Goal: Information Seeking & Learning: Learn about a topic

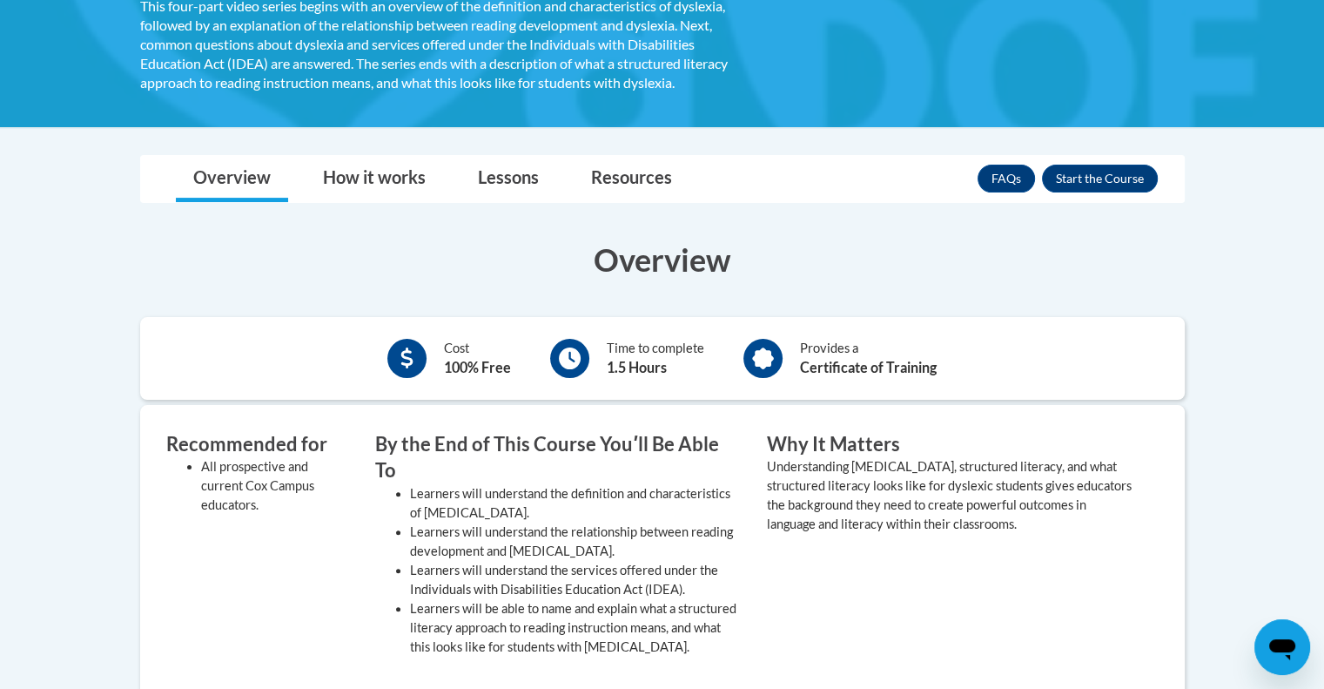
scroll to position [350, 0]
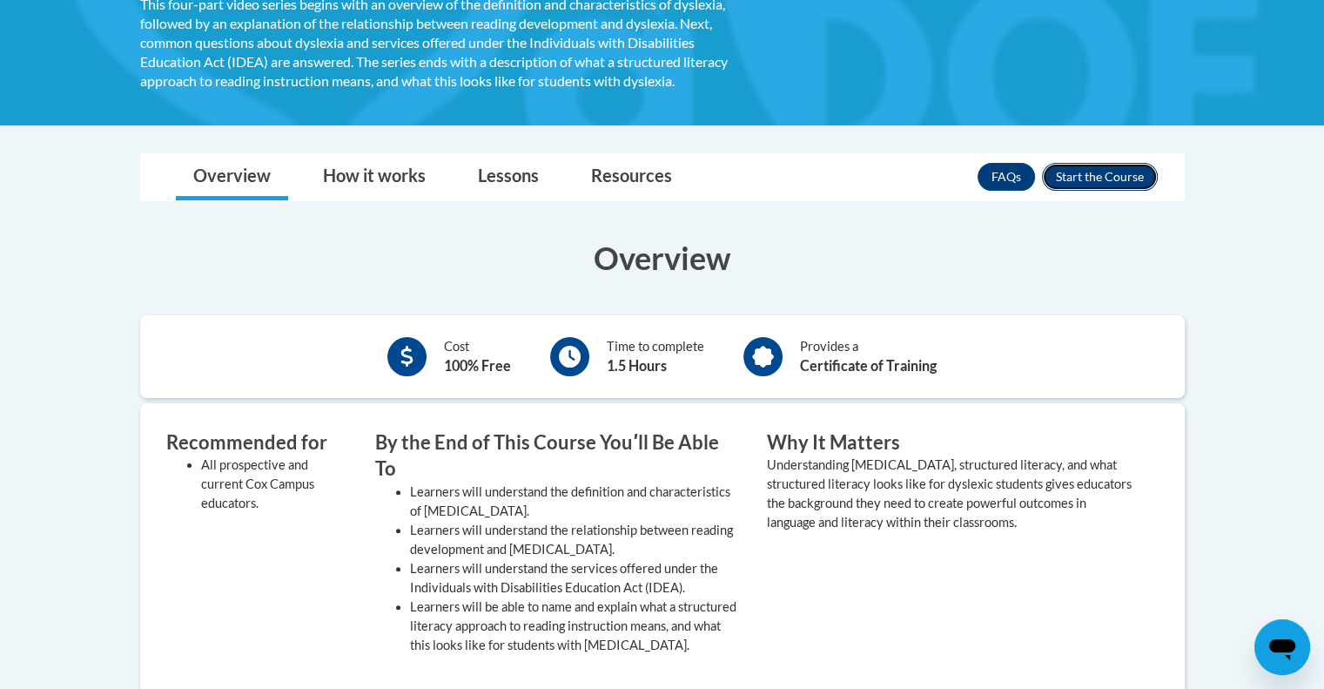
click at [1113, 178] on button "Enroll" at bounding box center [1100, 177] width 116 height 28
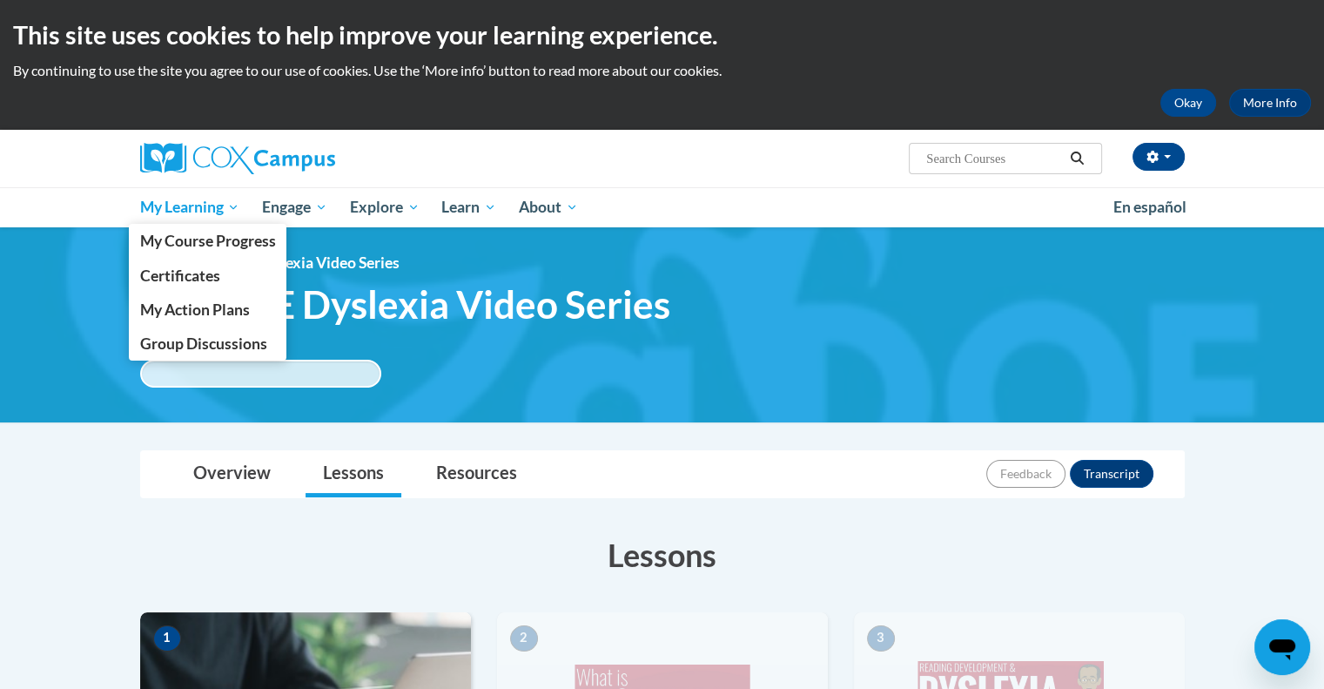
click at [165, 210] on span "My Learning" at bounding box center [189, 207] width 100 height 21
click at [149, 247] on span "My Course Progress" at bounding box center [207, 241] width 136 height 18
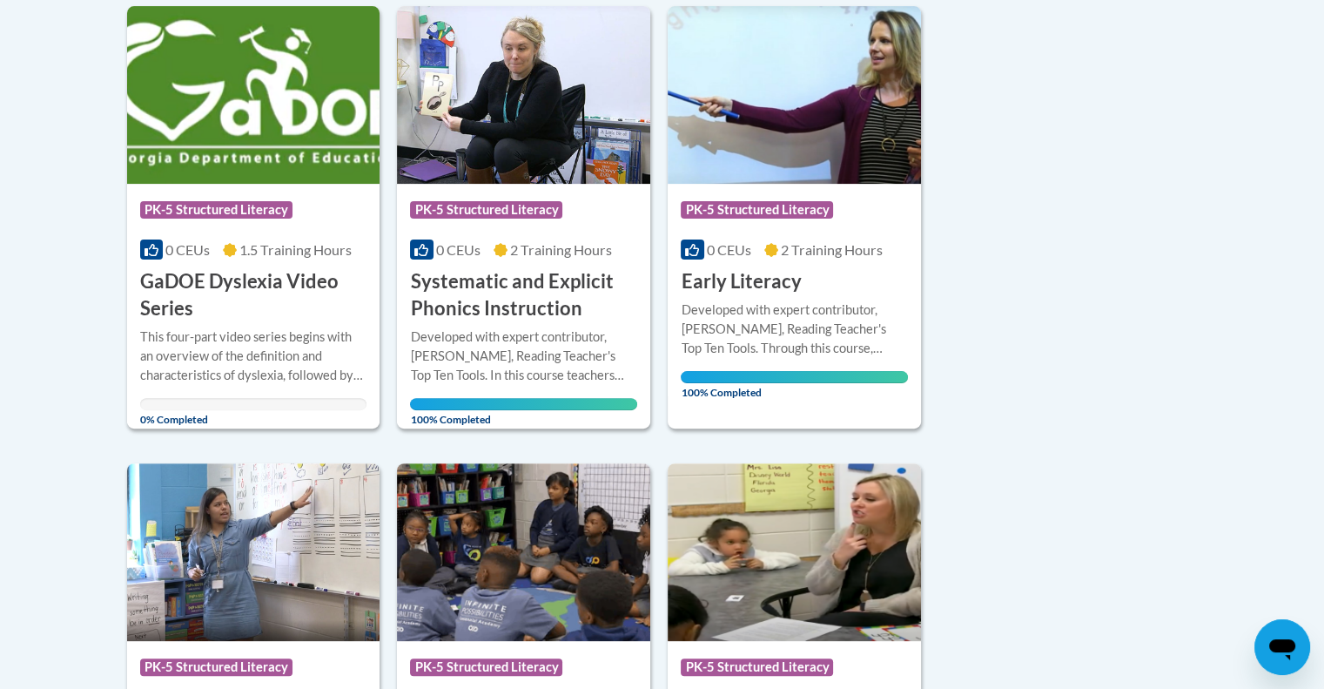
scroll to position [460, 0]
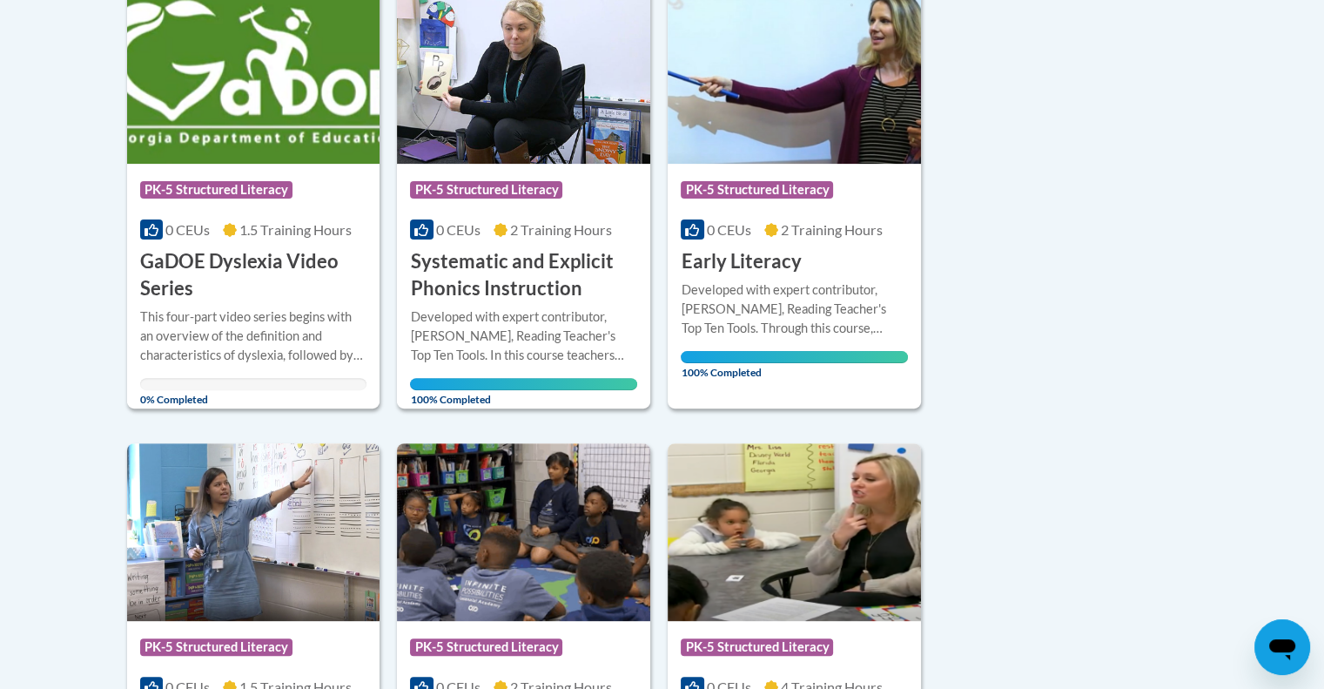
click at [238, 275] on h3 "GaDOE Dyslexia Video Series" at bounding box center [253, 275] width 227 height 54
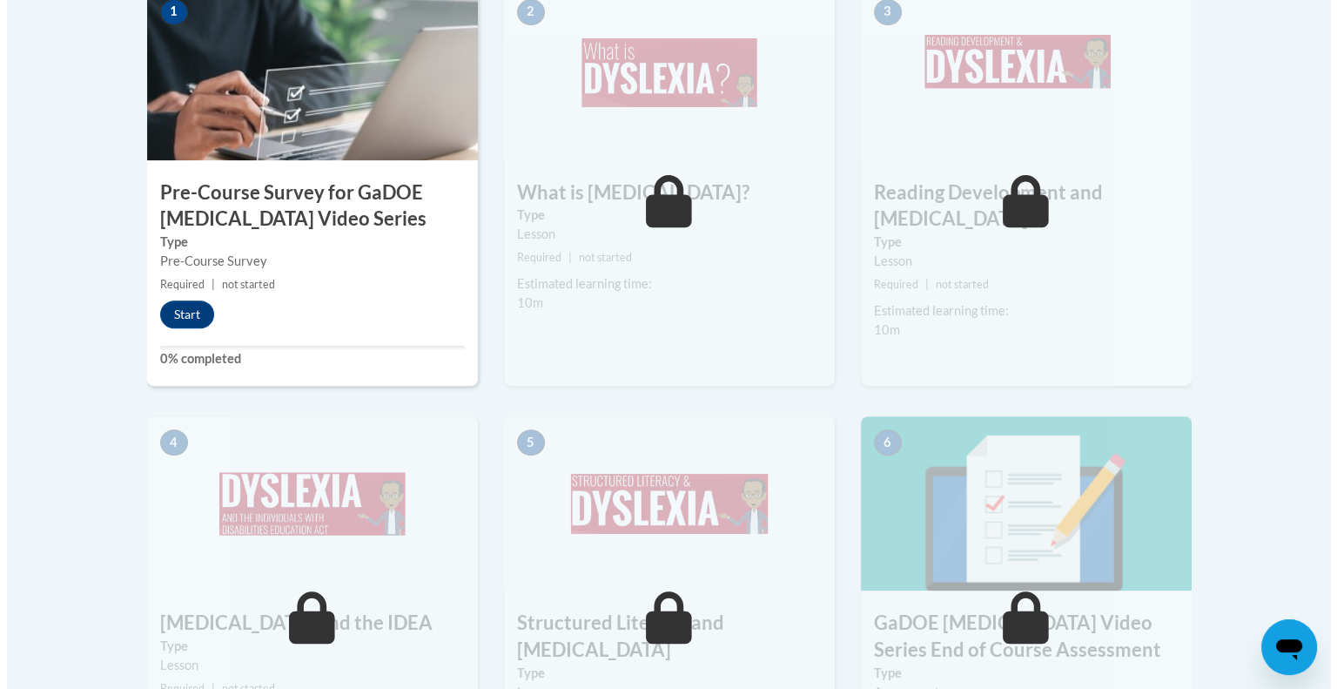
scroll to position [627, 0]
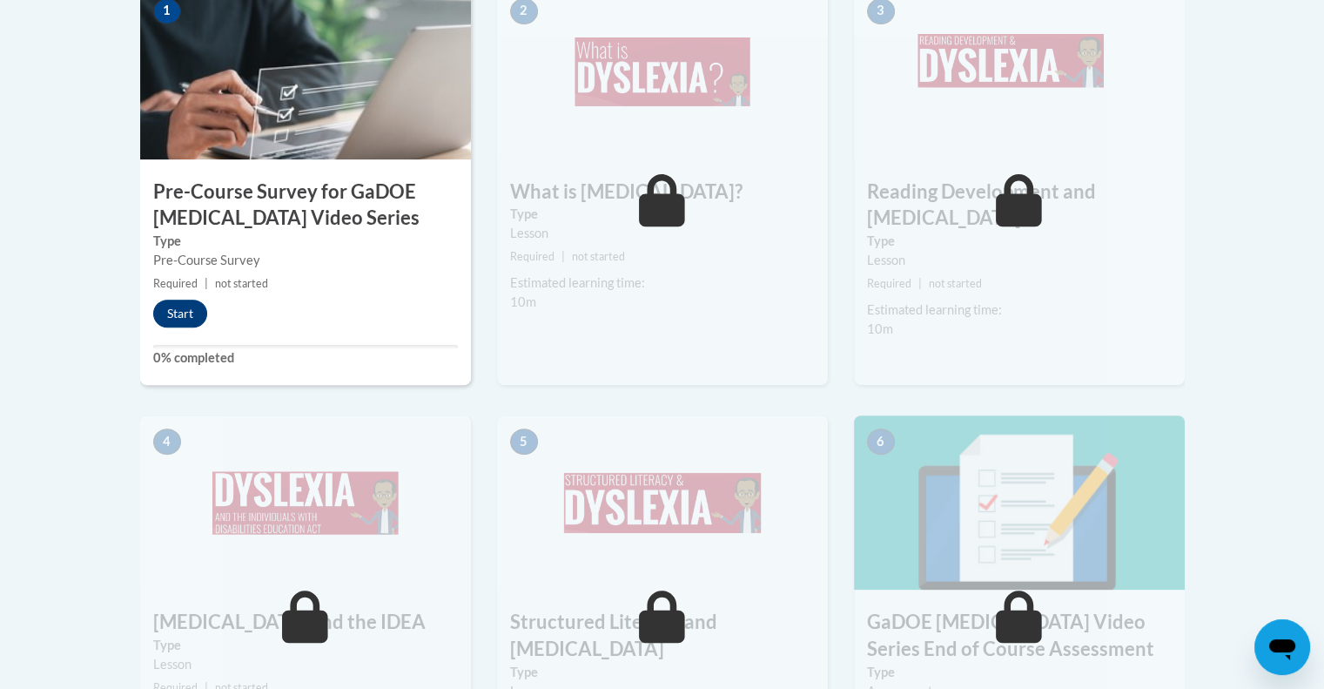
click at [166, 323] on button "Start" at bounding box center [180, 313] width 54 height 28
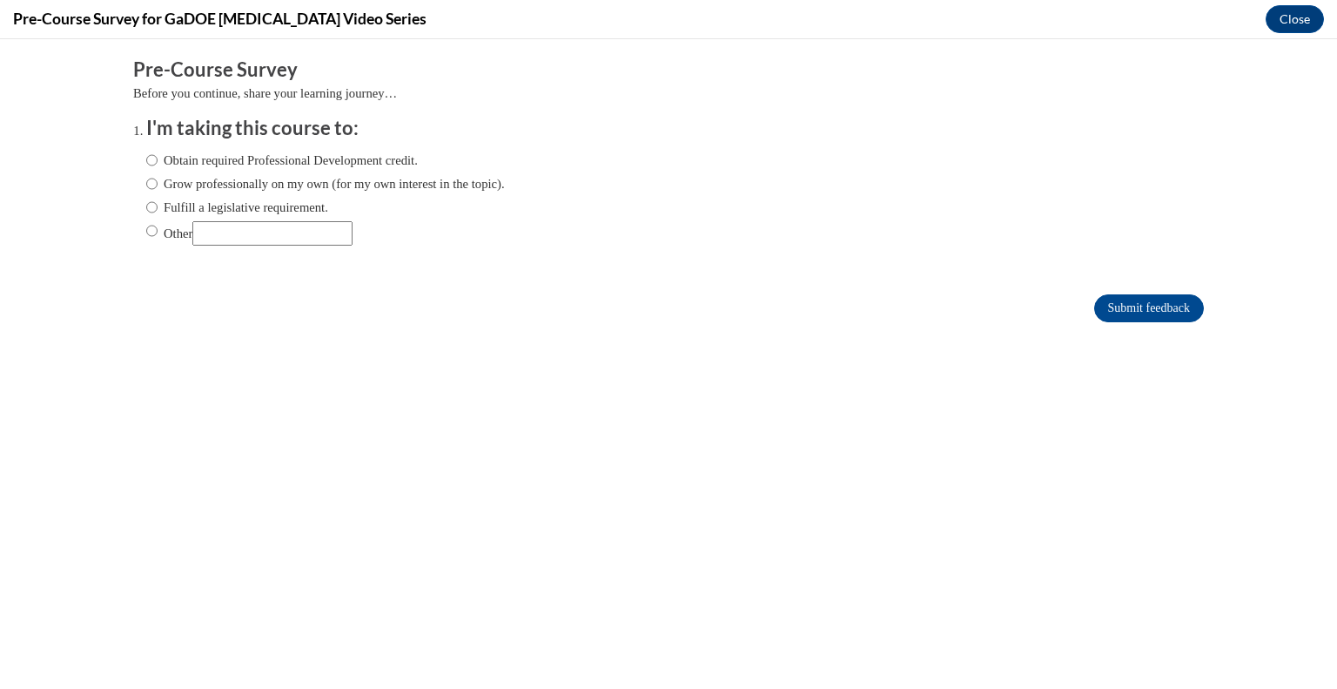
scroll to position [0, 0]
click at [176, 207] on label "Fulfill a legislative requirement." at bounding box center [237, 207] width 182 height 19
click at [158, 207] on input "Fulfill a legislative requirement." at bounding box center [151, 207] width 11 height 19
radio input "true"
click at [1149, 312] on input "Submit feedback" at bounding box center [1149, 308] width 110 height 28
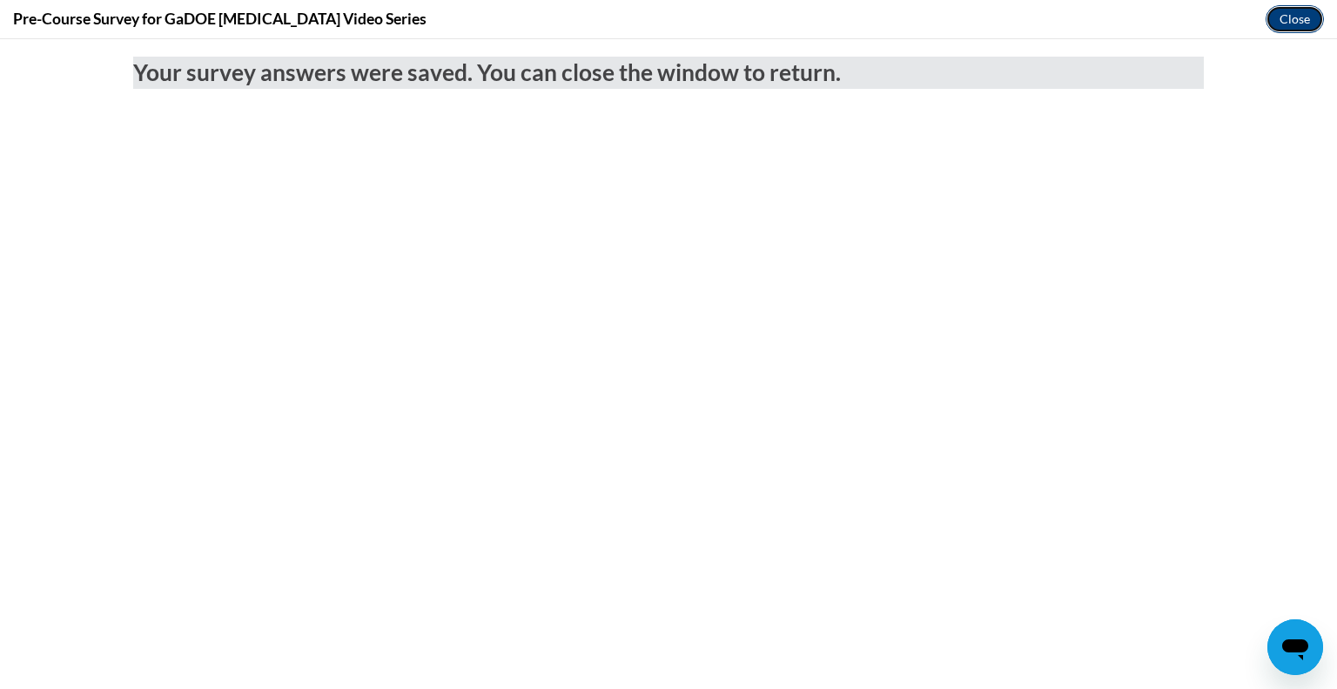
click at [1287, 13] on button "Close" at bounding box center [1295, 19] width 58 height 28
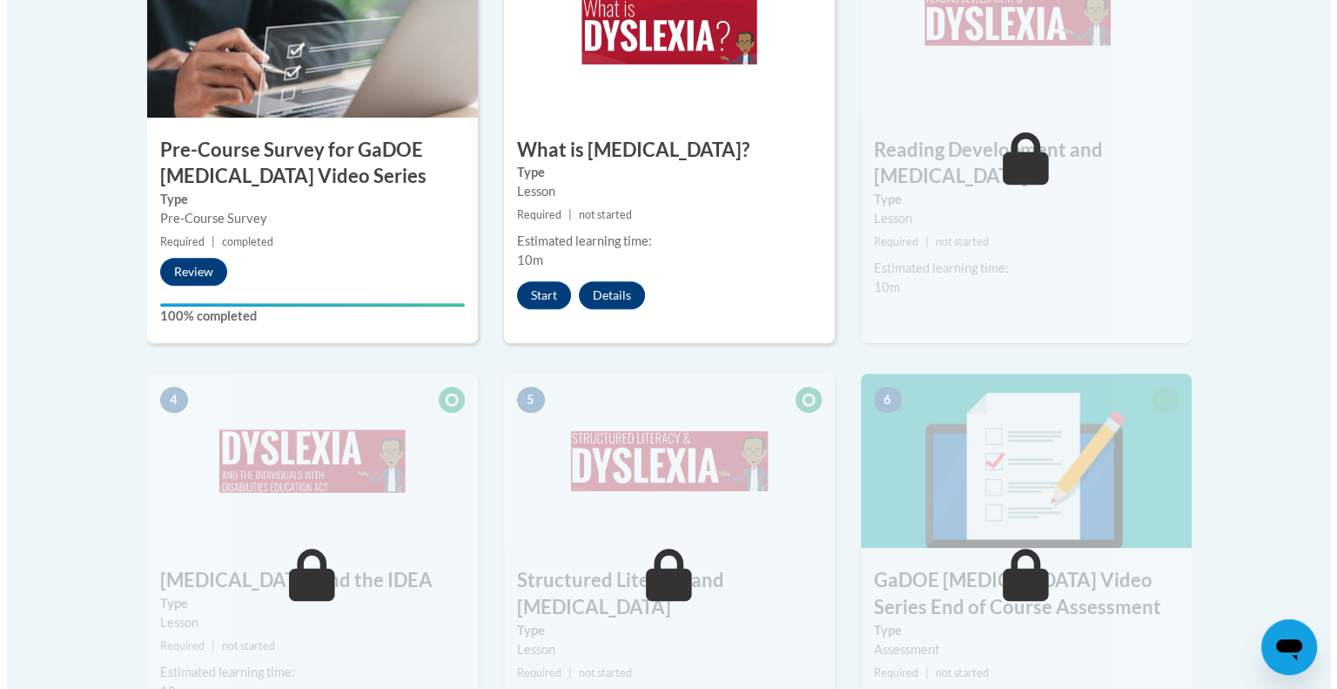
scroll to position [644, 0]
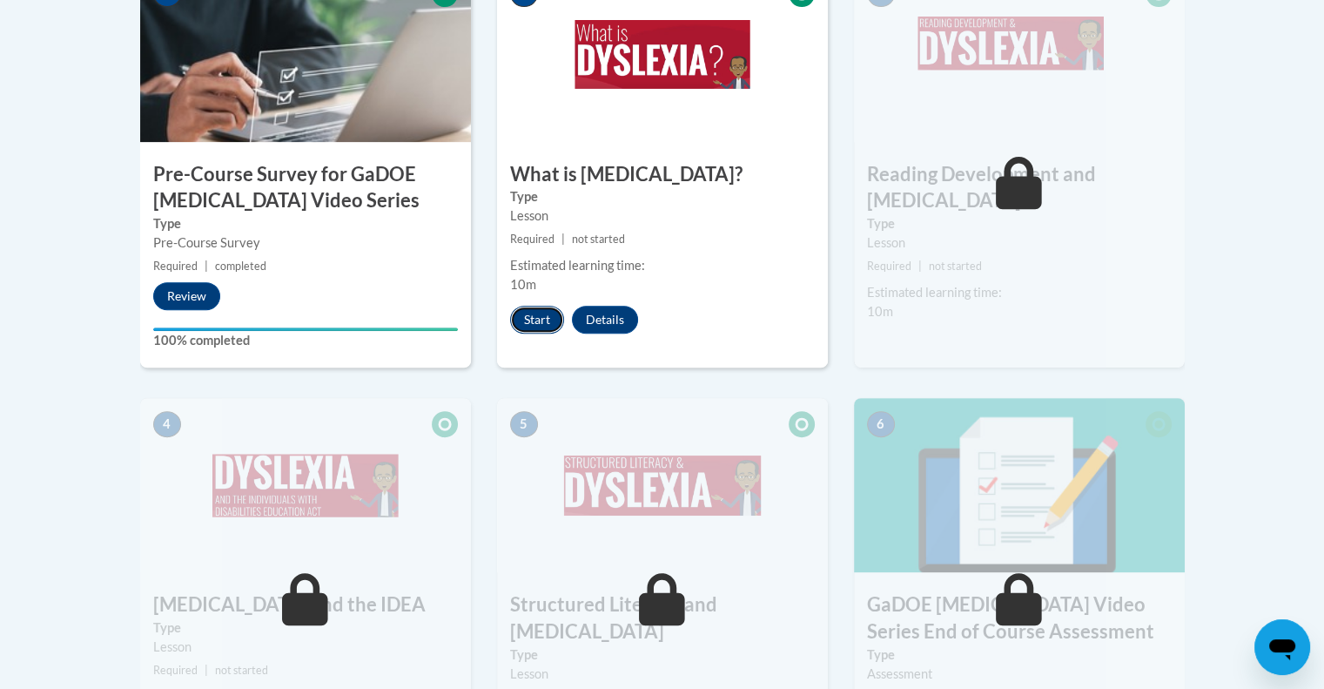
click at [544, 319] on button "Start" at bounding box center [537, 320] width 54 height 28
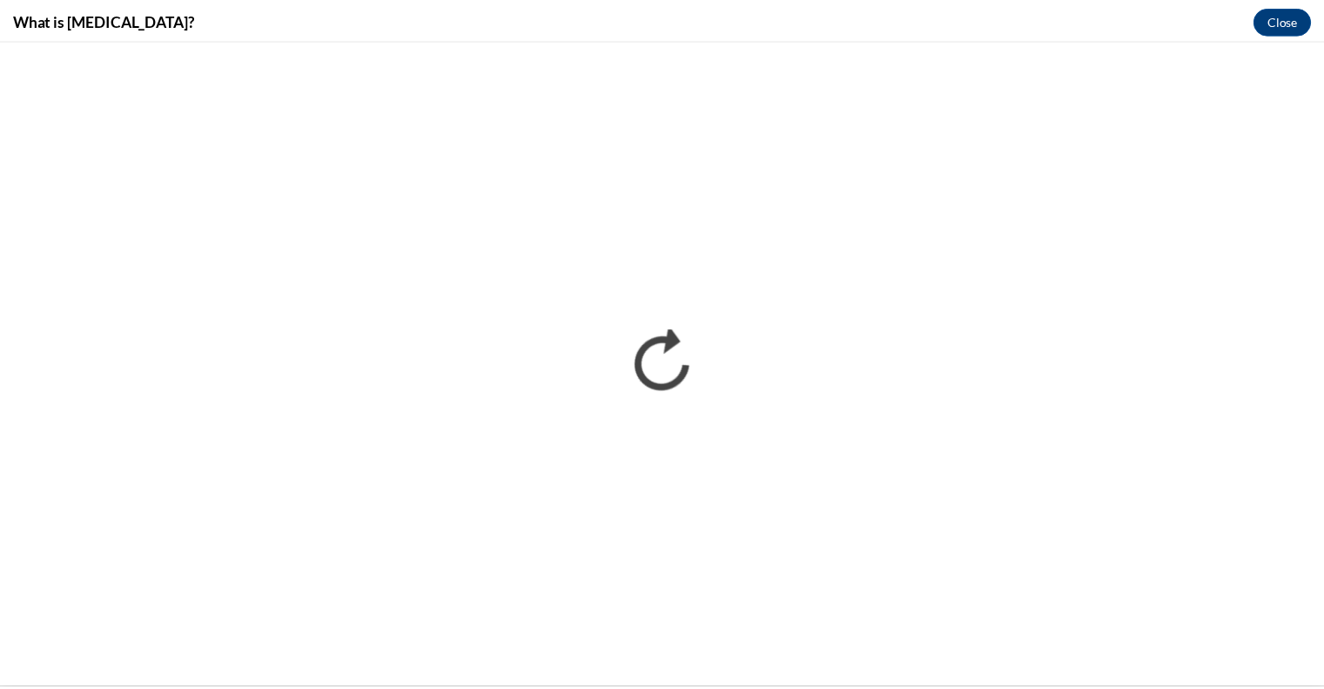
scroll to position [0, 0]
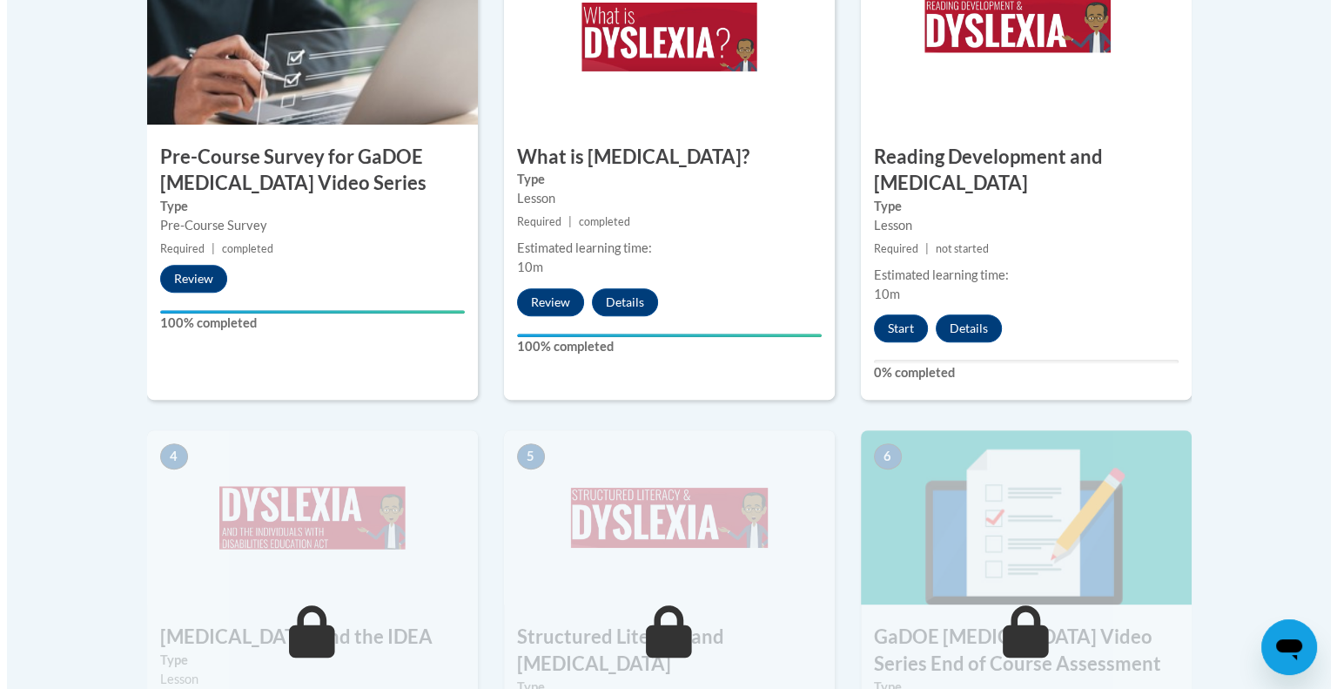
scroll to position [663, 0]
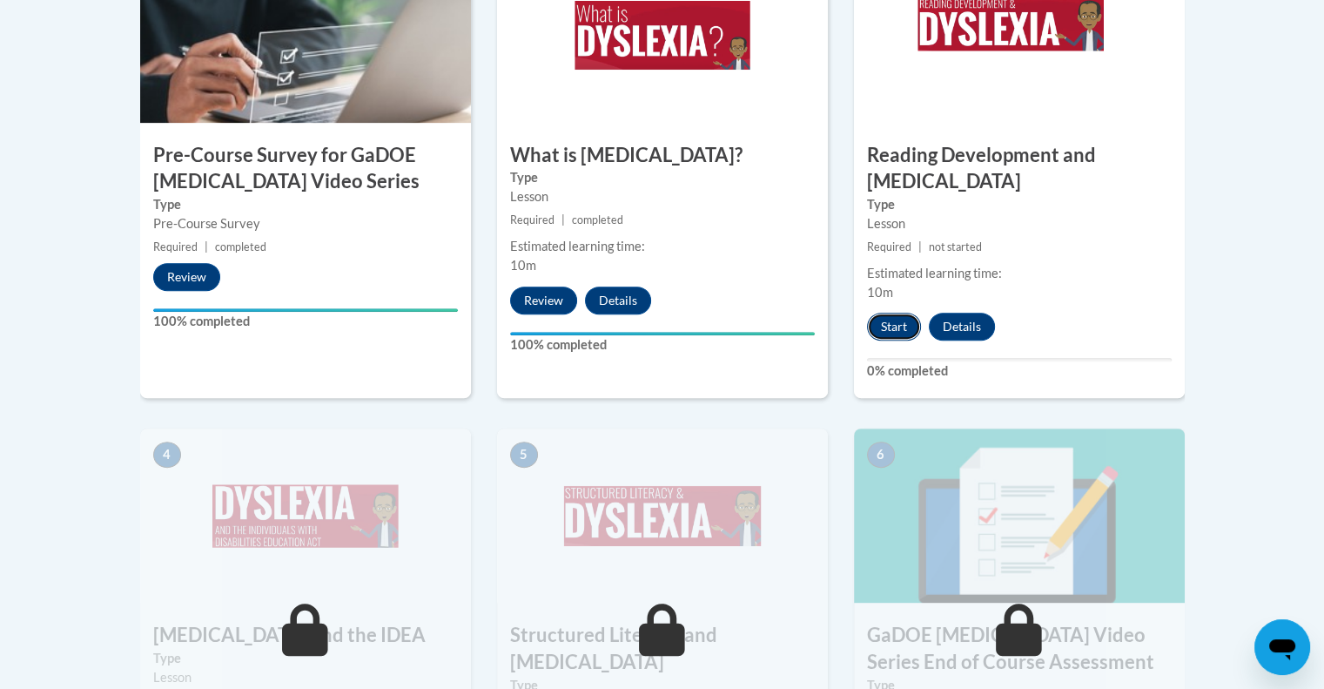
click at [886, 312] on button "Start" at bounding box center [894, 326] width 54 height 28
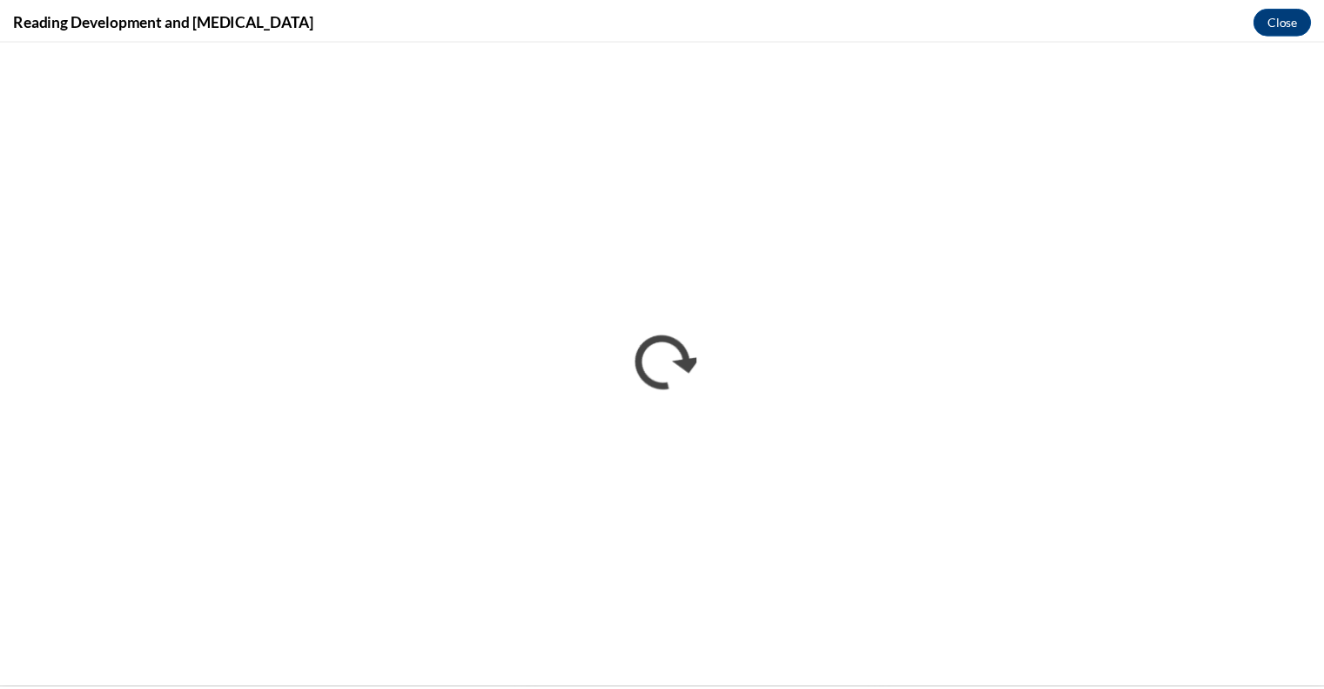
scroll to position [0, 0]
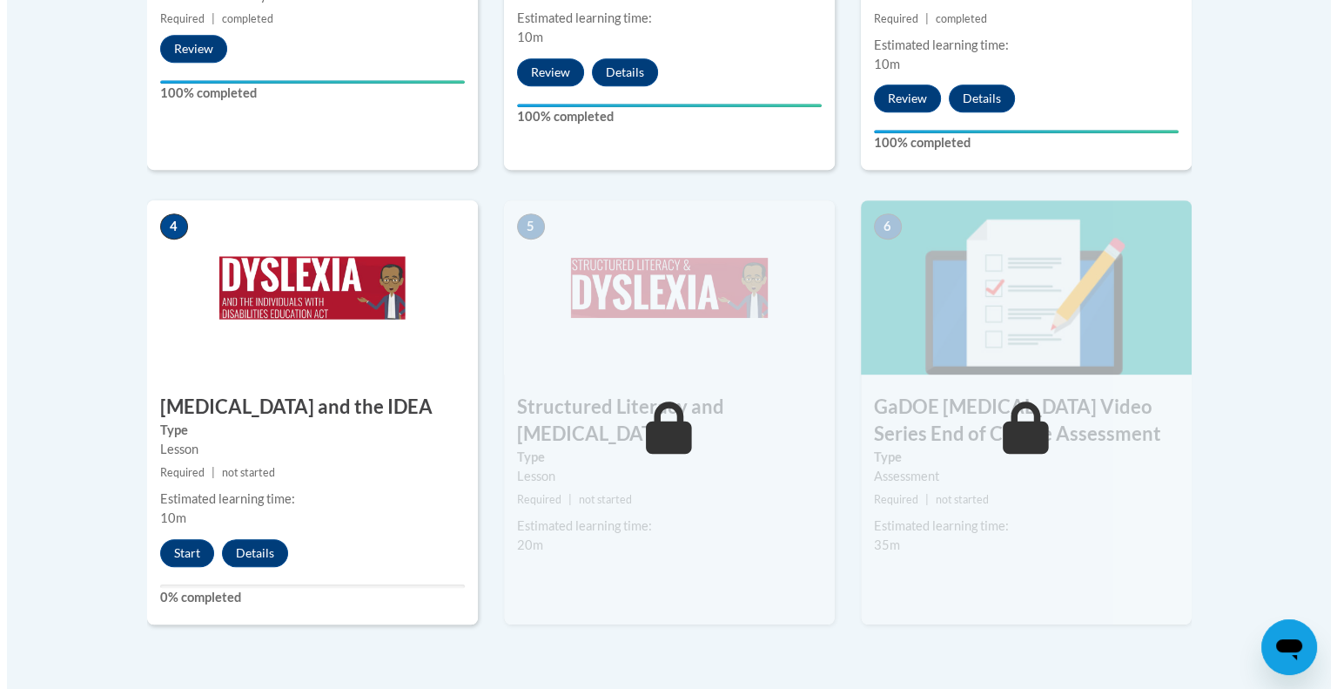
scroll to position [897, 0]
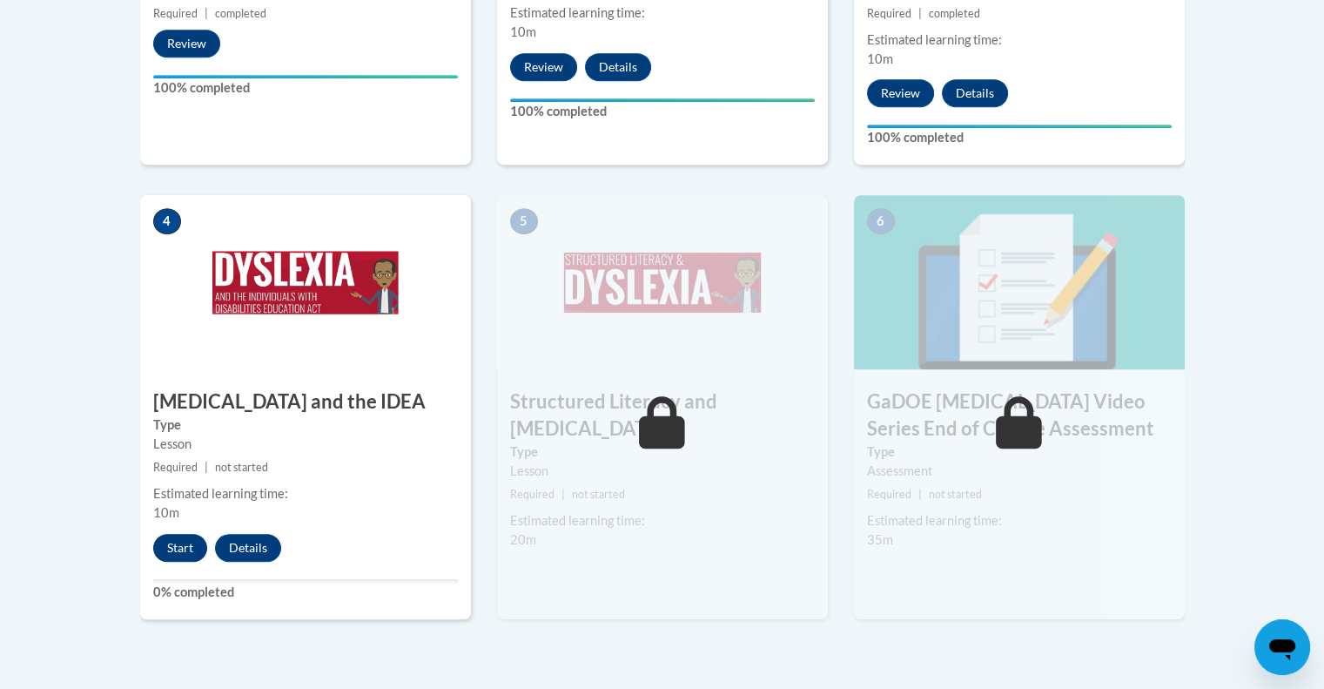
click at [188, 534] on button "Start" at bounding box center [180, 548] width 54 height 28
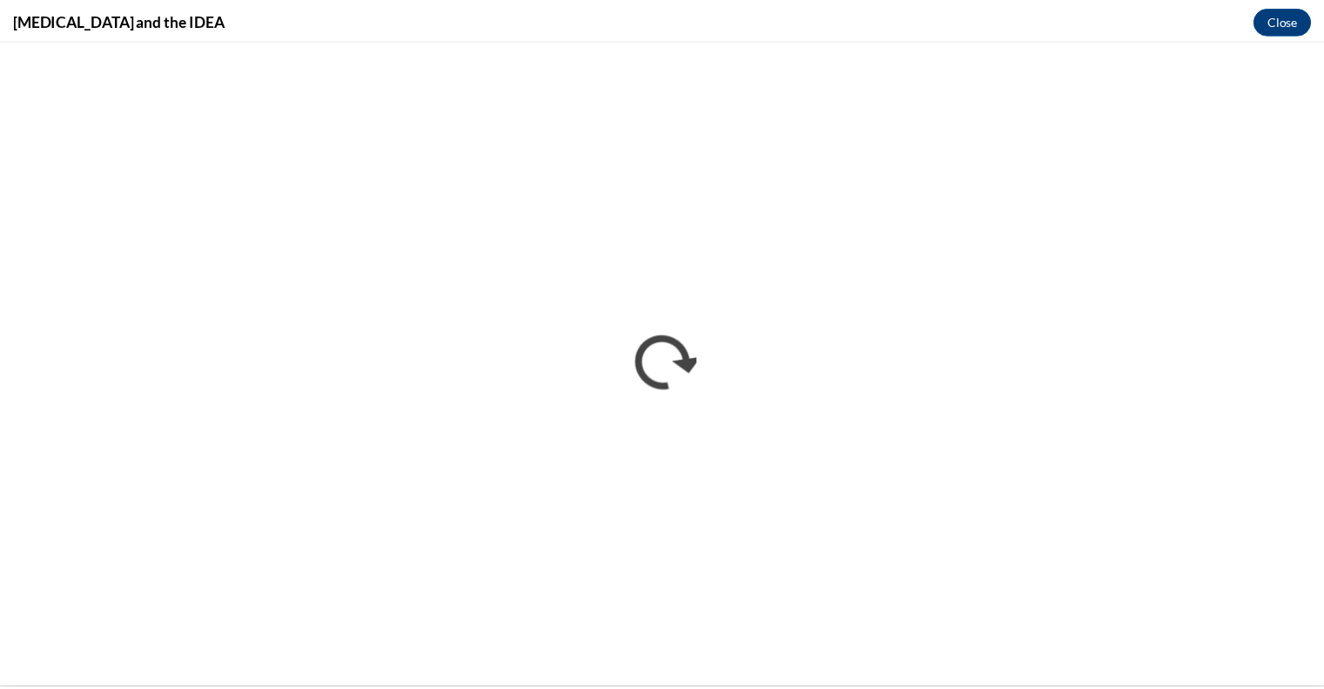
scroll to position [0, 0]
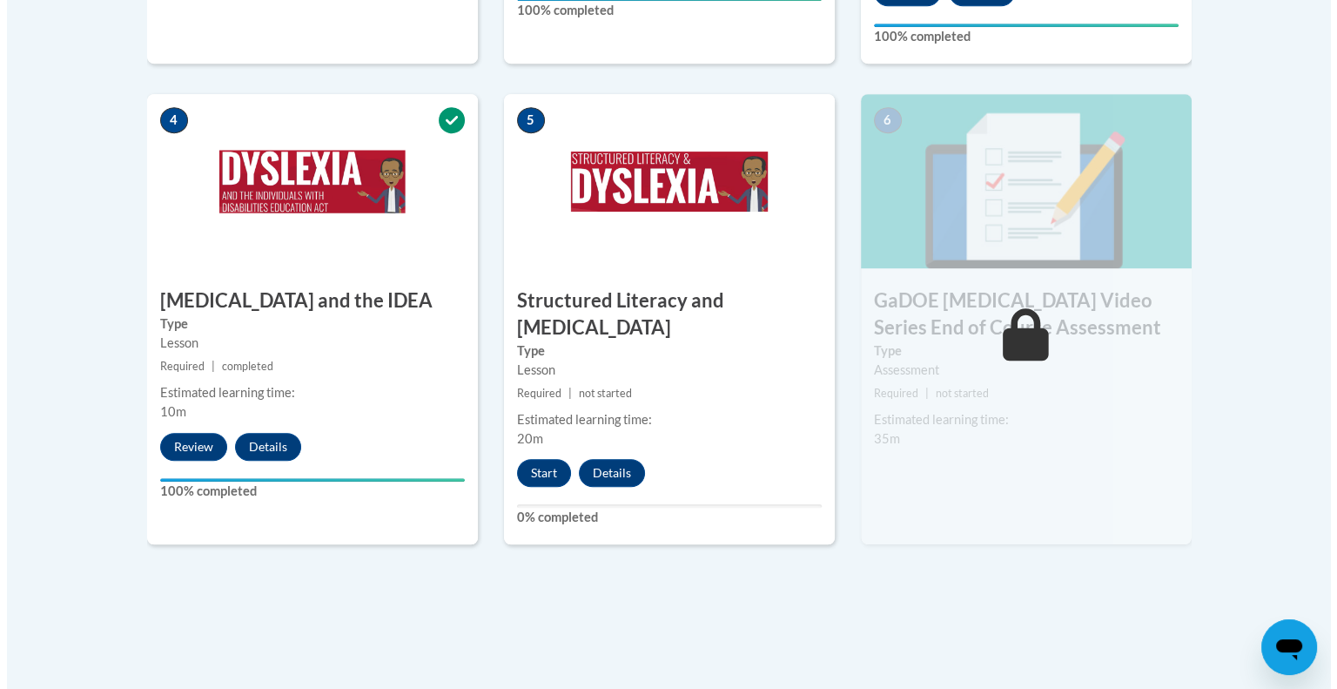
scroll to position [998, 0]
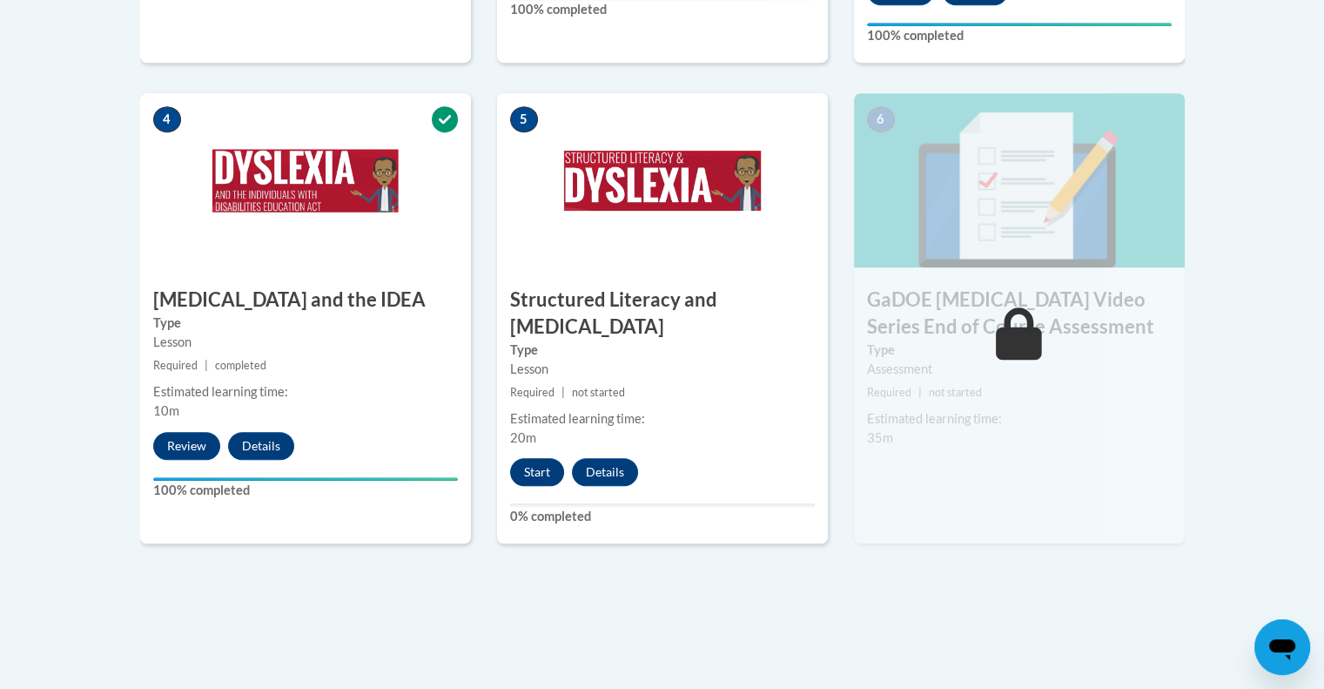
click at [530, 458] on button "Start" at bounding box center [537, 472] width 54 height 28
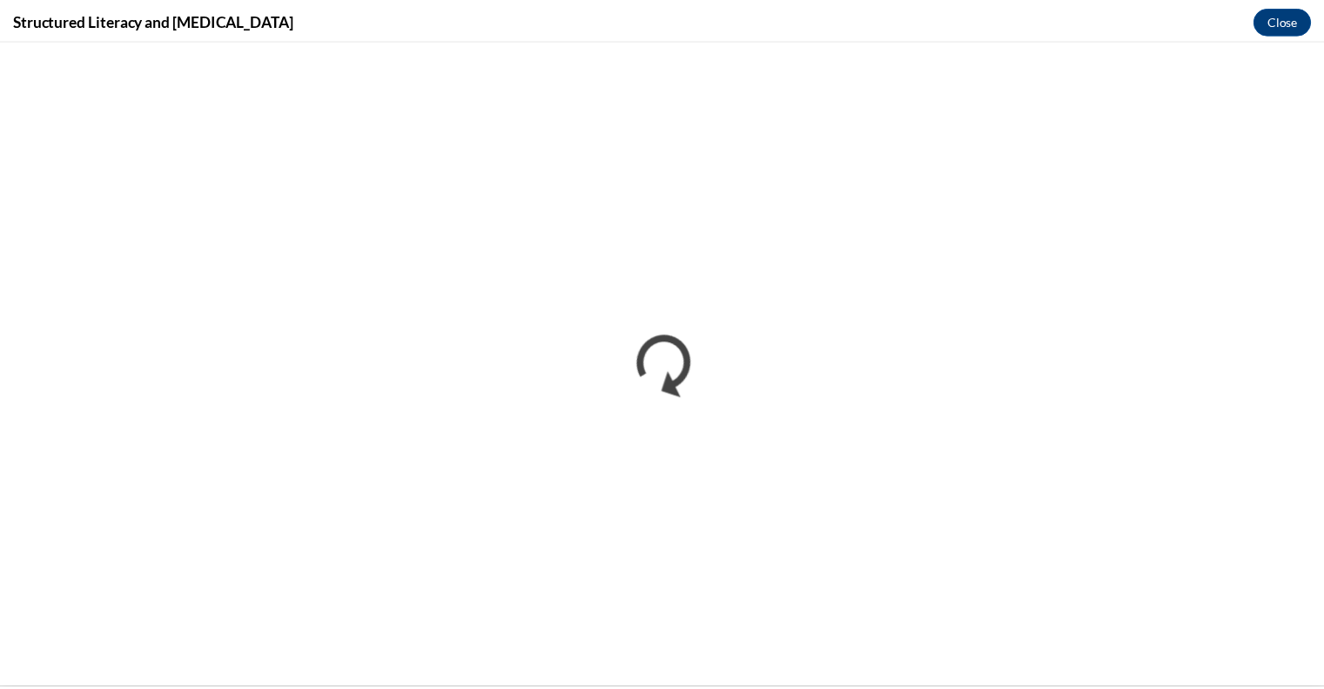
scroll to position [0, 0]
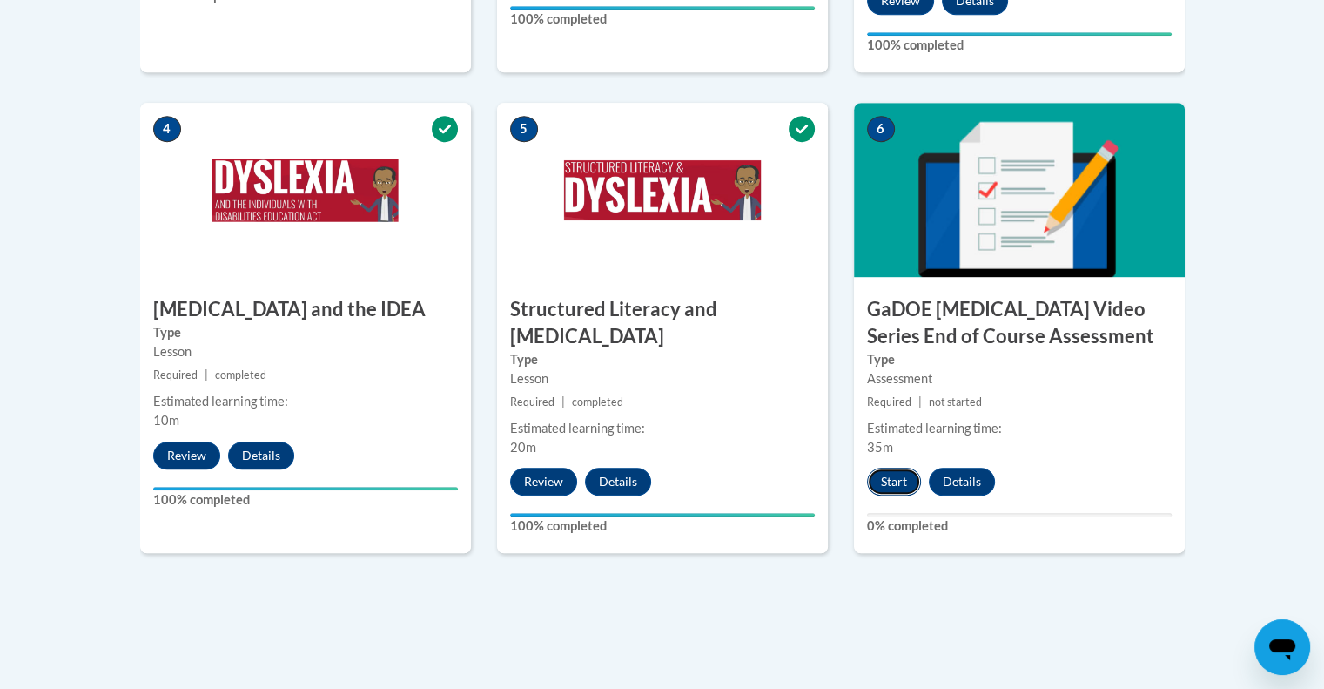
click at [882, 467] on button "Start" at bounding box center [894, 481] width 54 height 28
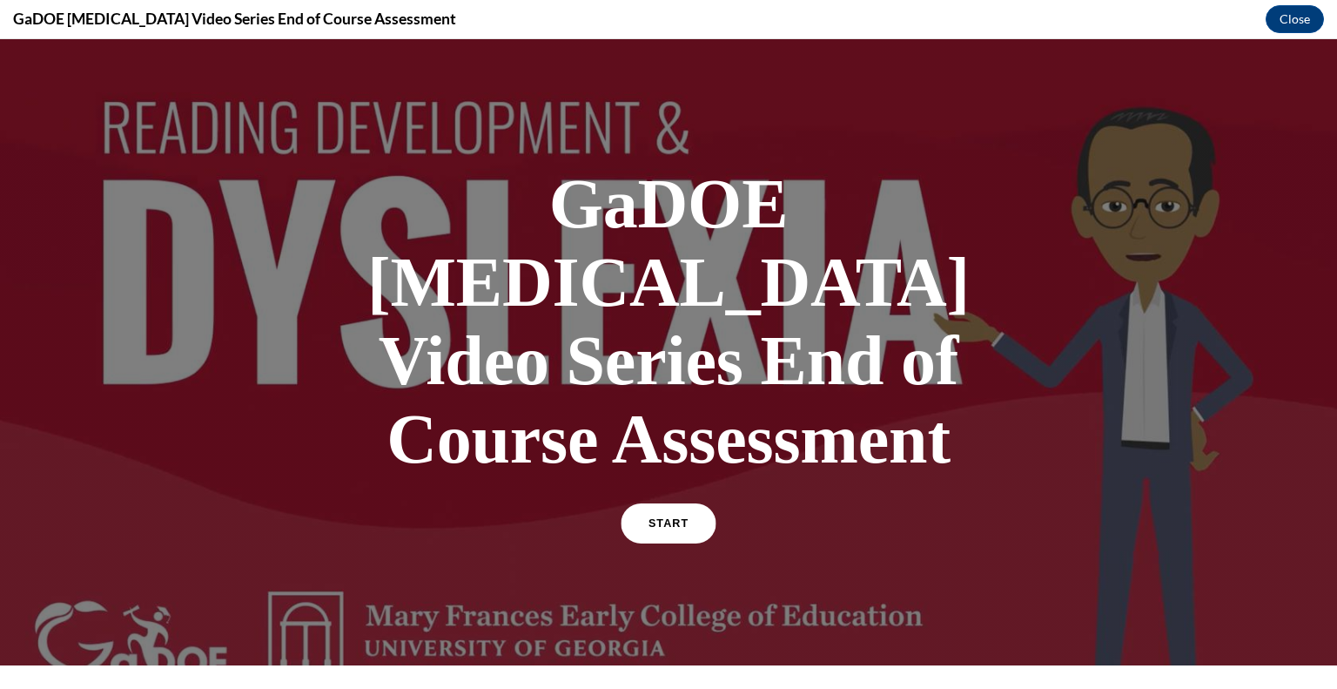
click at [656, 517] on span "START" at bounding box center [668, 523] width 40 height 13
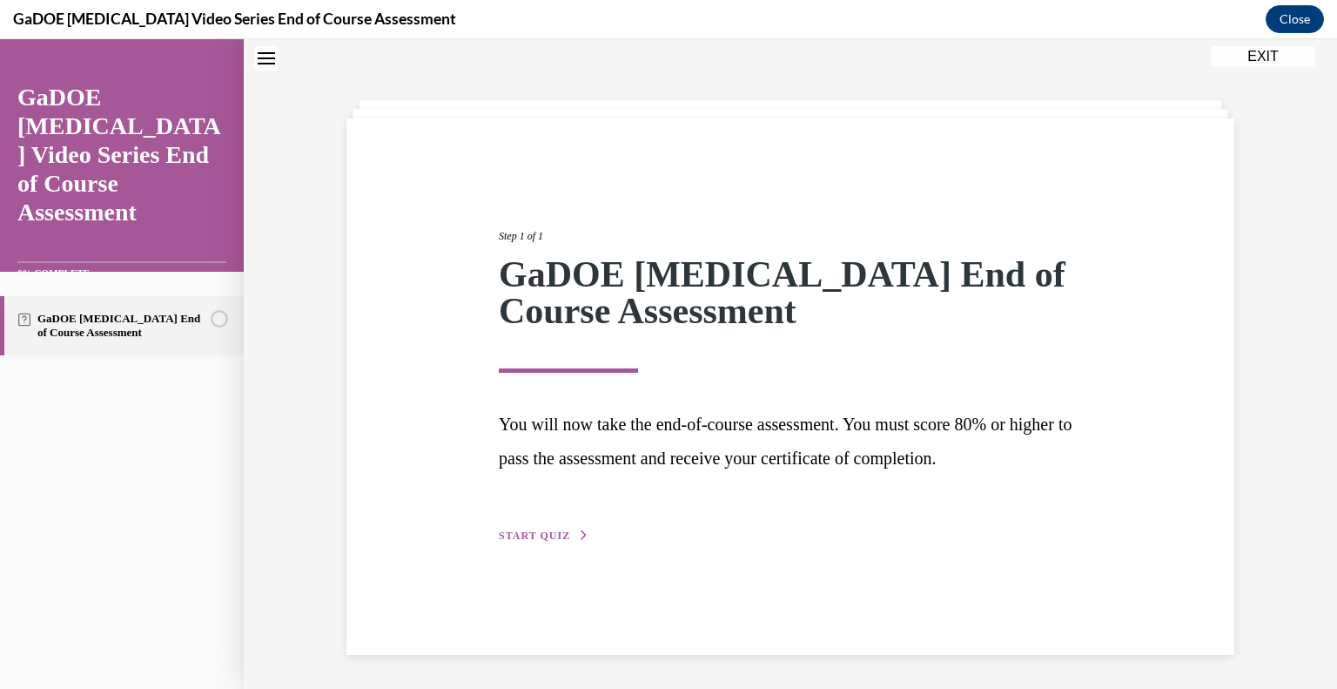
scroll to position [55, 0]
click at [579, 534] on icon "button" at bounding box center [584, 534] width 10 height 10
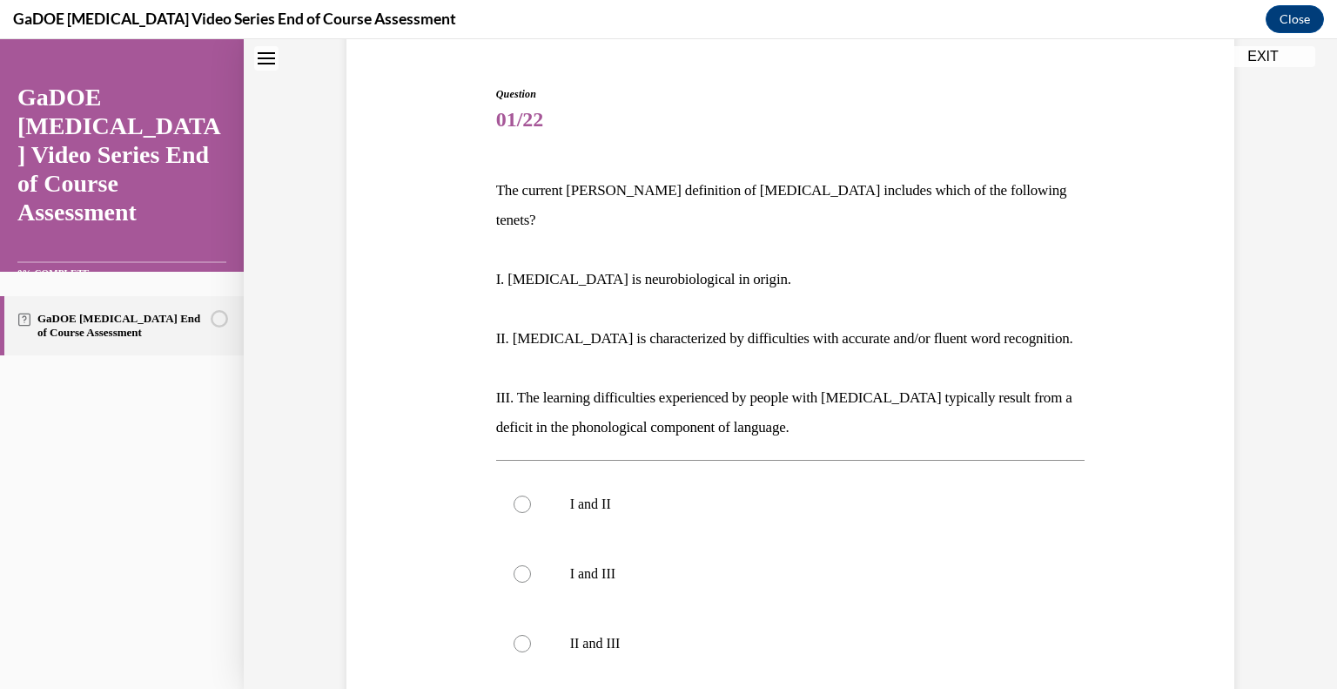
scroll to position [161, 0]
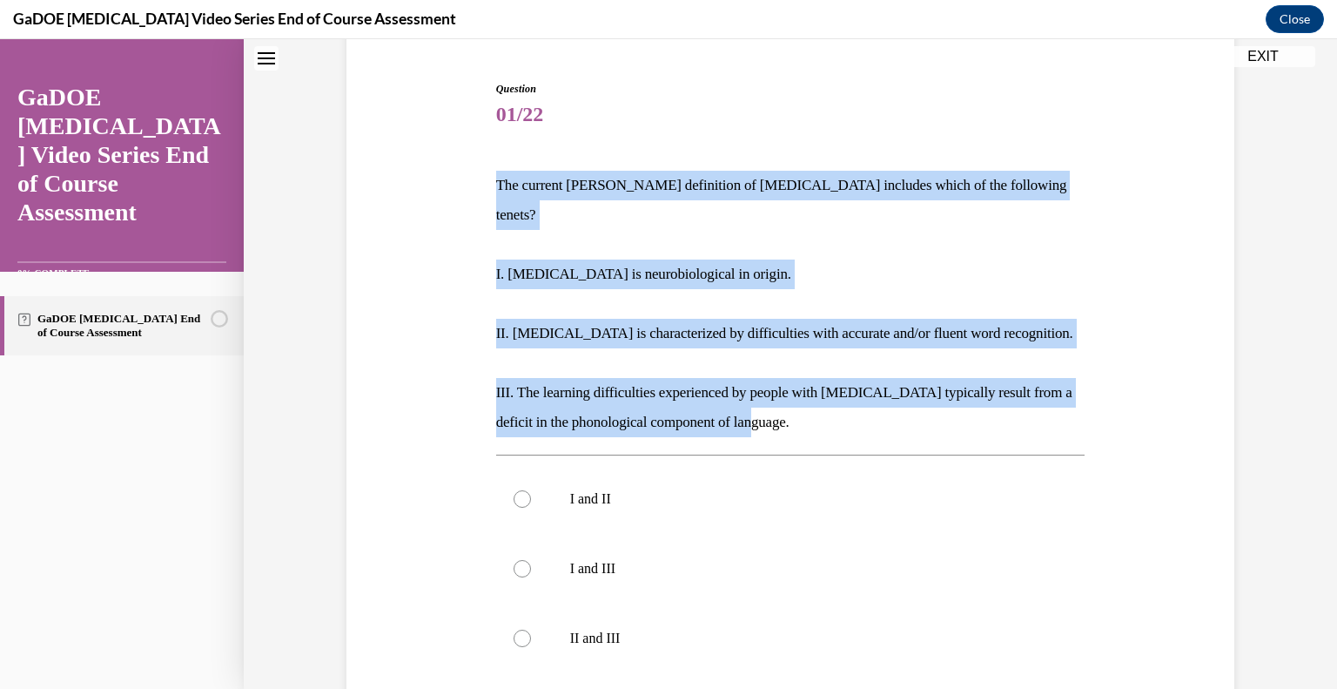
drag, startPoint x: 781, startPoint y: 398, endPoint x: 484, endPoint y: 185, distance: 365.0
click at [484, 185] on div "Question 01/22 The current IDA definition of dyslexia includes which of the fol…" at bounding box center [790, 494] width 897 height 930
copy div "The current IDA definition of dyslexia includes which of the following tenets? …"
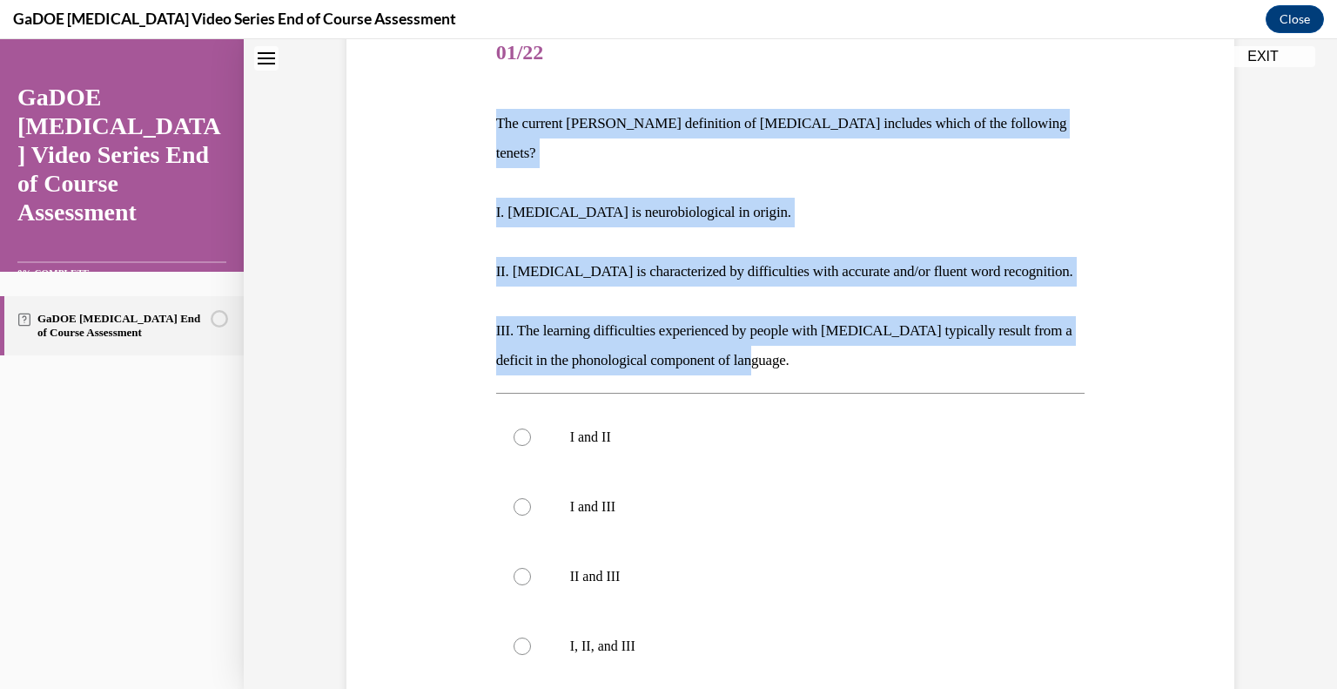
scroll to position [262, 0]
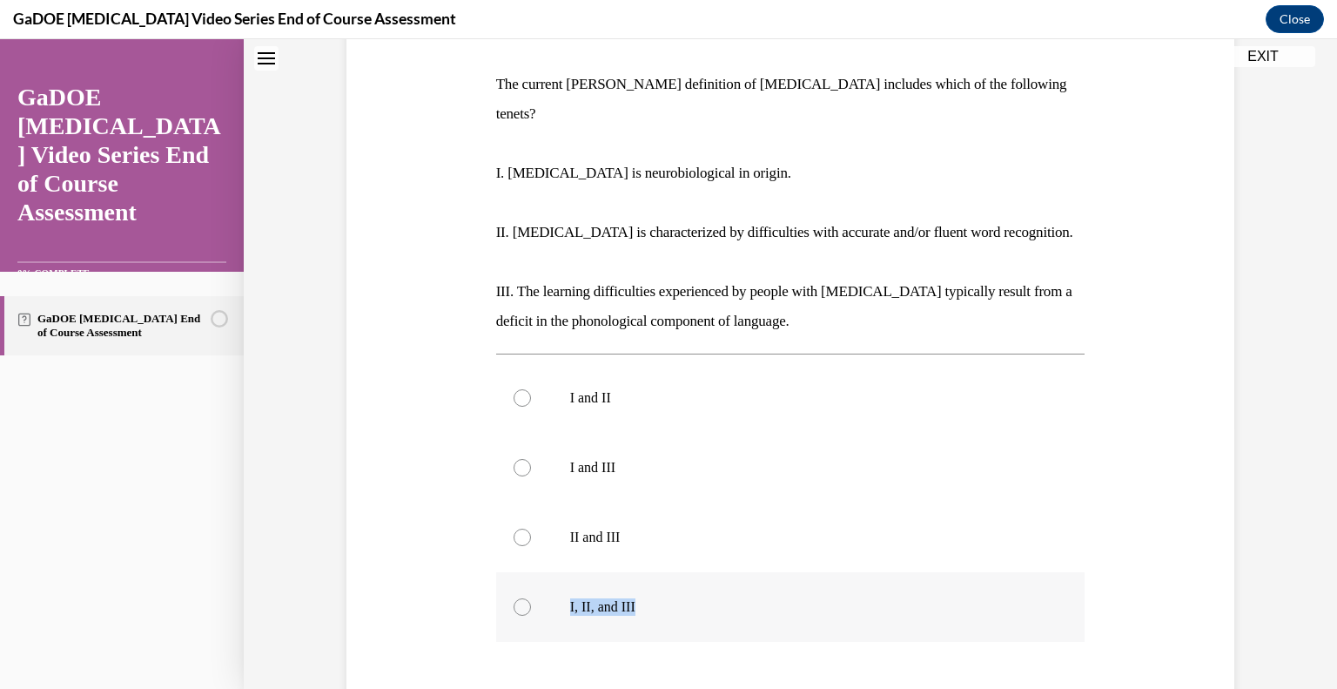
drag, startPoint x: 634, startPoint y: 574, endPoint x: 548, endPoint y: 571, distance: 85.3
click at [548, 572] on label "I, II, and III" at bounding box center [790, 607] width 589 height 70
copy p "I, II, and III"
click at [520, 598] on div at bounding box center [522, 606] width 17 height 17
click at [520, 598] on input "I, II, and III" at bounding box center [522, 606] width 17 height 17
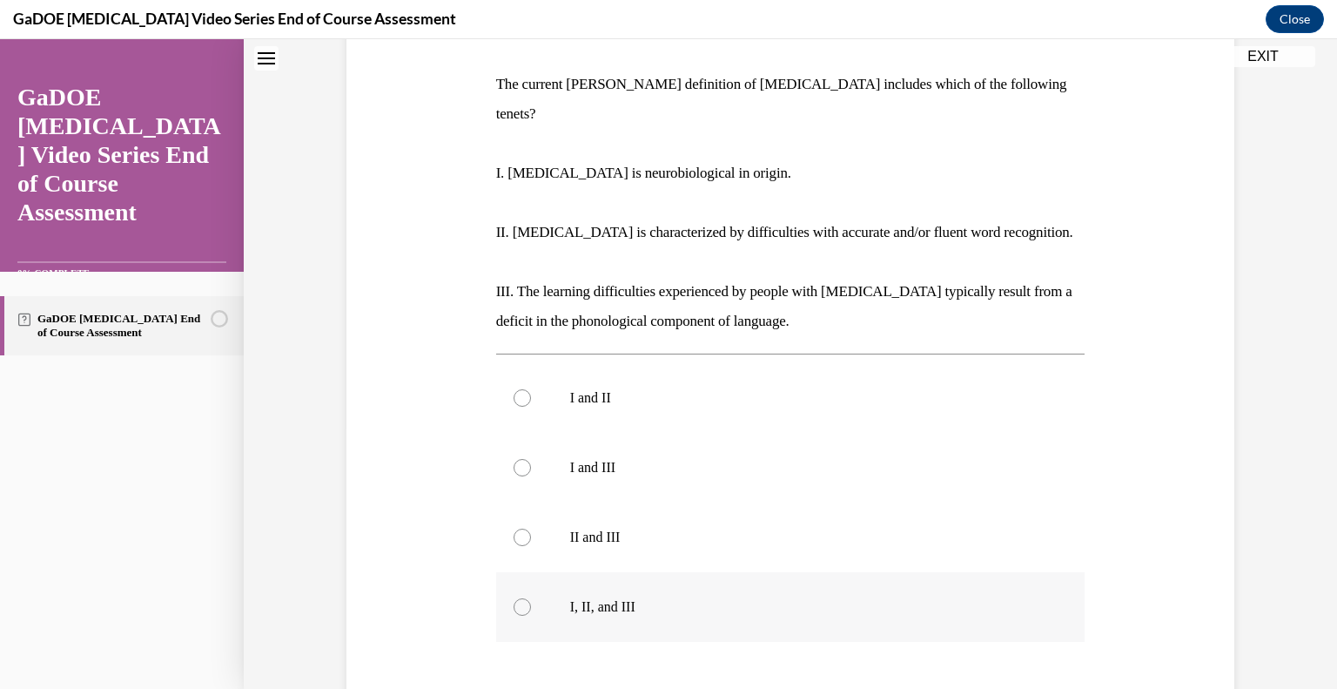
radio input "true"
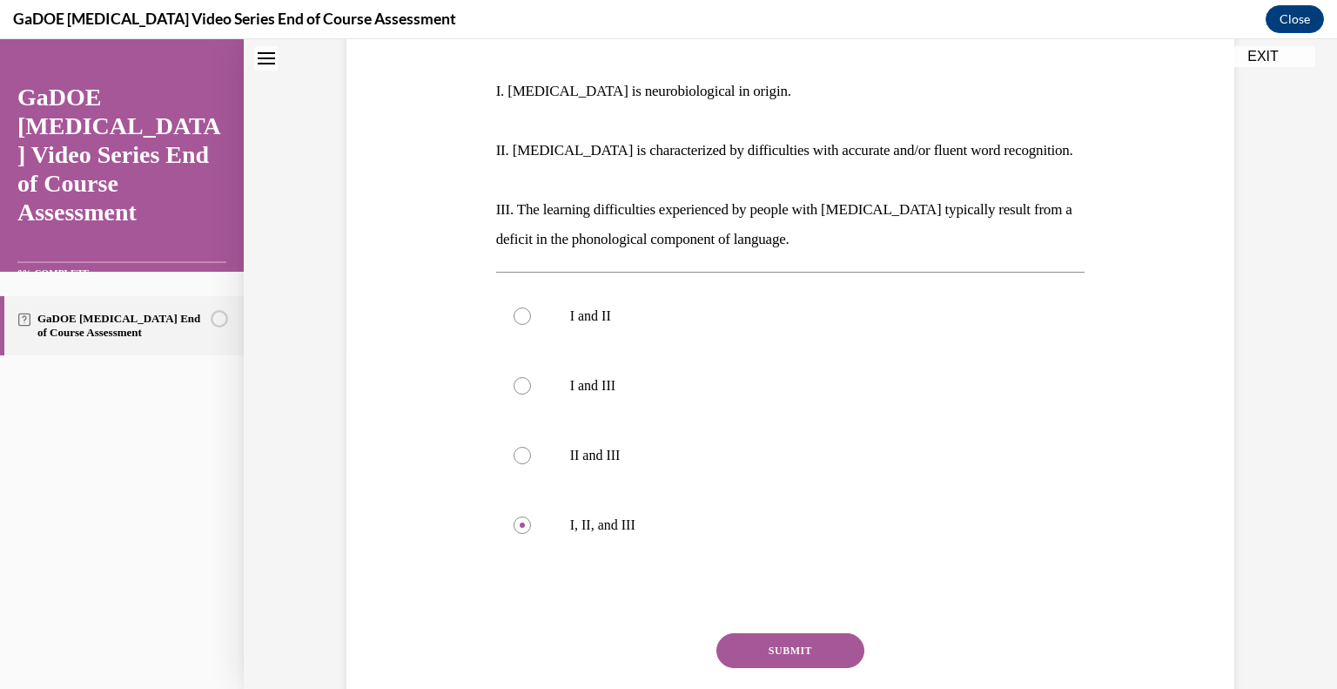
click at [810, 633] on button "SUBMIT" at bounding box center [790, 650] width 148 height 35
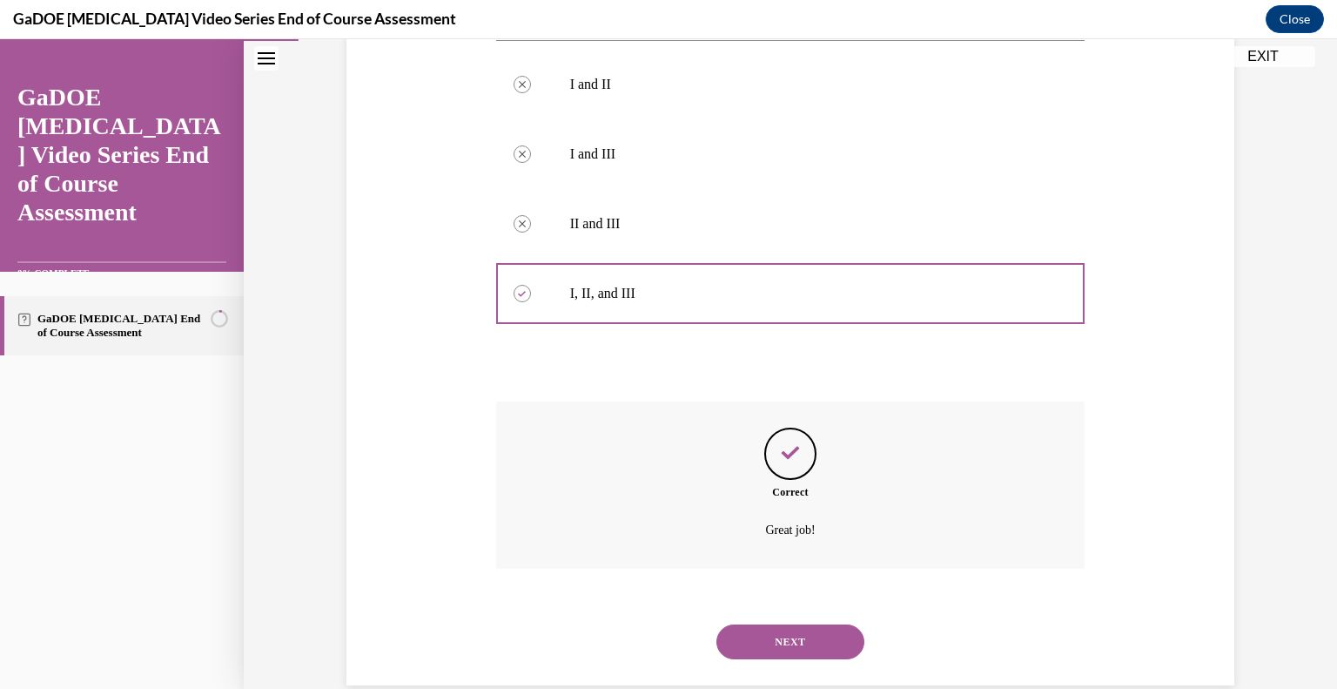
scroll to position [576, 0]
click at [825, 623] on button "NEXT" at bounding box center [790, 640] width 148 height 35
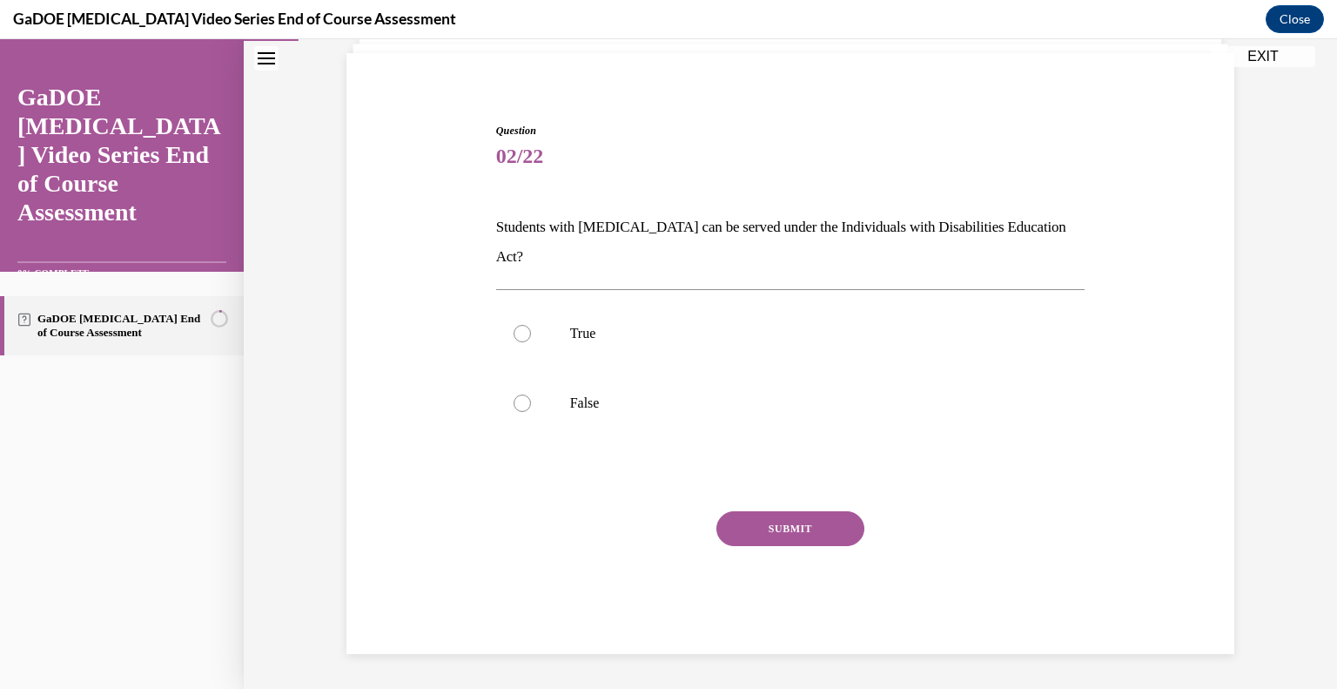
scroll to position [89, 0]
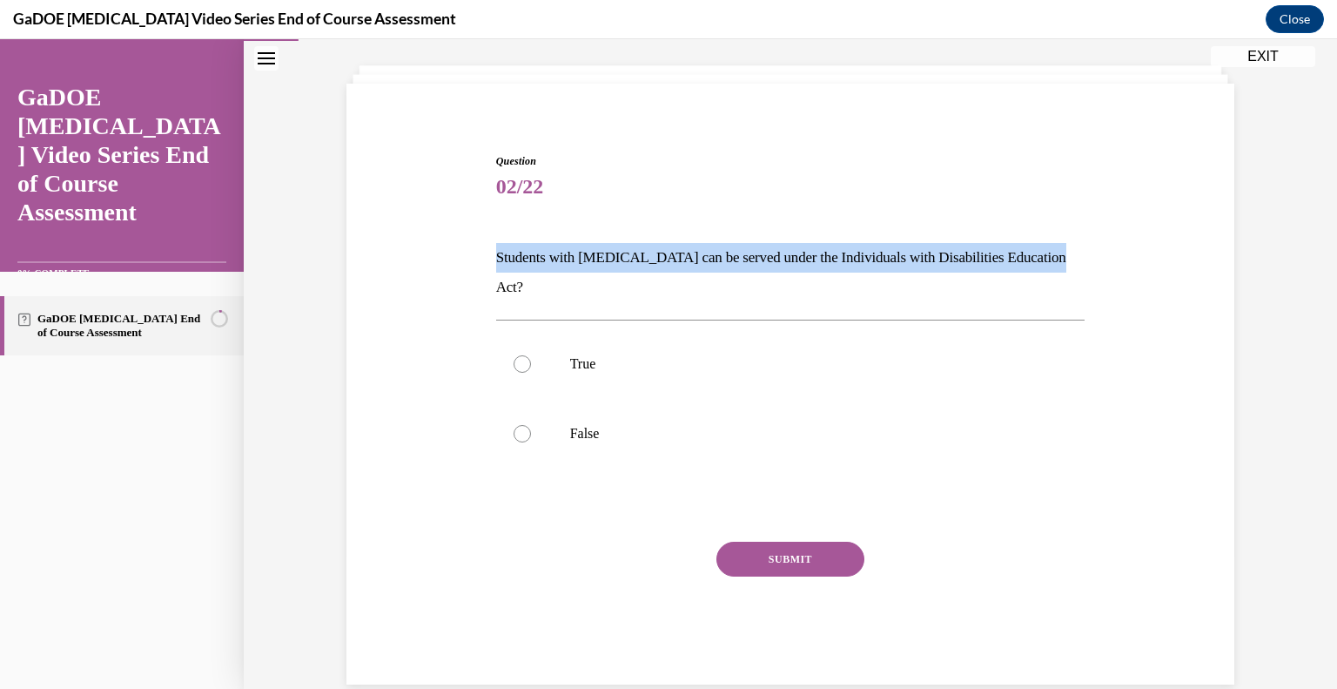
drag, startPoint x: 1064, startPoint y: 253, endPoint x: 488, endPoint y: 239, distance: 575.5
click at [496, 239] on div "Question 02/22 Students with dyslexia can be served under the Individuals with …" at bounding box center [790, 418] width 589 height 531
copy p "Students with dyslexia can be served under the Individuals with Disabilities Ed…"
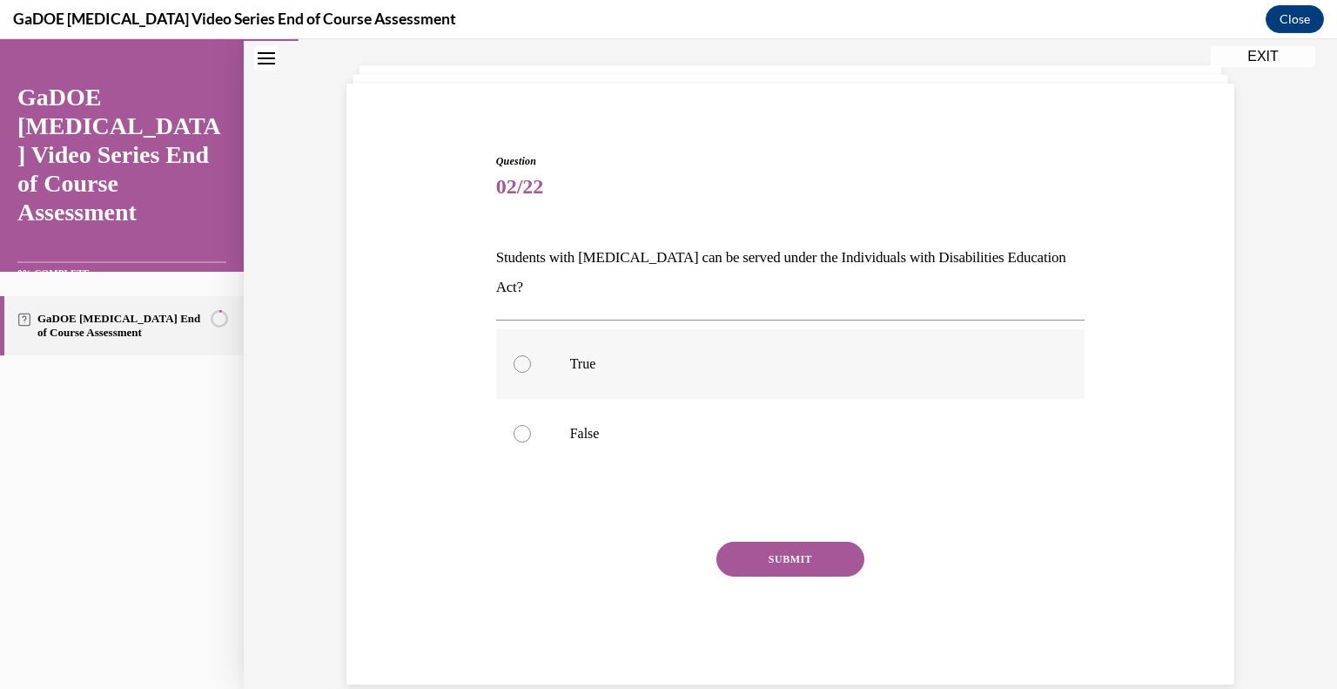
click at [520, 355] on div at bounding box center [522, 363] width 17 height 17
click at [520, 355] on input "True" at bounding box center [522, 363] width 17 height 17
radio input "true"
drag, startPoint x: 628, startPoint y: 325, endPoint x: 548, endPoint y: 328, distance: 79.3
click at [548, 329] on label "True" at bounding box center [790, 364] width 589 height 70
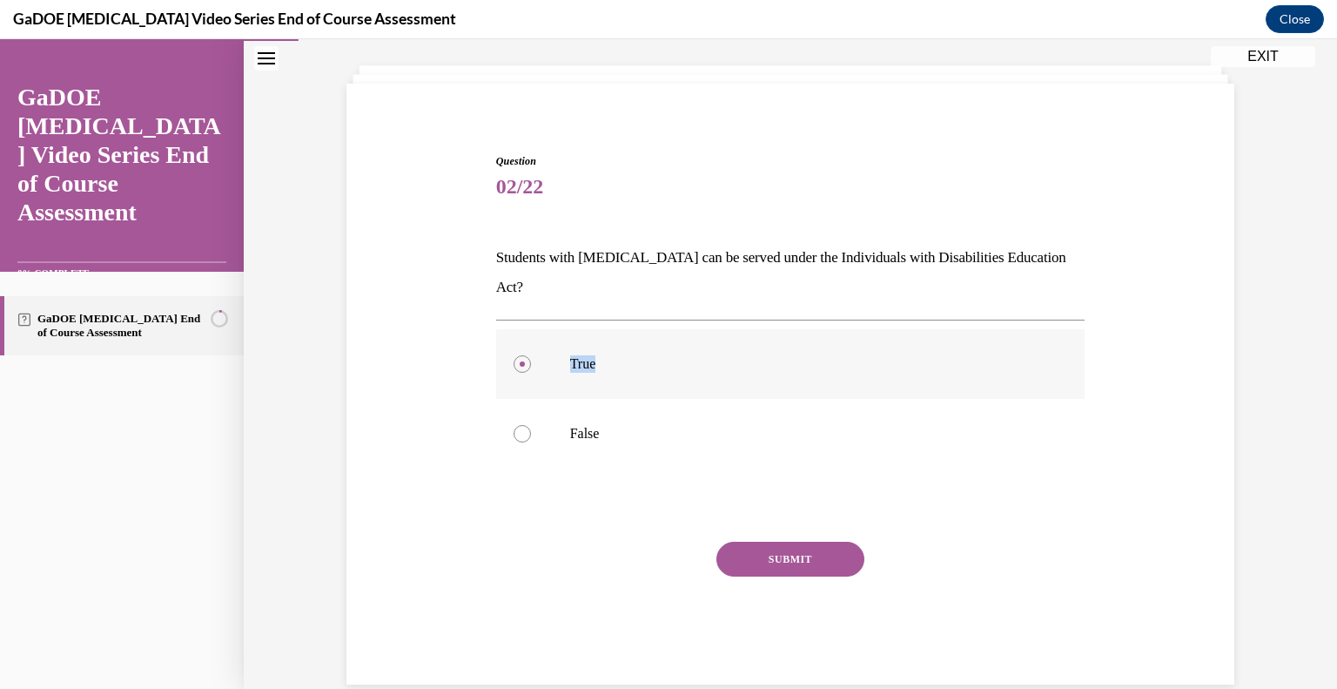
copy p "True"
click at [789, 541] on button "SUBMIT" at bounding box center [790, 558] width 148 height 35
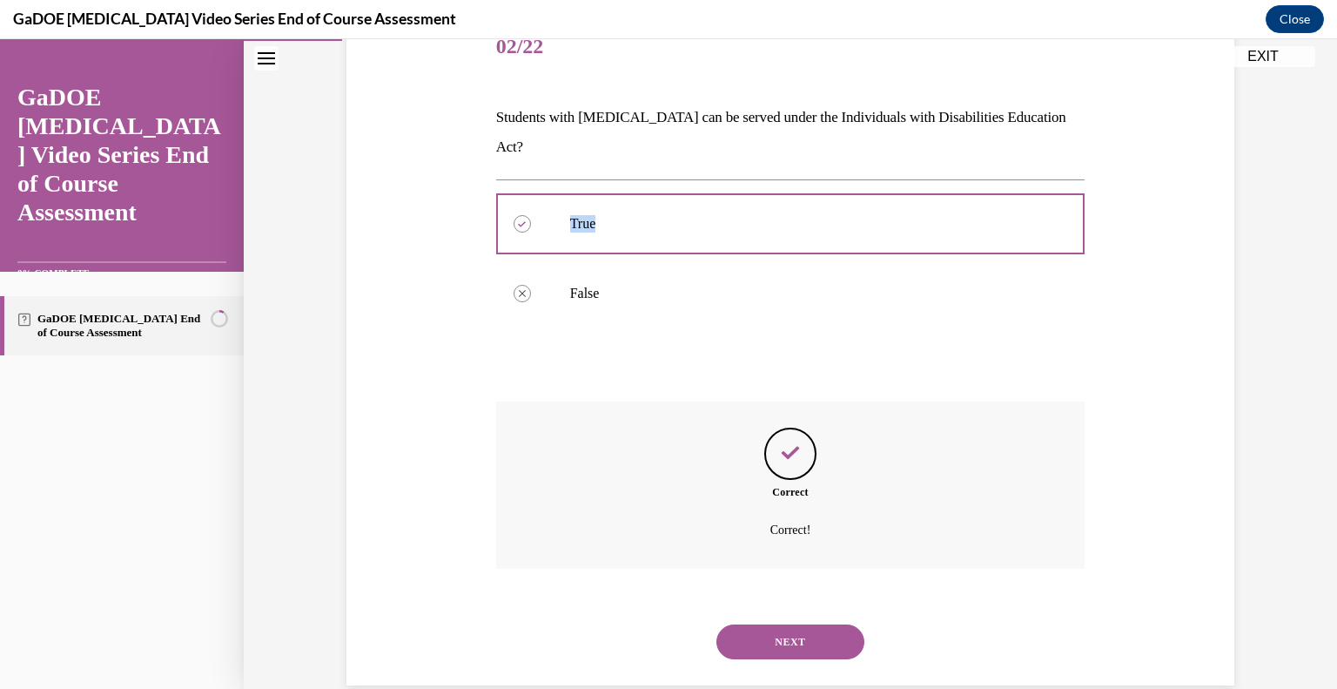
scroll to position [230, 0]
click at [808, 623] on button "NEXT" at bounding box center [790, 640] width 148 height 35
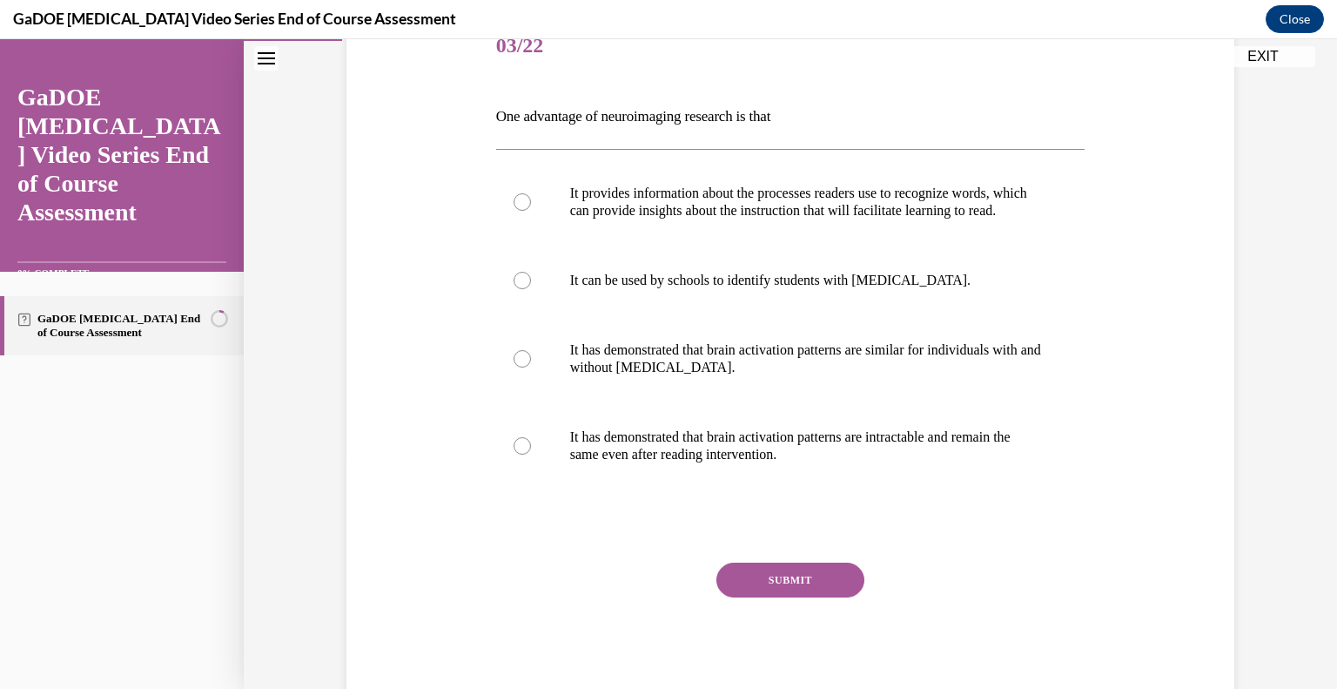
scroll to position [194, 0]
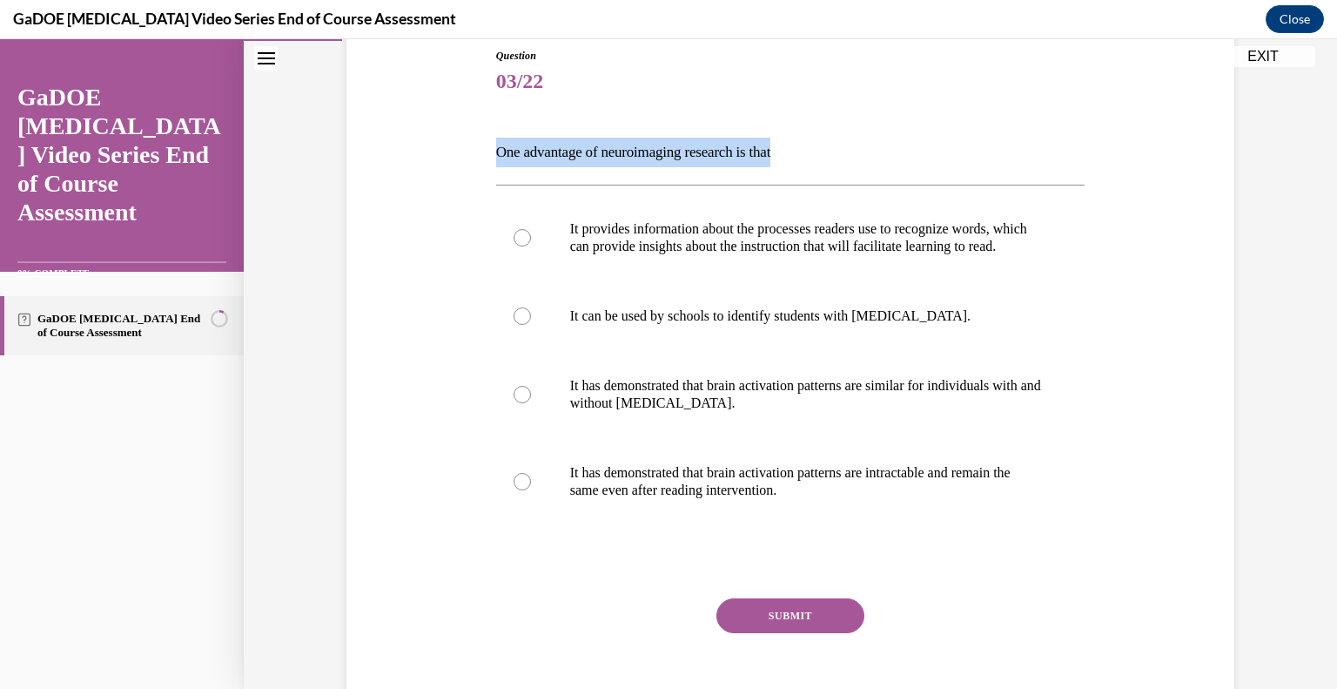
drag, startPoint x: 818, startPoint y: 158, endPoint x: 482, endPoint y: 138, distance: 336.5
click at [482, 138] on div "Question 03/22 One advantage of neuroimaging research is that It provides infor…" at bounding box center [790, 368] width 897 height 745
copy p "One advantage of neuroimaging research is that"
drag, startPoint x: 630, startPoint y: 257, endPoint x: 567, endPoint y: 231, distance: 68.7
click at [570, 231] on p "It provides information about the processes readers use to recognize words, whi…" at bounding box center [806, 237] width 472 height 35
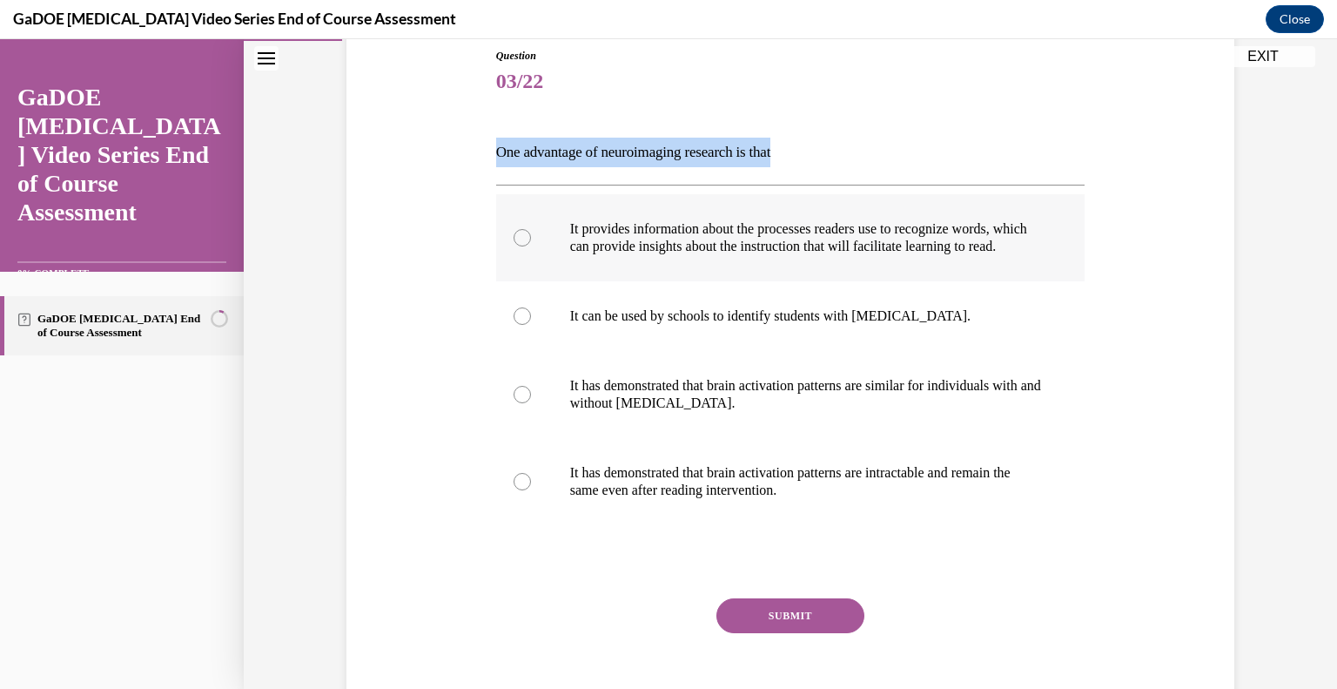
click at [608, 255] on p "It provides information about the processes readers use to recognize words, whi…" at bounding box center [806, 237] width 472 height 35
click at [531, 246] on input "It provides information about the processes readers use to recognize words, whi…" at bounding box center [522, 237] width 17 height 17
radio input "true"
drag, startPoint x: 601, startPoint y: 265, endPoint x: 558, endPoint y: 226, distance: 57.9
click at [558, 226] on label "It provides information about the processes readers use to recognize words, whi…" at bounding box center [790, 237] width 589 height 87
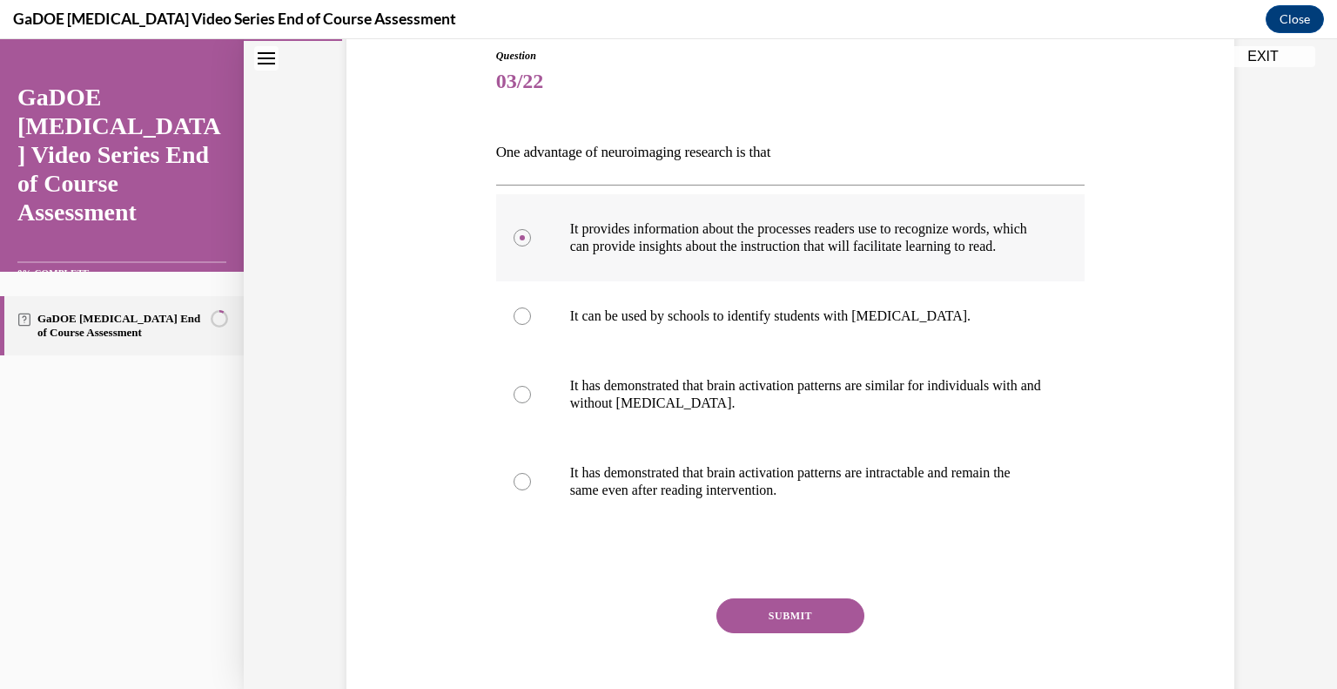
copy p "It provides information about the processes readers use to recognize words, whi…"
click at [799, 633] on button "SUBMIT" at bounding box center [790, 615] width 148 height 35
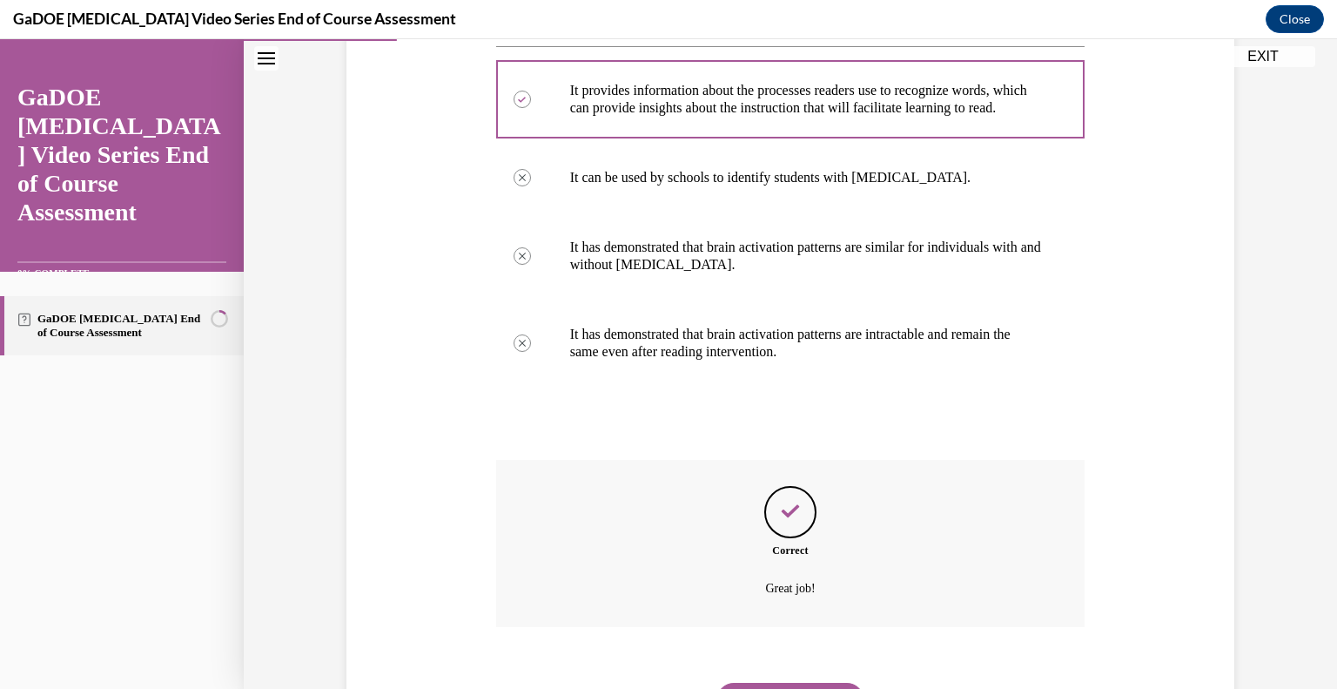
scroll to position [439, 0]
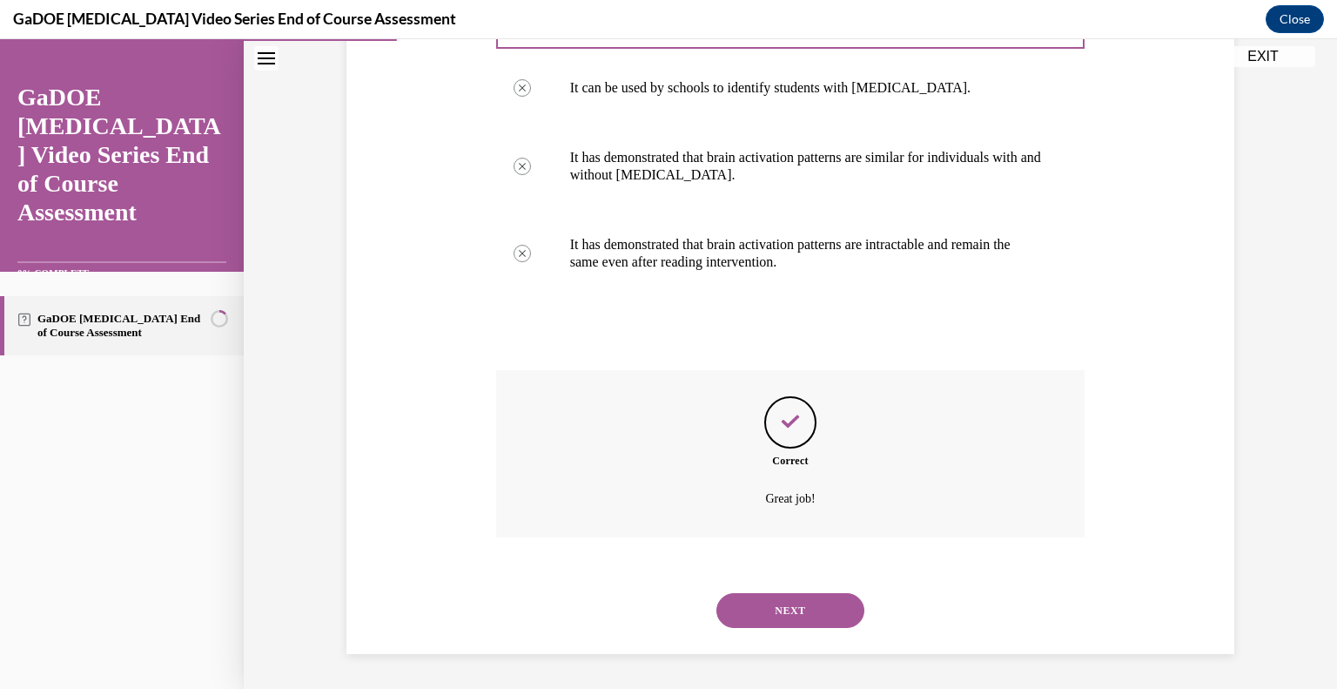
click at [807, 616] on button "NEXT" at bounding box center [790, 610] width 148 height 35
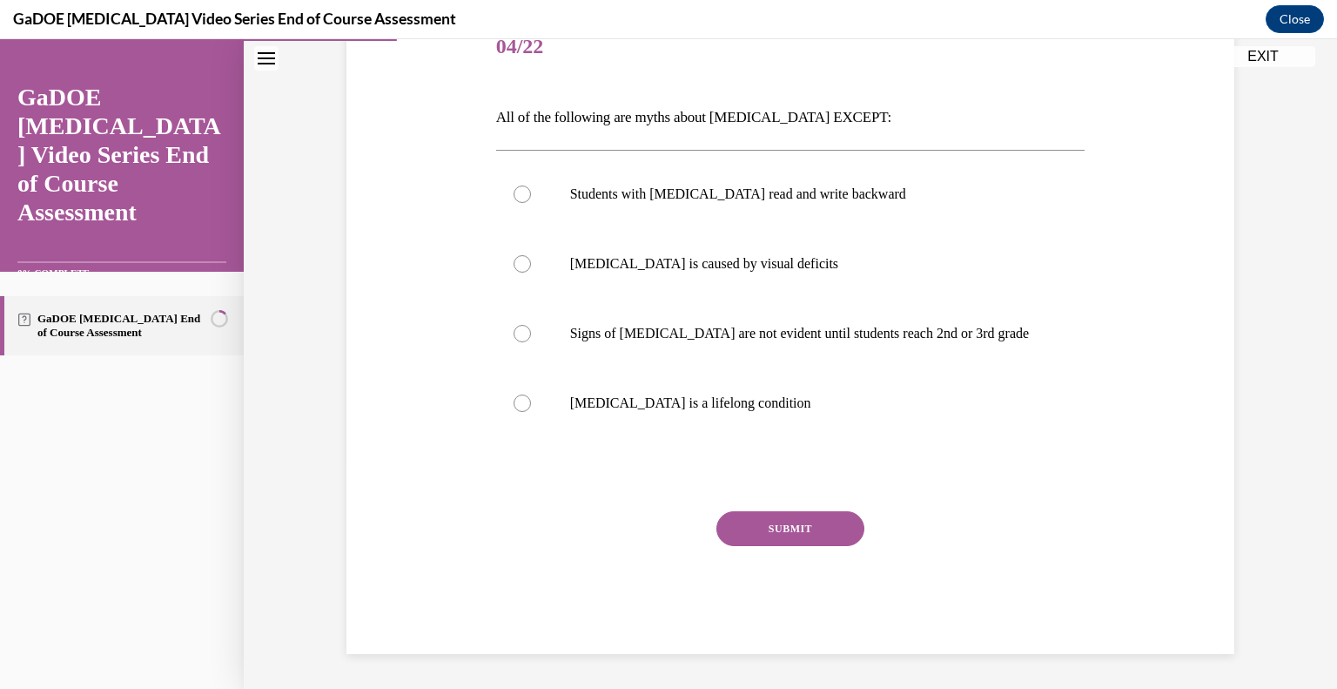
scroll to position [193, 0]
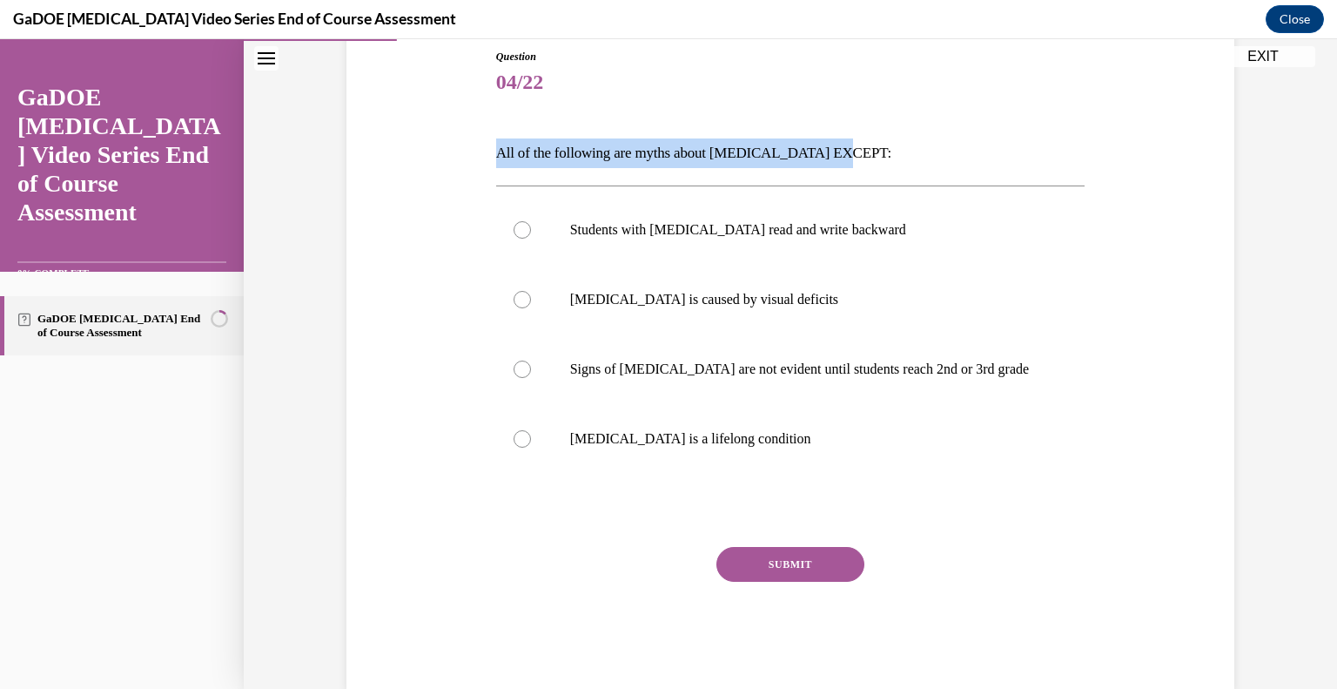
drag, startPoint x: 850, startPoint y: 156, endPoint x: 451, endPoint y: 151, distance: 398.7
click at [451, 151] on div "Question 04/22 All of the following are myths about dyslexia EXCEPT: Students w…" at bounding box center [790, 343] width 897 height 693
copy p "All of the following are myths about dyslexia EXCEPT:"
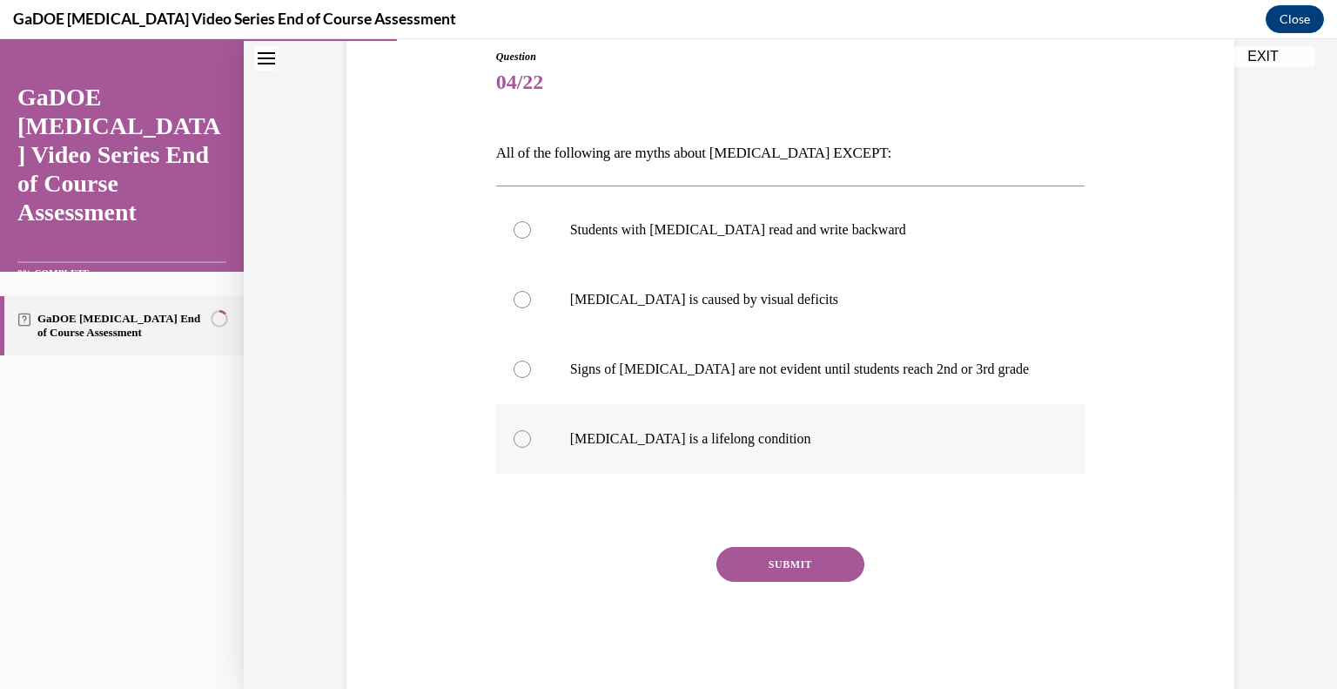
click at [514, 437] on div at bounding box center [522, 438] width 17 height 17
click at [514, 437] on input "Dyslexia is a lifelong condition" at bounding box center [522, 438] width 17 height 17
radio input "true"
drag, startPoint x: 780, startPoint y: 440, endPoint x: 561, endPoint y: 438, distance: 218.5
click at [561, 438] on label "Dyslexia is a lifelong condition" at bounding box center [790, 439] width 589 height 70
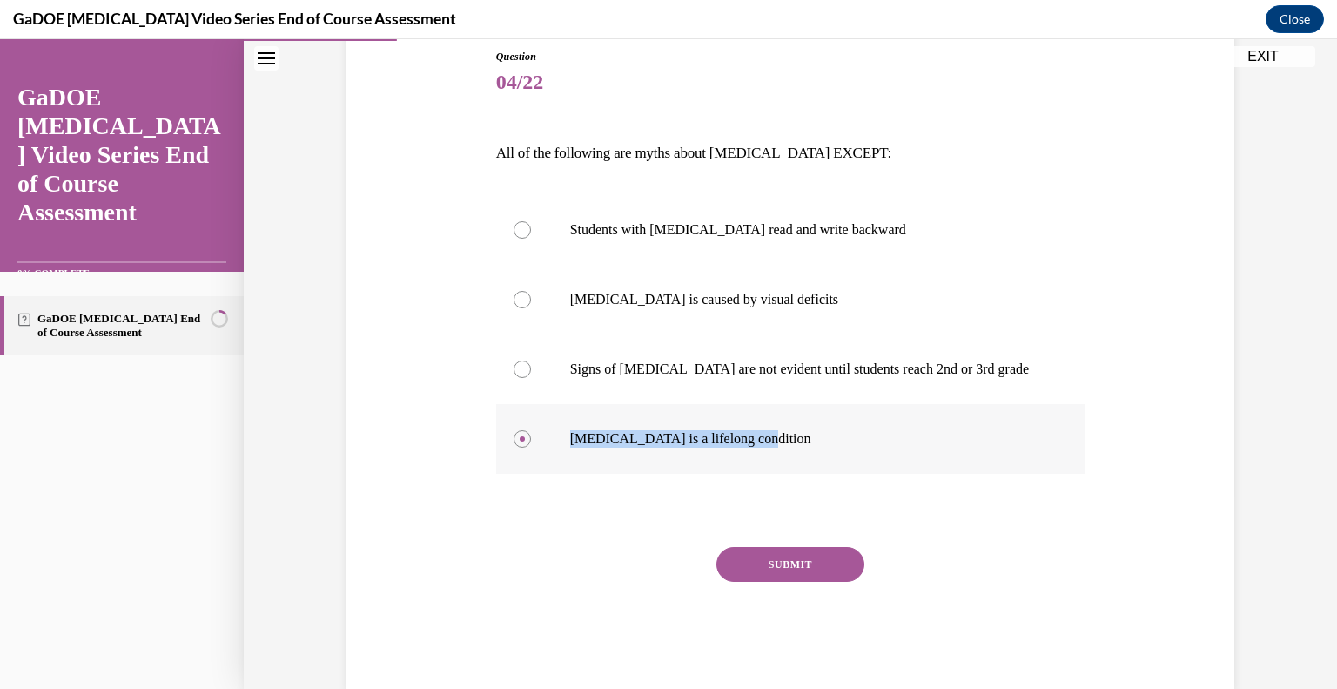
copy p "Dyslexia is a lifelong condition"
click at [789, 568] on button "SUBMIT" at bounding box center [790, 564] width 148 height 35
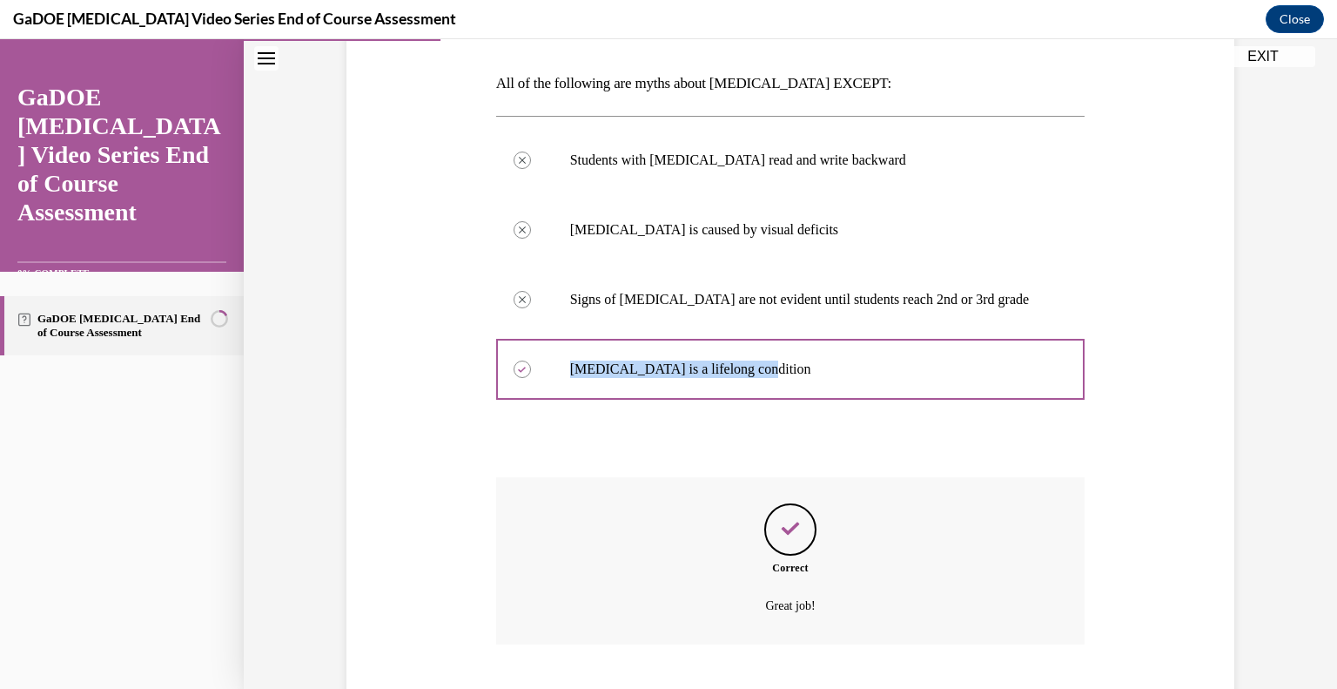
scroll to position [369, 0]
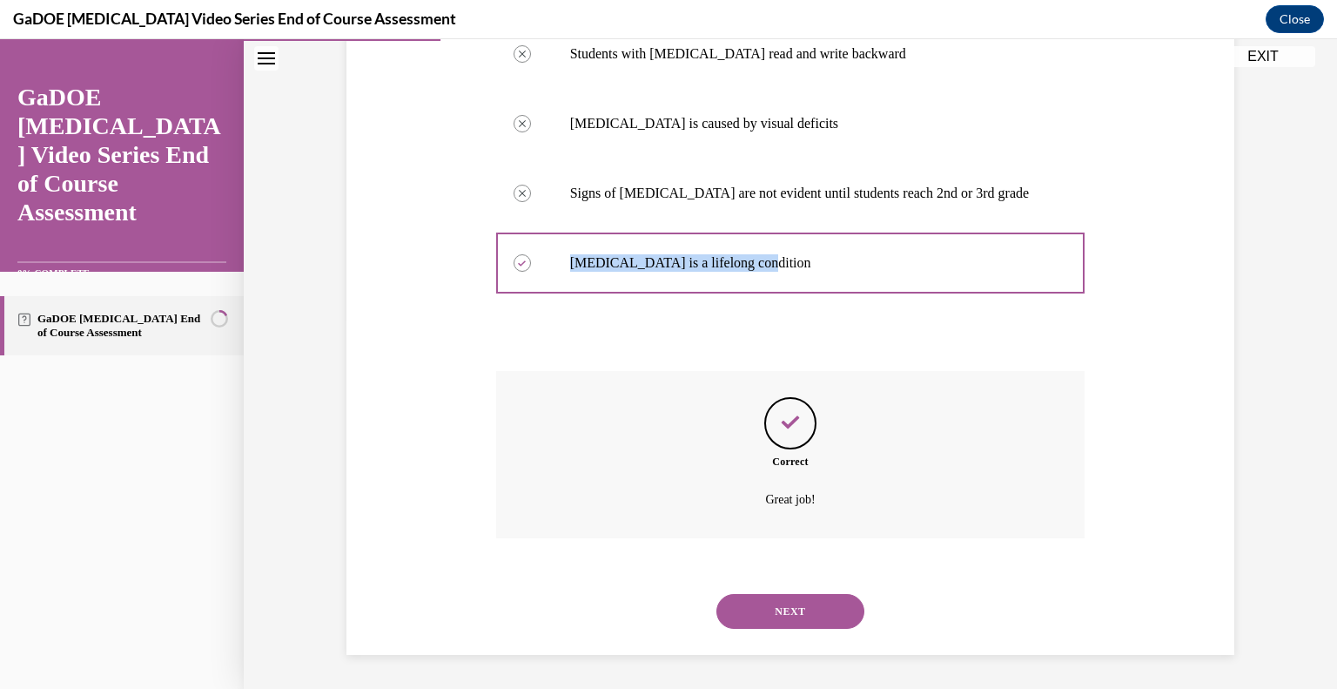
click at [829, 616] on button "NEXT" at bounding box center [790, 611] width 148 height 35
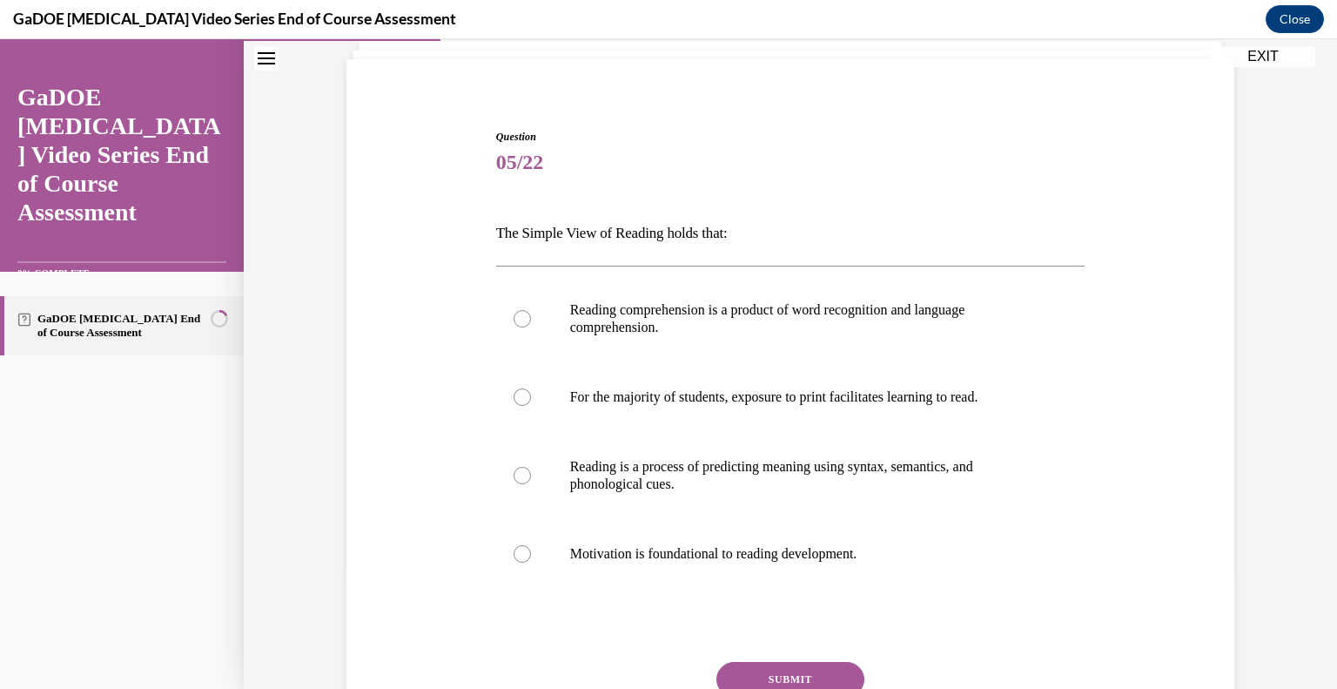
scroll to position [114, 0]
drag, startPoint x: 756, startPoint y: 231, endPoint x: 456, endPoint y: 243, distance: 299.7
click at [456, 243] on div "Question 05/22 The Simple View of Reading holds that: Reading comprehension is …" at bounding box center [790, 440] width 897 height 728
copy p "The Simple View of Reading holds that:"
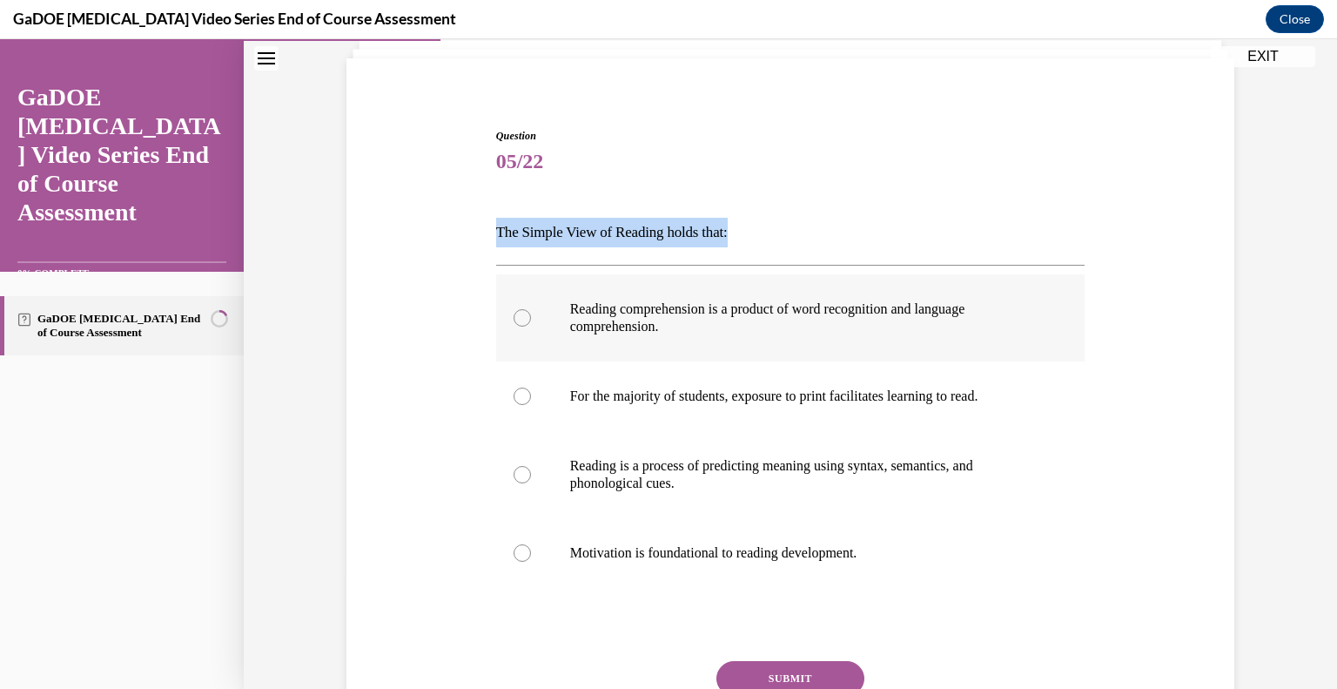
click at [507, 331] on label "Reading comprehension is a product of word recognition and language comprehensi…" at bounding box center [790, 317] width 589 height 87
click at [514, 326] on input "Reading comprehension is a product of word recognition and language comprehensi…" at bounding box center [522, 317] width 17 height 17
radio input "true"
drag, startPoint x: 696, startPoint y: 333, endPoint x: 546, endPoint y: 289, distance: 157.0
click at [546, 289] on label "Reading comprehension is a product of word recognition and language comprehensi…" at bounding box center [790, 317] width 589 height 87
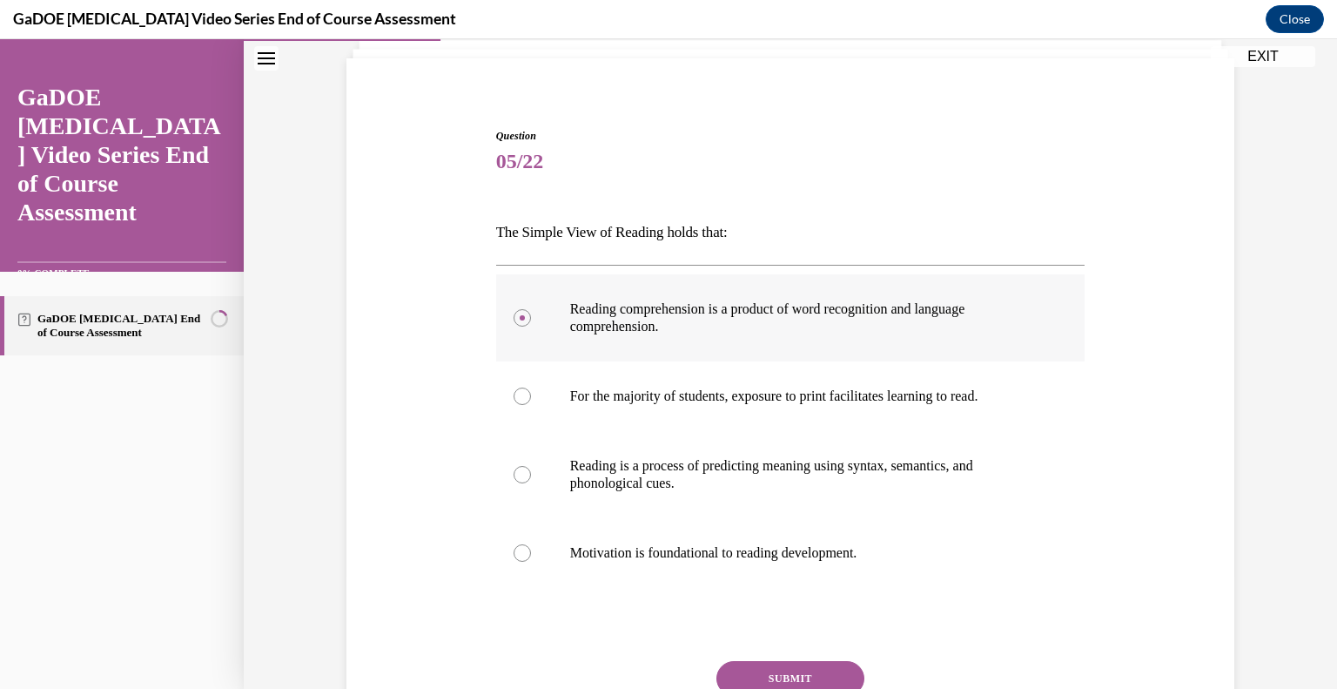
copy p "Reading comprehension is a product of word recognition and language comprehensi…"
click at [803, 662] on button "SUBMIT" at bounding box center [790, 678] width 148 height 35
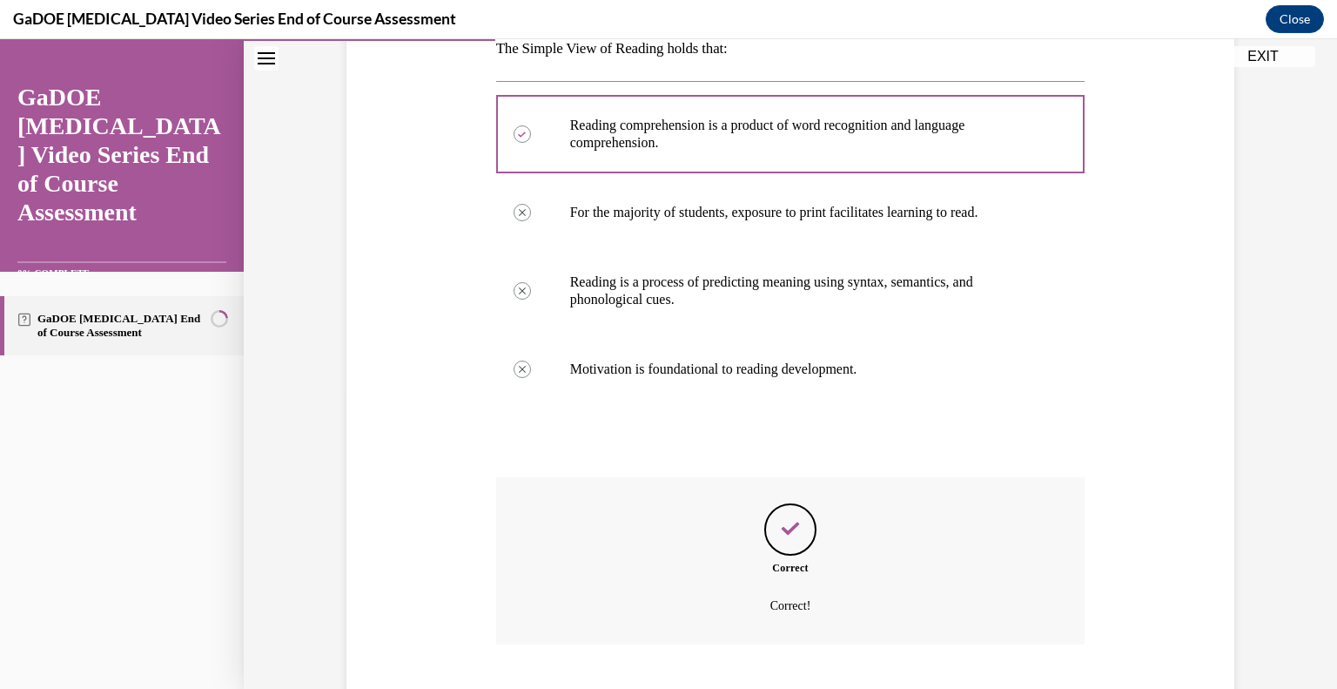
scroll to position [404, 0]
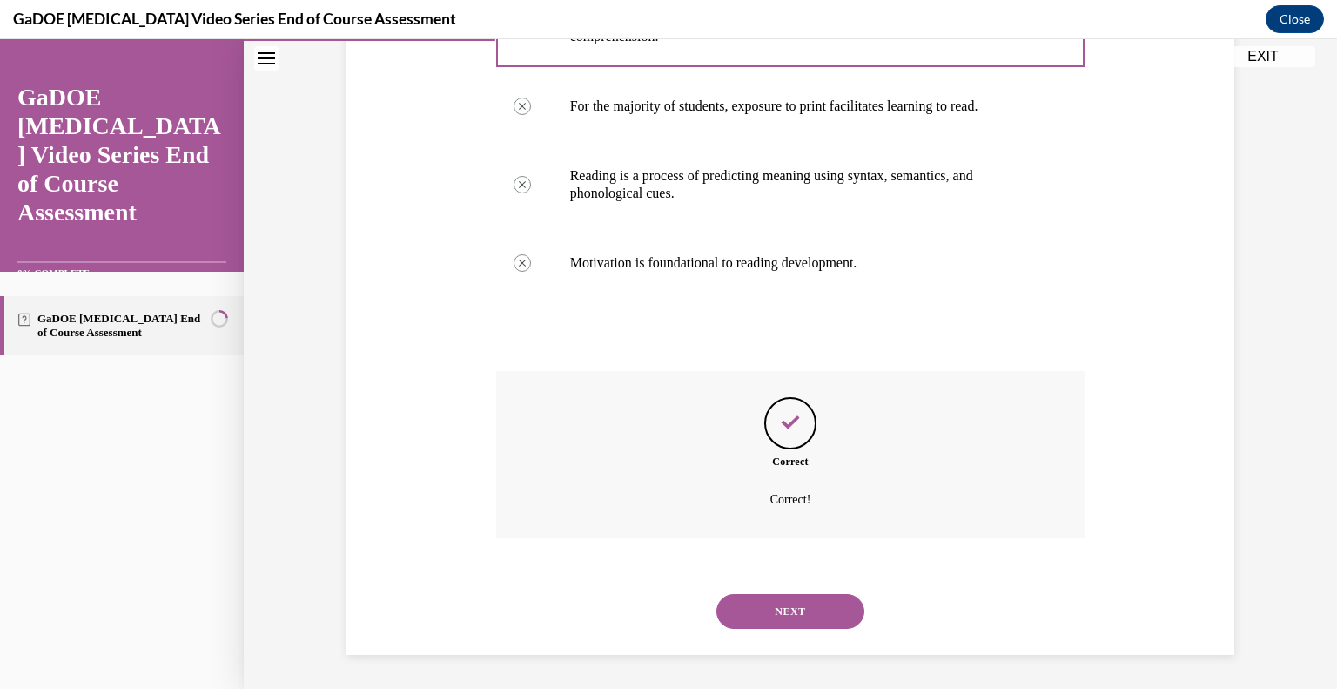
click at [830, 605] on button "NEXT" at bounding box center [790, 611] width 148 height 35
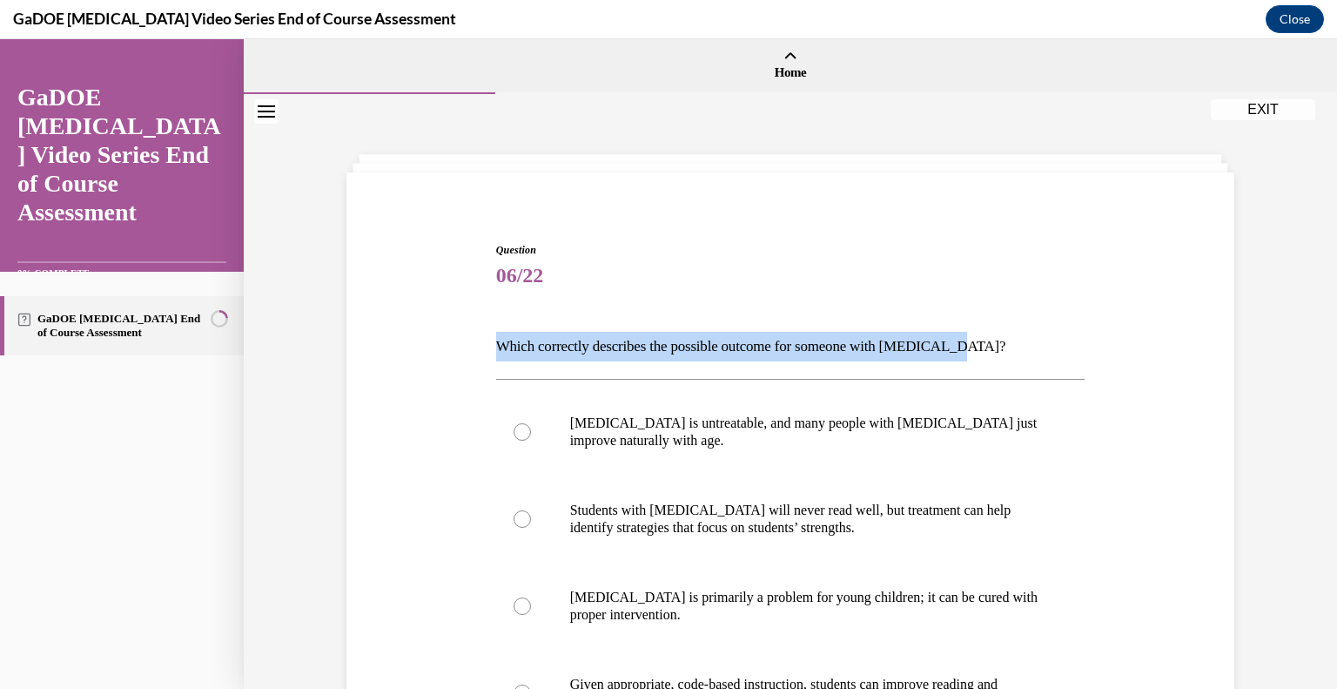
drag, startPoint x: 984, startPoint y: 347, endPoint x: 484, endPoint y: 327, distance: 500.0
click at [484, 327] on div "Question 06/22 Which correctly describes the possible outcome for someone with …" at bounding box center [790, 571] width 897 height 763
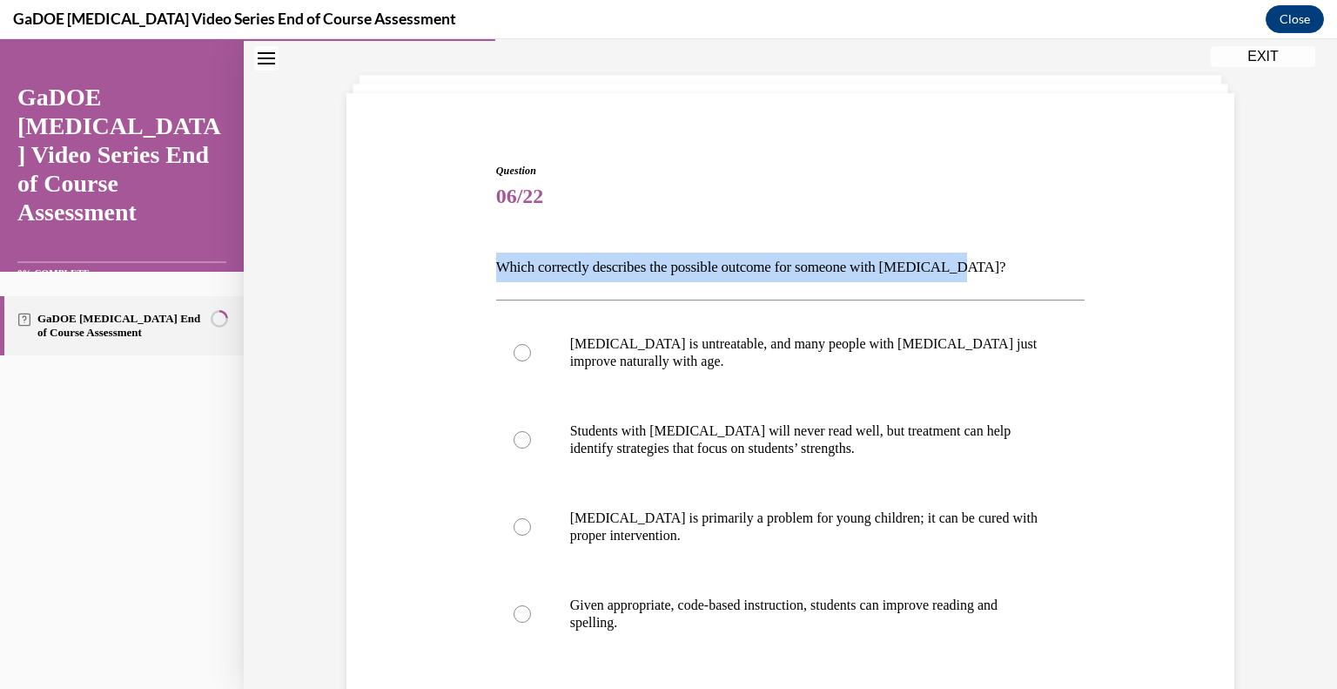
scroll to position [90, 0]
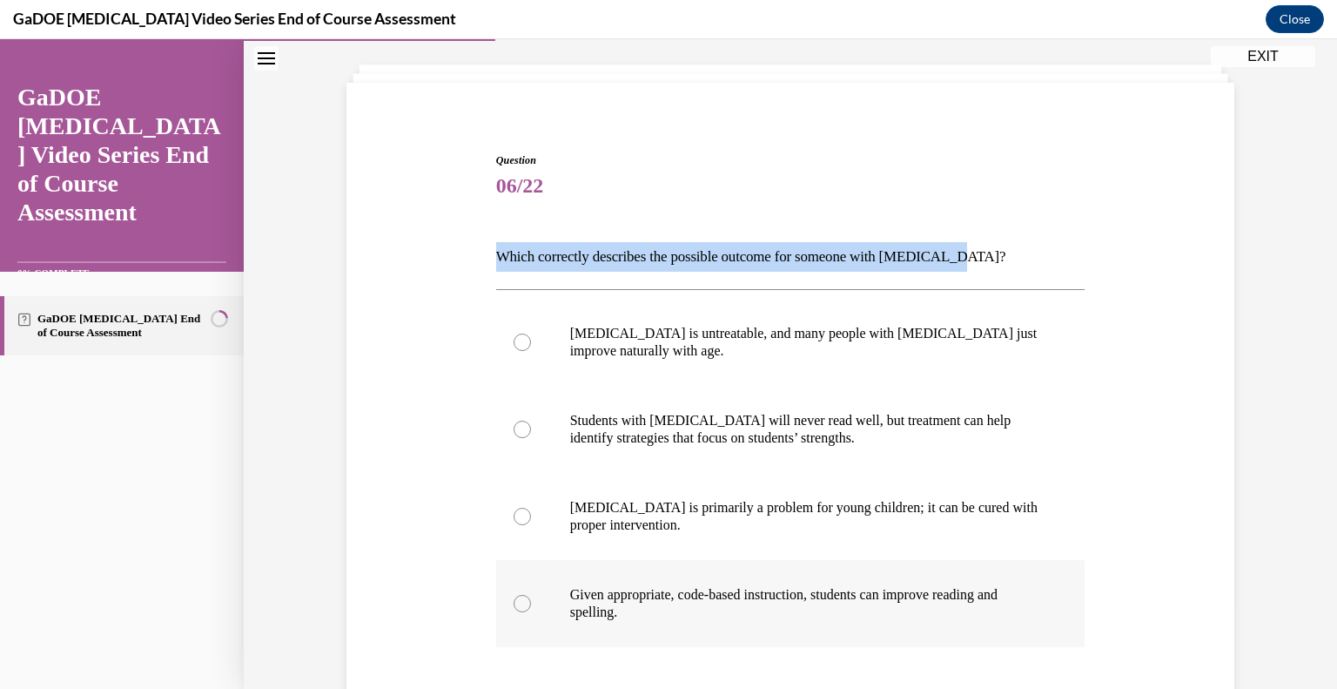
drag, startPoint x: 642, startPoint y: 606, endPoint x: 564, endPoint y: 595, distance: 78.2
click at [570, 595] on p "Given appropriate, code-based instruction, students can improve reading and spe…" at bounding box center [806, 603] width 472 height 35
click at [514, 605] on div at bounding box center [522, 603] width 17 height 17
click at [514, 605] on input "Given appropriate, code-based instruction, students can improve reading and spe…" at bounding box center [522, 603] width 17 height 17
radio input "true"
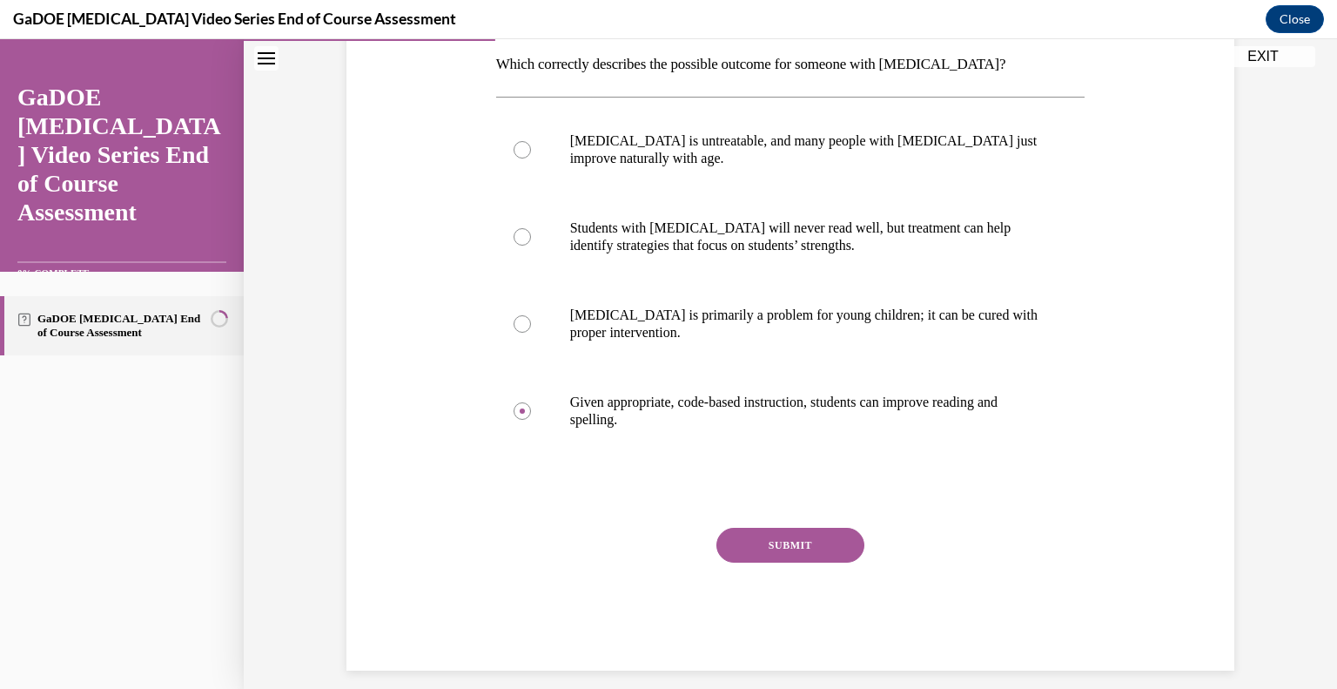
click at [810, 540] on button "SUBMIT" at bounding box center [790, 544] width 148 height 35
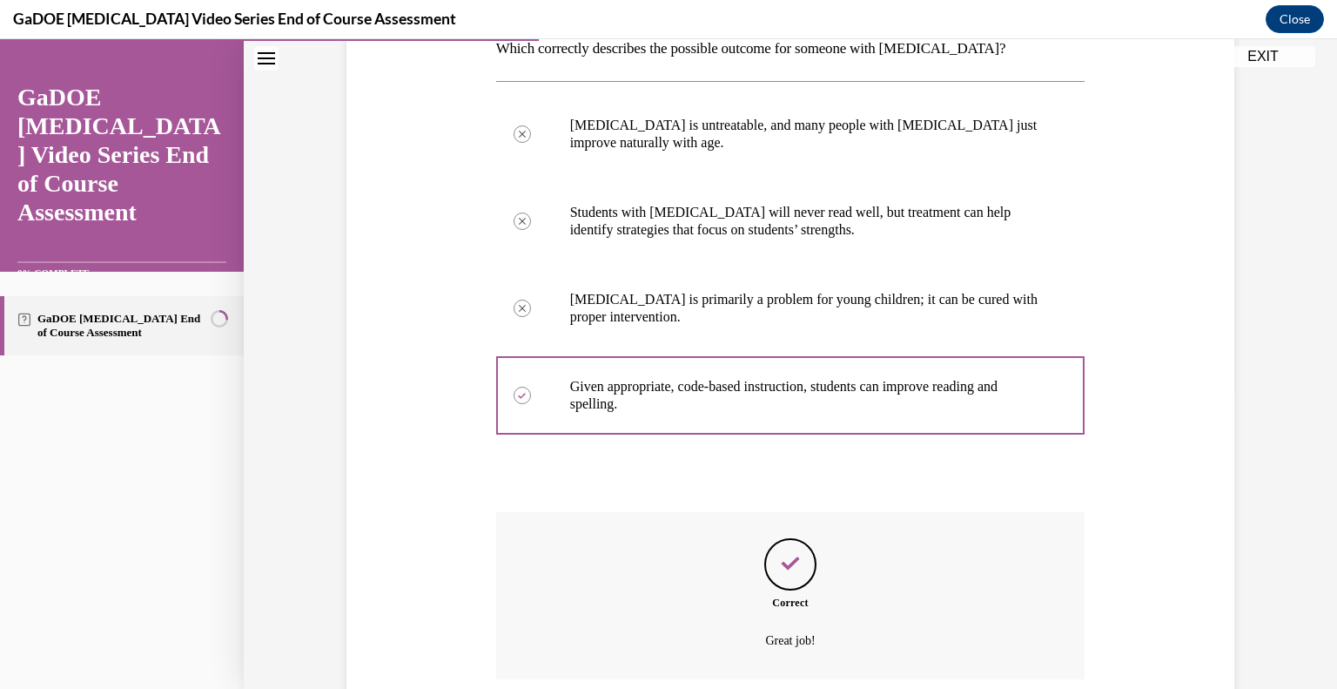
scroll to position [439, 0]
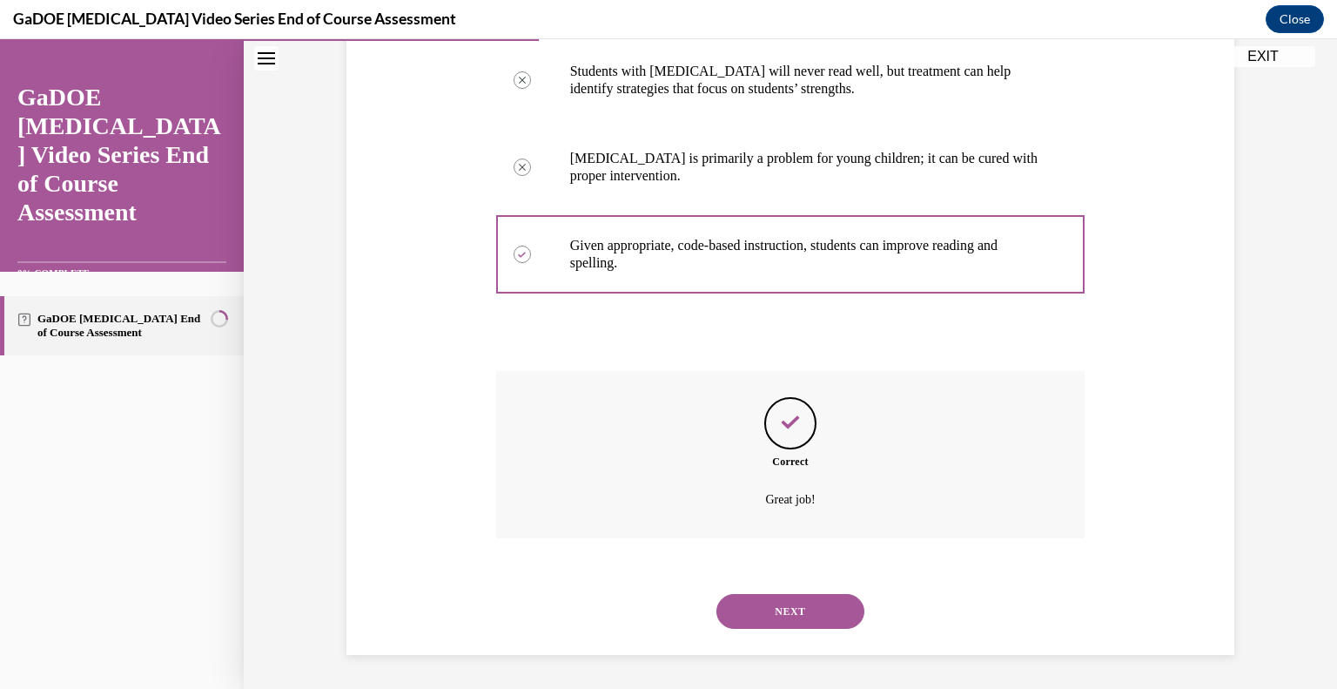
click at [824, 608] on button "NEXT" at bounding box center [790, 611] width 148 height 35
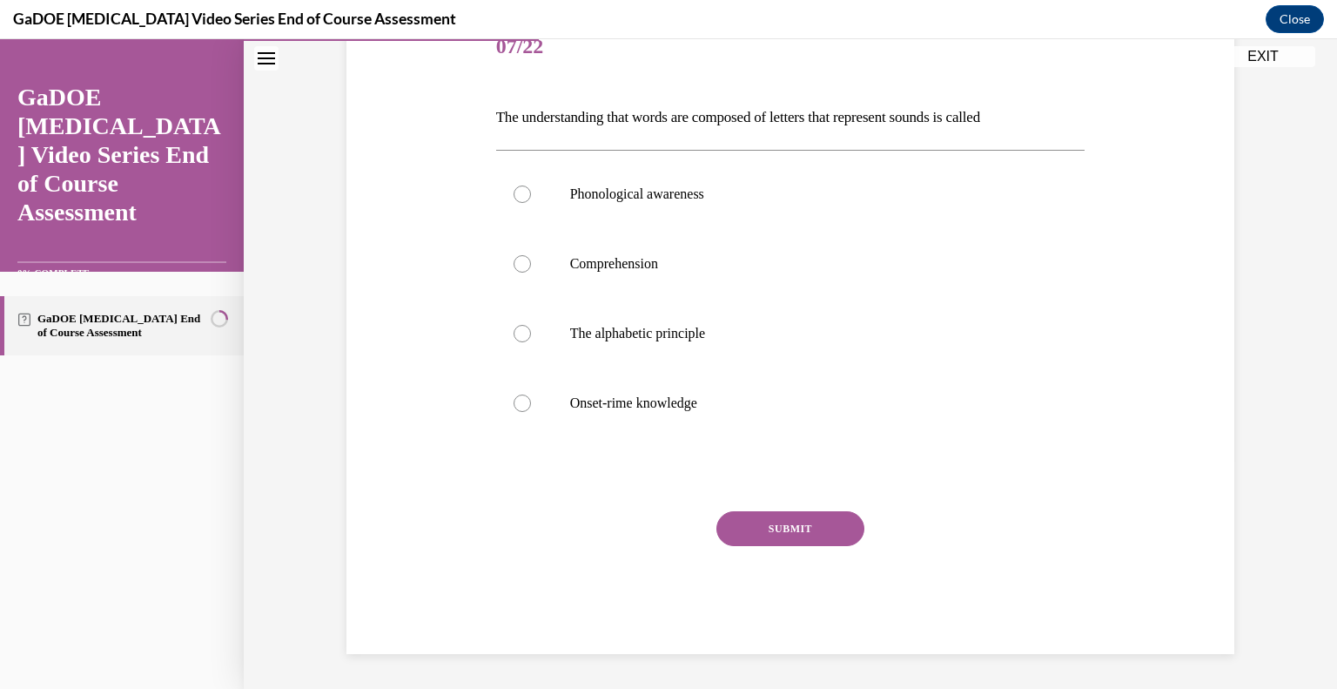
scroll to position [193, 0]
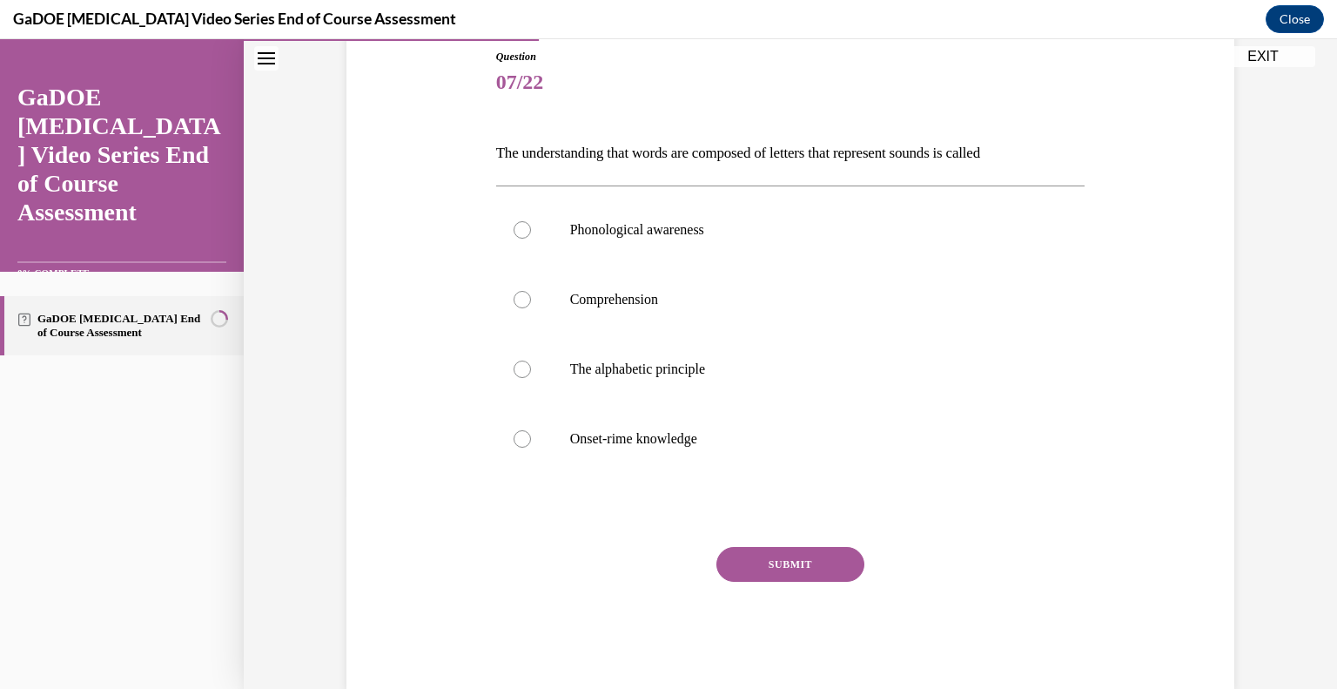
drag, startPoint x: 1032, startPoint y: 152, endPoint x: 430, endPoint y: 135, distance: 602.6
click at [430, 135] on div "Question 07/22 The understanding that words are composed of letters that repres…" at bounding box center [790, 343] width 897 height 693
click at [515, 365] on div at bounding box center [522, 368] width 17 height 17
click at [515, 365] on input "The alphabetic principle" at bounding box center [522, 368] width 17 height 17
radio input "true"
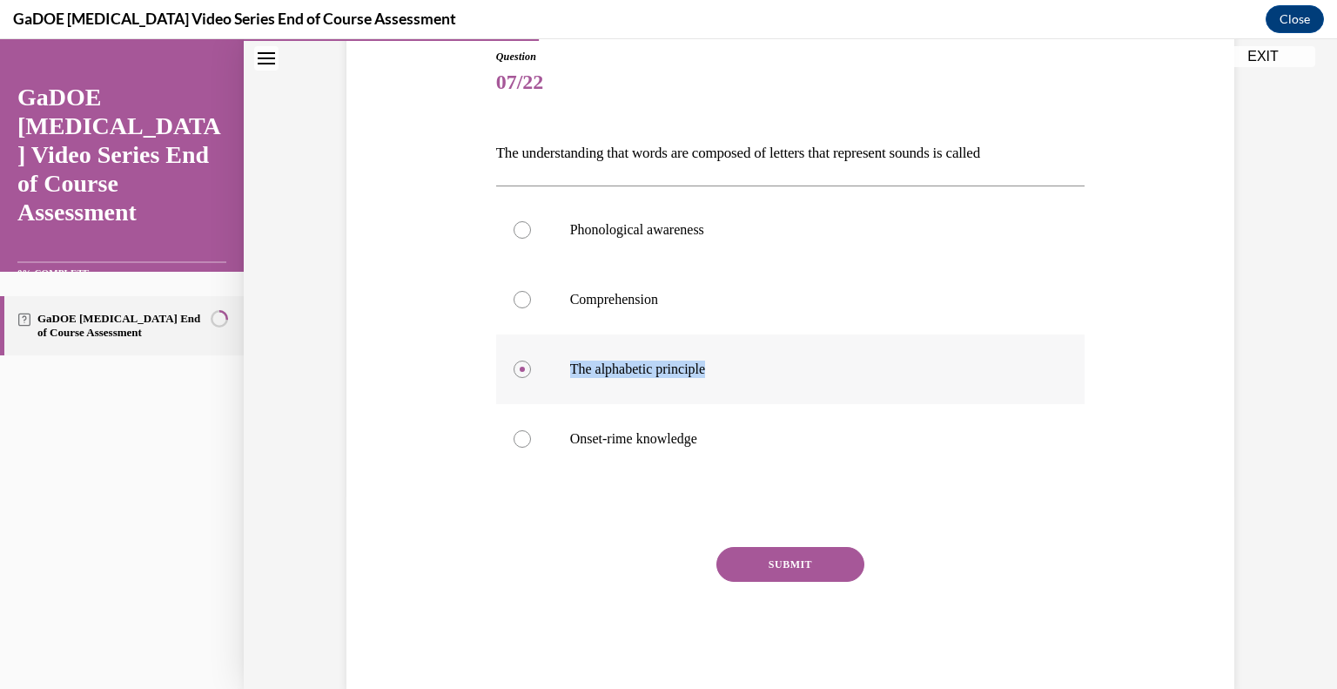
drag, startPoint x: 726, startPoint y: 362, endPoint x: 562, endPoint y: 373, distance: 164.0
click at [570, 373] on p "The alphabetic principle" at bounding box center [806, 368] width 472 height 17
click at [808, 557] on button "SUBMIT" at bounding box center [790, 564] width 148 height 35
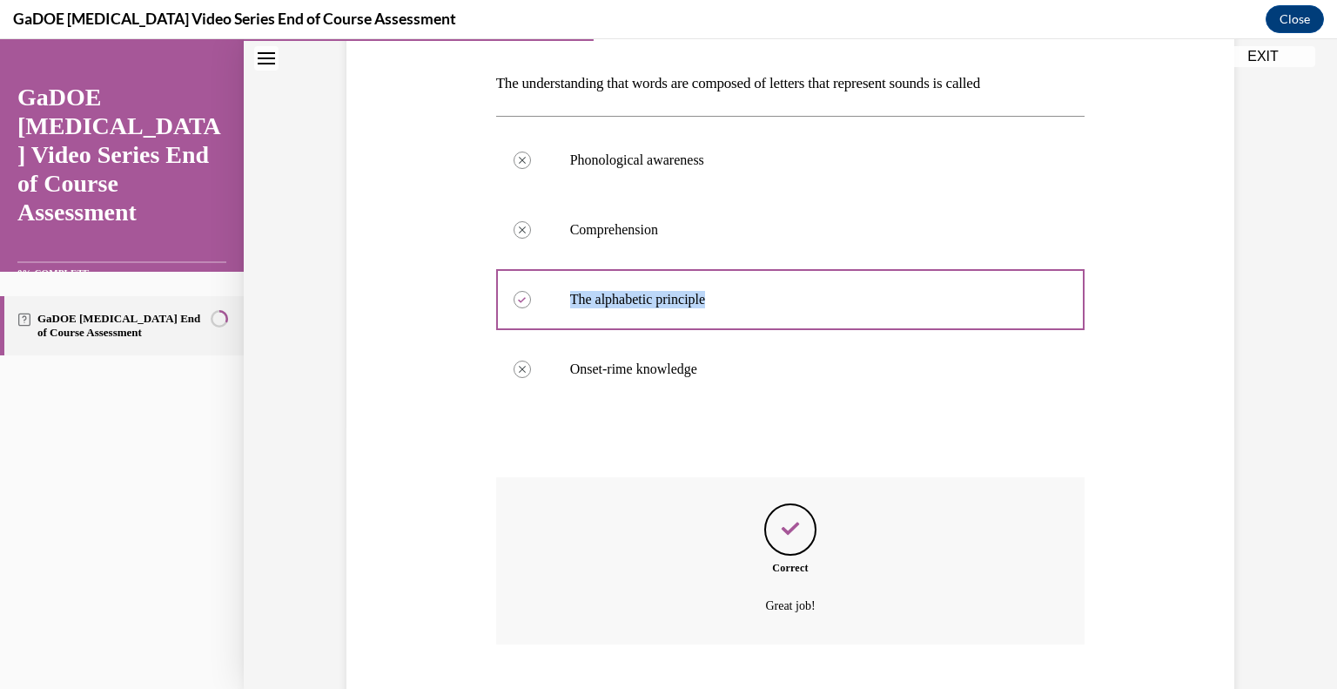
scroll to position [369, 0]
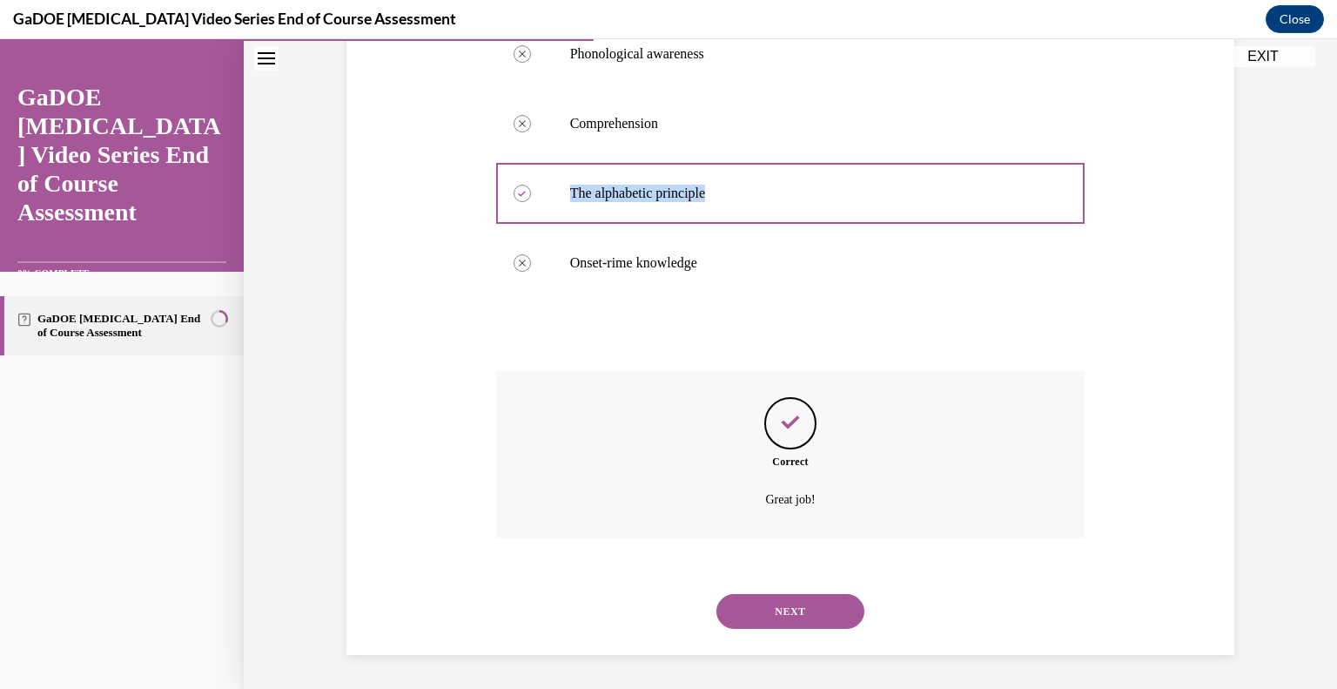
click at [823, 613] on button "NEXT" at bounding box center [790, 611] width 148 height 35
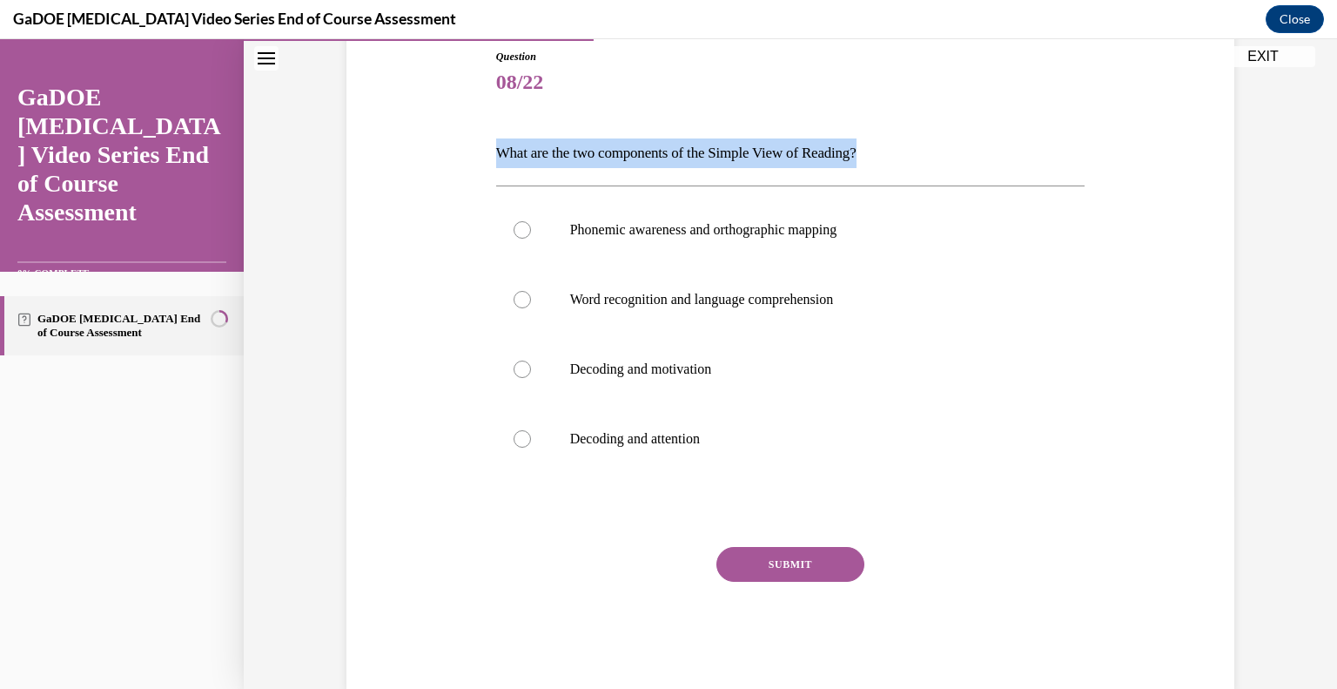
drag, startPoint x: 926, startPoint y: 156, endPoint x: 472, endPoint y: 156, distance: 454.4
click at [472, 156] on div "Question 08/22 What are the two components of the Simple View of Reading? Phone…" at bounding box center [790, 343] width 897 height 693
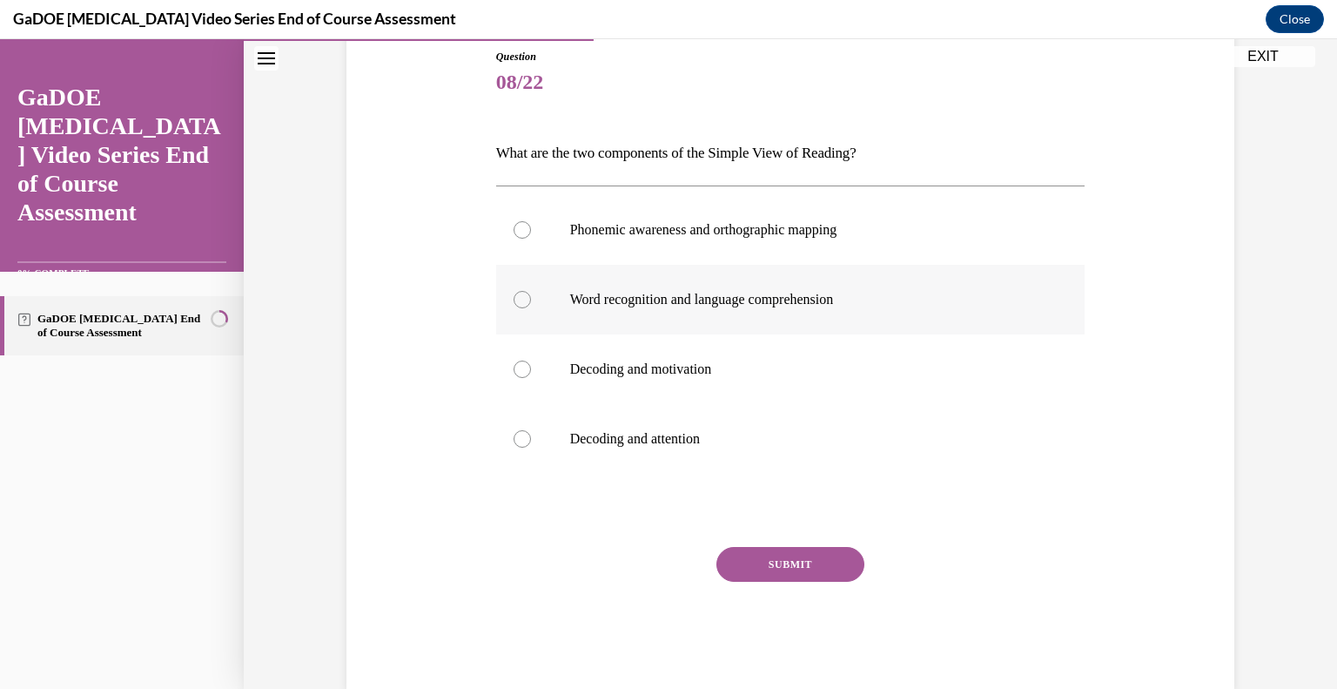
click at [514, 291] on div at bounding box center [522, 299] width 17 height 17
click at [514, 291] on input "Word recognition and language comprehension" at bounding box center [522, 299] width 17 height 17
radio input "true"
drag, startPoint x: 857, startPoint y: 294, endPoint x: 563, endPoint y: 299, distance: 293.4
click at [570, 299] on p "Word recognition and language comprehension" at bounding box center [806, 299] width 472 height 17
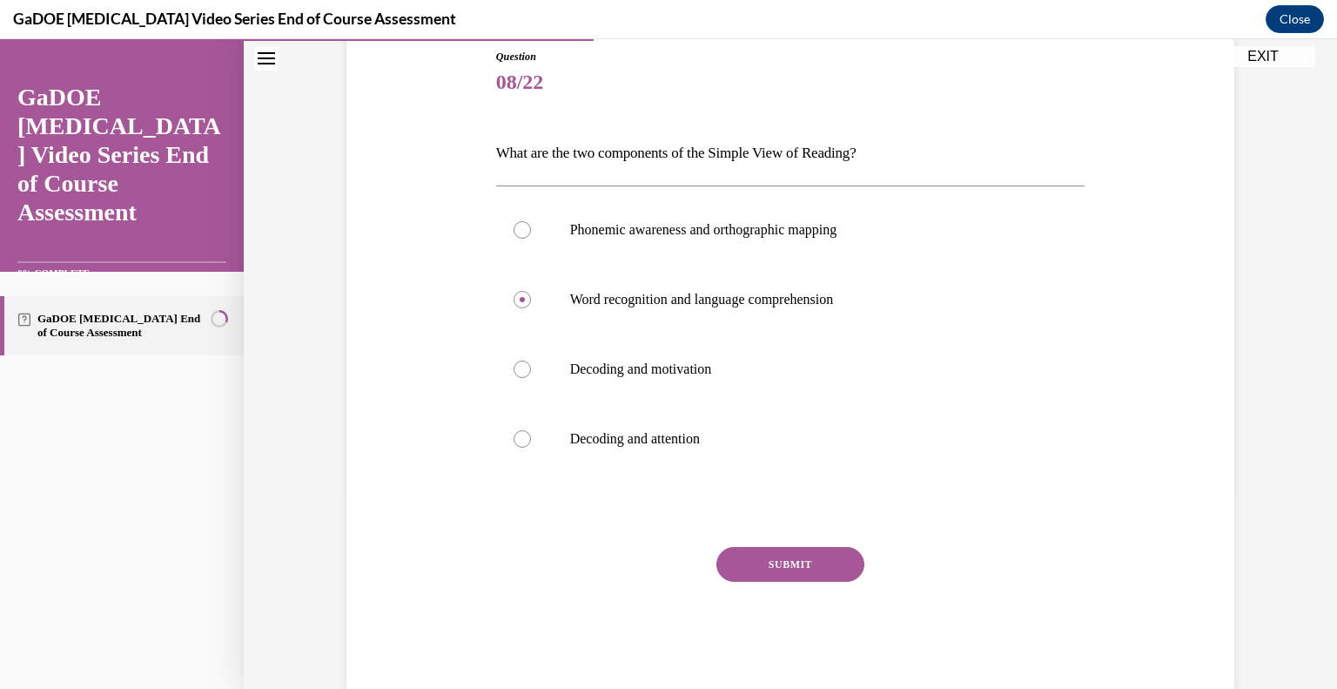
click at [819, 571] on button "SUBMIT" at bounding box center [790, 564] width 148 height 35
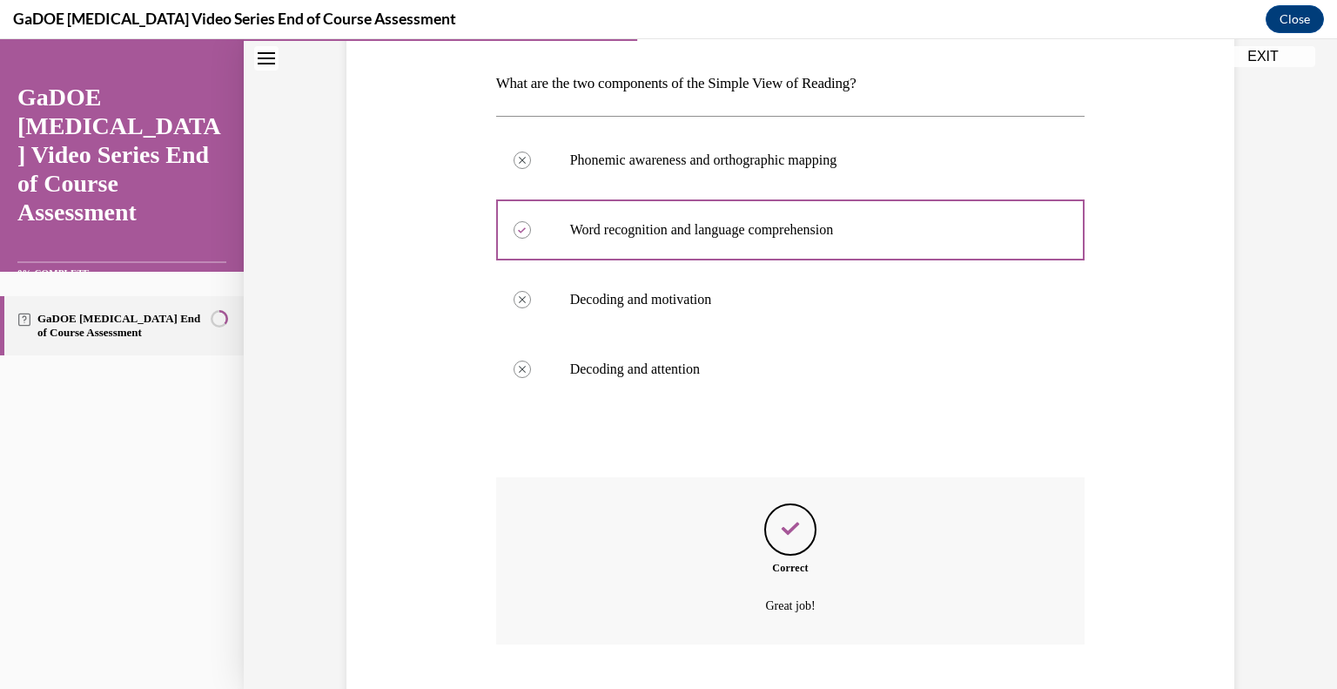
scroll to position [369, 0]
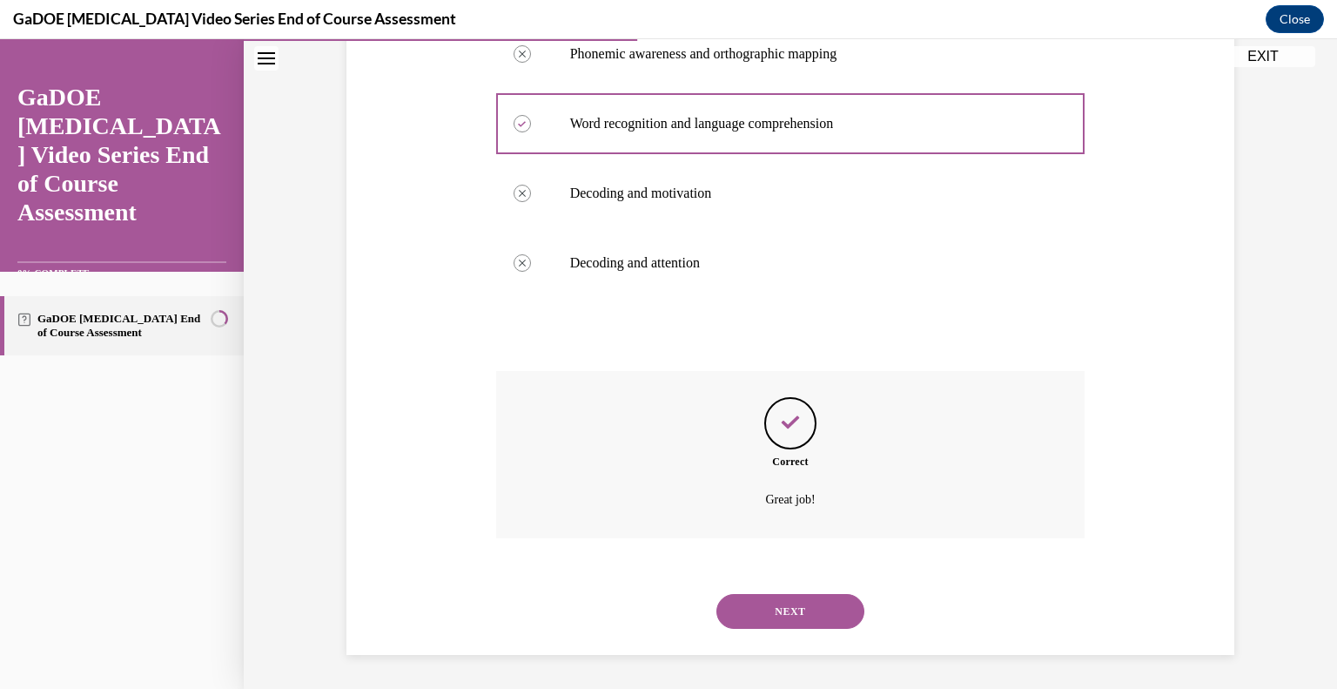
click at [825, 605] on button "NEXT" at bounding box center [790, 611] width 148 height 35
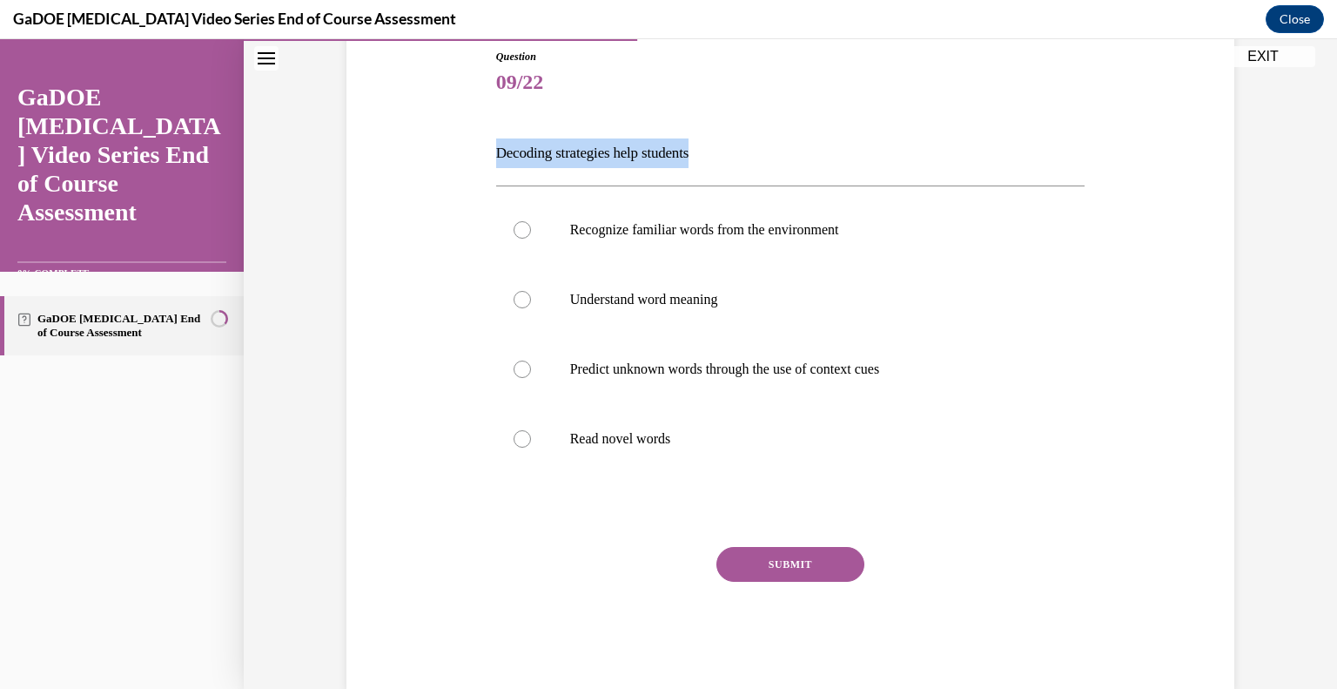
drag, startPoint x: 717, startPoint y: 157, endPoint x: 460, endPoint y: 151, distance: 257.7
click at [460, 151] on div "Question 09/22 Decoding strategies help students Recognize familiar words from …" at bounding box center [790, 343] width 897 height 693
click at [519, 444] on div at bounding box center [522, 438] width 17 height 17
click at [519, 444] on input "Read novel words" at bounding box center [522, 438] width 17 height 17
radio input "true"
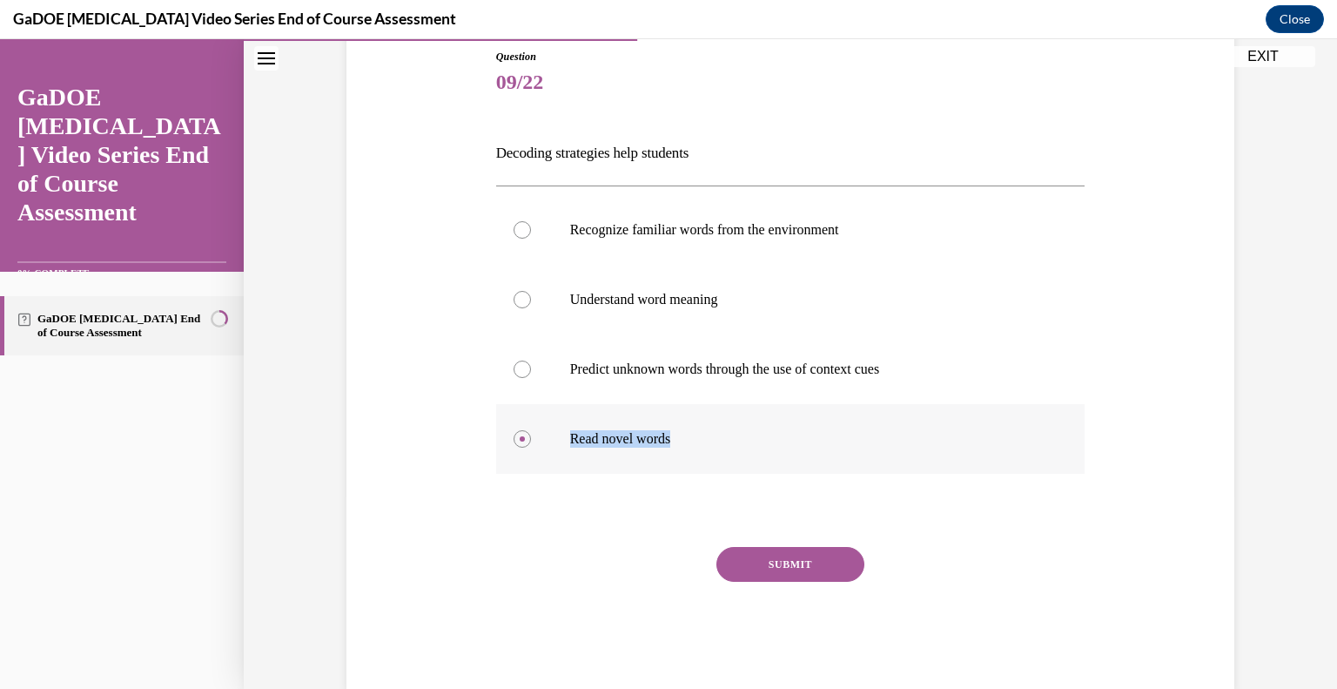
drag, startPoint x: 682, startPoint y: 438, endPoint x: 541, endPoint y: 447, distance: 142.2
click at [541, 447] on label "Read novel words" at bounding box center [790, 439] width 589 height 70
click at [783, 564] on button "SUBMIT" at bounding box center [790, 564] width 148 height 35
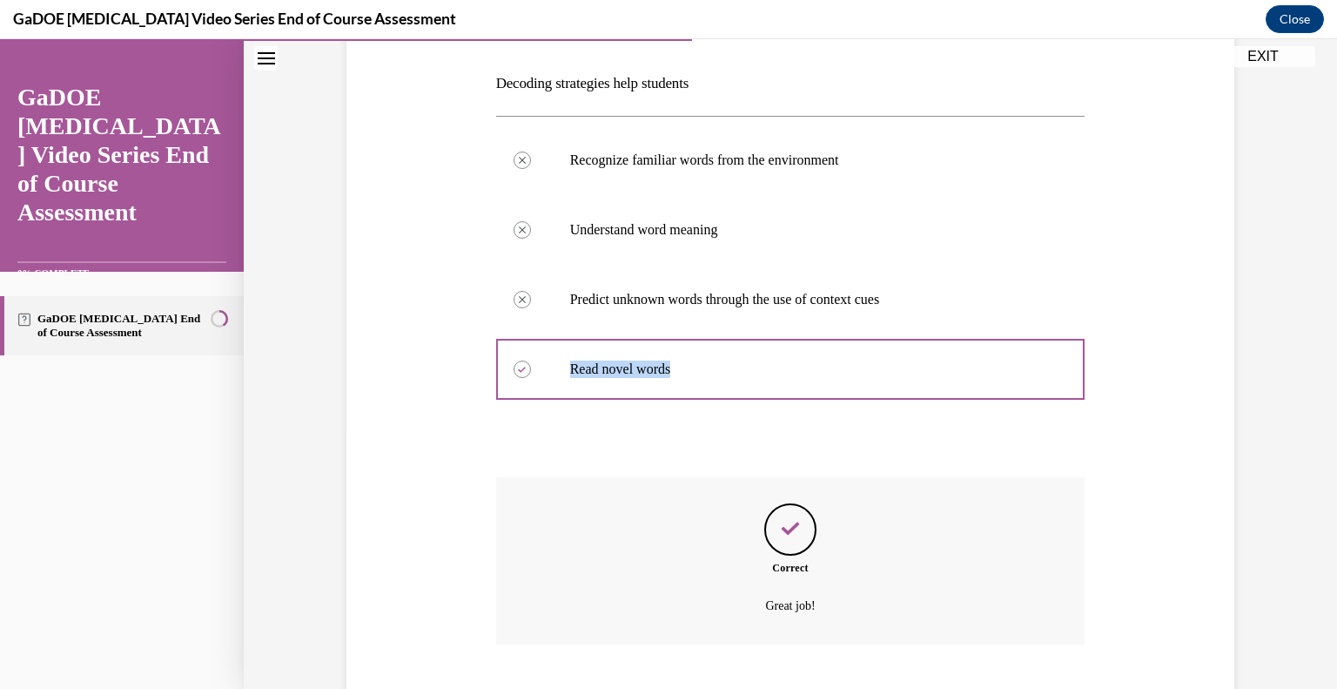
scroll to position [369, 0]
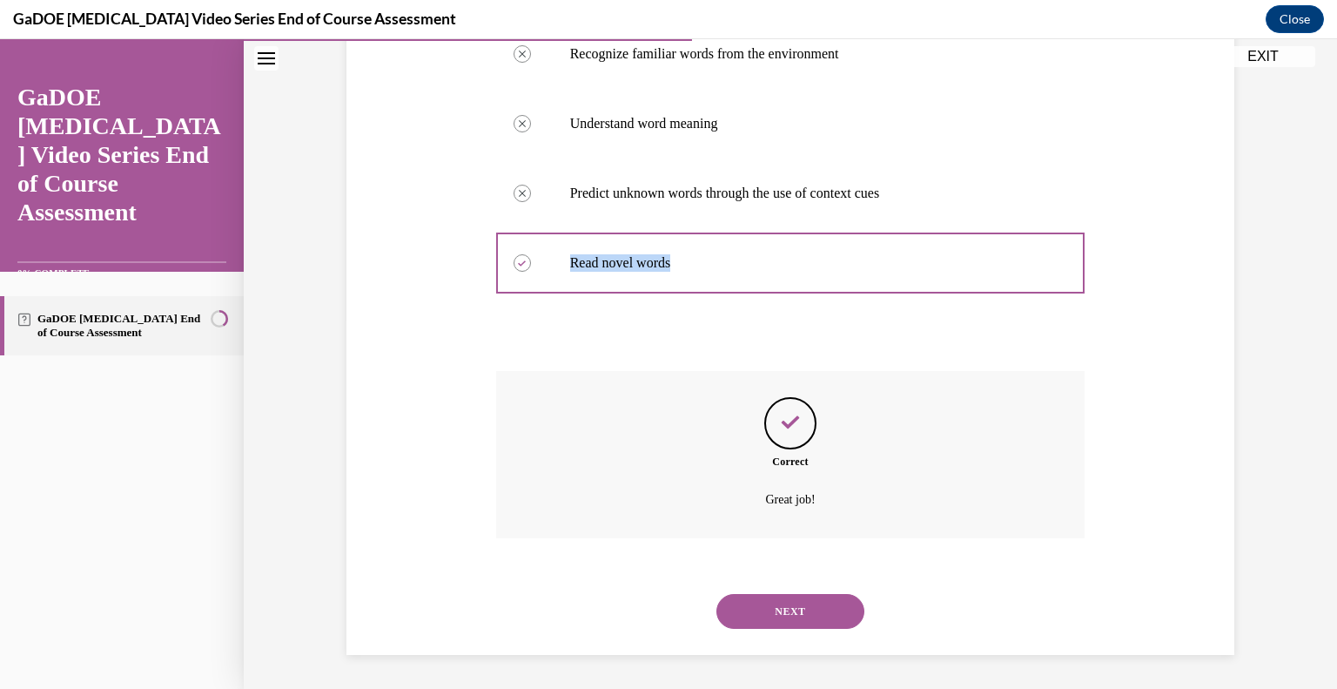
click at [826, 605] on button "NEXT" at bounding box center [790, 611] width 148 height 35
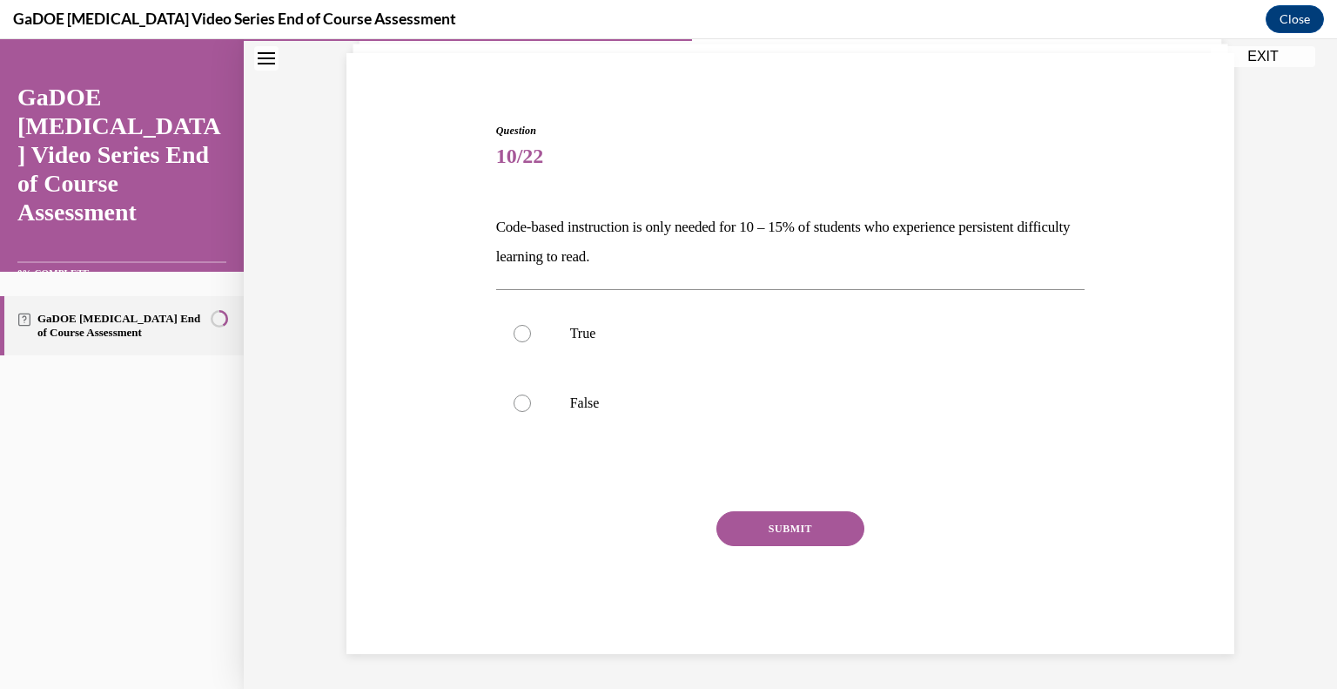
scroll to position [118, 0]
drag, startPoint x: 703, startPoint y: 257, endPoint x: 483, endPoint y: 225, distance: 222.4
click at [483, 225] on div "Question 10/22 Code-based instruction is only needed for 10 – 15% of students w…" at bounding box center [790, 362] width 897 height 583
click at [514, 405] on div at bounding box center [522, 403] width 17 height 17
click at [514, 405] on input "False" at bounding box center [522, 403] width 17 height 17
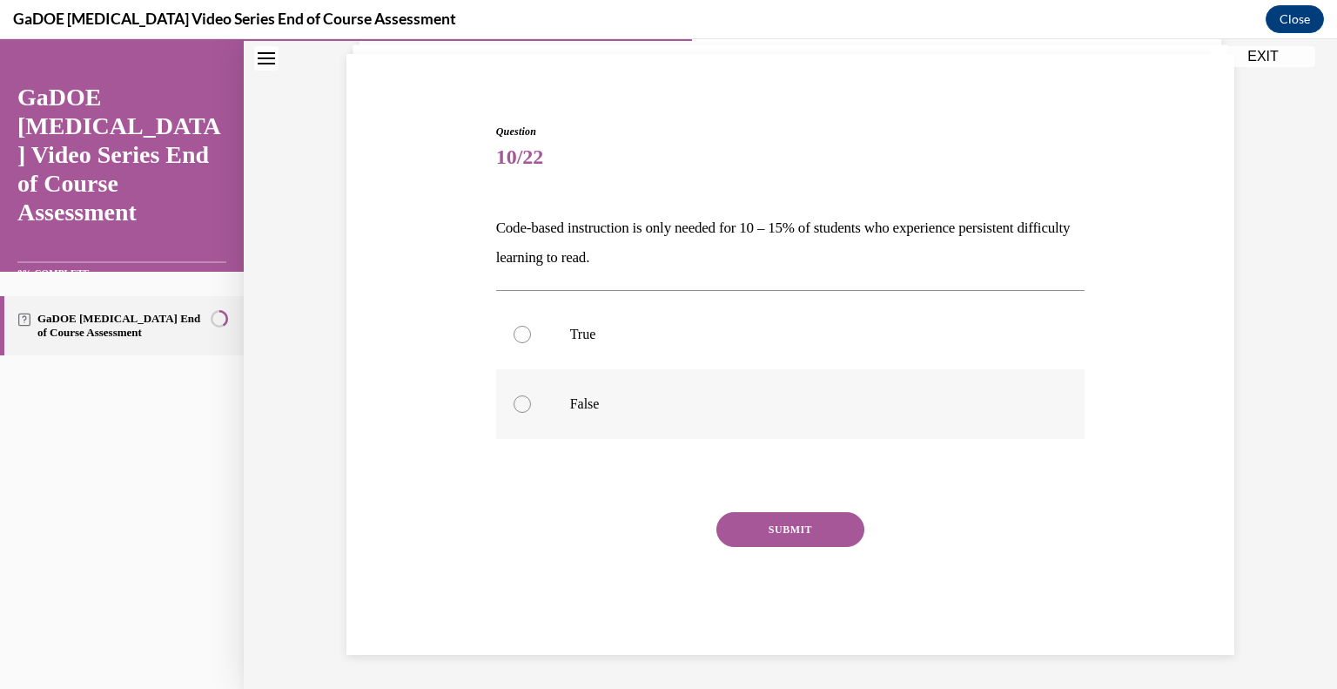
radio input "true"
drag, startPoint x: 633, startPoint y: 400, endPoint x: 532, endPoint y: 406, distance: 101.2
click at [532, 406] on label "False" at bounding box center [790, 404] width 589 height 70
click at [791, 519] on button "SUBMIT" at bounding box center [790, 529] width 148 height 35
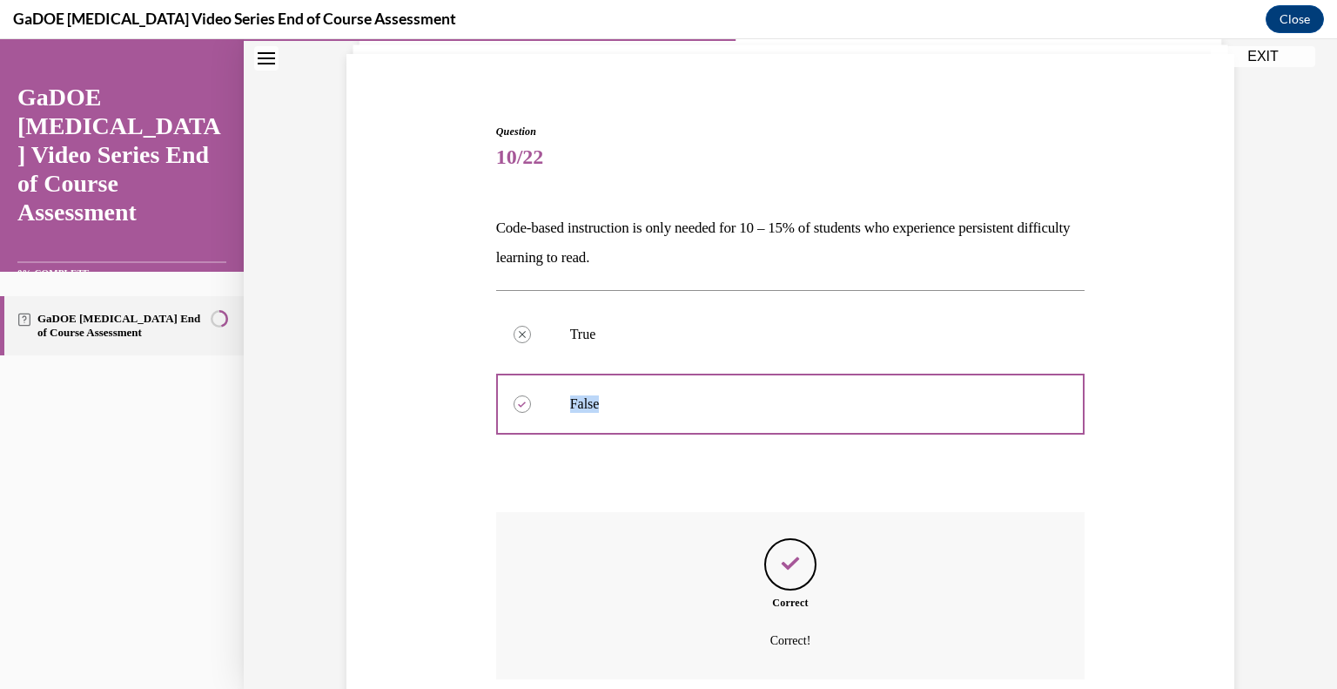
scroll to position [259, 0]
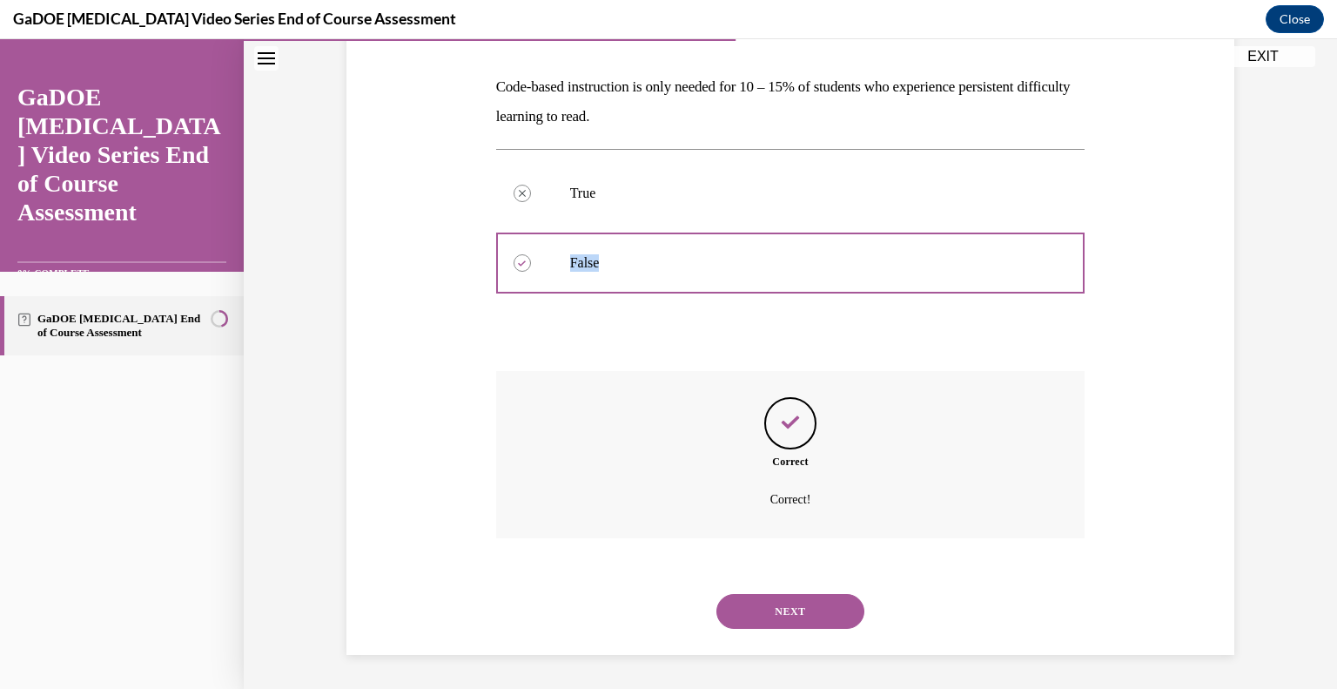
click at [817, 622] on button "NEXT" at bounding box center [790, 611] width 148 height 35
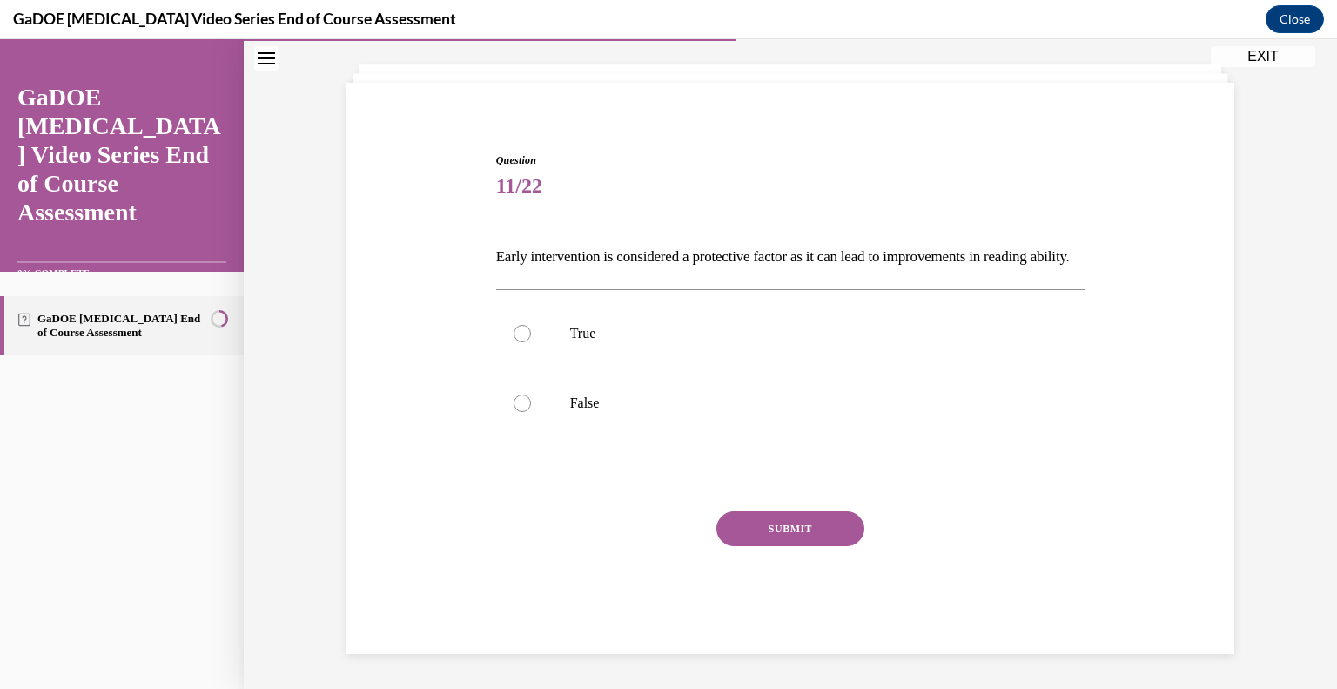
scroll to position [118, 0]
drag, startPoint x: 554, startPoint y: 259, endPoint x: 472, endPoint y: 212, distance: 94.8
click at [472, 212] on div "Question 11/22 Early intervention is considered a protective factor as it can l…" at bounding box center [790, 377] width 897 height 554
click at [522, 333] on div at bounding box center [522, 333] width 17 height 17
click at [522, 333] on input "True" at bounding box center [522, 333] width 17 height 17
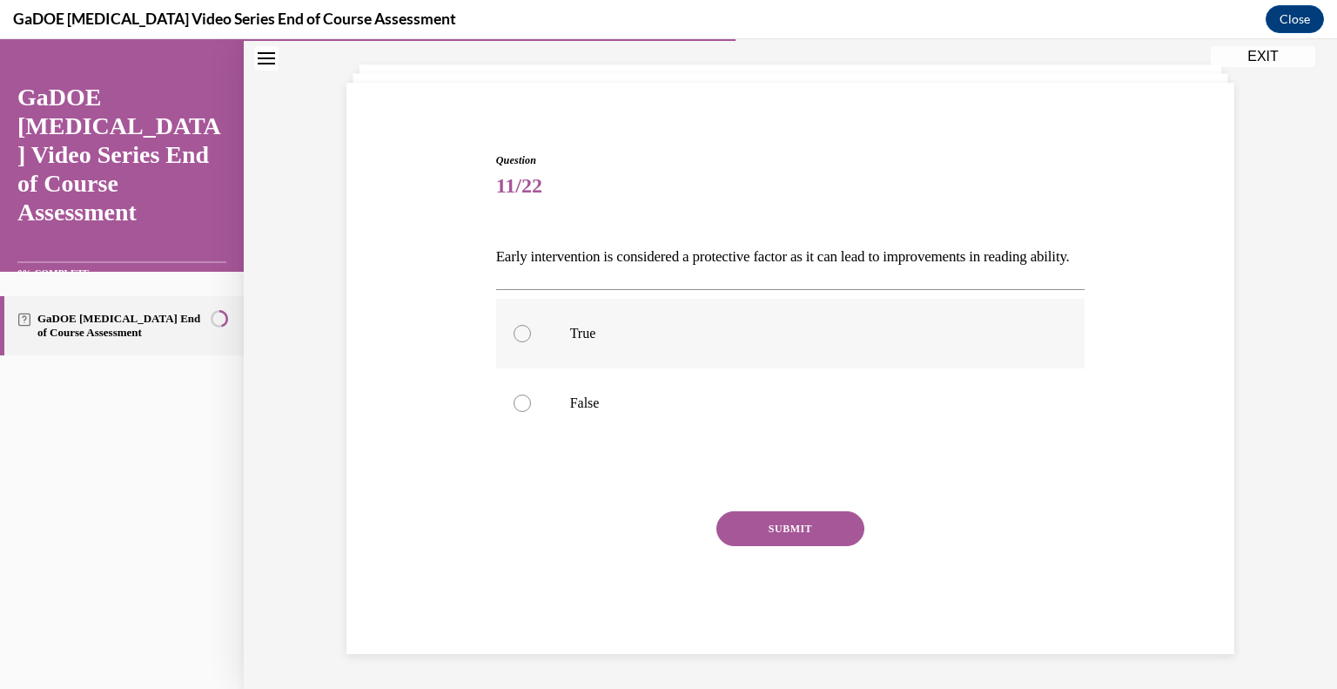
radio input "true"
drag, startPoint x: 601, startPoint y: 332, endPoint x: 554, endPoint y: 334, distance: 46.2
click at [554, 334] on label "True" at bounding box center [790, 334] width 589 height 70
click at [801, 526] on button "SUBMIT" at bounding box center [790, 528] width 148 height 35
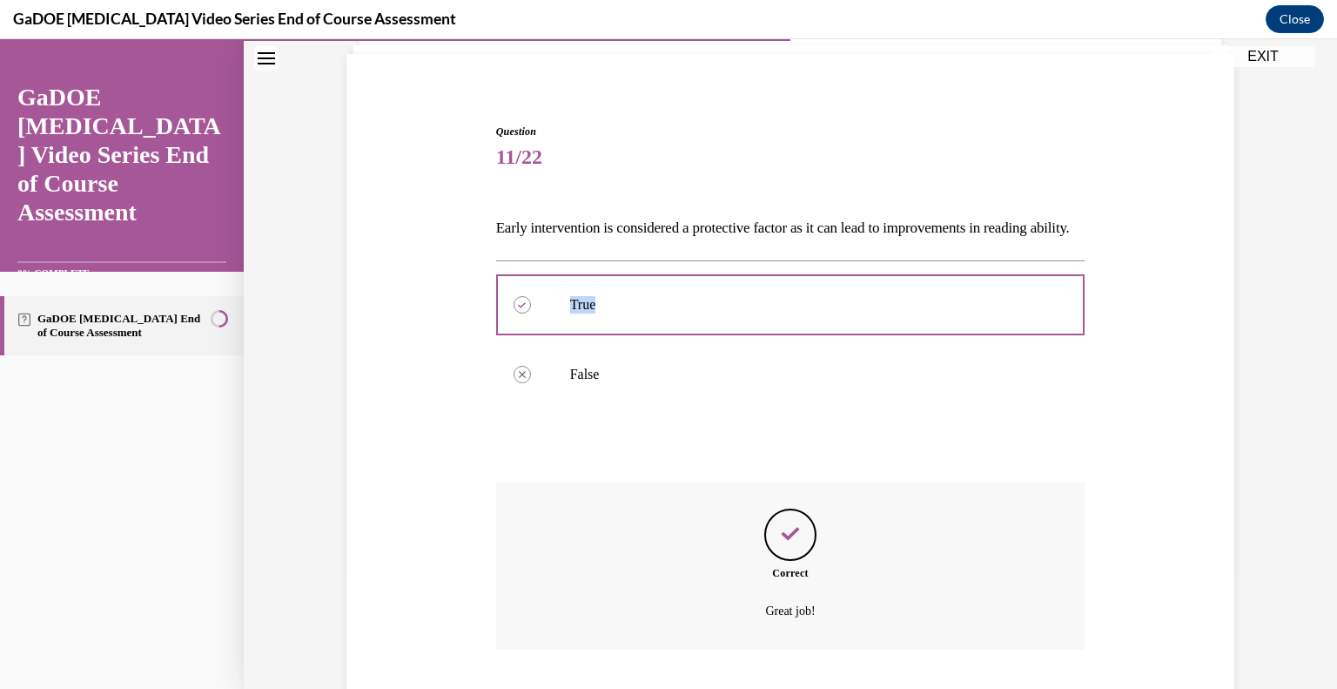
scroll to position [259, 0]
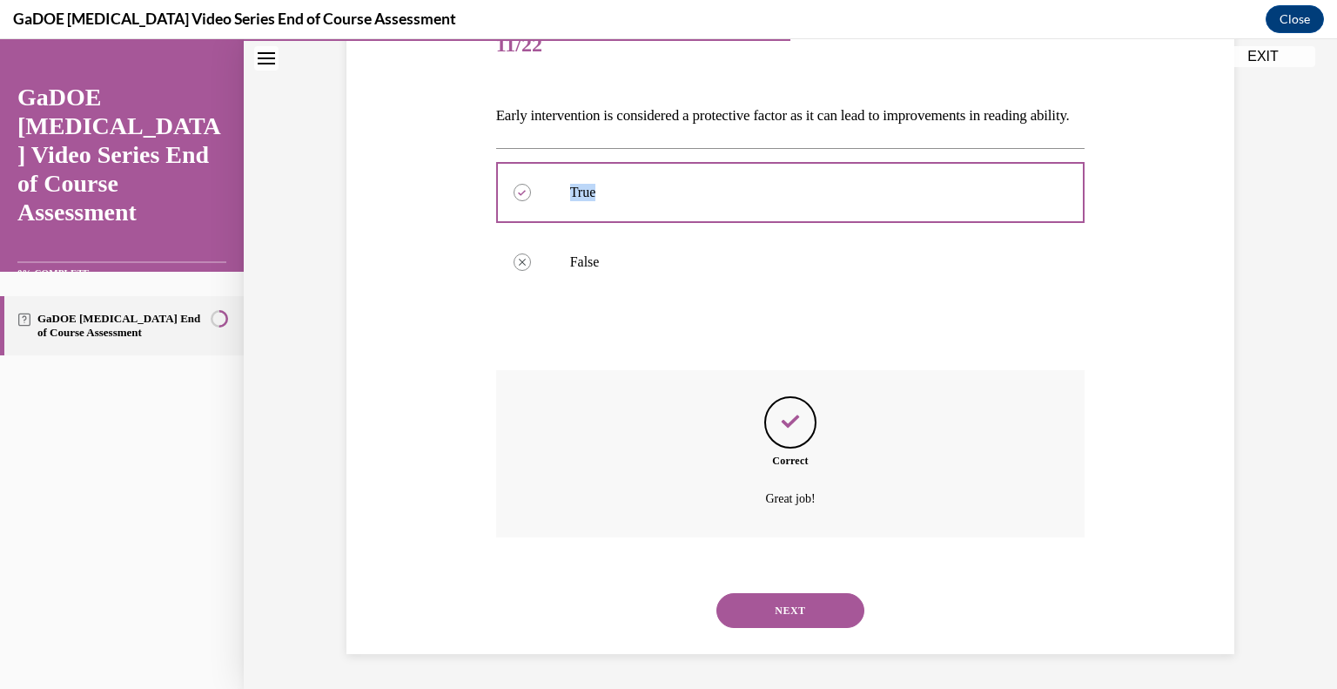
click at [823, 612] on button "NEXT" at bounding box center [790, 610] width 148 height 35
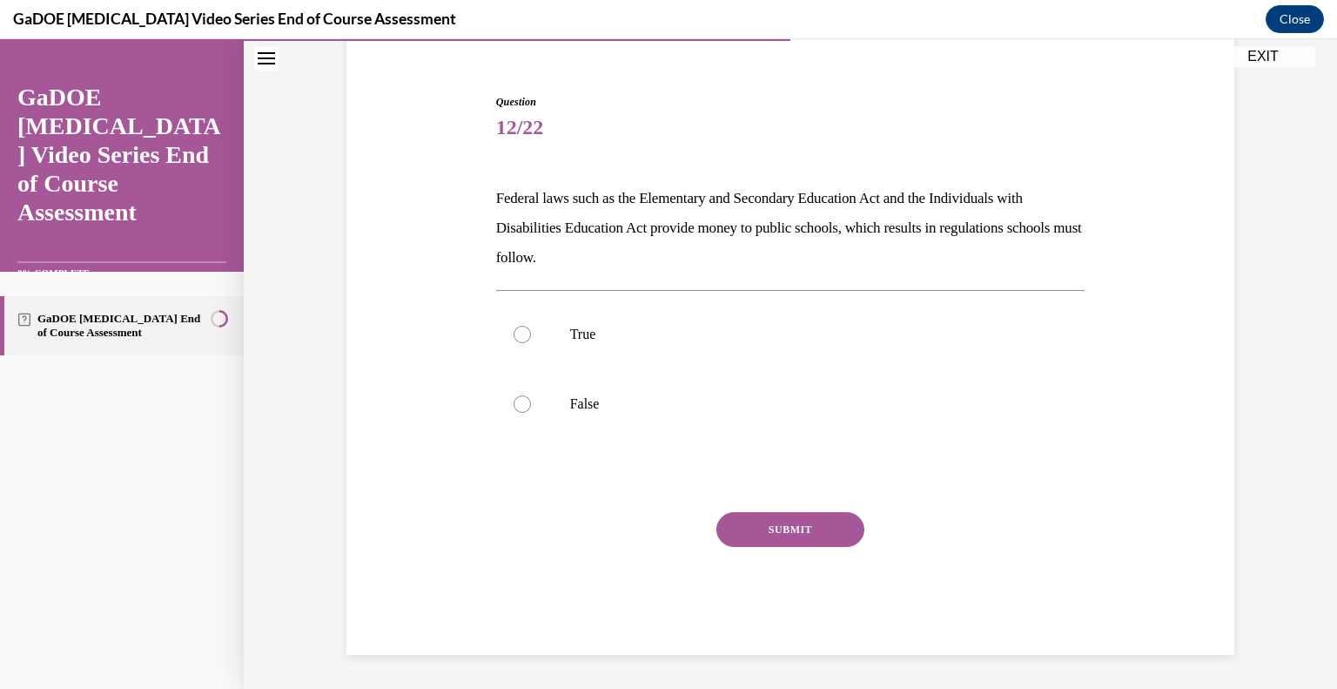
drag, startPoint x: 673, startPoint y: 267, endPoint x: 486, endPoint y: 196, distance: 200.3
click at [492, 196] on div "Question 12/22 Federal laws such as the Elementary and Secondary Education Act …" at bounding box center [791, 361] width 598 height 587
click at [514, 331] on div at bounding box center [522, 334] width 17 height 17
click at [514, 331] on input "True" at bounding box center [522, 334] width 17 height 17
radio input "true"
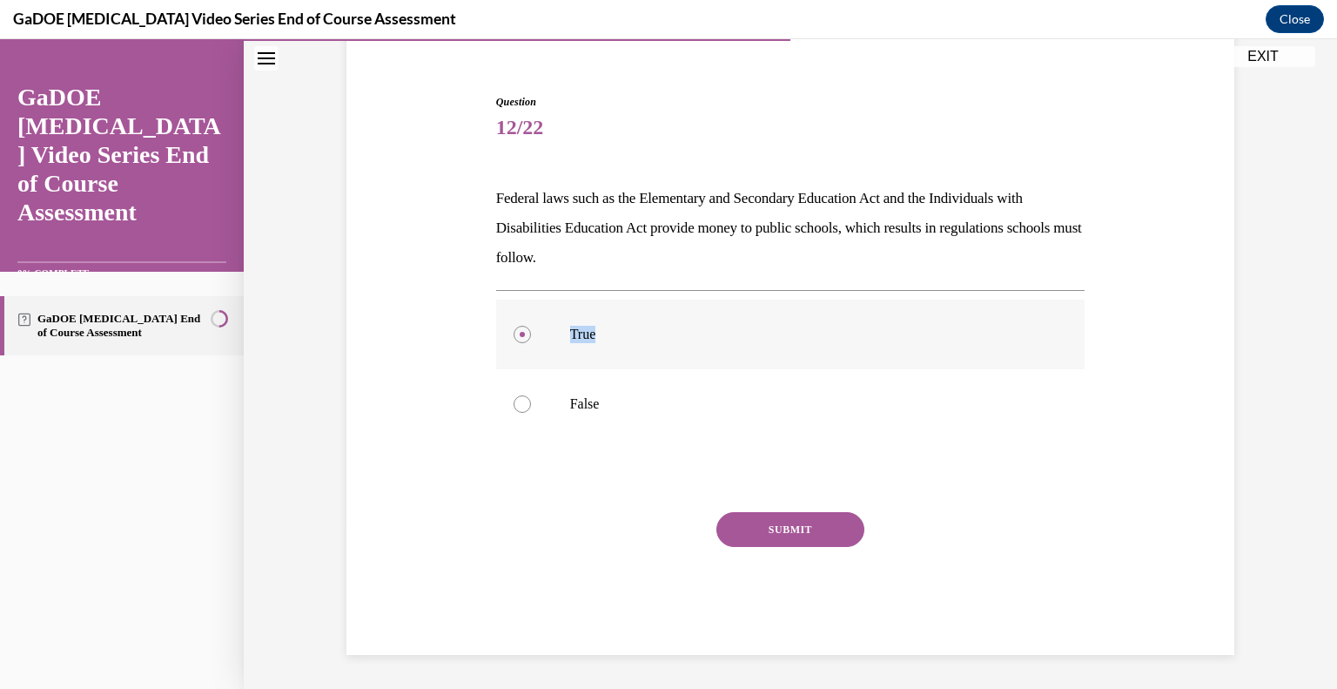
drag, startPoint x: 593, startPoint y: 331, endPoint x: 562, endPoint y: 333, distance: 30.6
click at [570, 333] on p "True" at bounding box center [806, 334] width 472 height 17
click at [774, 535] on button "SUBMIT" at bounding box center [790, 529] width 148 height 35
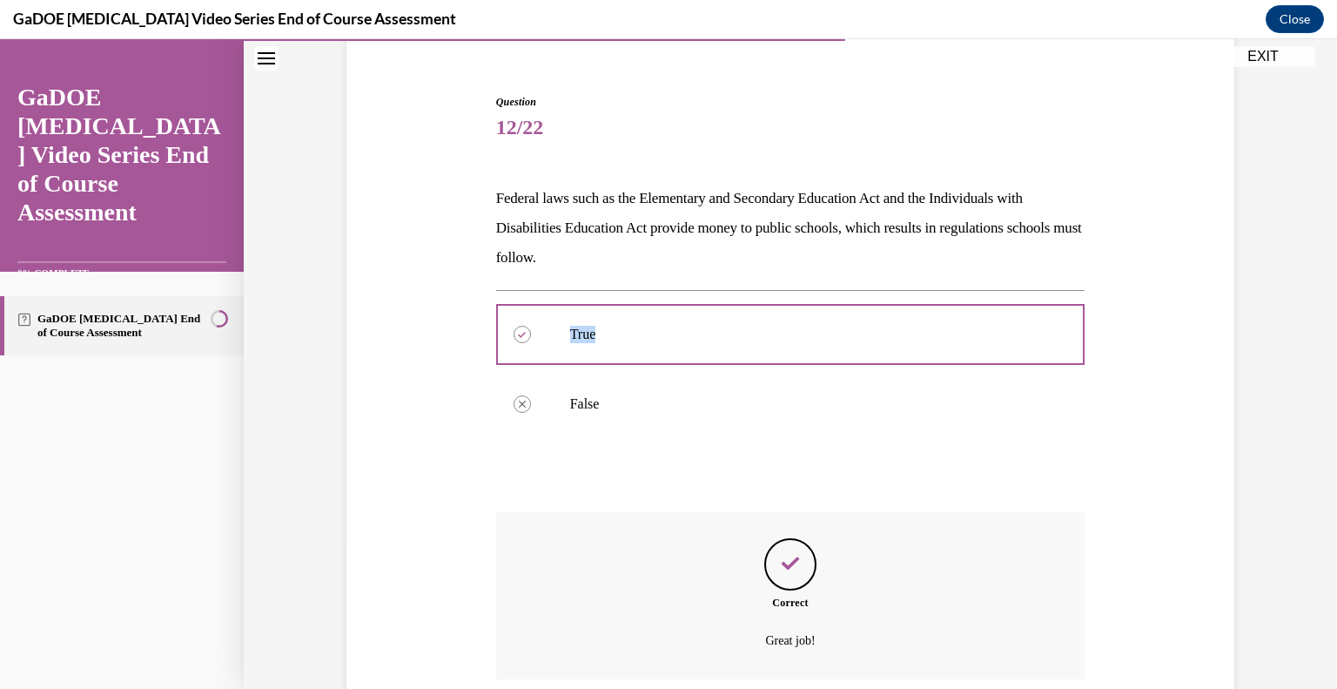
scroll to position [289, 0]
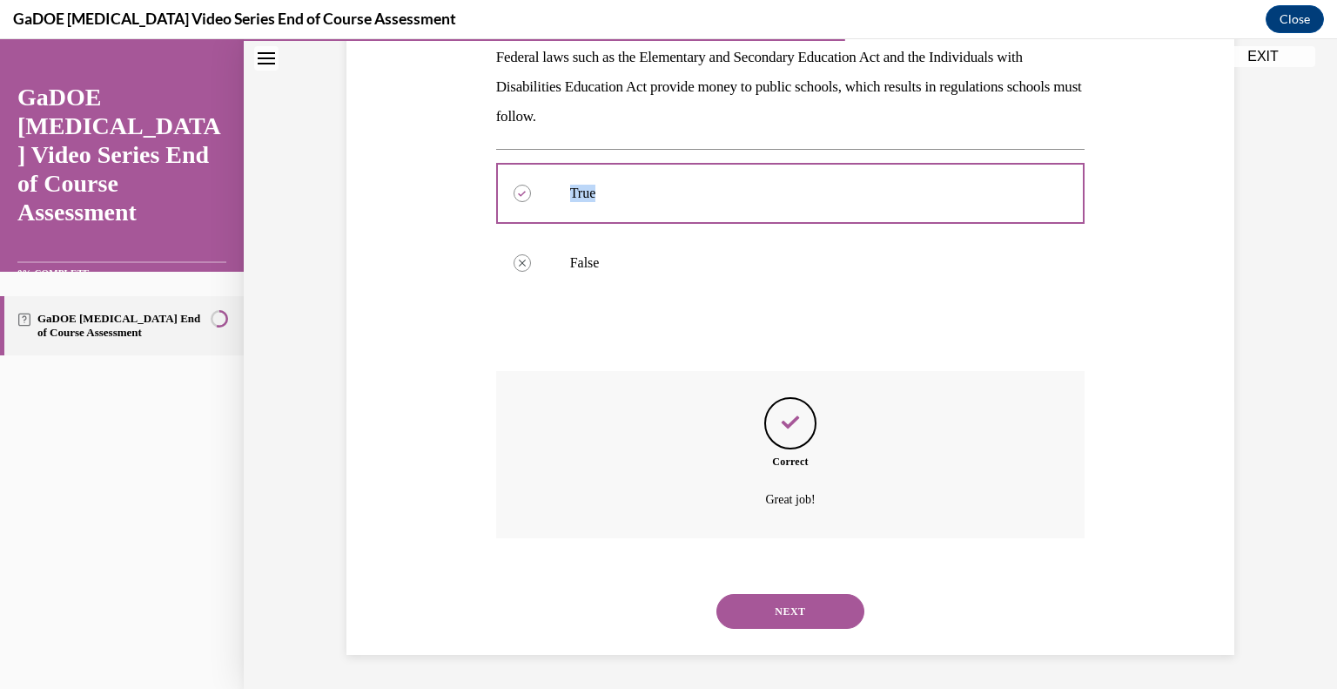
click at [797, 616] on button "NEXT" at bounding box center [790, 611] width 148 height 35
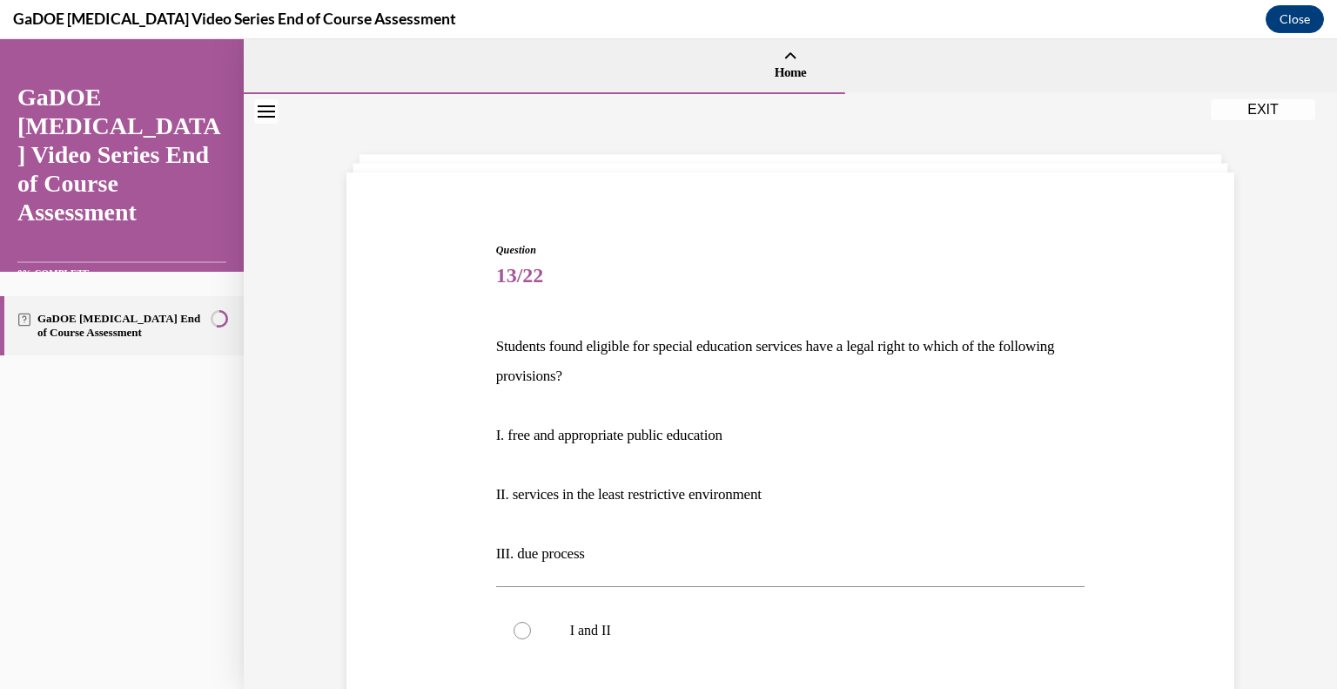
drag, startPoint x: 628, startPoint y: 379, endPoint x: 480, endPoint y: 343, distance: 151.4
click at [480, 343] on div "Question 13/22 Students found eligible for special education services have a le…" at bounding box center [790, 640] width 897 height 900
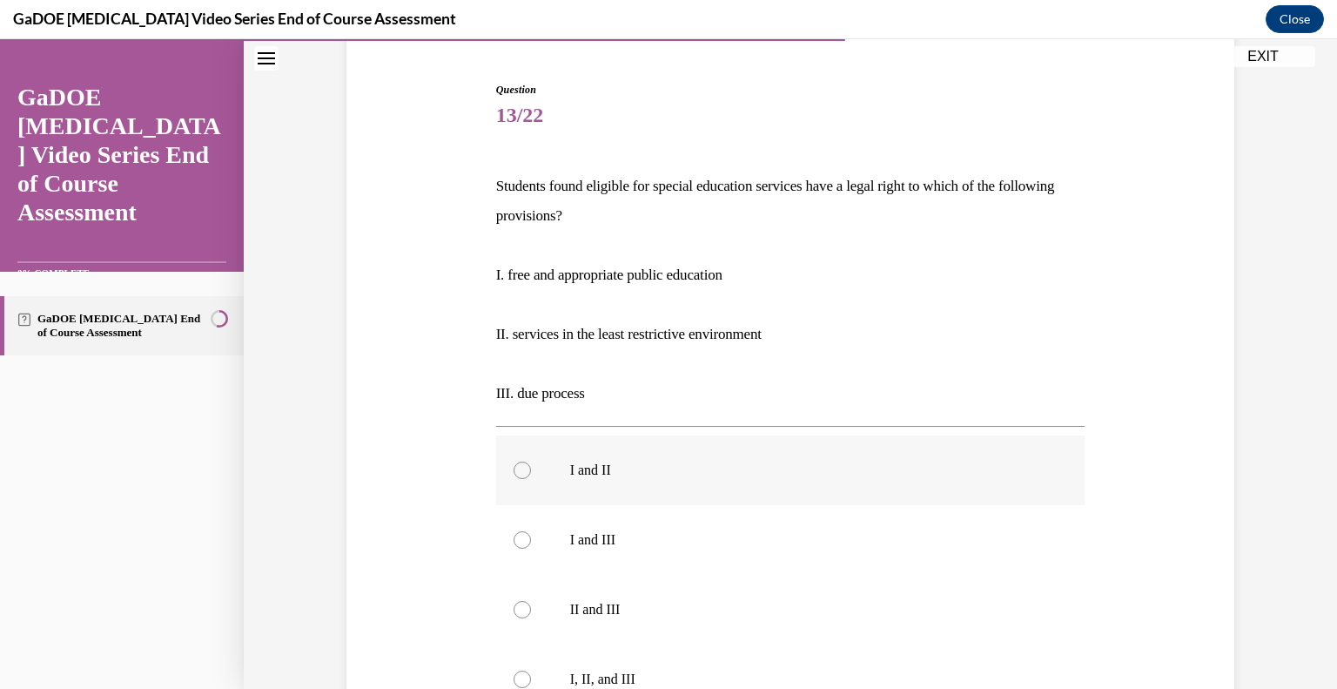
scroll to position [160, 0]
click at [514, 679] on div at bounding box center [522, 678] width 17 height 17
click at [514, 679] on input "I, II, and III" at bounding box center [522, 678] width 17 height 17
radio input "true"
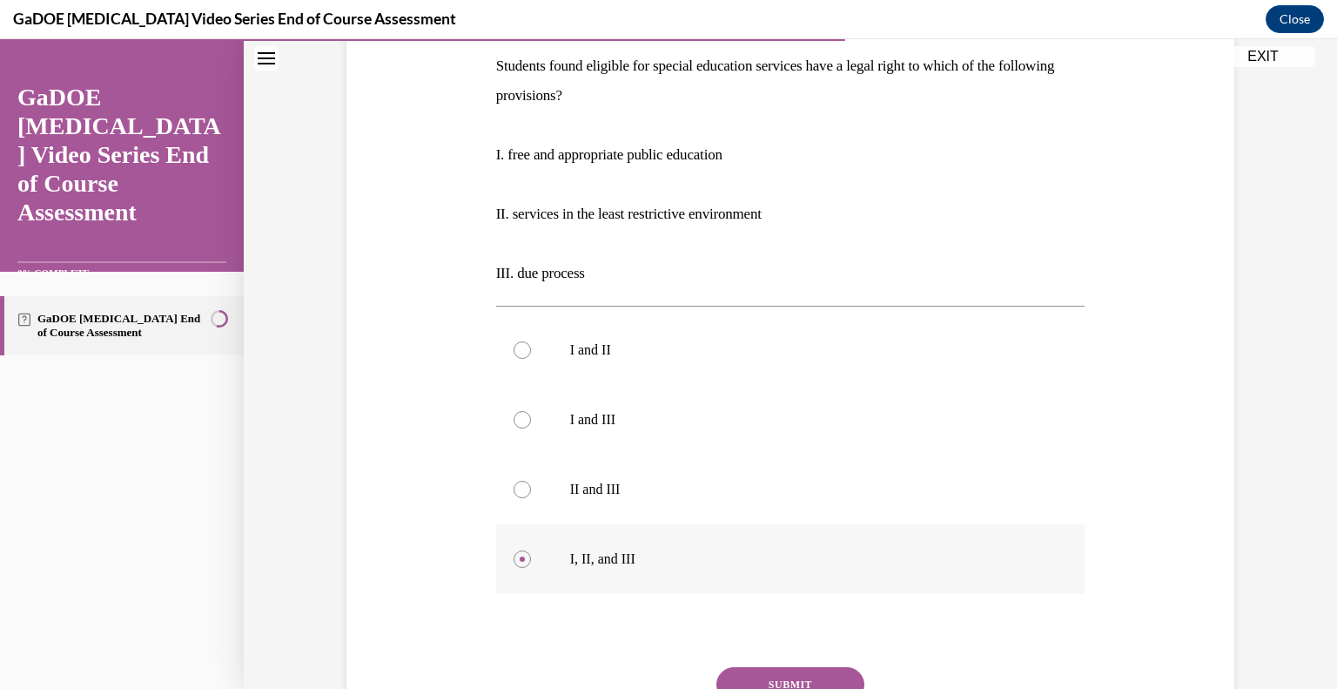
scroll to position [289, 0]
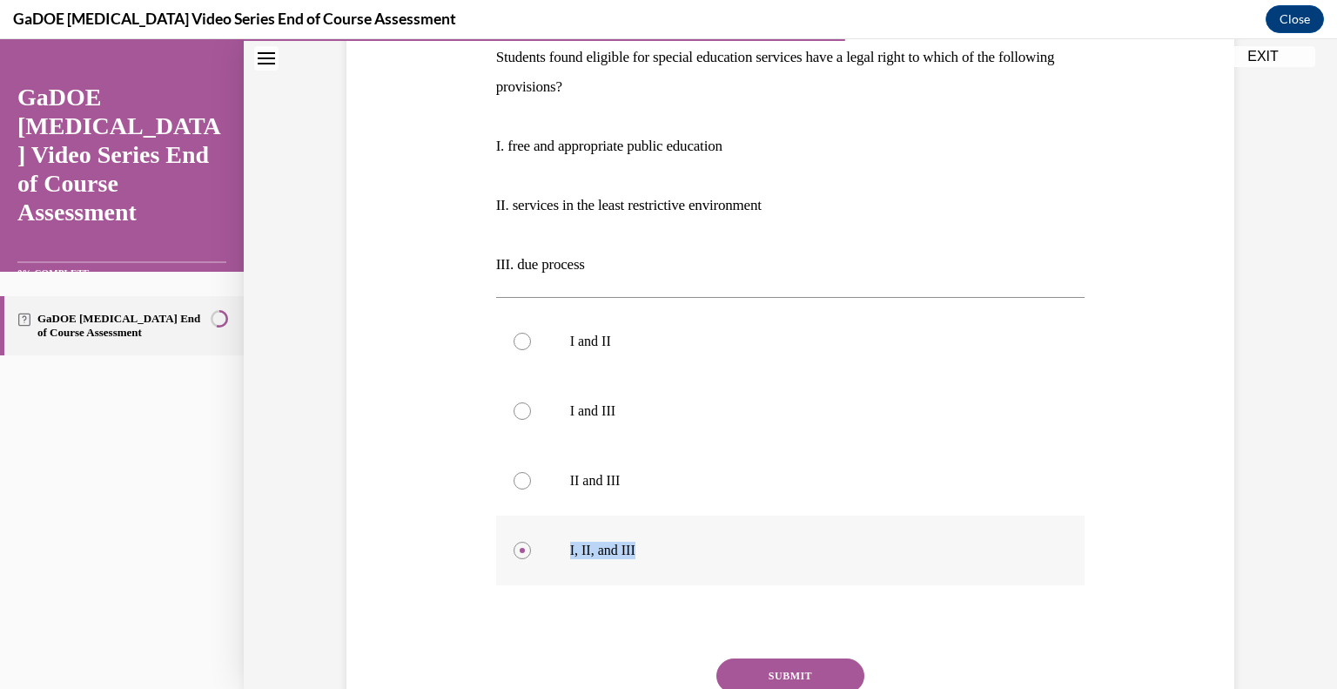
drag, startPoint x: 646, startPoint y: 543, endPoint x: 554, endPoint y: 542, distance: 92.3
click at [554, 542] on label "I, II, and III" at bounding box center [790, 550] width 589 height 70
click at [794, 663] on button "SUBMIT" at bounding box center [790, 675] width 148 height 35
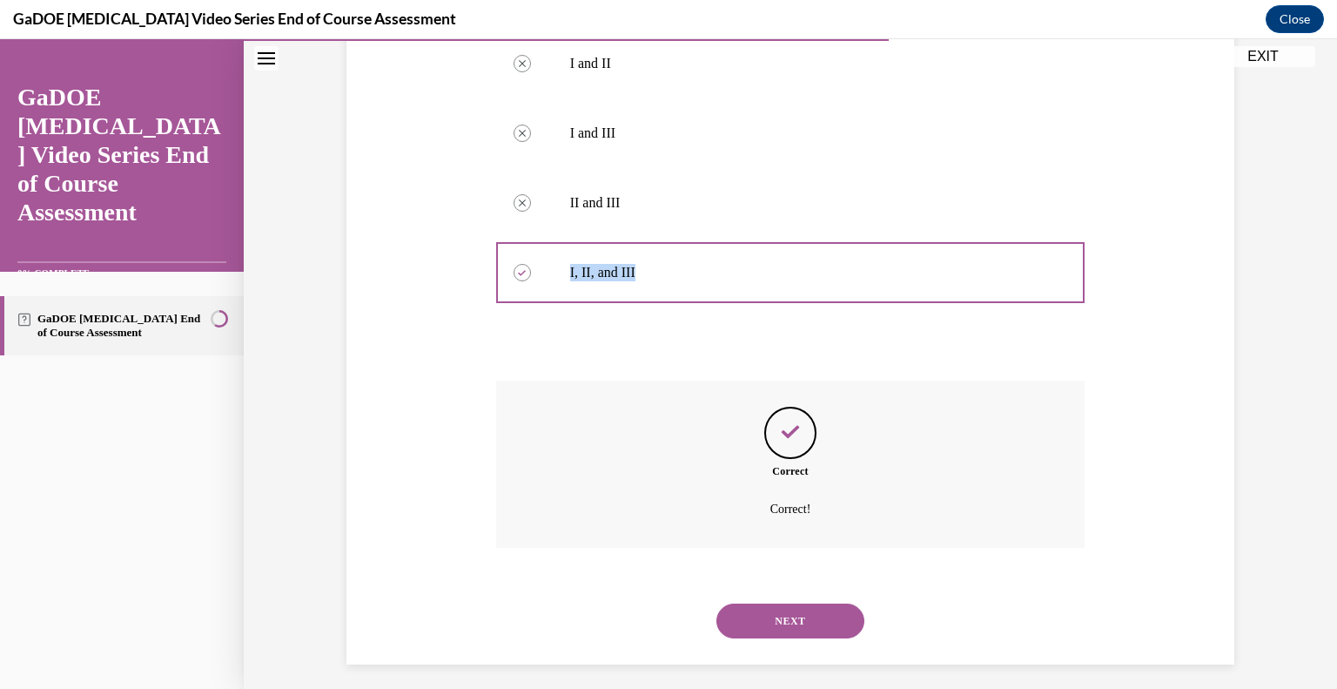
scroll to position [576, 0]
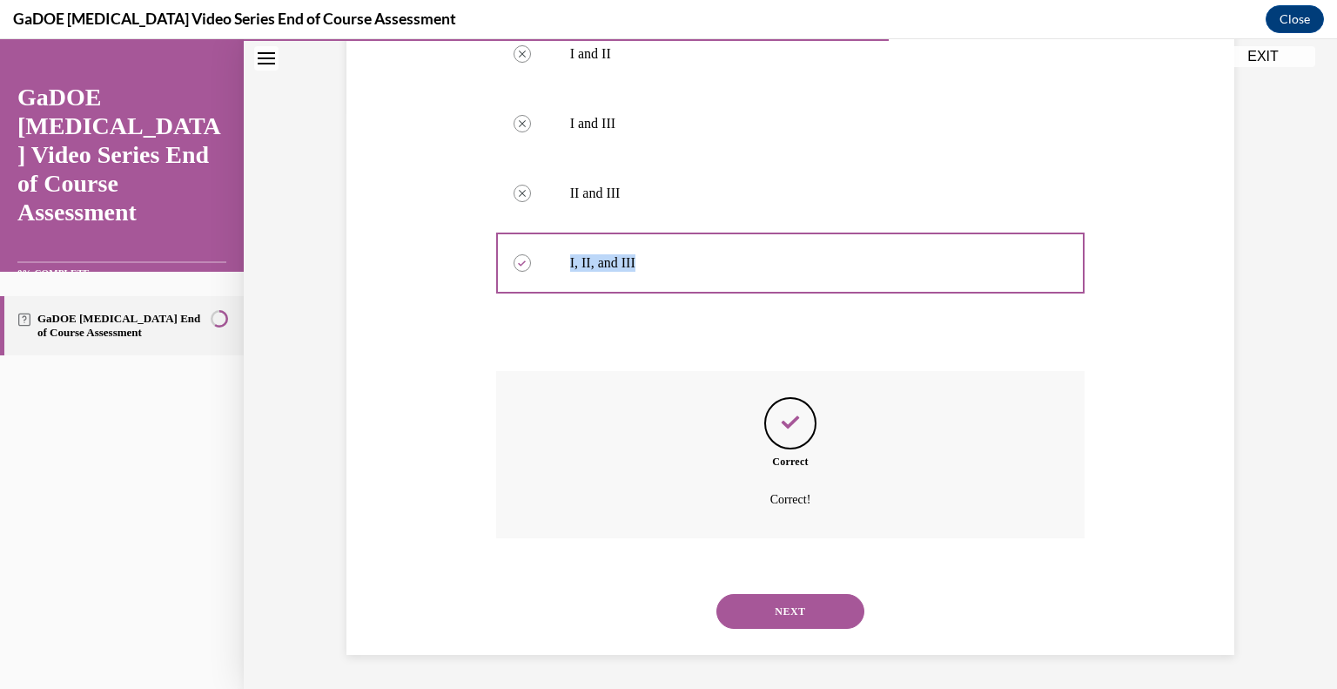
click at [825, 623] on button "NEXT" at bounding box center [790, 611] width 148 height 35
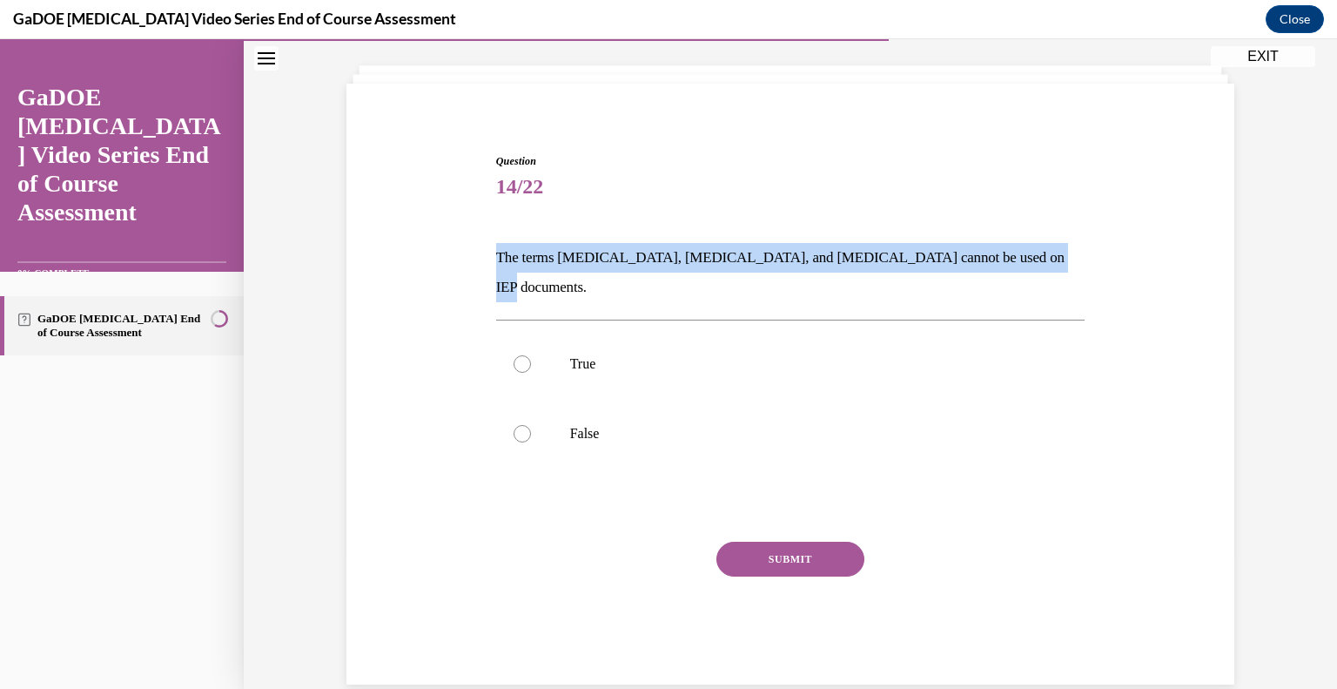
drag, startPoint x: 1038, startPoint y: 250, endPoint x: 446, endPoint y: 246, distance: 592.8
click at [446, 246] on div "Question 14/22 The terms dyslexia, dyscalculia, and dysgraphia cannot be used o…" at bounding box center [790, 392] width 897 height 583
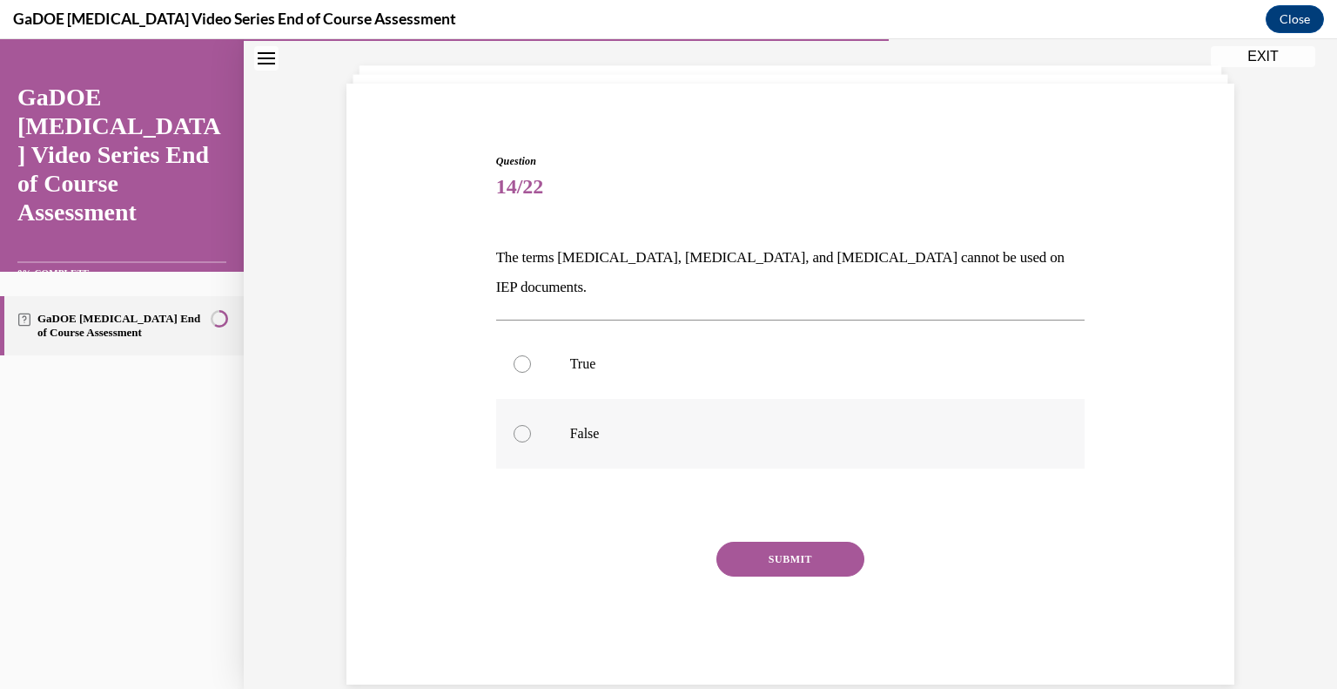
click at [516, 425] on div at bounding box center [522, 433] width 17 height 17
click at [516, 425] on input "False" at bounding box center [522, 433] width 17 height 17
radio input "true"
drag, startPoint x: 566, startPoint y: 399, endPoint x: 530, endPoint y: 401, distance: 35.8
click at [530, 401] on label "False" at bounding box center [790, 434] width 589 height 70
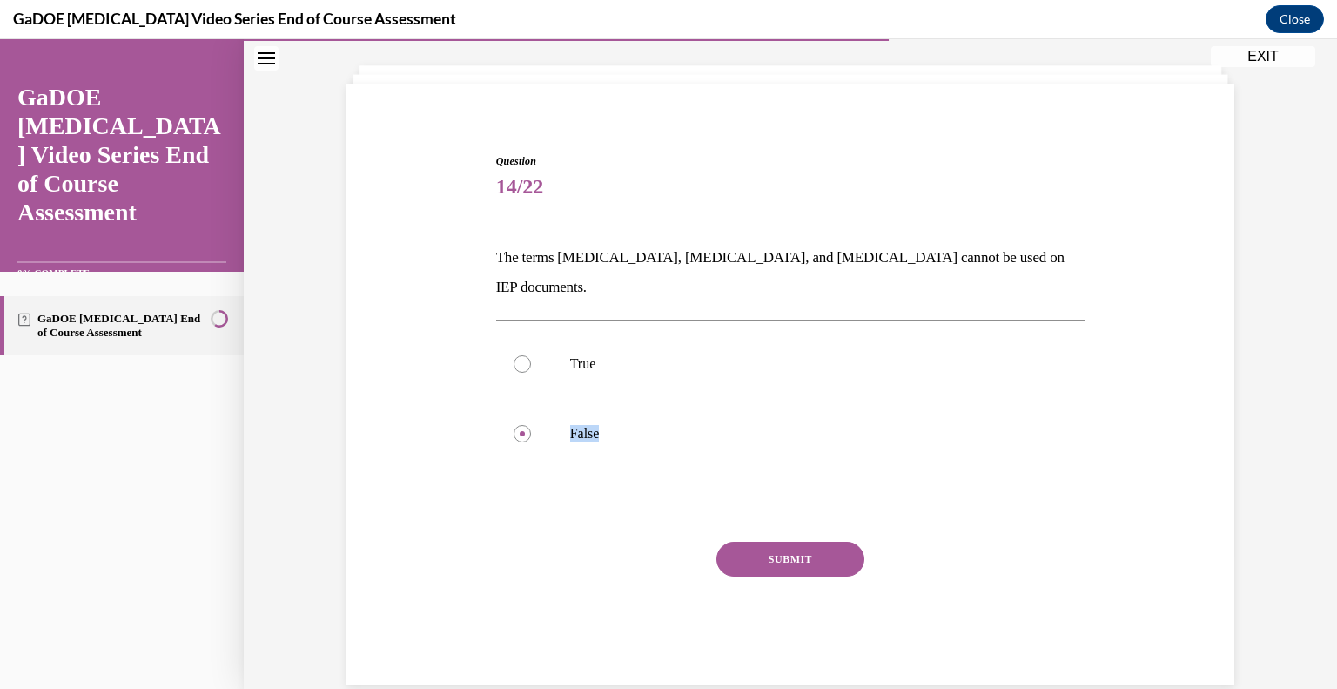
click at [778, 541] on button "SUBMIT" at bounding box center [790, 558] width 148 height 35
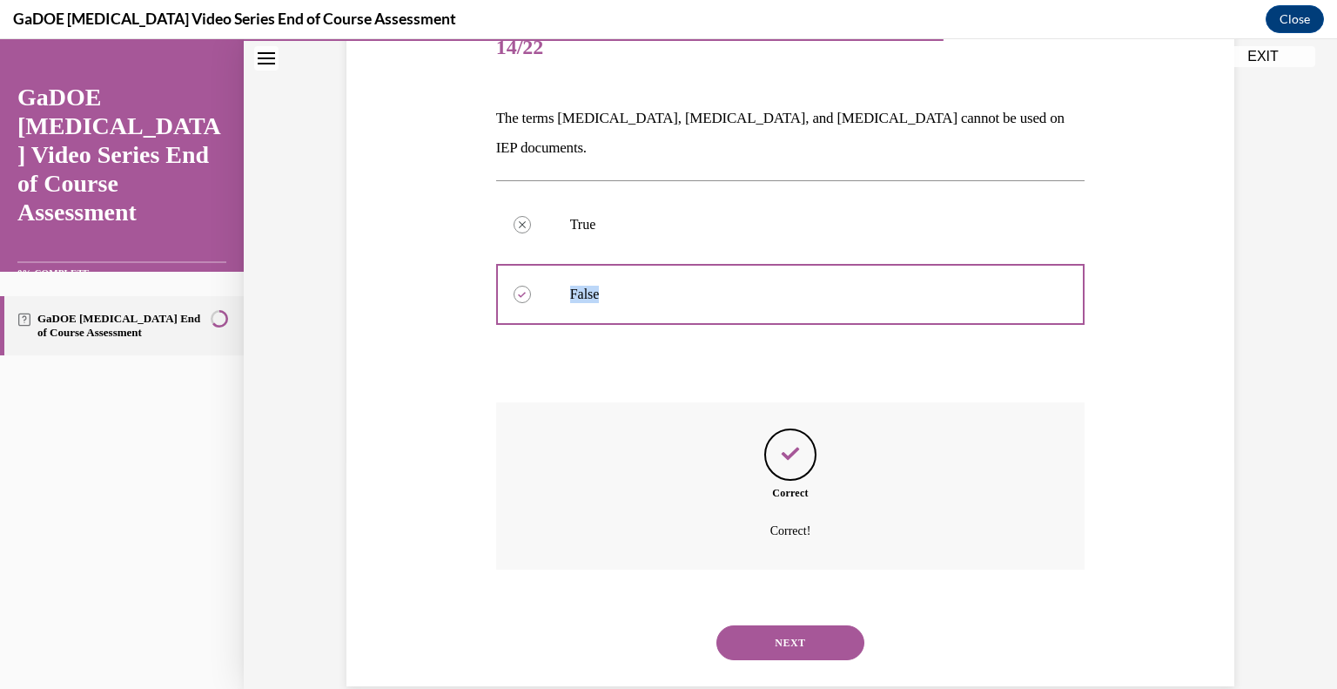
scroll to position [230, 0]
click at [811, 623] on button "NEXT" at bounding box center [790, 640] width 148 height 35
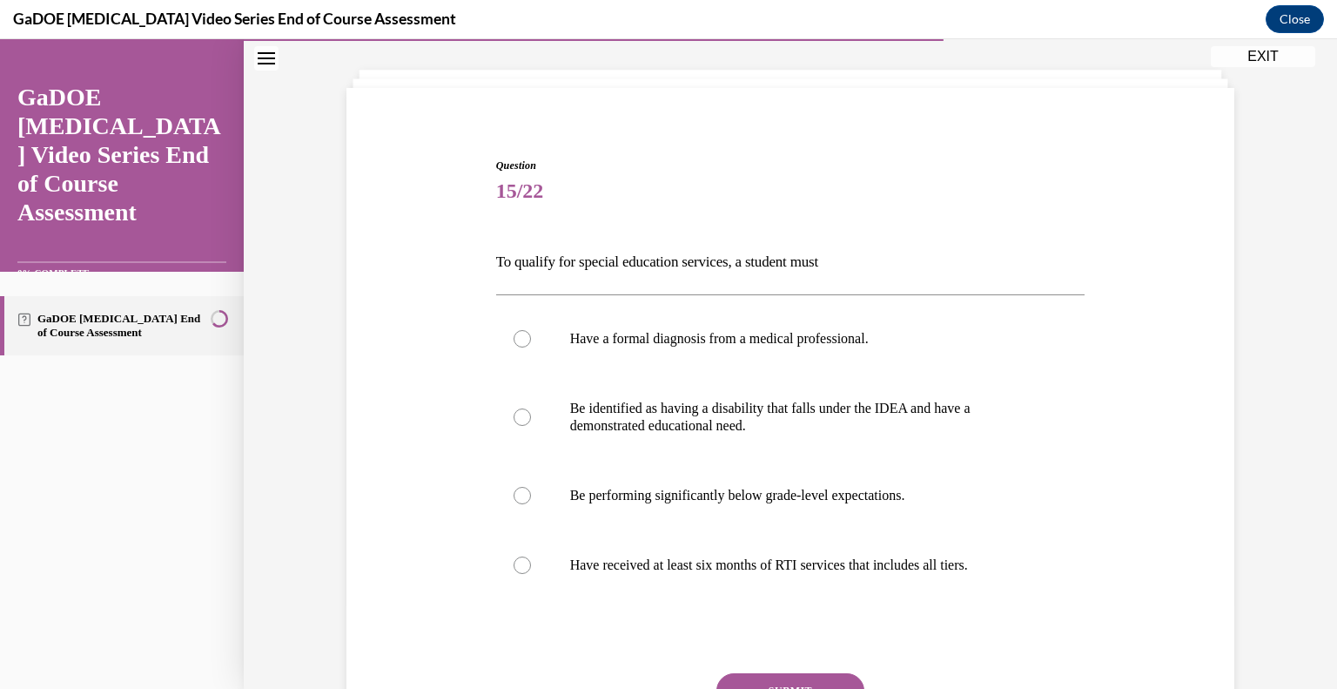
scroll to position [89, 0]
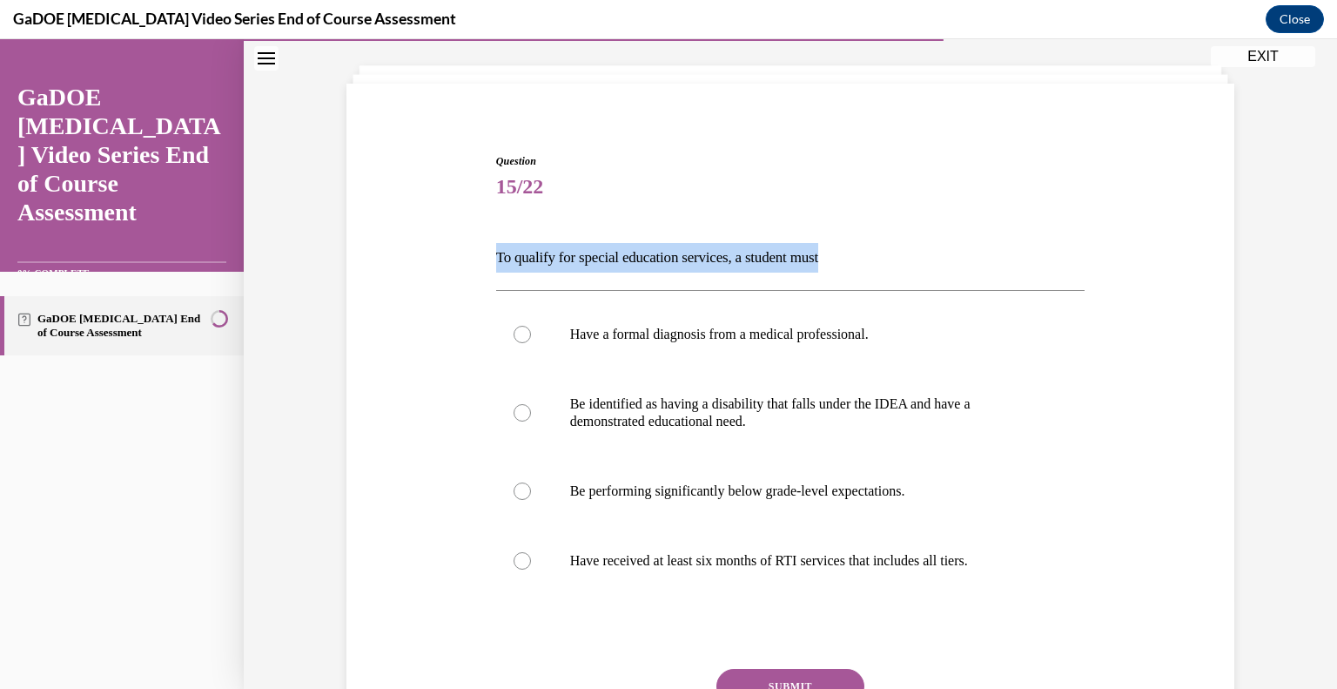
drag, startPoint x: 858, startPoint y: 256, endPoint x: 476, endPoint y: 243, distance: 382.4
click at [476, 243] on div "Question 15/22 To qualify for special education services, a student must Have a…" at bounding box center [790, 456] width 897 height 710
drag, startPoint x: 786, startPoint y: 431, endPoint x: 563, endPoint y: 403, distance: 224.6
click at [563, 403] on label "Be identified as having a disability that falls under the IDEA and have a demon…" at bounding box center [790, 412] width 589 height 87
click at [527, 398] on label "Be identified as having a disability that falls under the IDEA and have a demon…" at bounding box center [790, 412] width 589 height 87
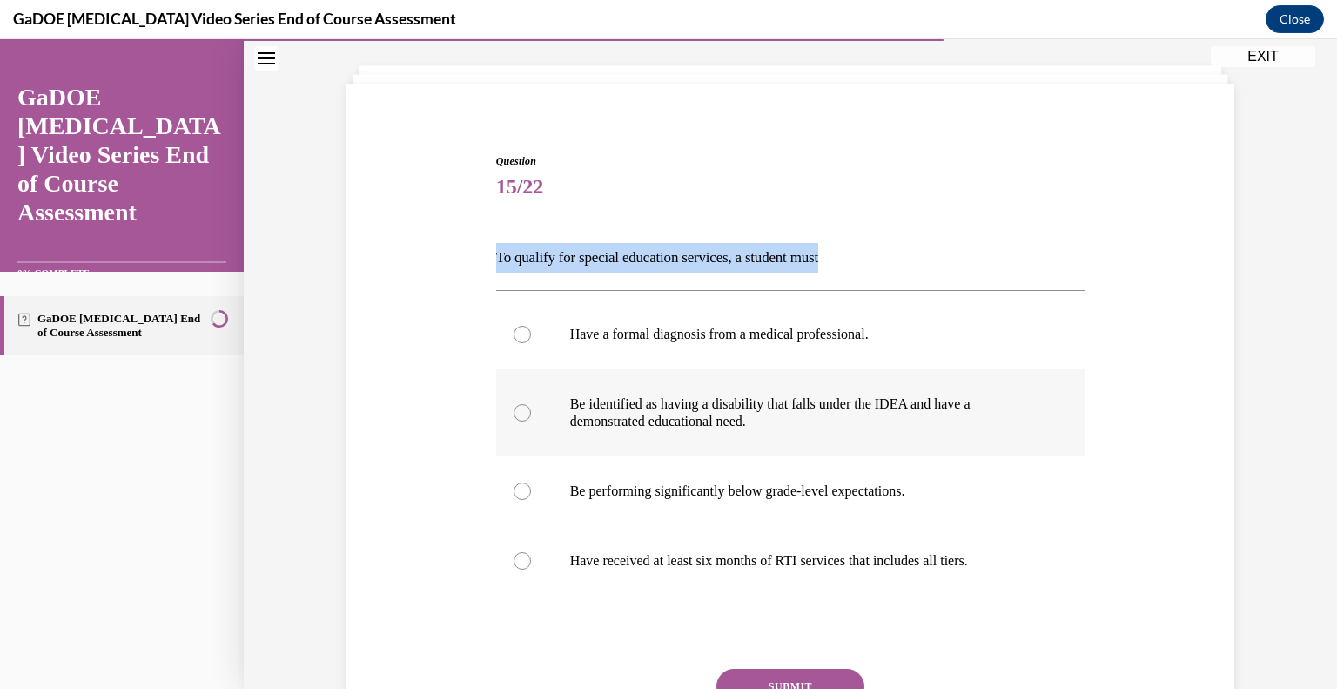
click at [527, 404] on input "Be identified as having a disability that falls under the IDEA and have a demon…" at bounding box center [522, 412] width 17 height 17
radio input "true"
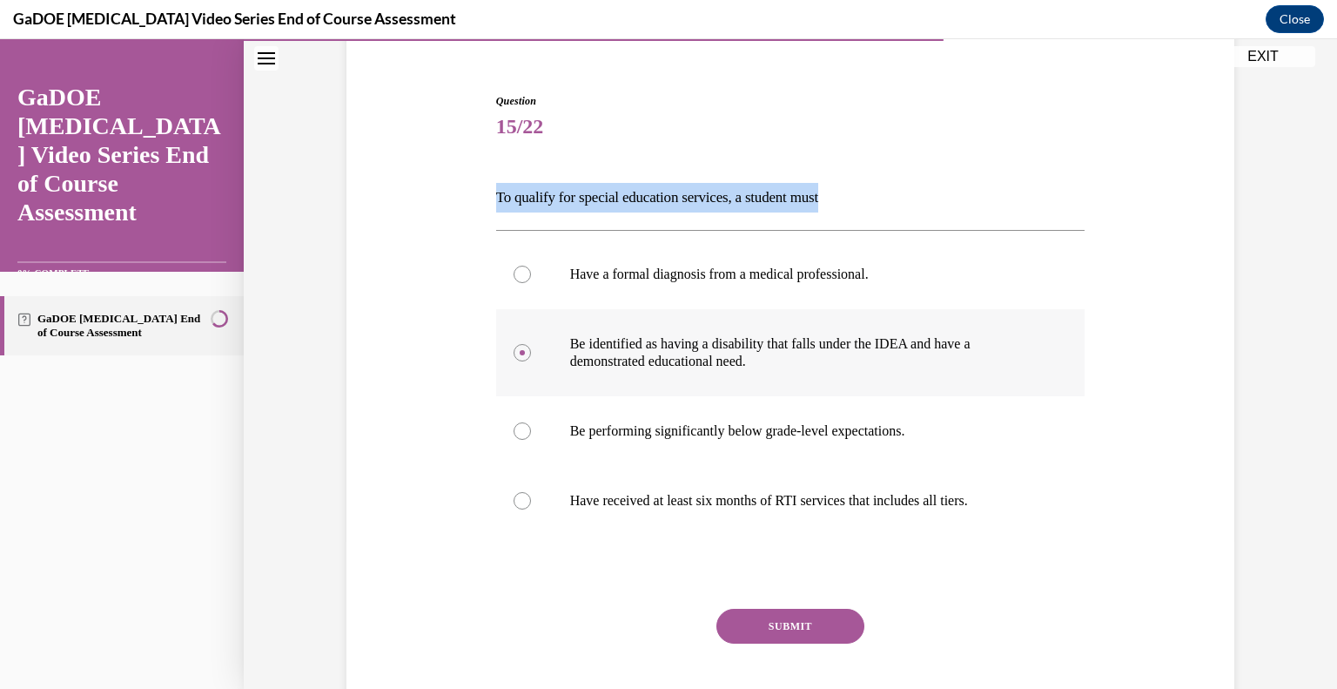
scroll to position [182, 0]
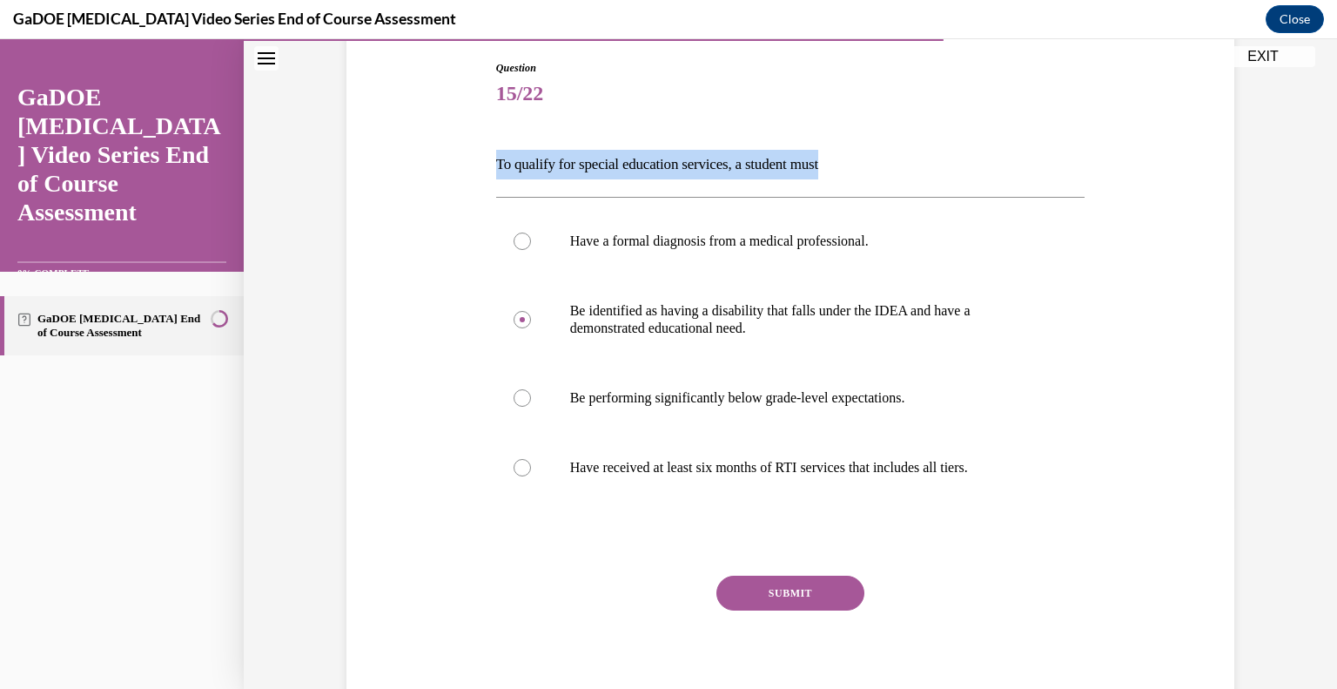
click at [823, 592] on button "SUBMIT" at bounding box center [790, 592] width 148 height 35
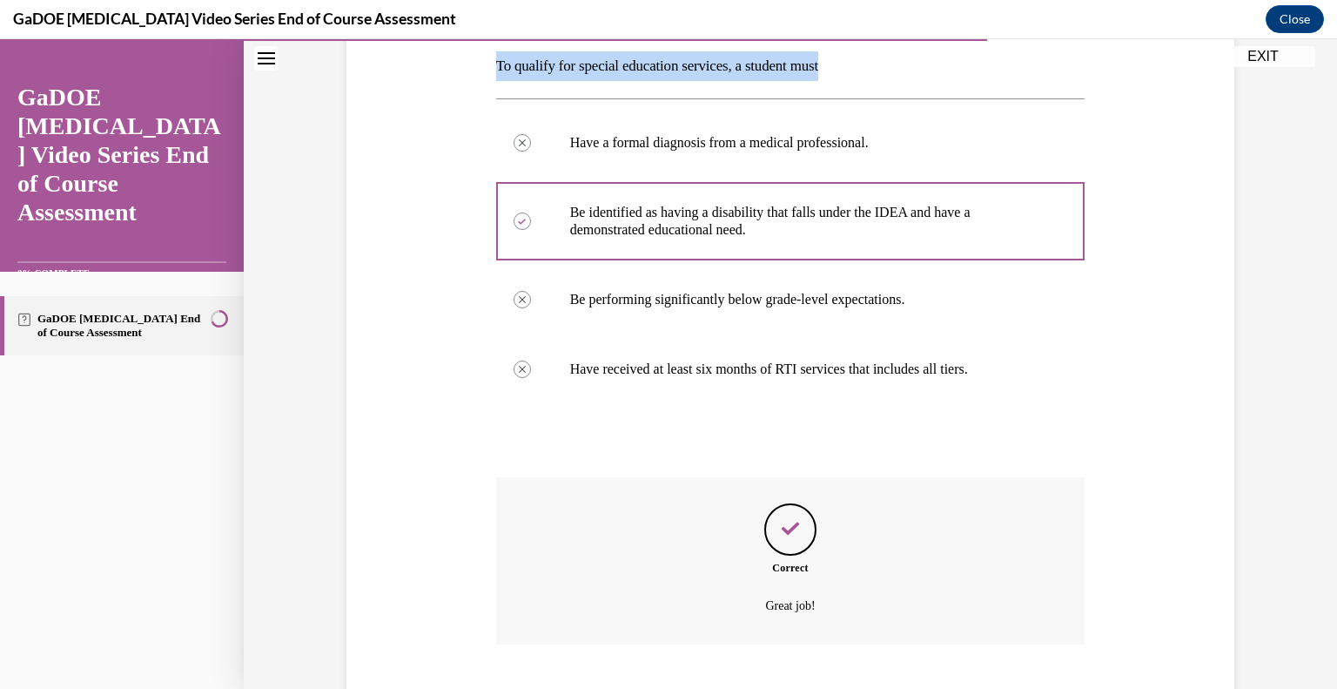
scroll to position [386, 0]
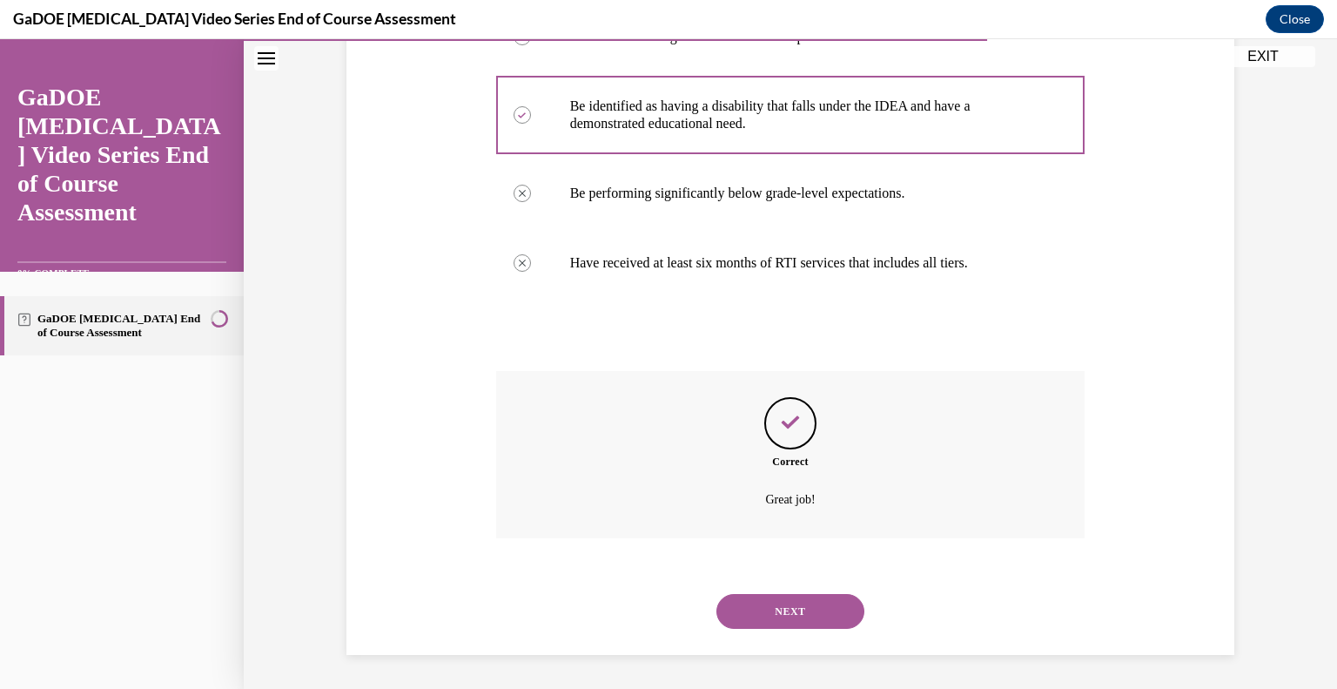
click at [830, 615] on button "NEXT" at bounding box center [790, 611] width 148 height 35
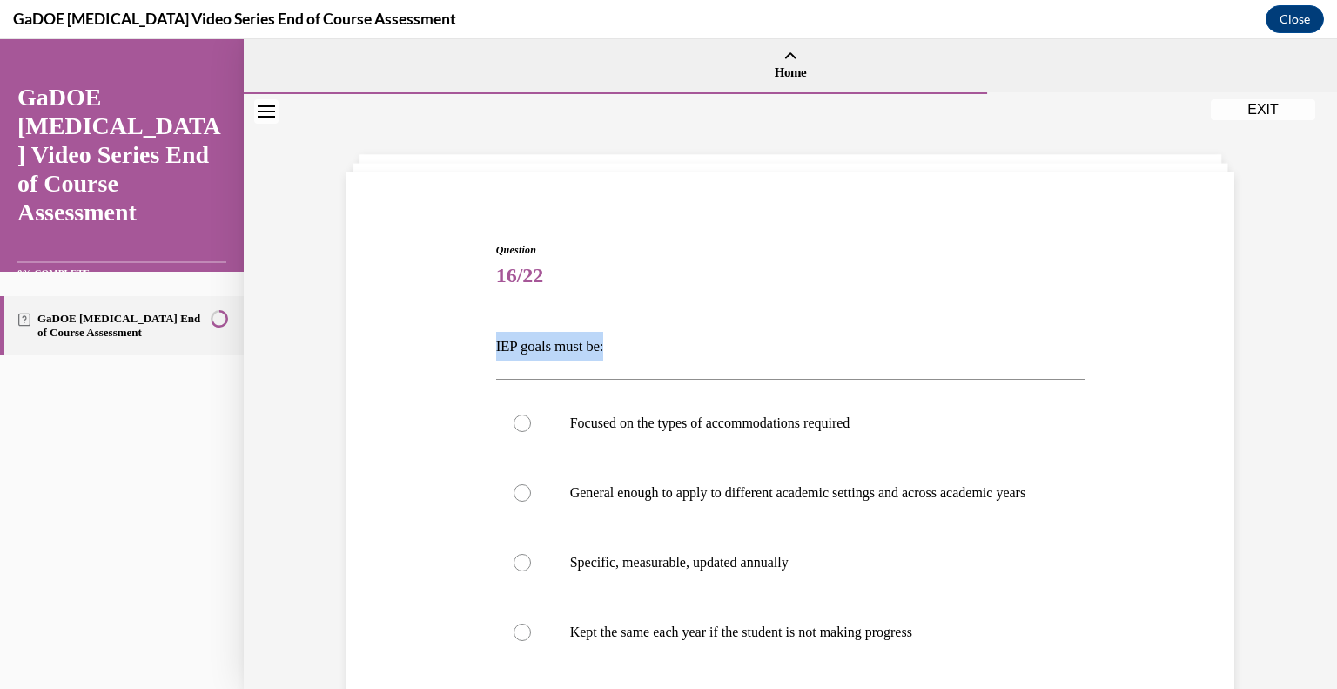
drag, startPoint x: 625, startPoint y: 344, endPoint x: 475, endPoint y: 339, distance: 149.8
click at [475, 339] on div "Question 16/22 IEP goals must be: Focused on the types of accommodations requir…" at bounding box center [790, 536] width 897 height 693
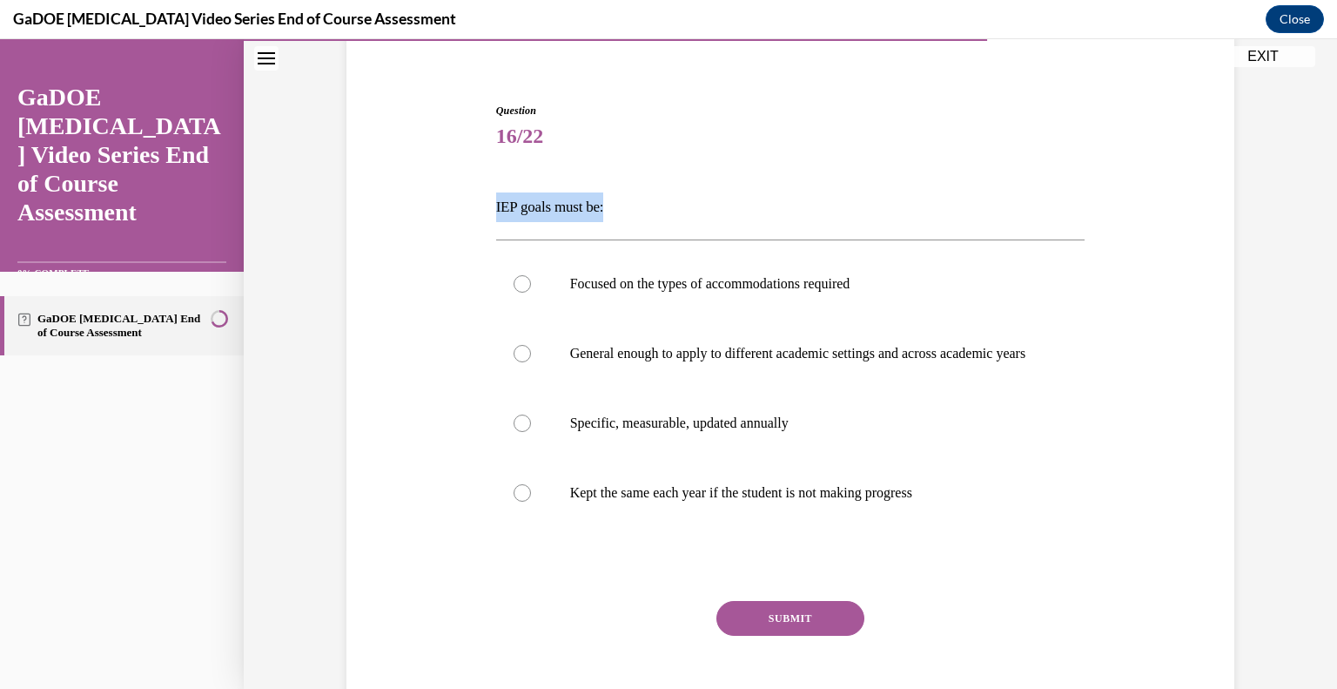
scroll to position [158, 0]
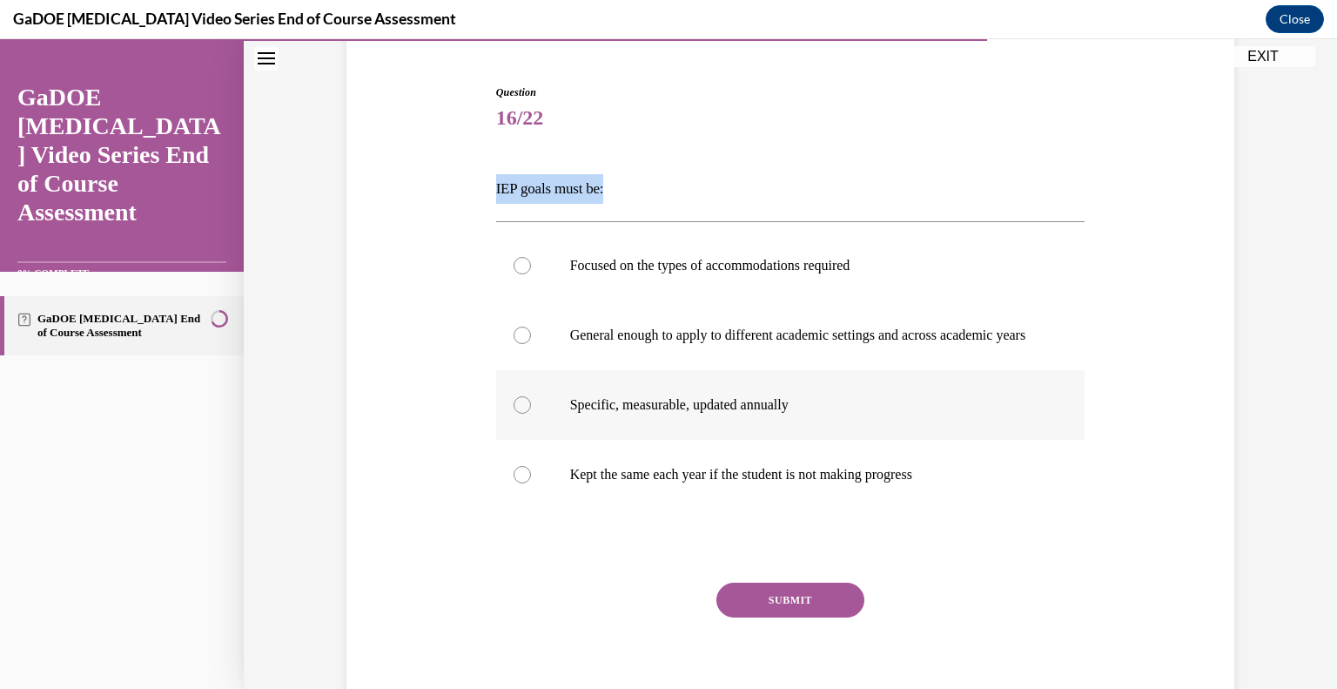
click at [523, 413] on label "Specific, measurable, updated annually" at bounding box center [790, 405] width 589 height 70
click at [523, 413] on input "Specific, measurable, updated annually" at bounding box center [522, 404] width 17 height 17
radio input "true"
drag, startPoint x: 813, startPoint y: 415, endPoint x: 559, endPoint y: 417, distance: 254.2
click at [559, 417] on label "Specific, measurable, updated annually" at bounding box center [790, 405] width 589 height 70
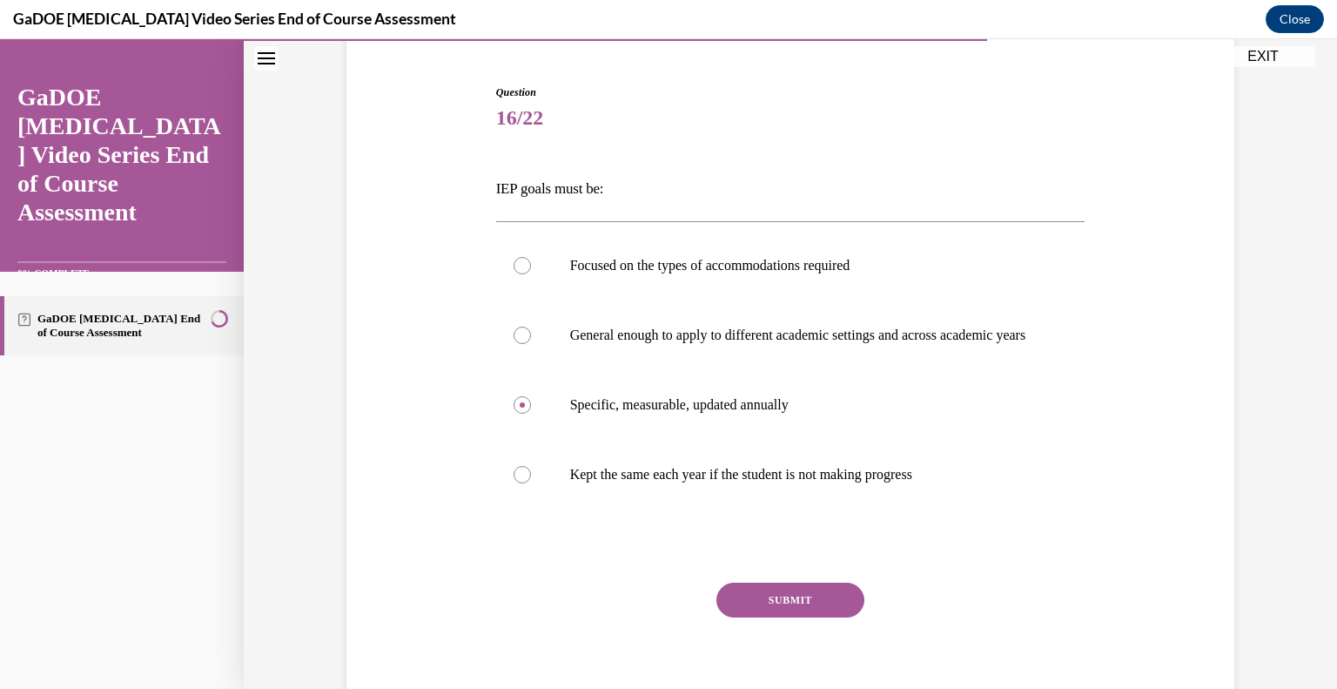
click at [782, 616] on button "SUBMIT" at bounding box center [790, 599] width 148 height 35
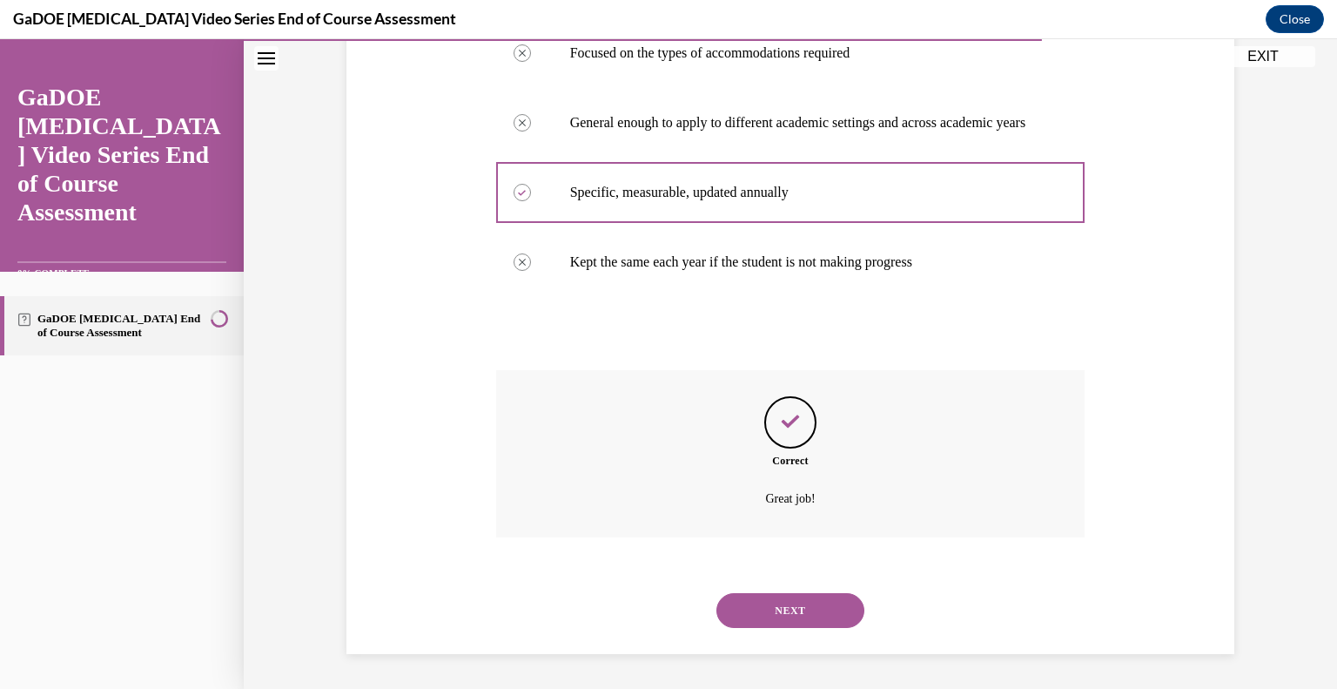
scroll to position [386, 0]
click at [826, 619] on button "NEXT" at bounding box center [790, 610] width 148 height 35
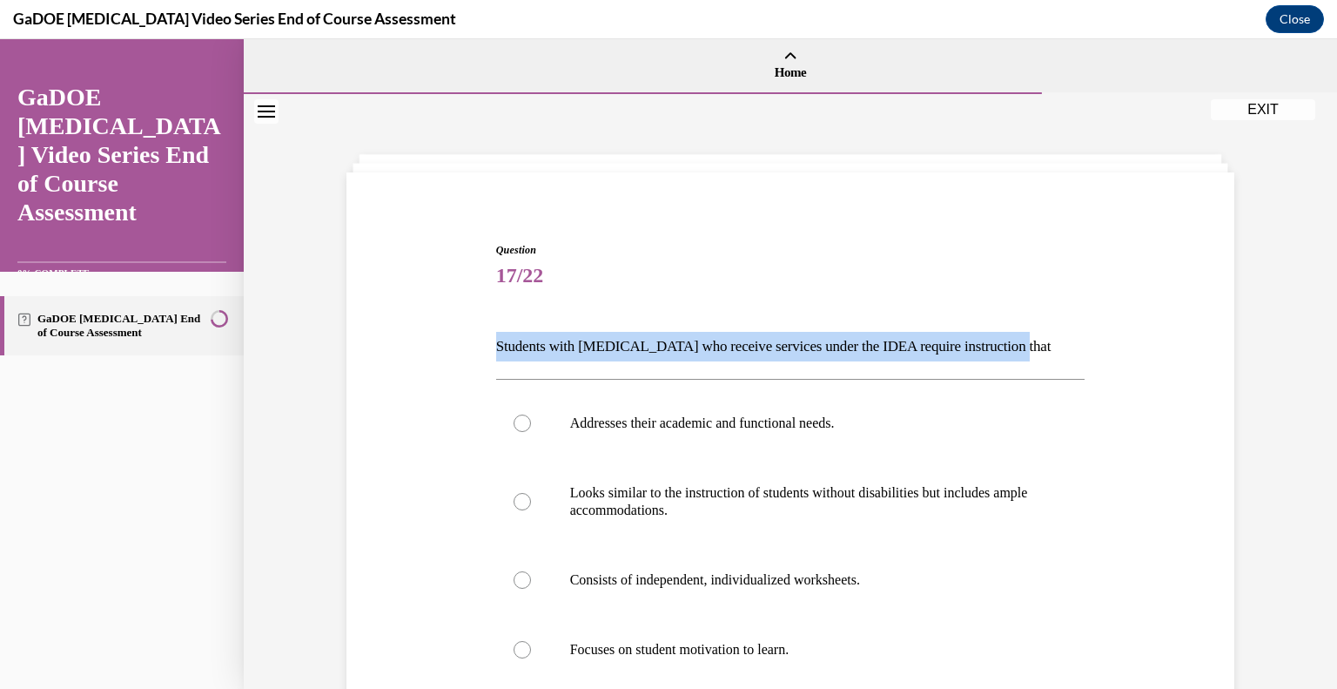
drag, startPoint x: 1038, startPoint y: 344, endPoint x: 462, endPoint y: 346, distance: 576.2
click at [462, 346] on div "Question 17/22 Students with dyslexia who receive services under the IDEA requi…" at bounding box center [790, 545] width 897 height 710
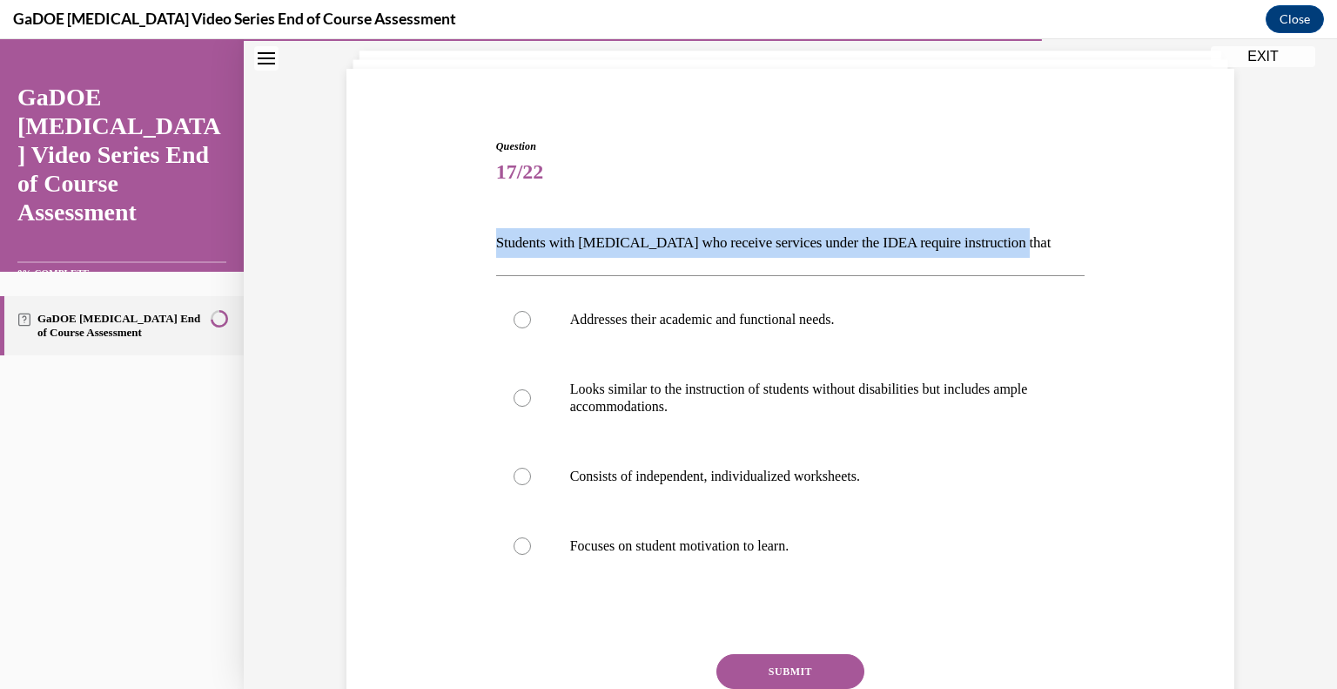
scroll to position [104, 0]
drag, startPoint x: 863, startPoint y: 312, endPoint x: 565, endPoint y: 301, distance: 298.8
click at [565, 301] on label "Addresses their academic and functional needs." at bounding box center [790, 319] width 589 height 70
click at [519, 312] on div at bounding box center [522, 318] width 17 height 17
click at [519, 312] on input "Addresses their academic and functional needs." at bounding box center [522, 318] width 17 height 17
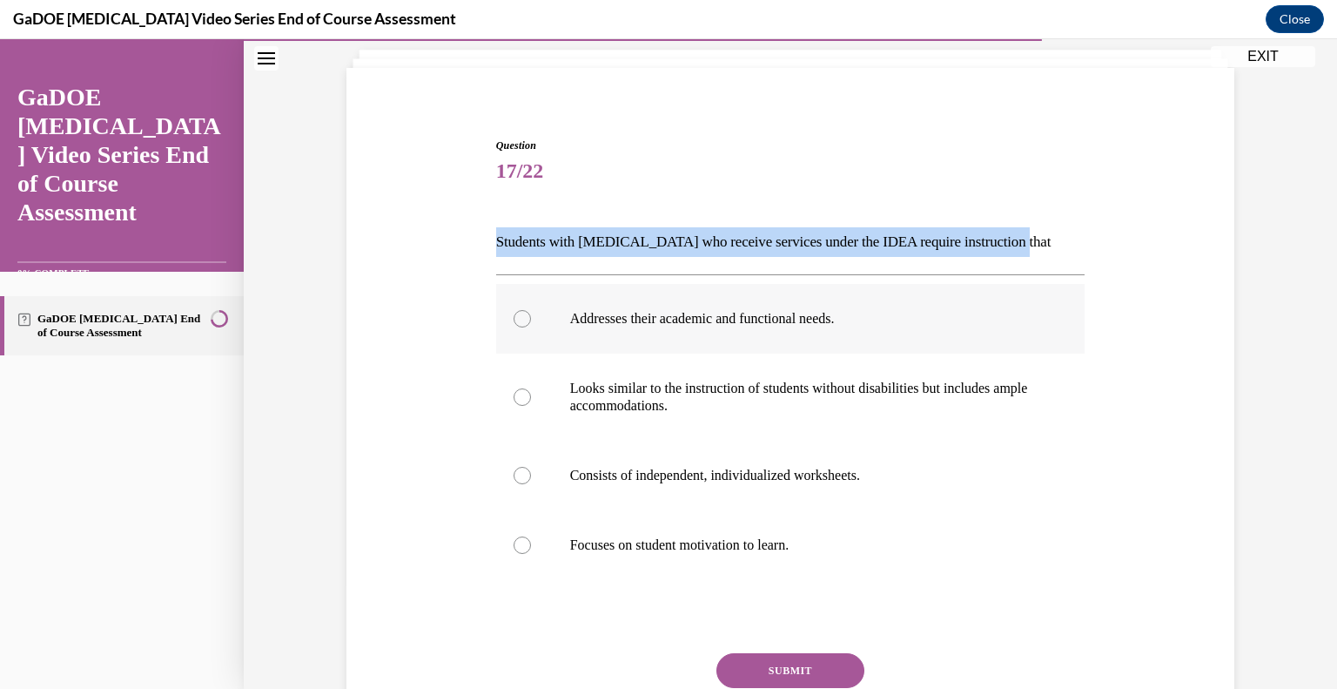
radio input "true"
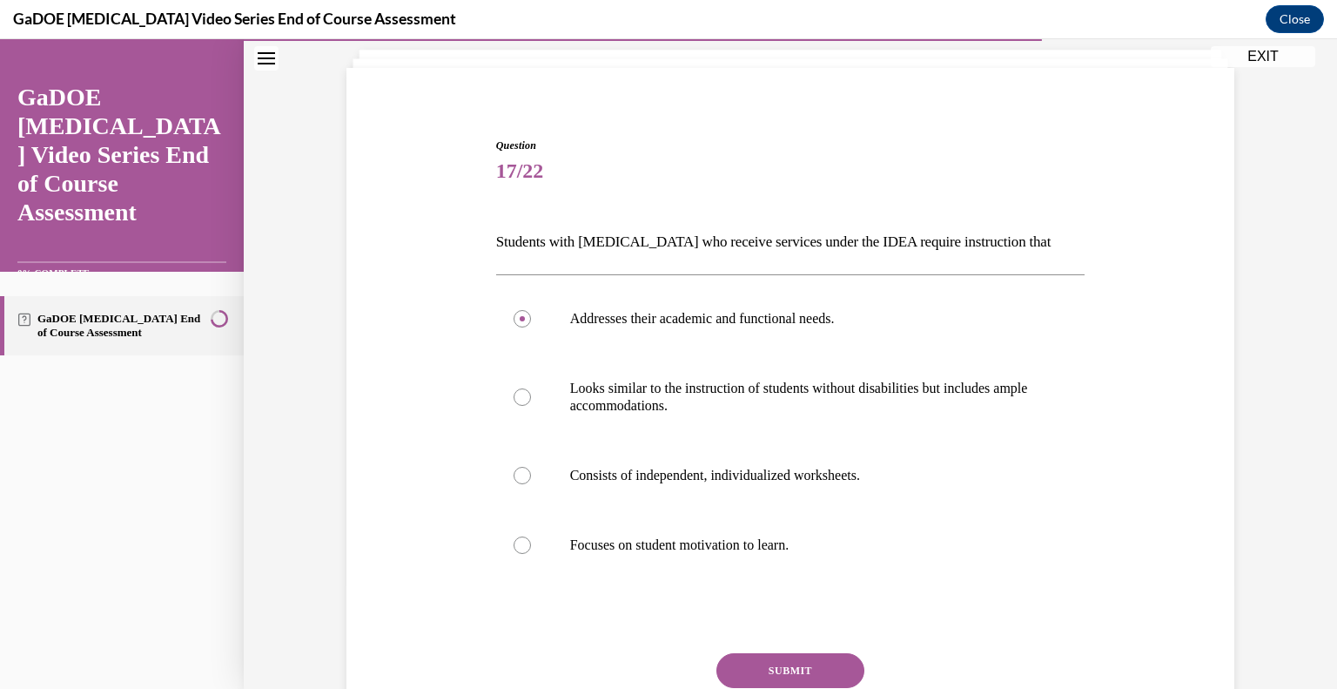
click at [801, 672] on button "SUBMIT" at bounding box center [790, 670] width 148 height 35
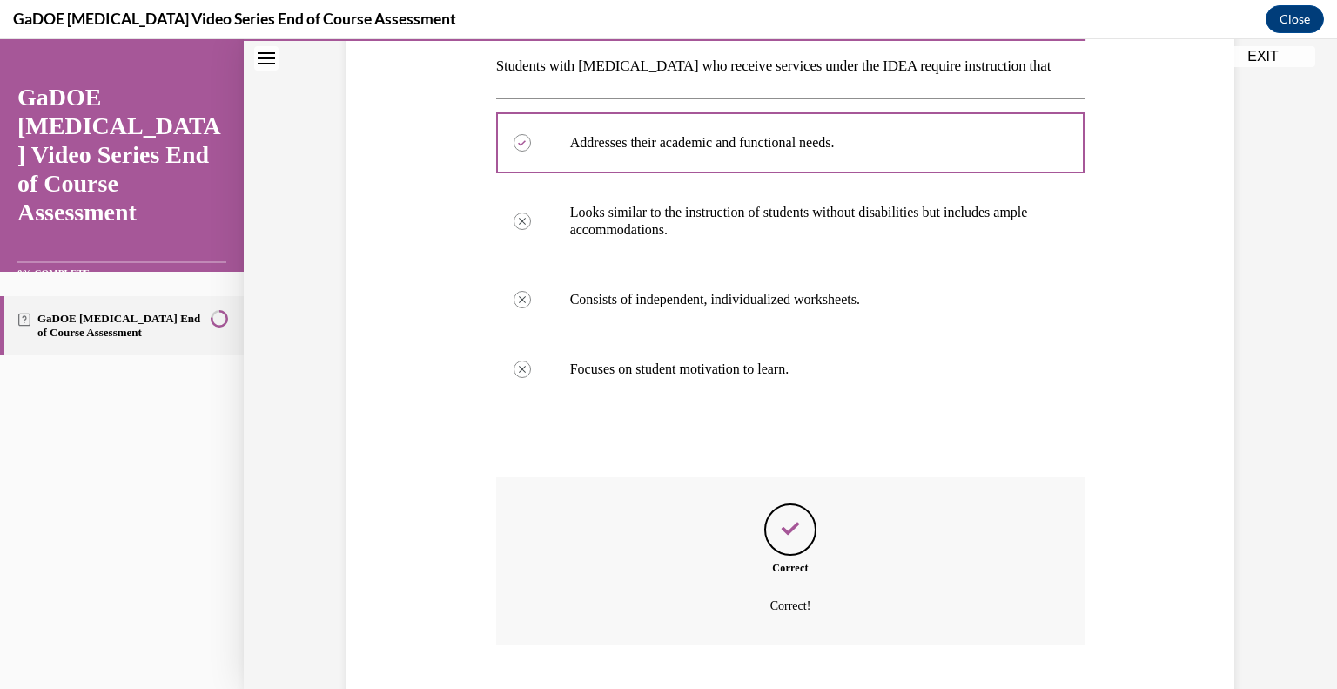
scroll to position [386, 0]
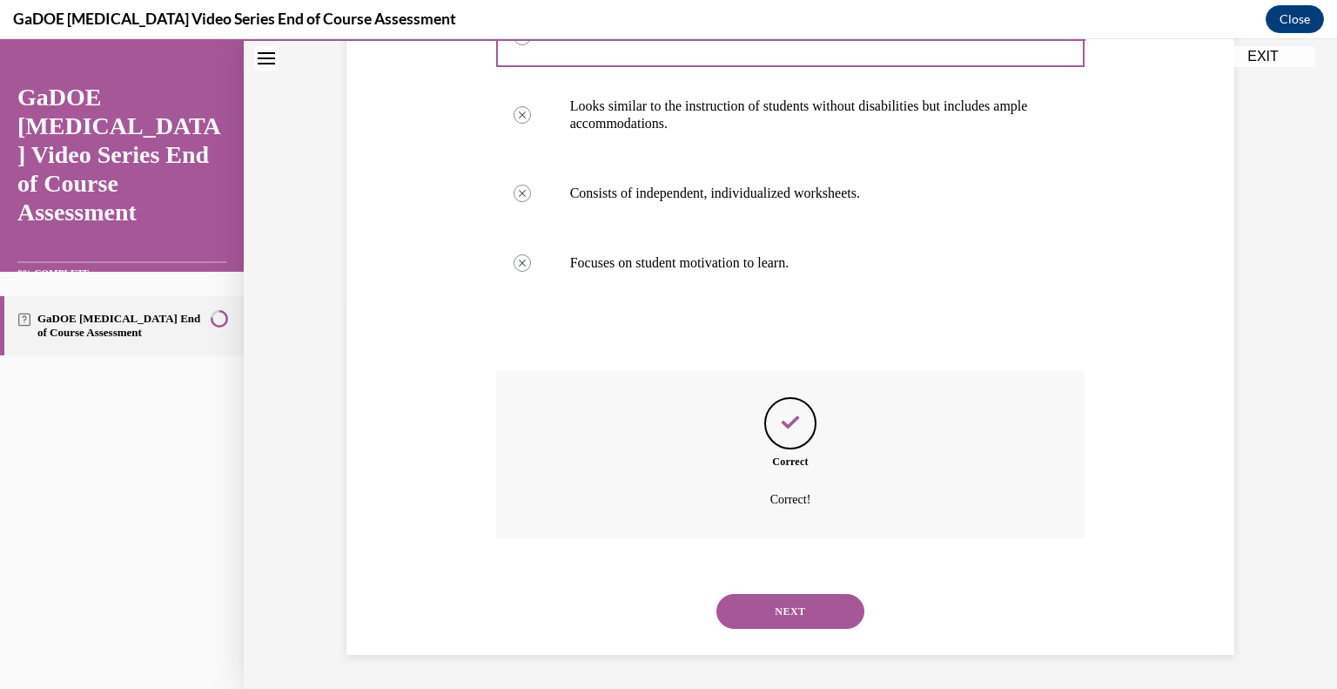
click at [815, 595] on button "NEXT" at bounding box center [790, 611] width 148 height 35
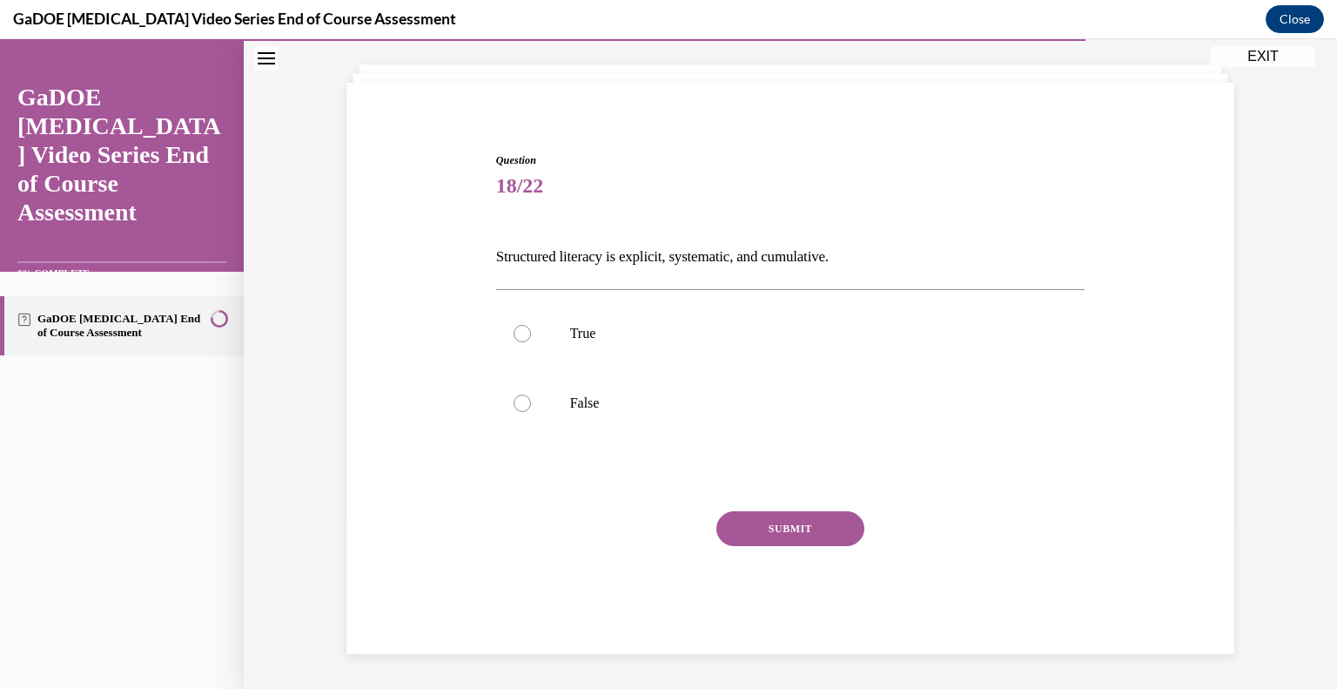
scroll to position [89, 0]
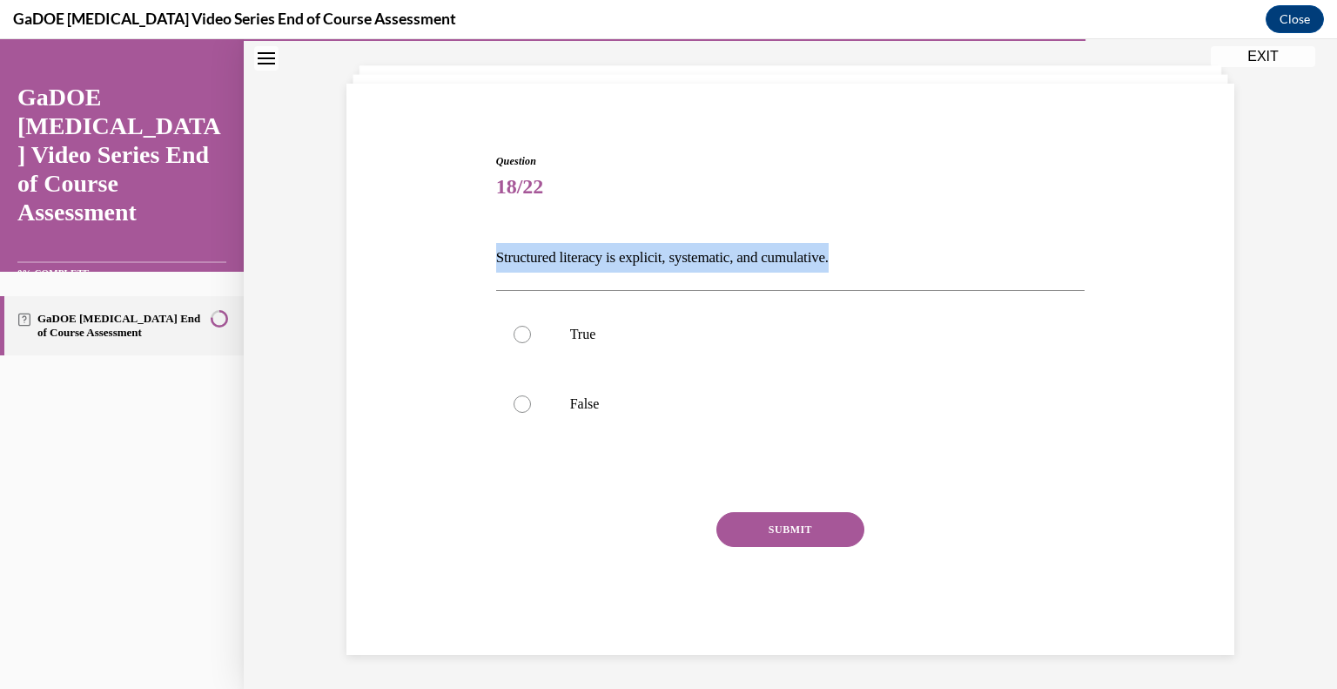
drag, startPoint x: 852, startPoint y: 254, endPoint x: 487, endPoint y: 259, distance: 364.8
click at [492, 259] on div "Question 18/22 Structured literacy is explicit, systematic, and cumulative. Tru…" at bounding box center [791, 390] width 598 height 527
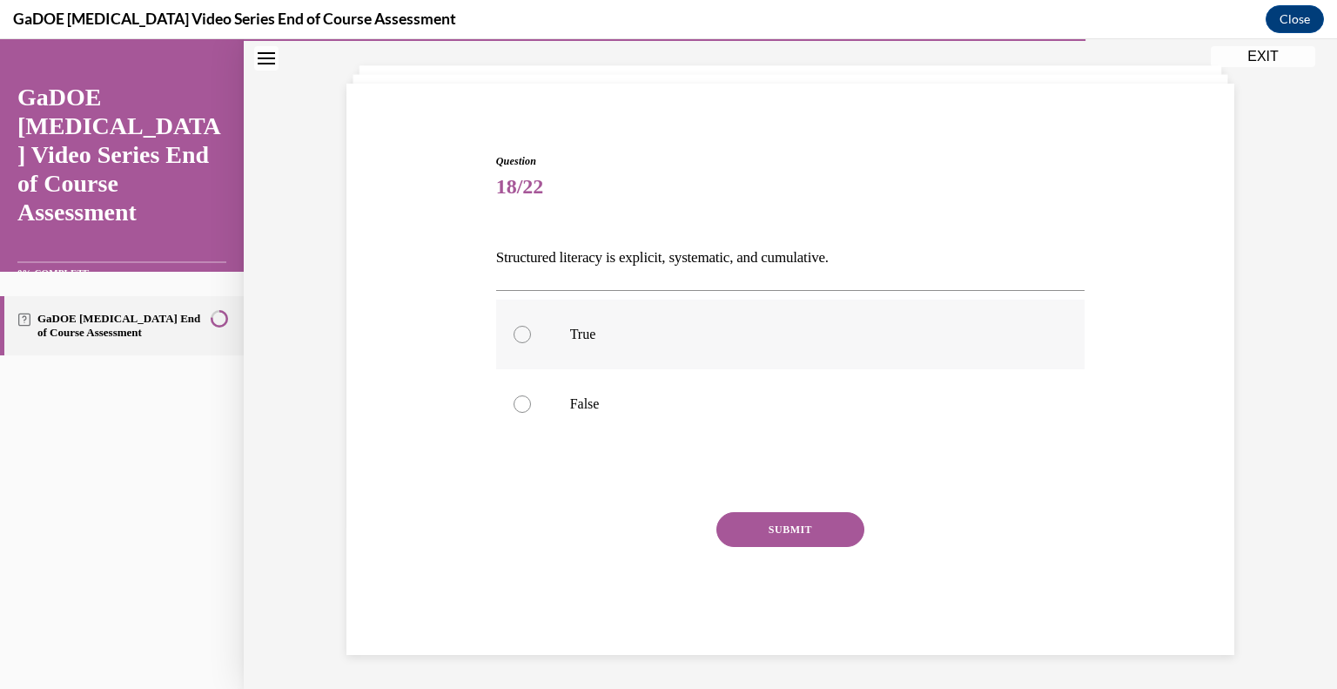
click at [515, 334] on div at bounding box center [522, 334] width 17 height 17
click at [515, 334] on input "True" at bounding box center [522, 334] width 17 height 17
radio input "true"
drag, startPoint x: 616, startPoint y: 333, endPoint x: 535, endPoint y: 346, distance: 81.9
click at [535, 346] on label "True" at bounding box center [790, 334] width 589 height 70
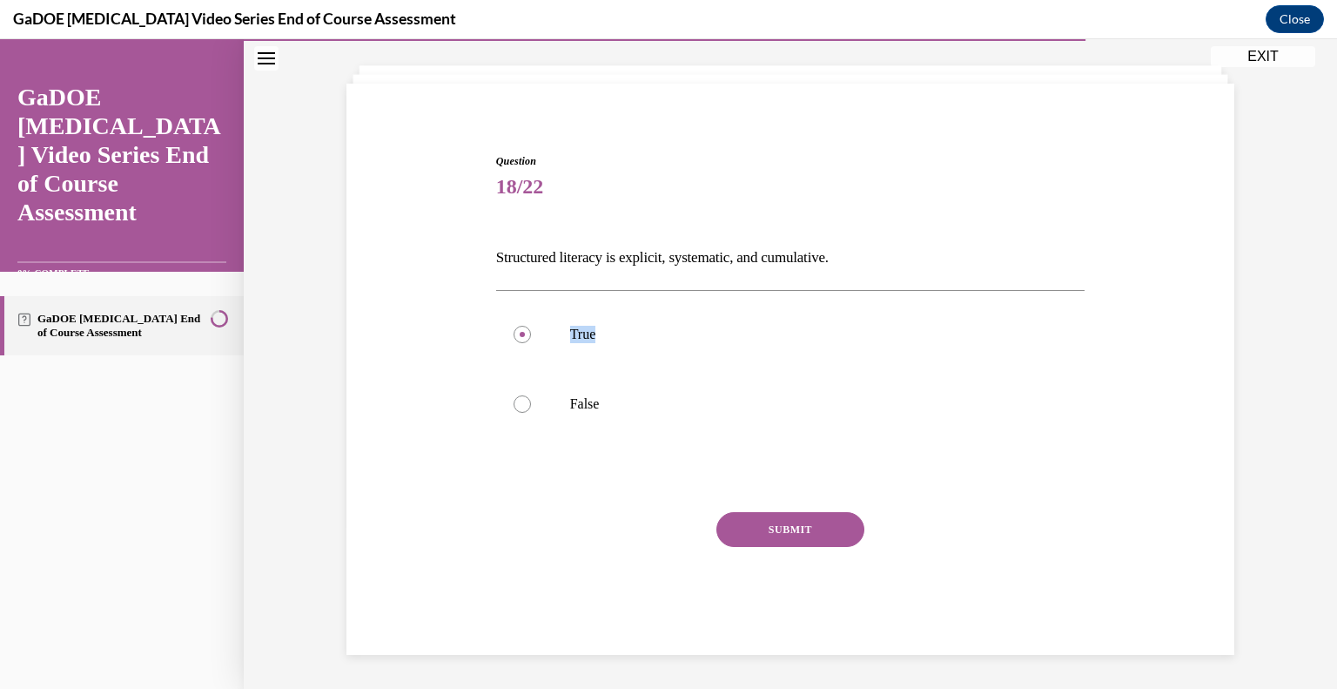
click at [796, 527] on button "SUBMIT" at bounding box center [790, 529] width 148 height 35
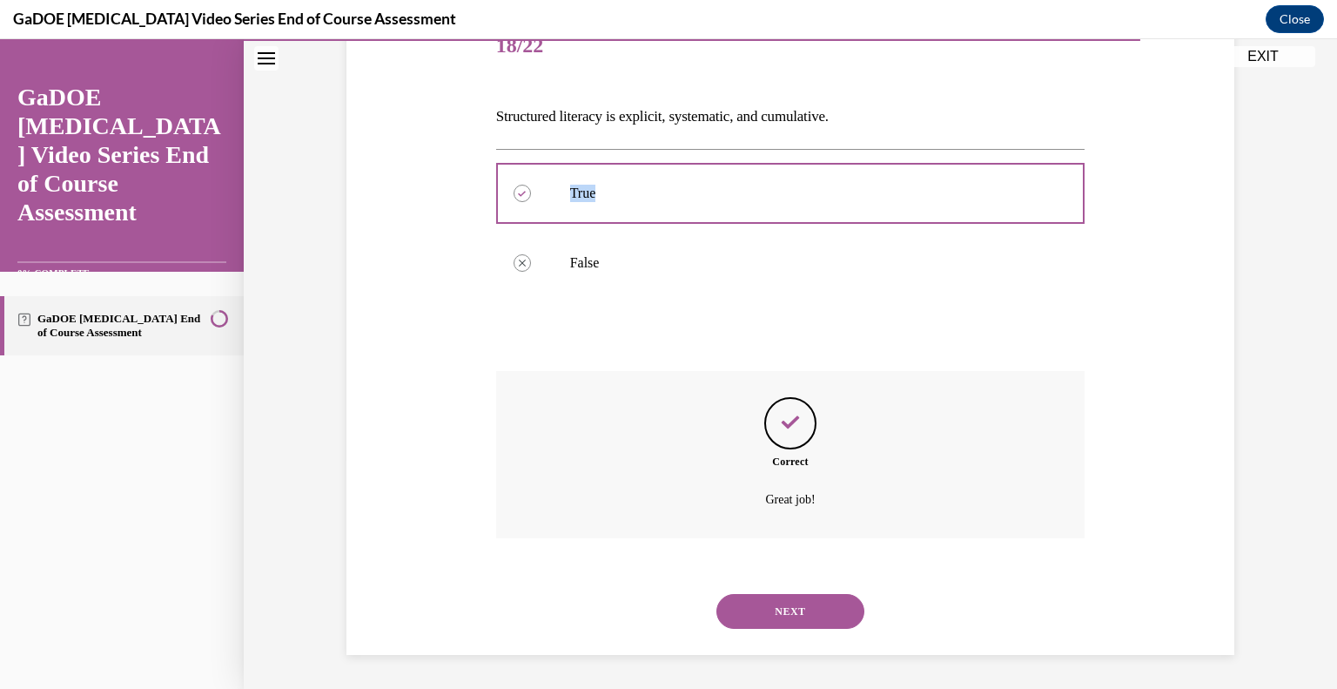
click at [826, 613] on button "NEXT" at bounding box center [790, 611] width 148 height 35
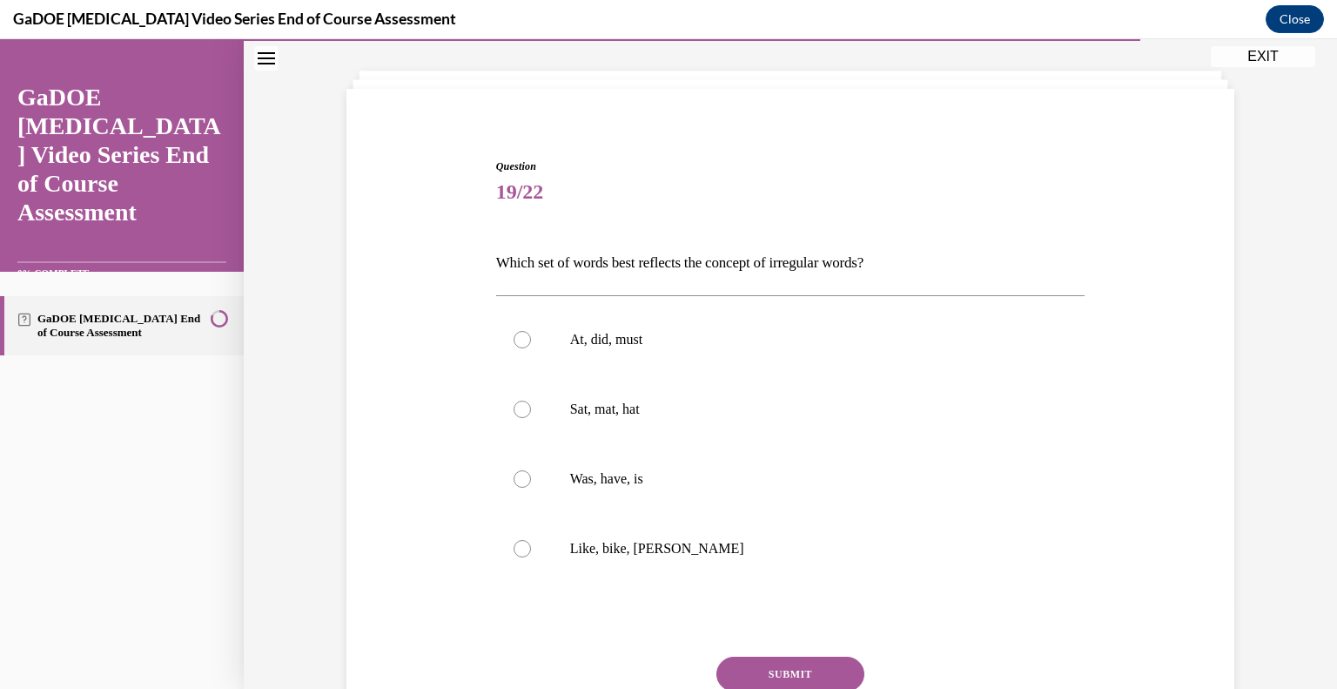
scroll to position [88, 0]
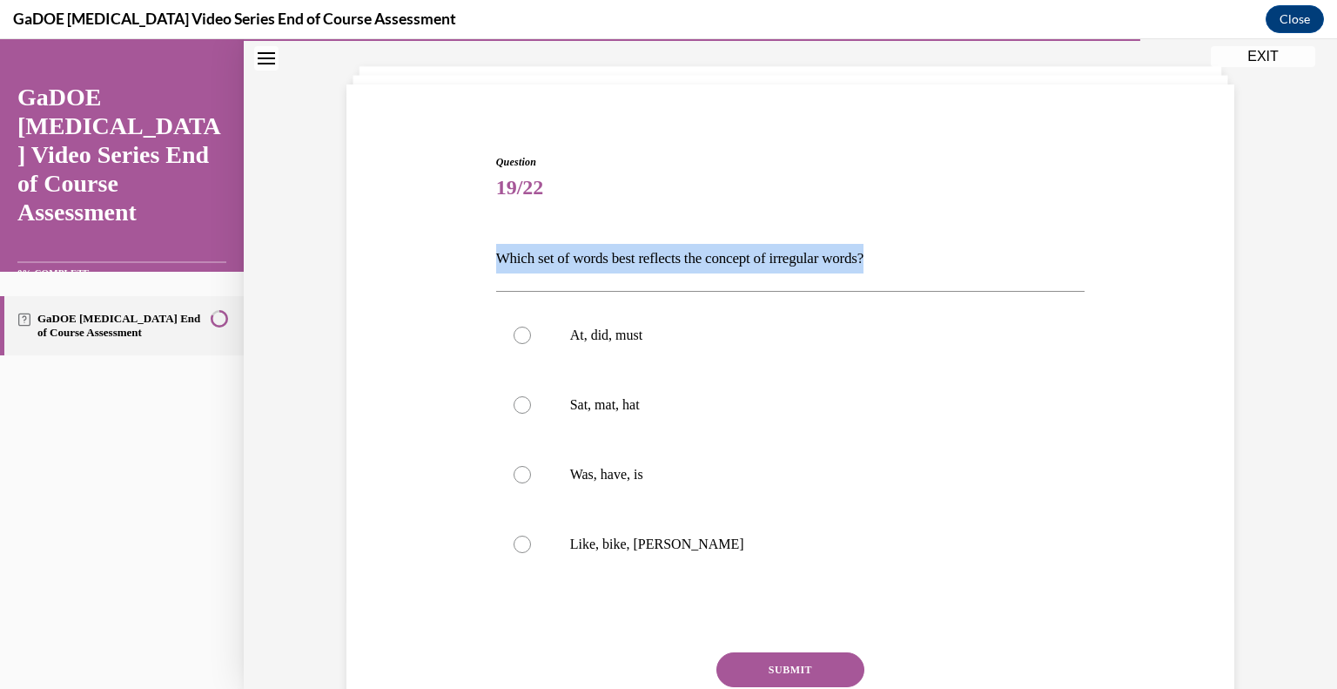
drag, startPoint x: 867, startPoint y: 253, endPoint x: 464, endPoint y: 245, distance: 403.1
click at [464, 245] on div "Question 19/22 Which set of words best reflects the concept of irregular words?…" at bounding box center [790, 448] width 897 height 693
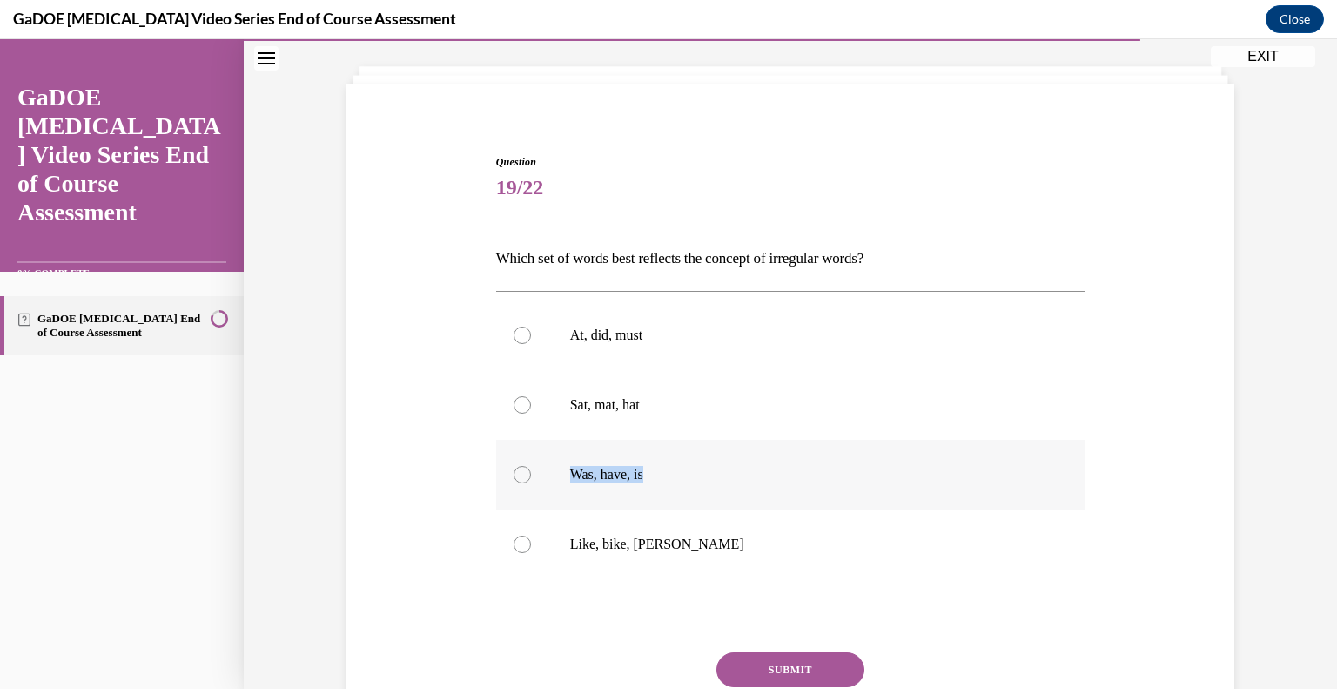
drag, startPoint x: 651, startPoint y: 469, endPoint x: 547, endPoint y: 477, distance: 104.7
click at [547, 477] on label "Was, have, is" at bounding box center [790, 475] width 589 height 70
click at [528, 484] on label "Was, have, is" at bounding box center [790, 475] width 589 height 70
click at [528, 483] on input "Was, have, is" at bounding box center [522, 474] width 17 height 17
radio input "true"
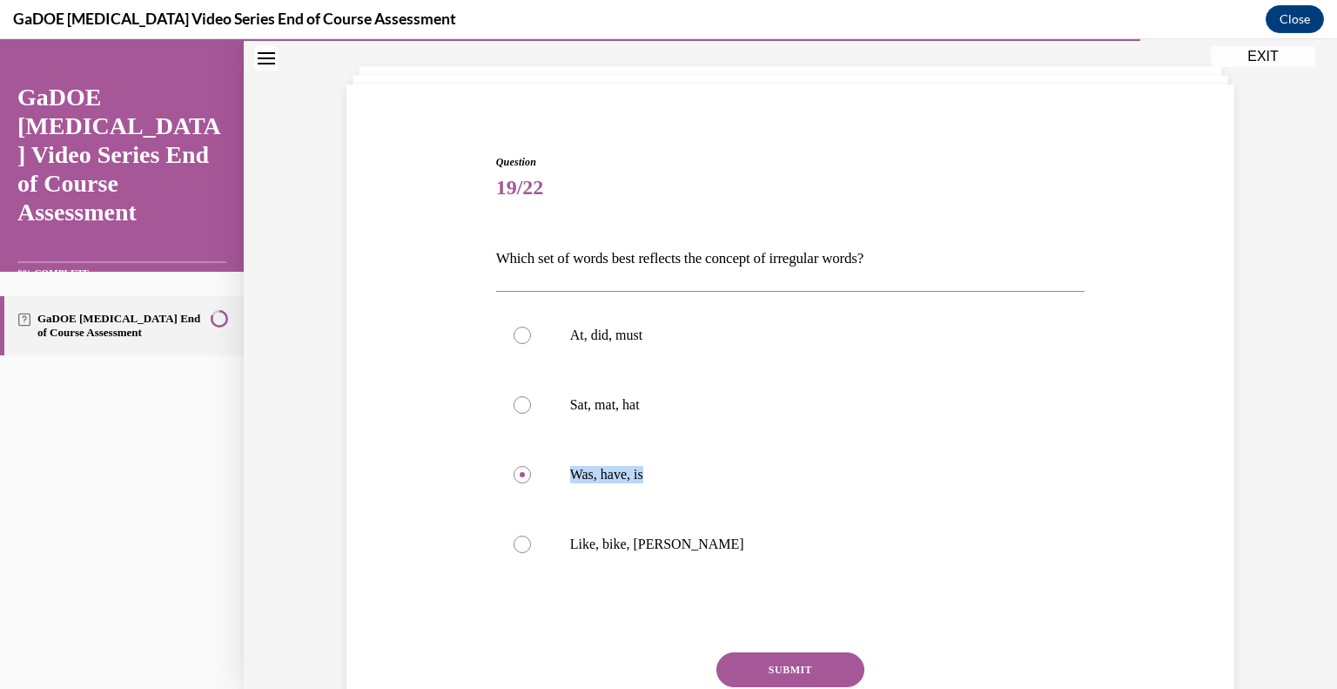
click at [787, 675] on button "SUBMIT" at bounding box center [790, 669] width 148 height 35
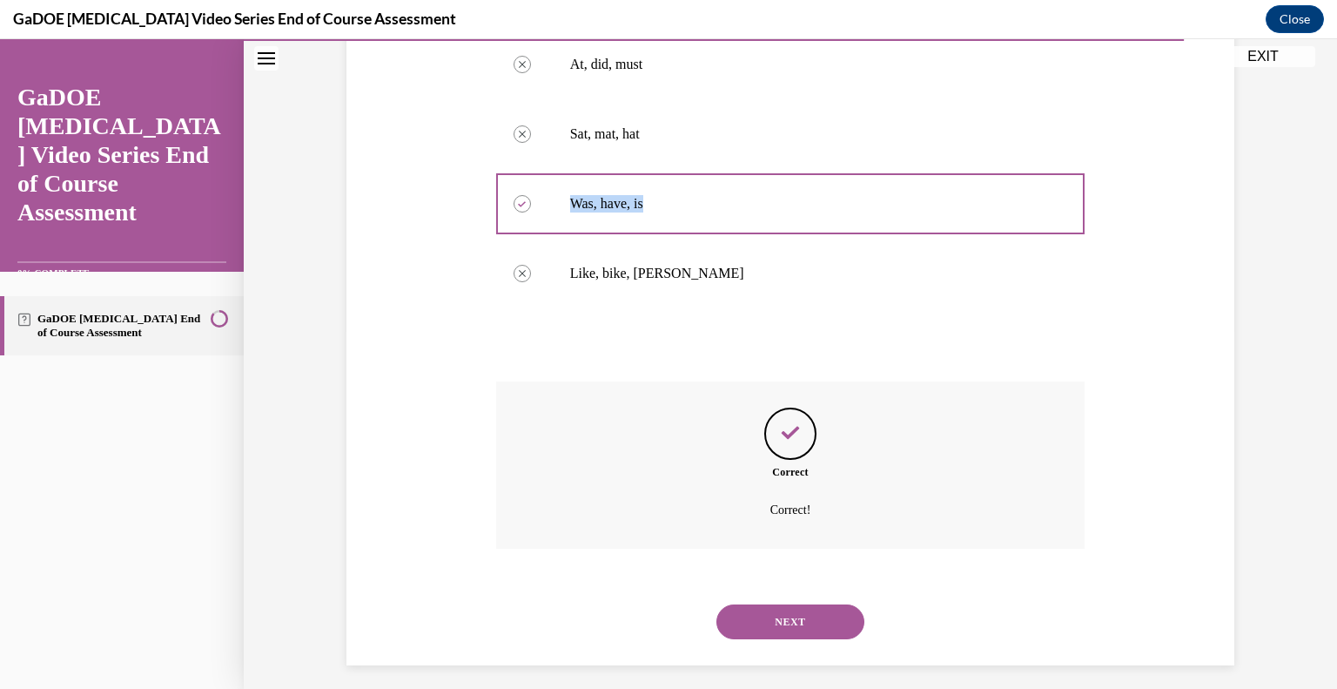
scroll to position [369, 0]
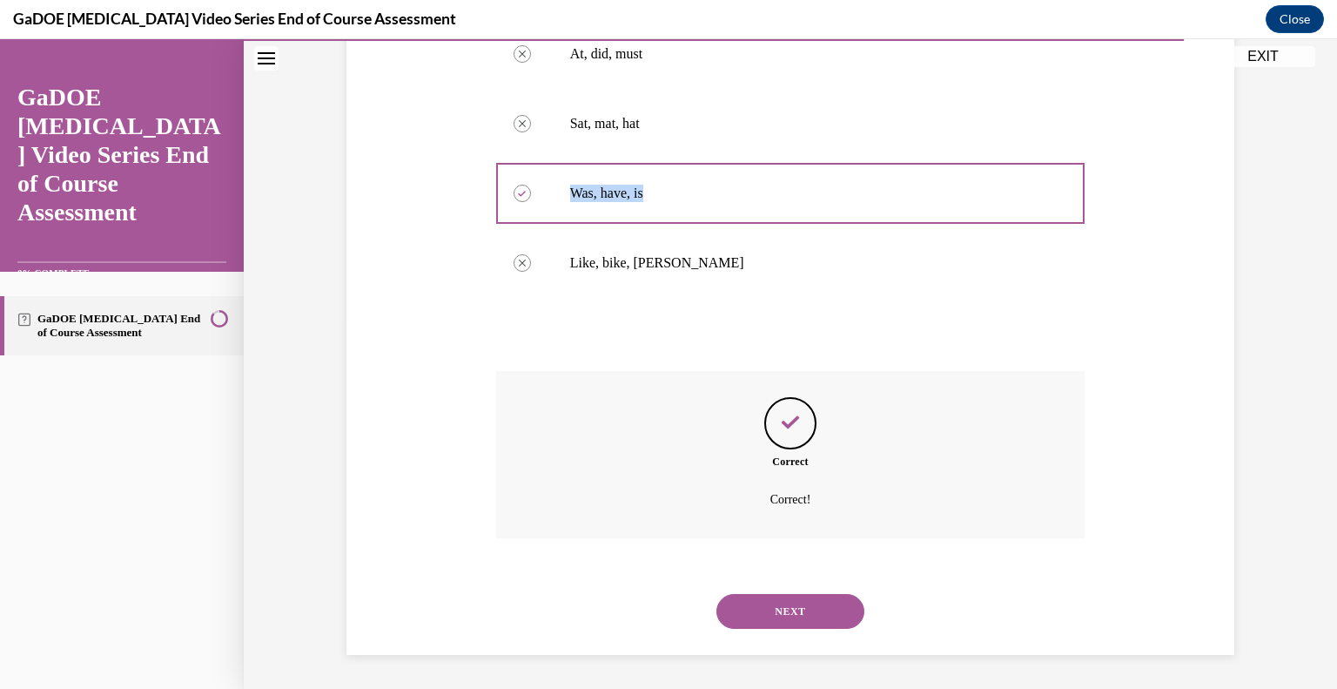
click at [809, 612] on button "NEXT" at bounding box center [790, 611] width 148 height 35
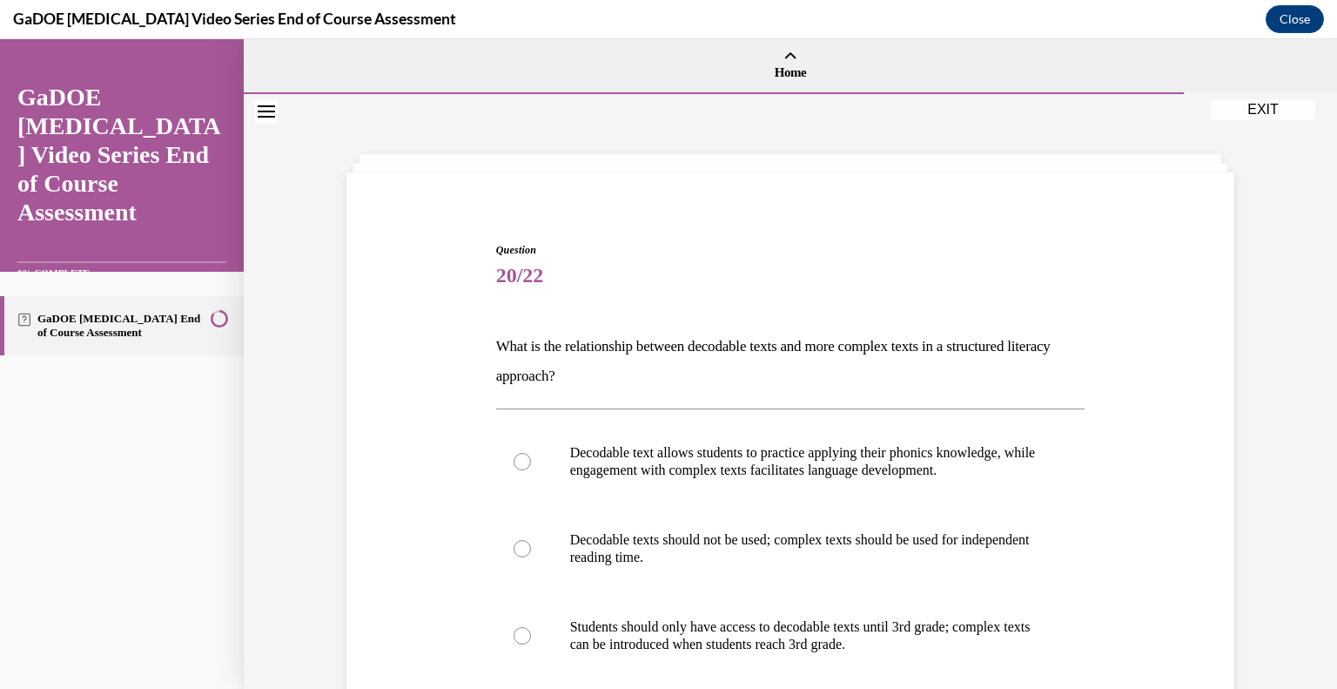
drag, startPoint x: 628, startPoint y: 371, endPoint x: 474, endPoint y: 340, distance: 157.9
click at [474, 340] on div "Question 20/22 What is the relationship between decodable texts and more comple…" at bounding box center [790, 586] width 897 height 792
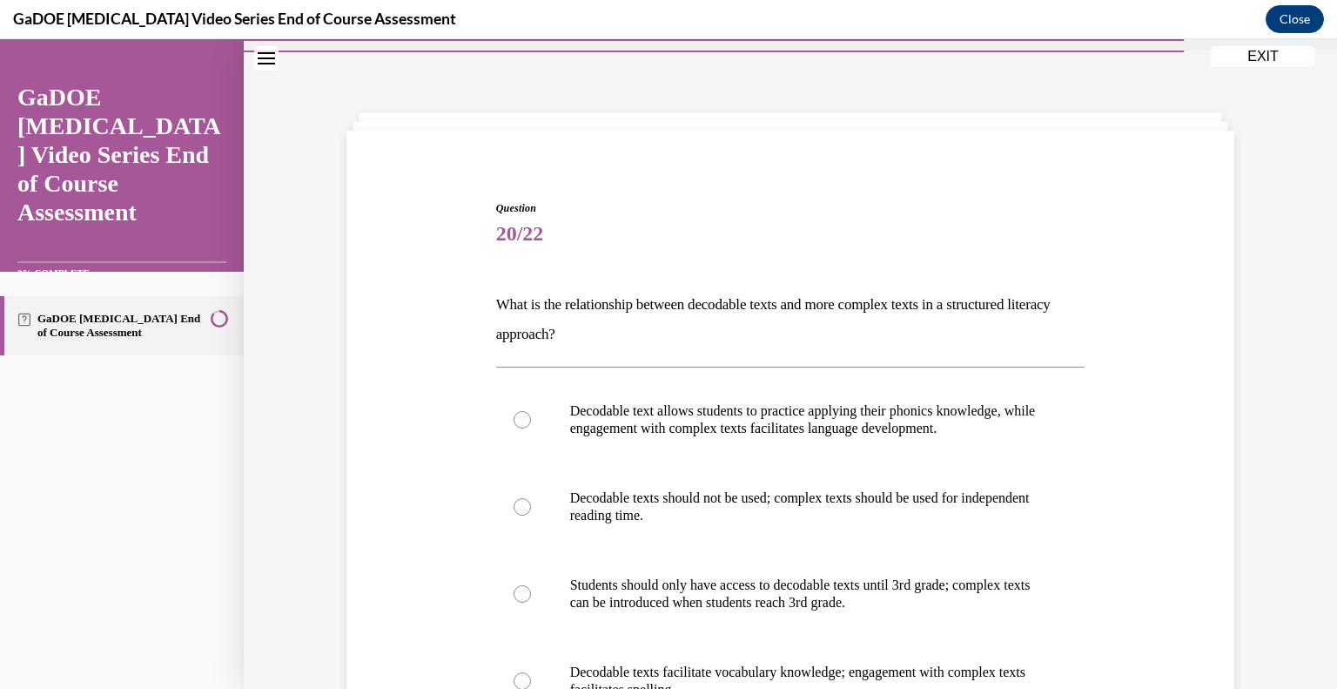
scroll to position [73, 0]
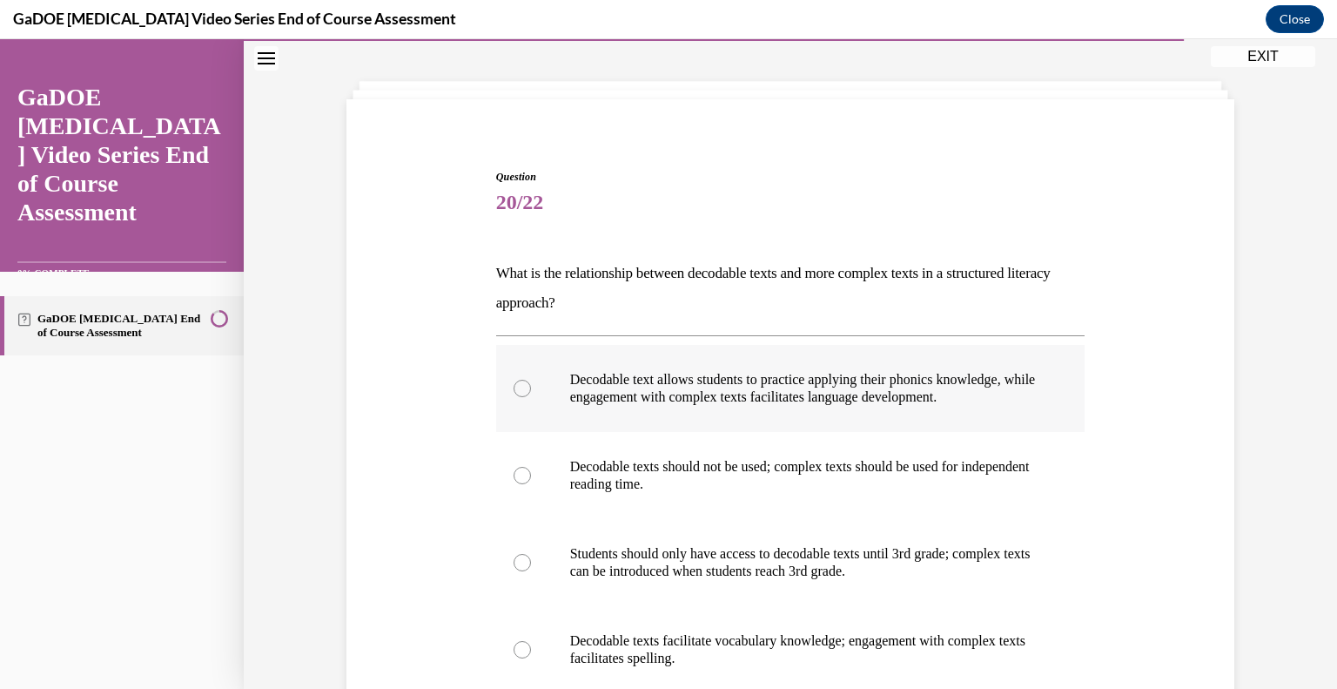
drag, startPoint x: 1013, startPoint y: 393, endPoint x: 564, endPoint y: 376, distance: 449.5
click at [570, 376] on p "Decodable text allows students to practice applying their phonics knowledge, wh…" at bounding box center [806, 388] width 472 height 35
click at [515, 393] on div at bounding box center [522, 388] width 17 height 17
click at [515, 393] on input "Decodable text allows students to practice applying their phonics knowledge, wh…" at bounding box center [522, 388] width 17 height 17
radio input "true"
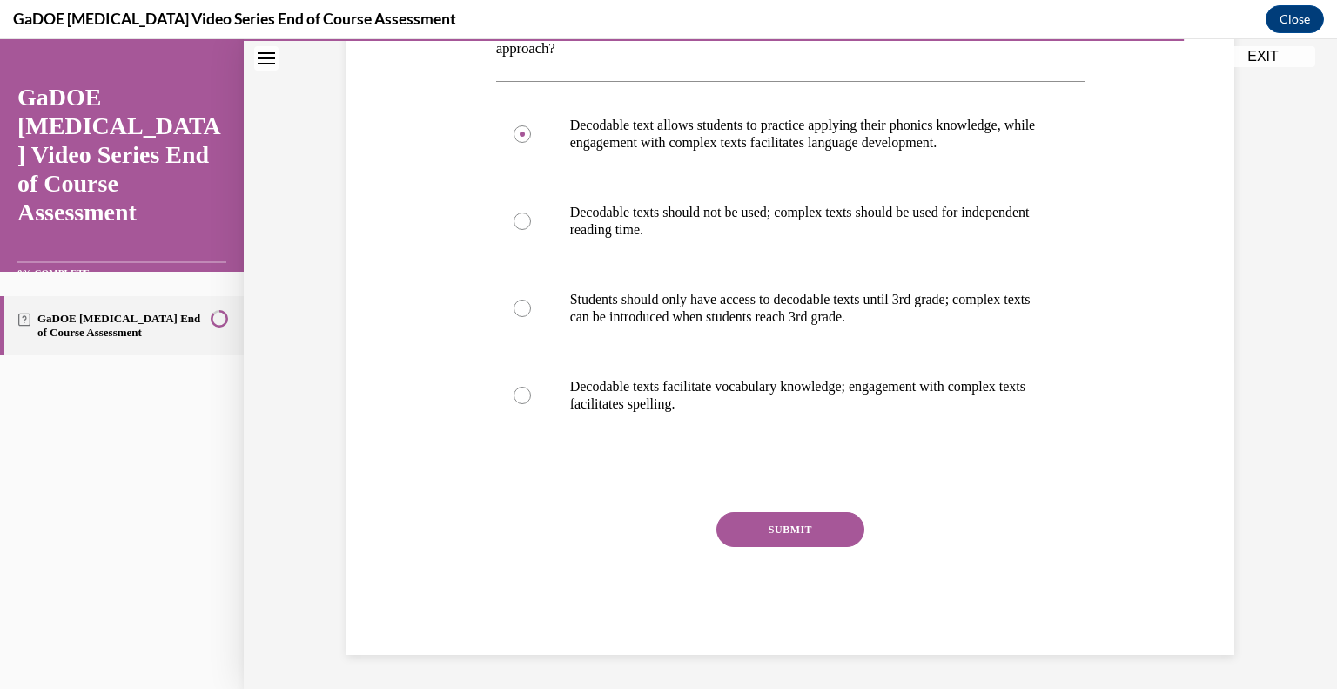
click at [826, 530] on button "SUBMIT" at bounding box center [790, 529] width 148 height 35
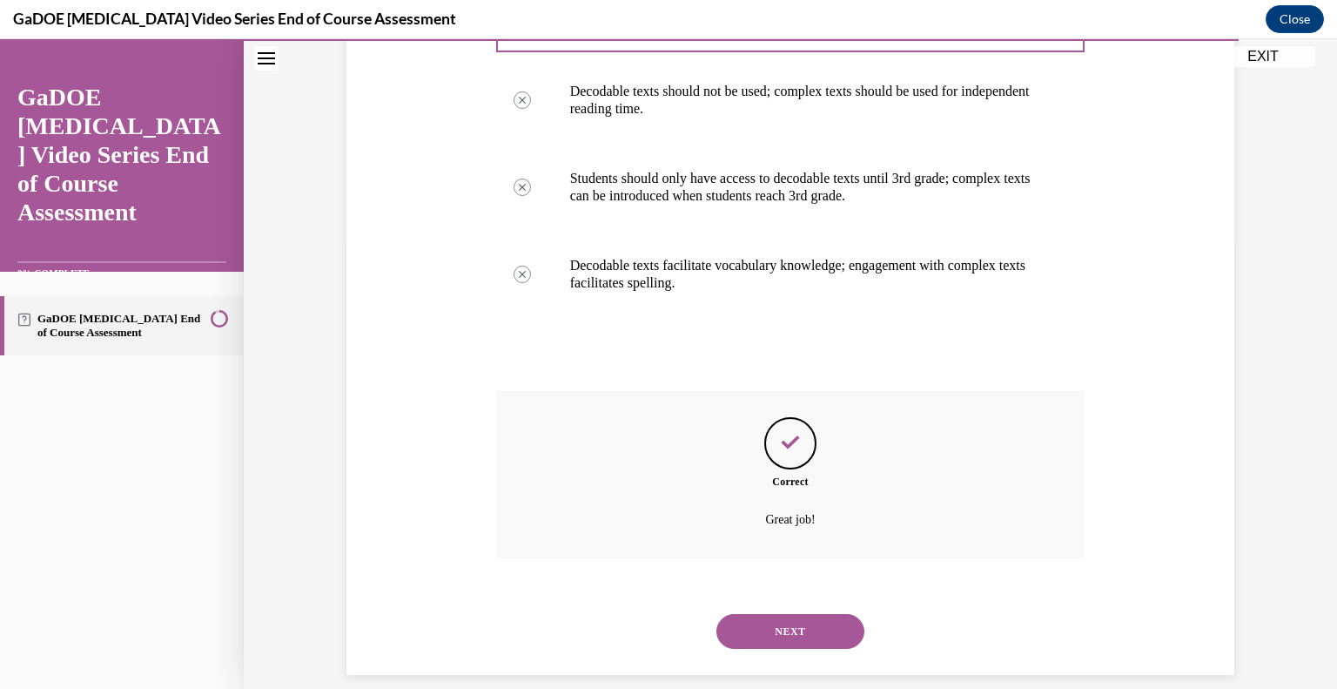
scroll to position [468, 0]
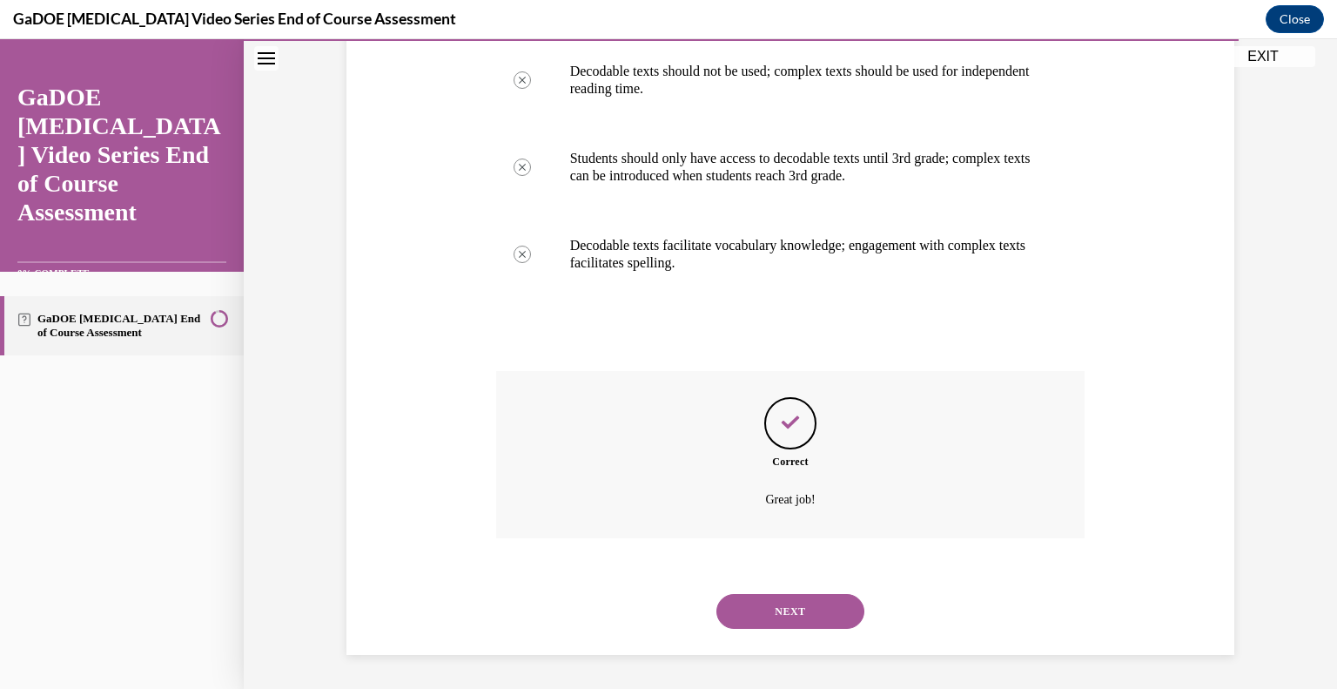
click at [808, 602] on button "NEXT" at bounding box center [790, 611] width 148 height 35
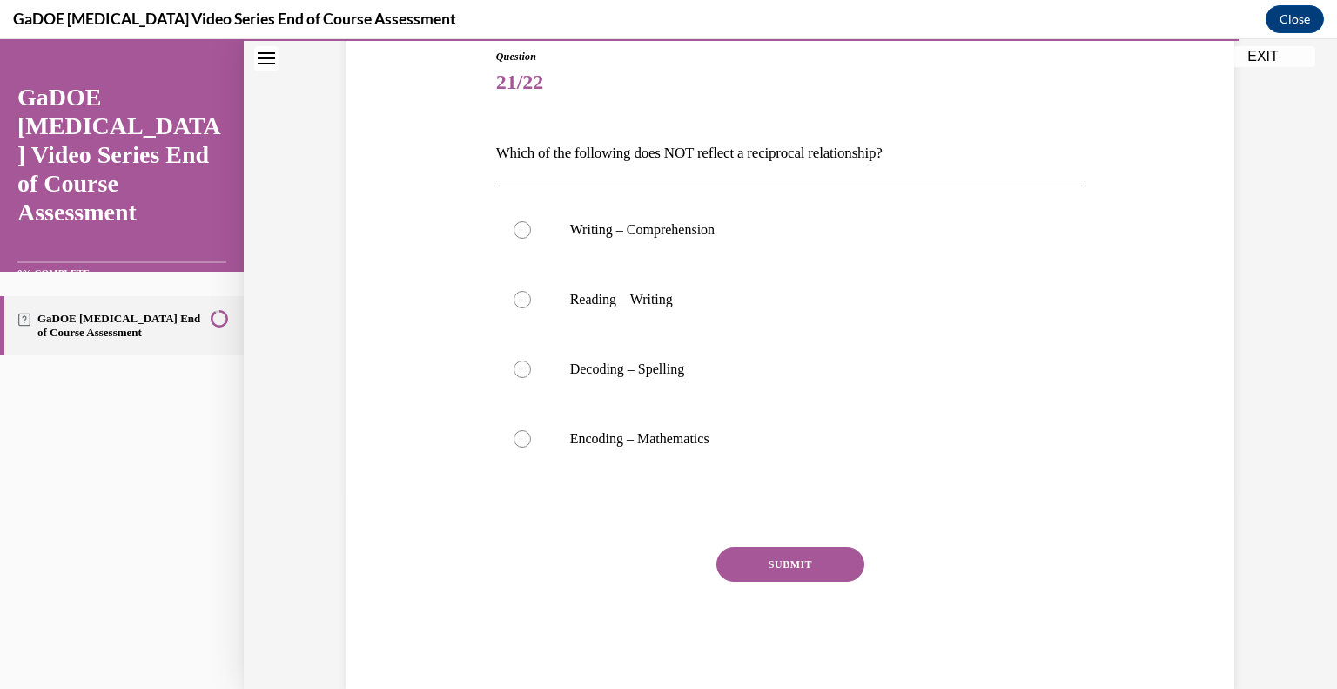
drag, startPoint x: 918, startPoint y: 149, endPoint x: 436, endPoint y: 140, distance: 482.3
click at [436, 140] on div "Question 21/22 Which of the following does NOT reflect a reciprocal relationshi…" at bounding box center [790, 343] width 897 height 693
click at [508, 423] on label "Encoding – Mathematics" at bounding box center [790, 439] width 589 height 70
click at [514, 430] on input "Encoding – Mathematics" at bounding box center [522, 438] width 17 height 17
radio input "true"
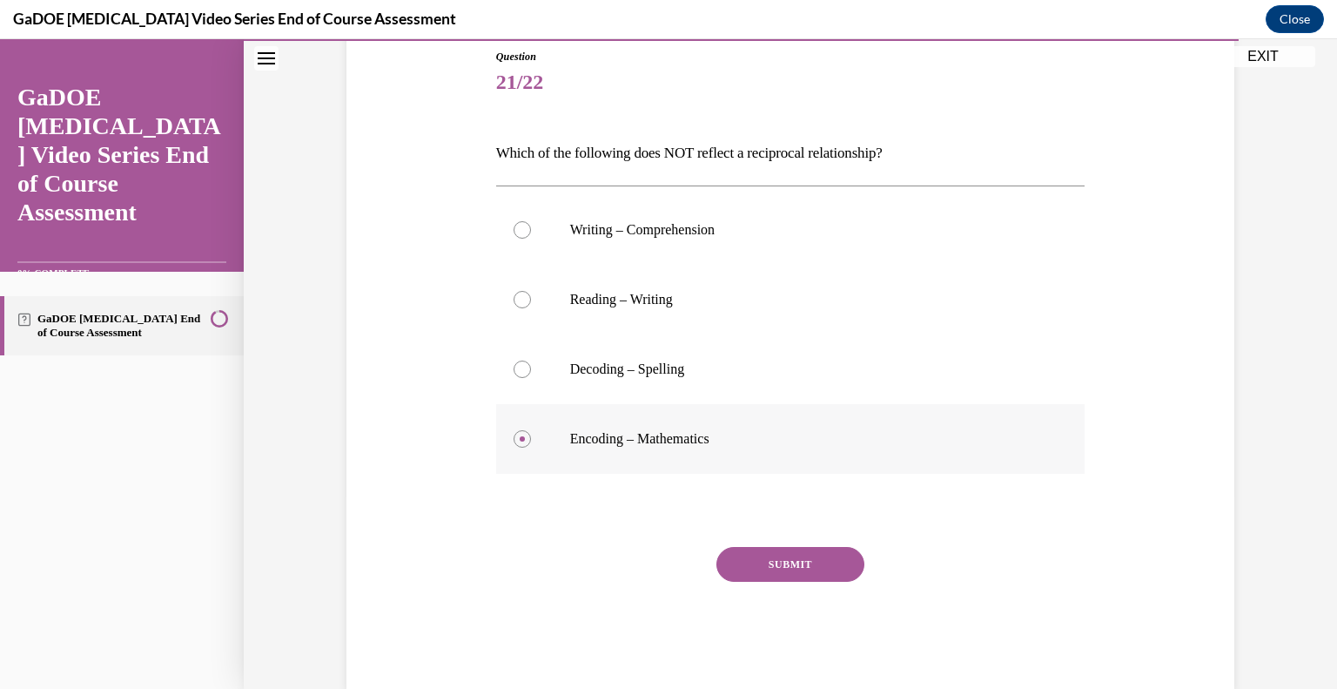
drag, startPoint x: 731, startPoint y: 446, endPoint x: 550, endPoint y: 437, distance: 181.3
click at [550, 437] on label "Encoding – Mathematics" at bounding box center [790, 439] width 589 height 70
click at [783, 563] on button "SUBMIT" at bounding box center [790, 564] width 148 height 35
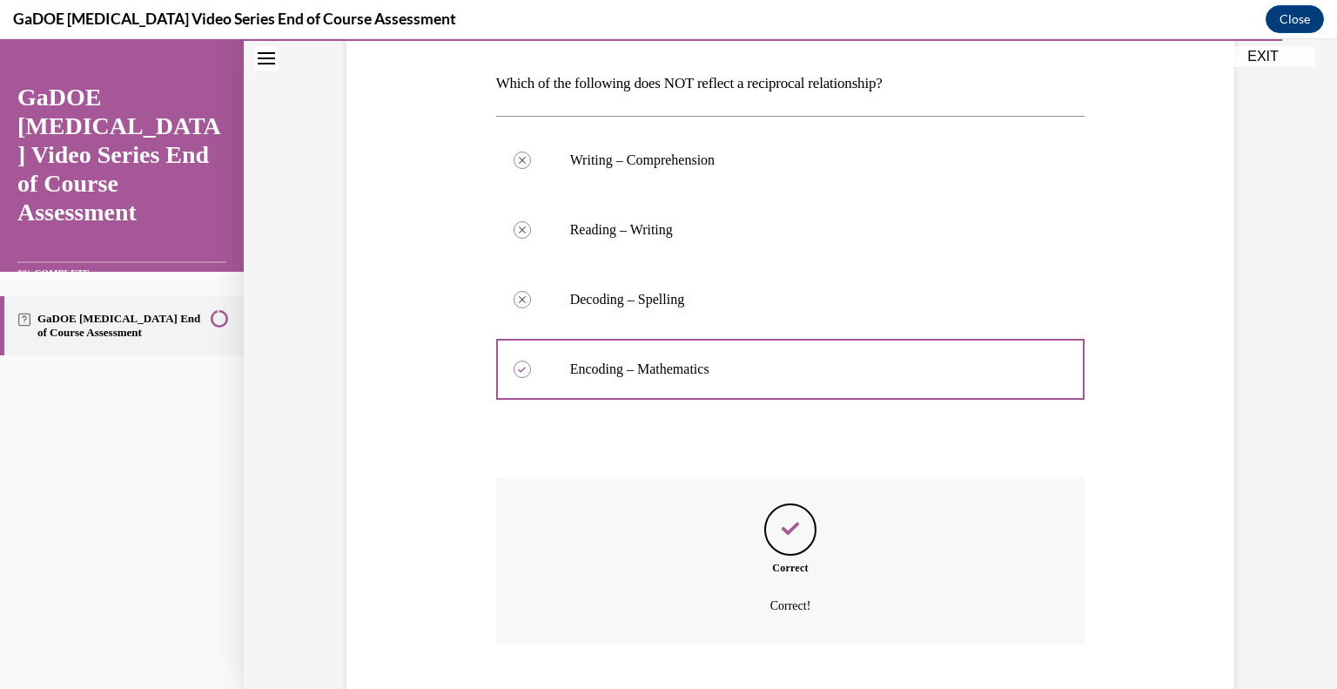
scroll to position [369, 0]
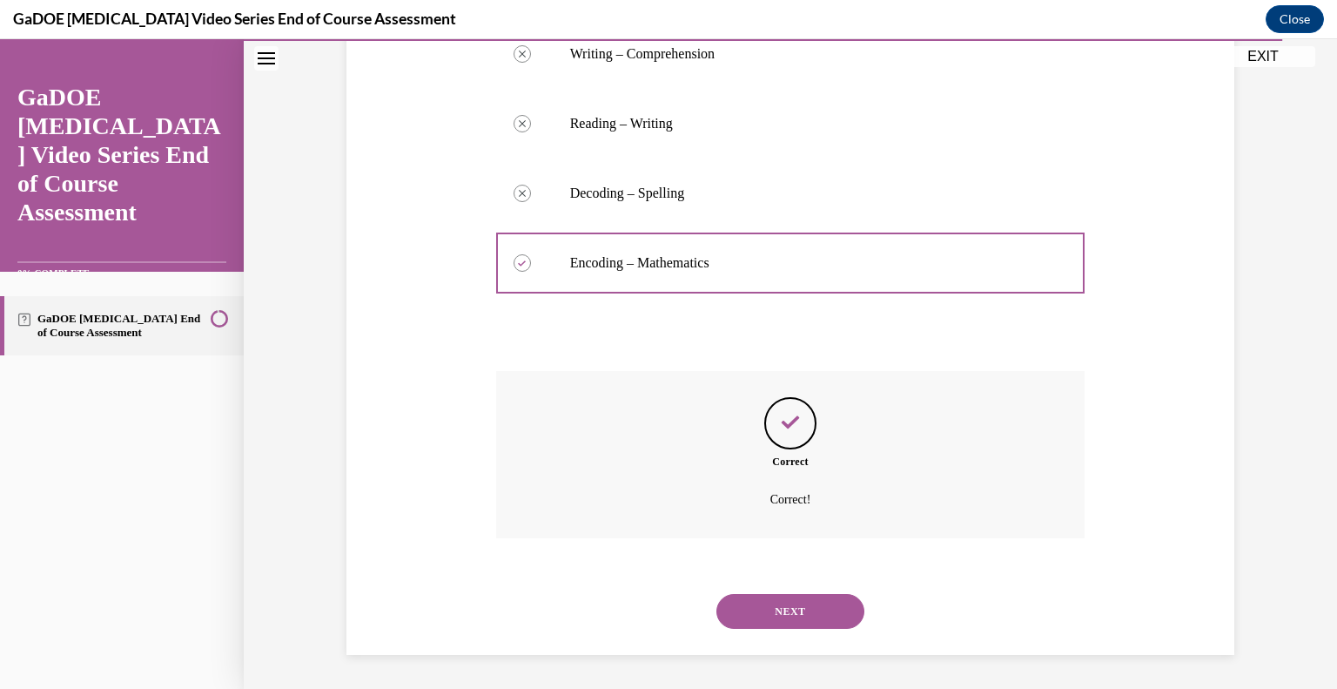
click at [805, 624] on button "NEXT" at bounding box center [790, 611] width 148 height 35
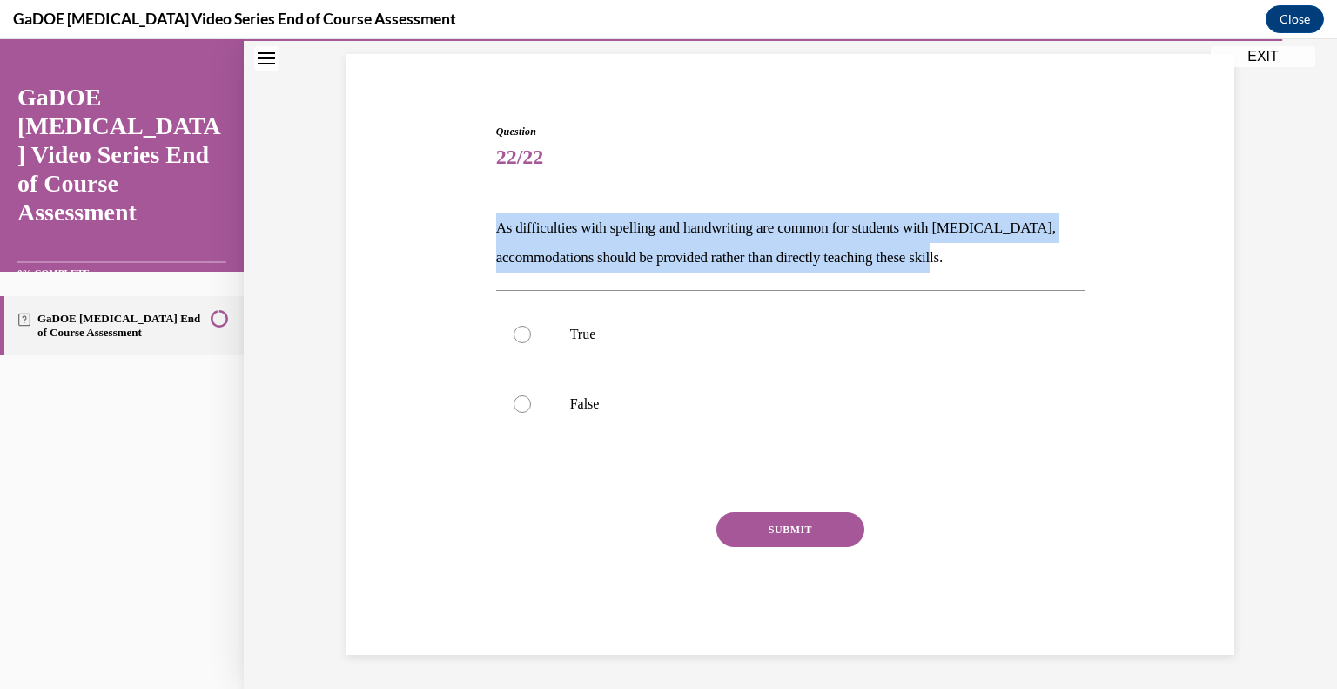
drag, startPoint x: 988, startPoint y: 255, endPoint x: 474, endPoint y: 212, distance: 515.4
click at [474, 212] on div "Question 22/22 As difficulties with spelling and handwriting are common for stu…" at bounding box center [790, 362] width 897 height 583
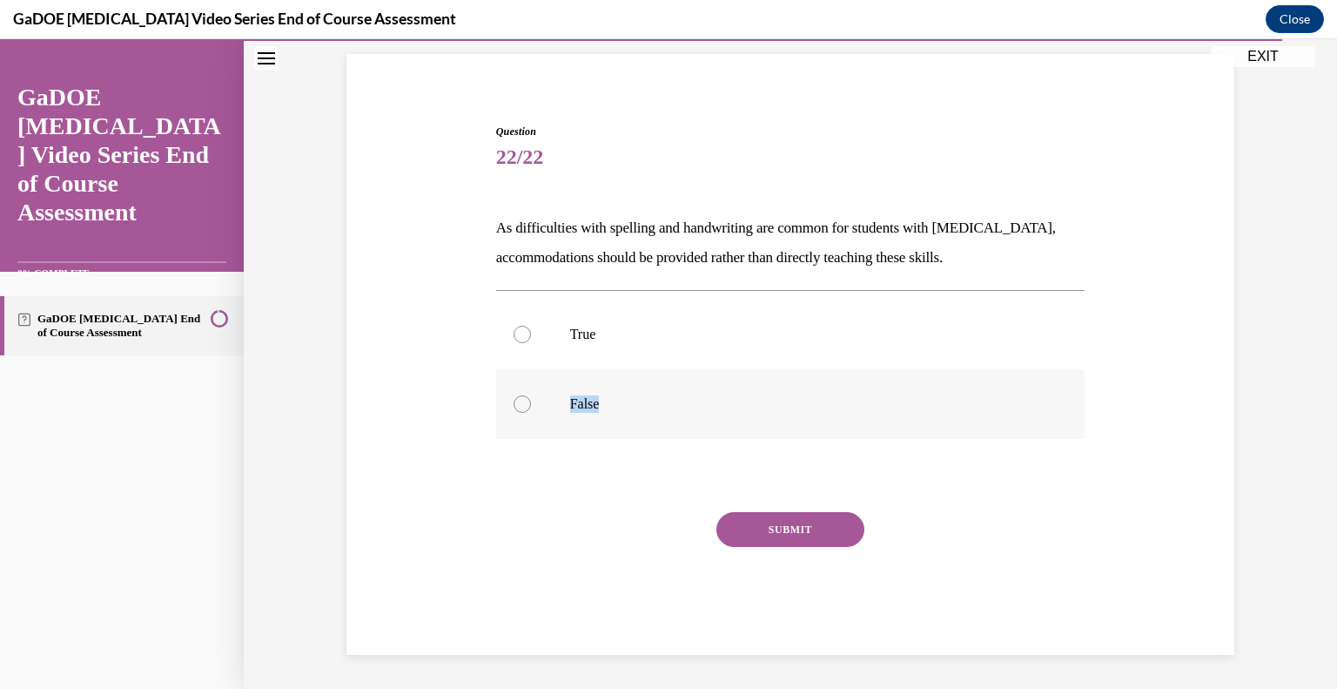
drag, startPoint x: 609, startPoint y: 405, endPoint x: 533, endPoint y: 410, distance: 76.8
click at [533, 410] on label "False" at bounding box center [790, 404] width 589 height 70
click at [514, 395] on div at bounding box center [522, 403] width 17 height 17
click at [514, 395] on input "False" at bounding box center [522, 403] width 17 height 17
radio input "true"
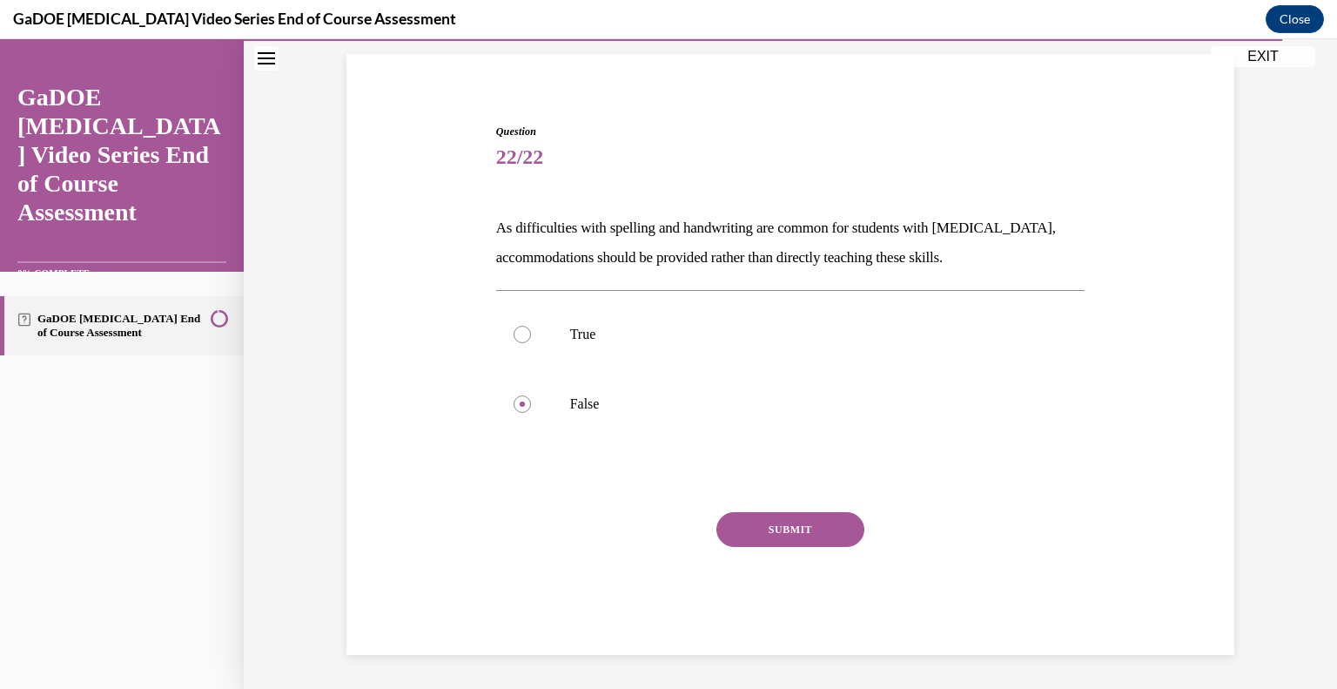
click at [796, 516] on button "SUBMIT" at bounding box center [790, 529] width 148 height 35
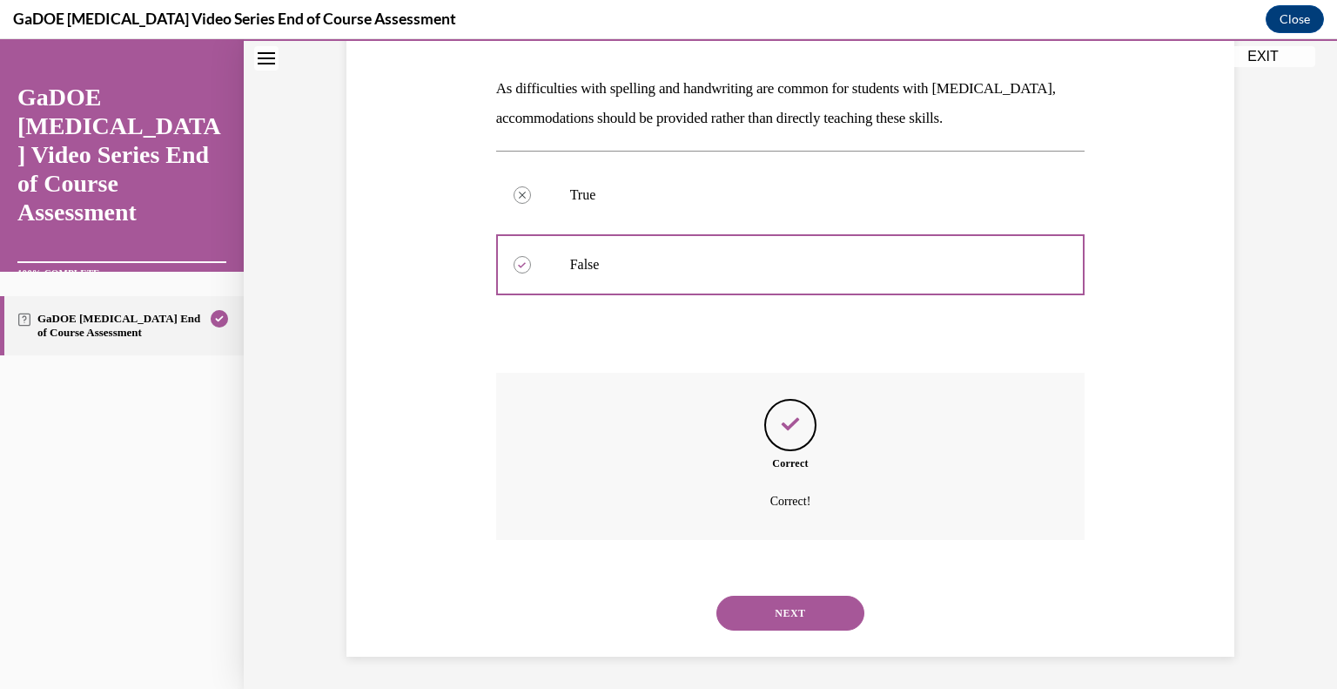
scroll to position [259, 0]
click at [796, 598] on button "NEXT" at bounding box center [790, 611] width 148 height 35
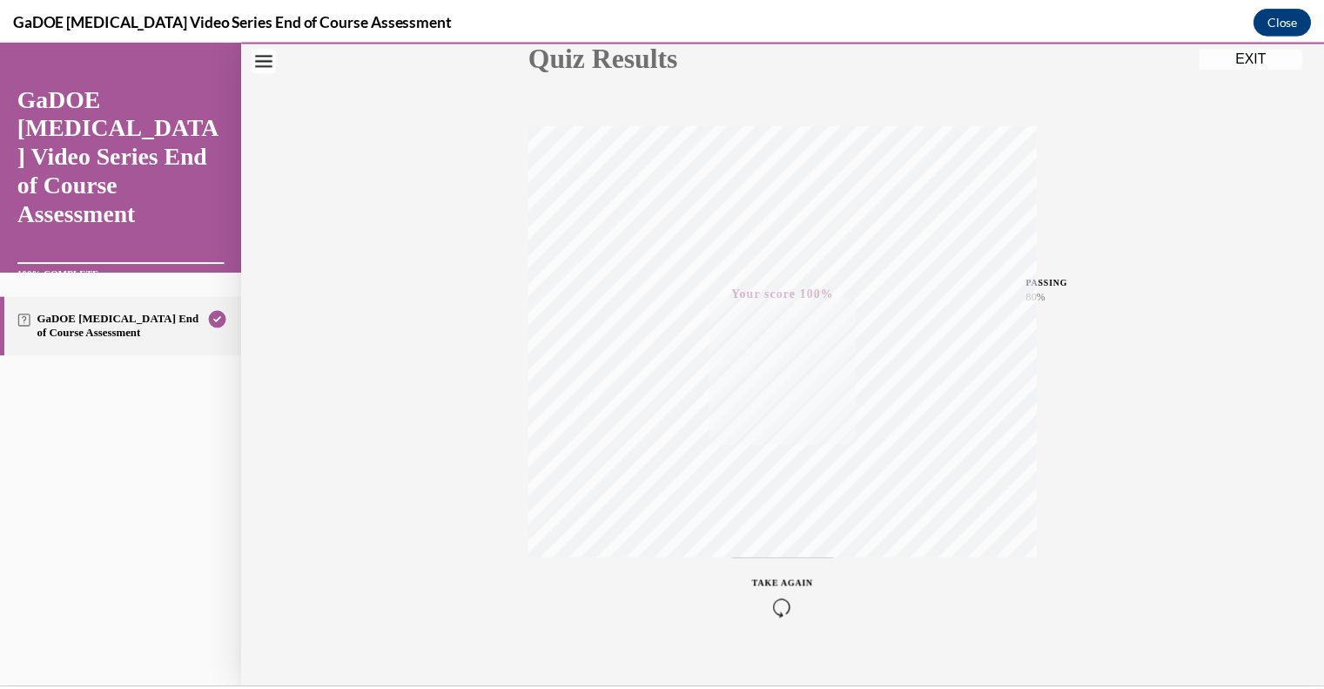
scroll to position [242, 0]
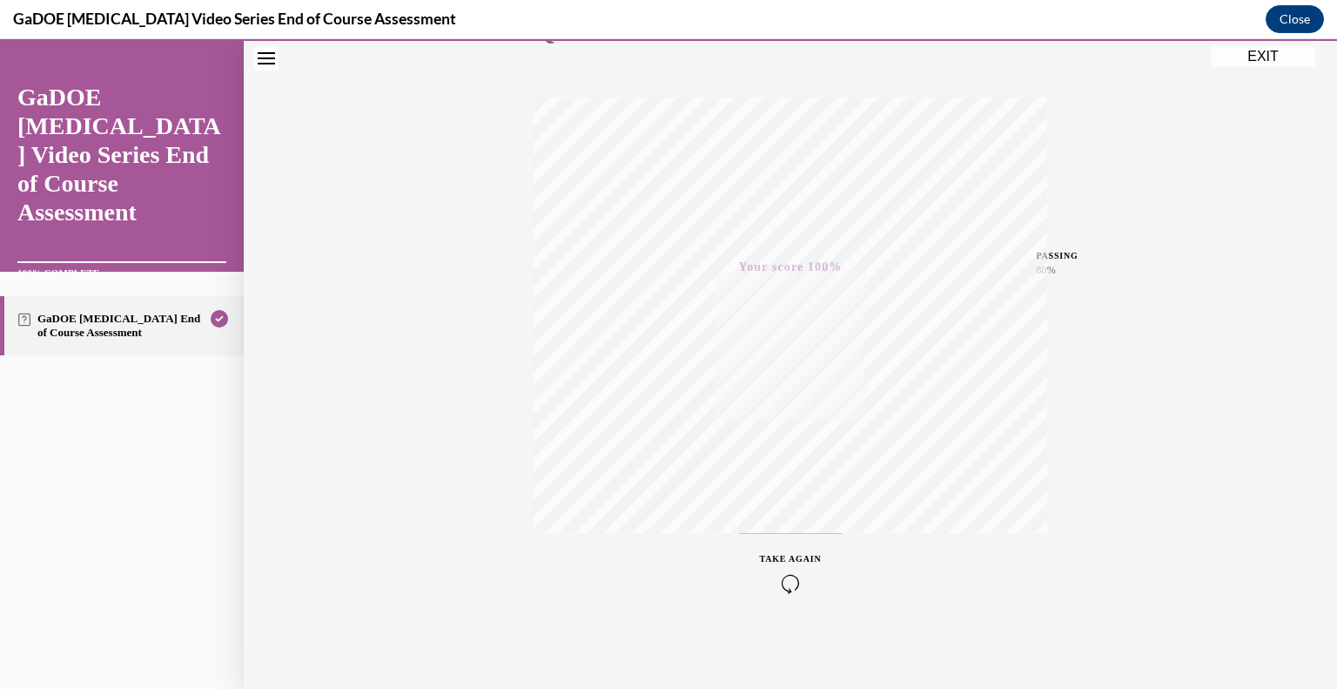
click at [1255, 66] on button "EXIT" at bounding box center [1263, 56] width 104 height 21
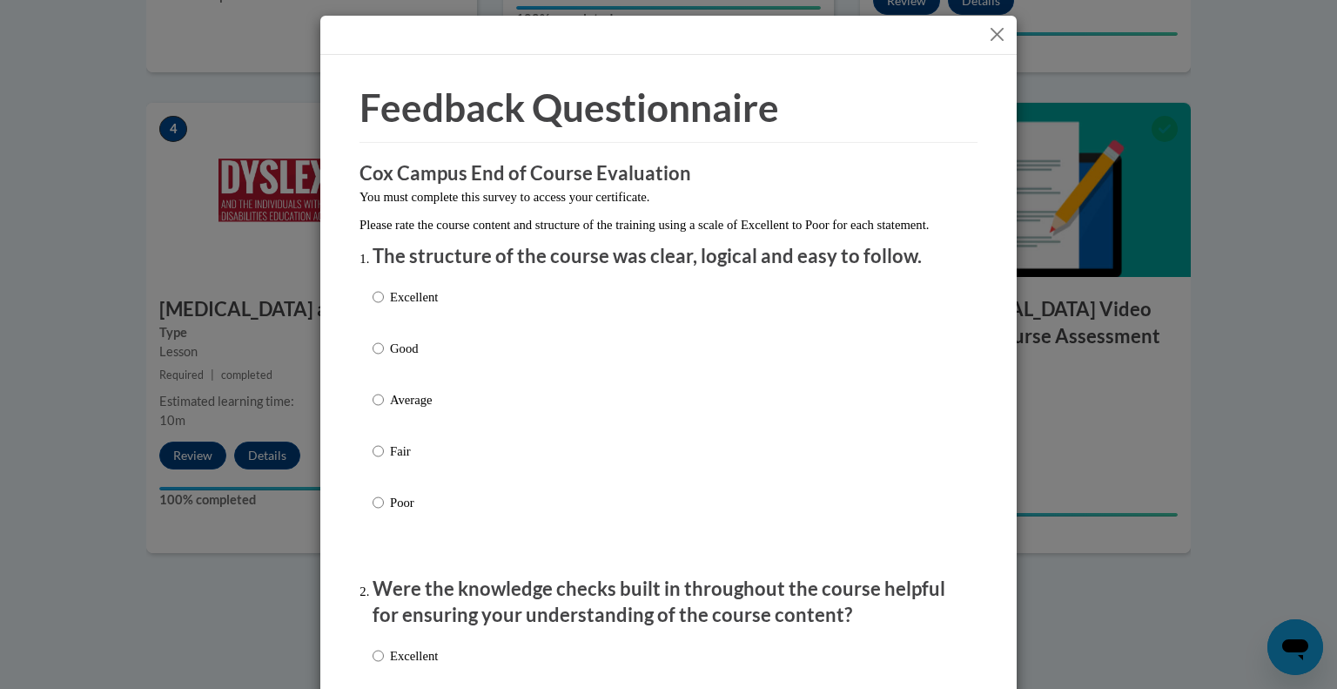
click at [991, 40] on button "Close" at bounding box center [997, 35] width 22 height 22
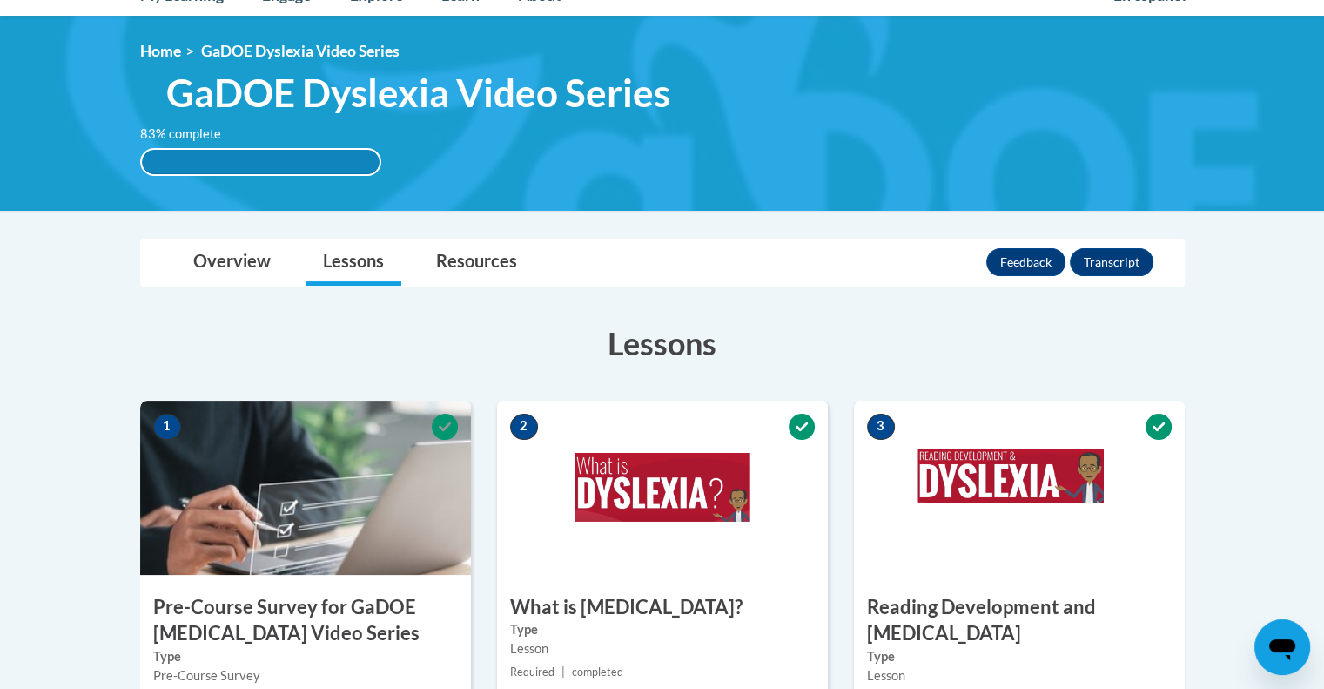
scroll to position [0, 0]
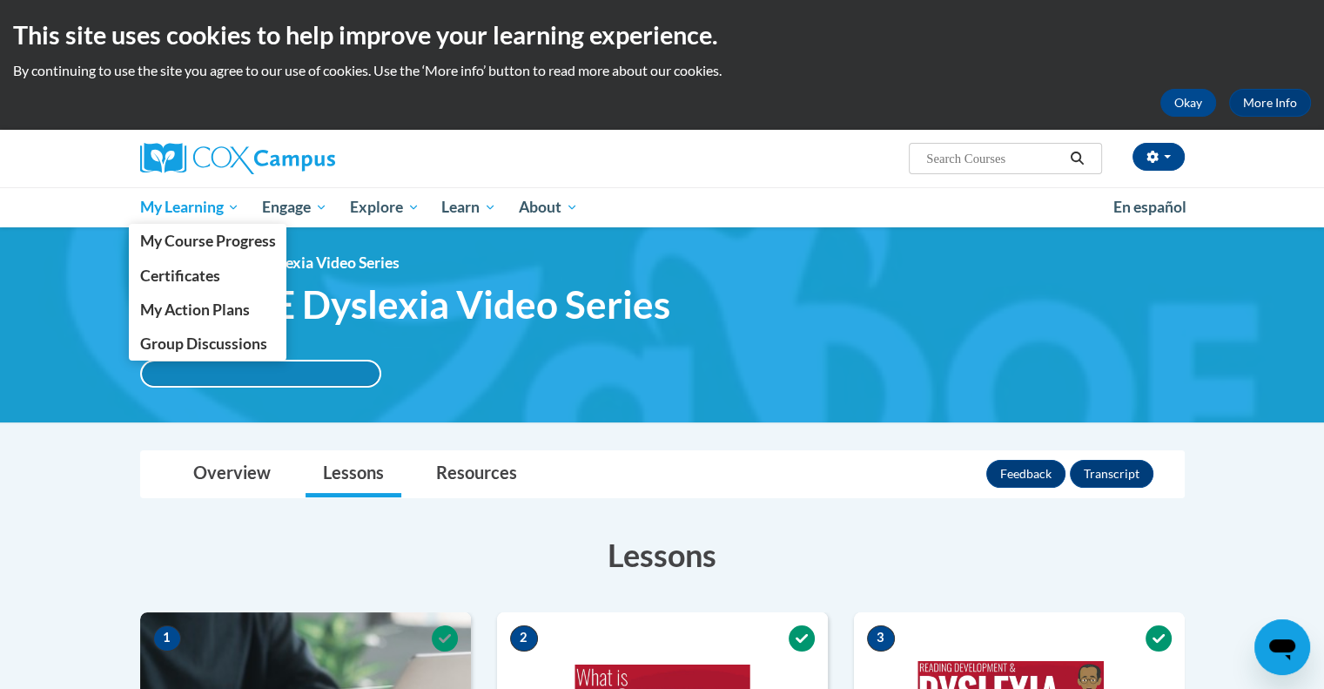
click at [182, 212] on span "My Learning" at bounding box center [189, 207] width 100 height 21
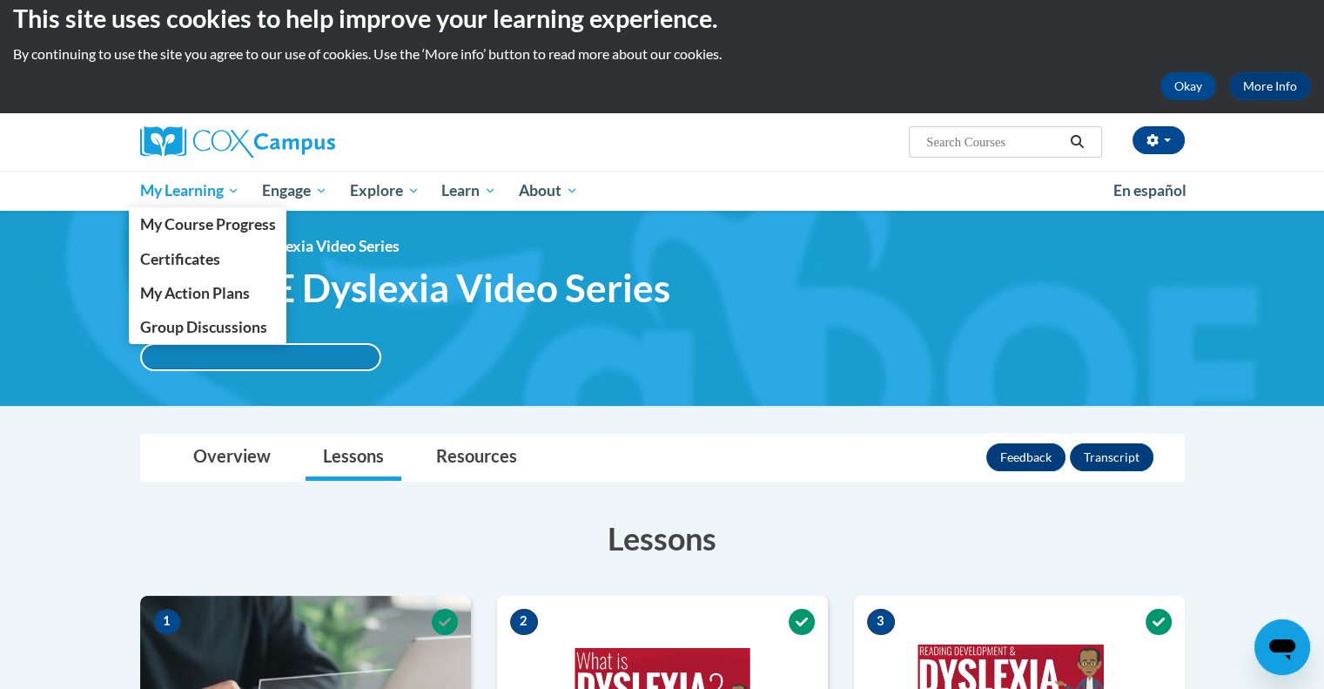
scroll to position [16, 0]
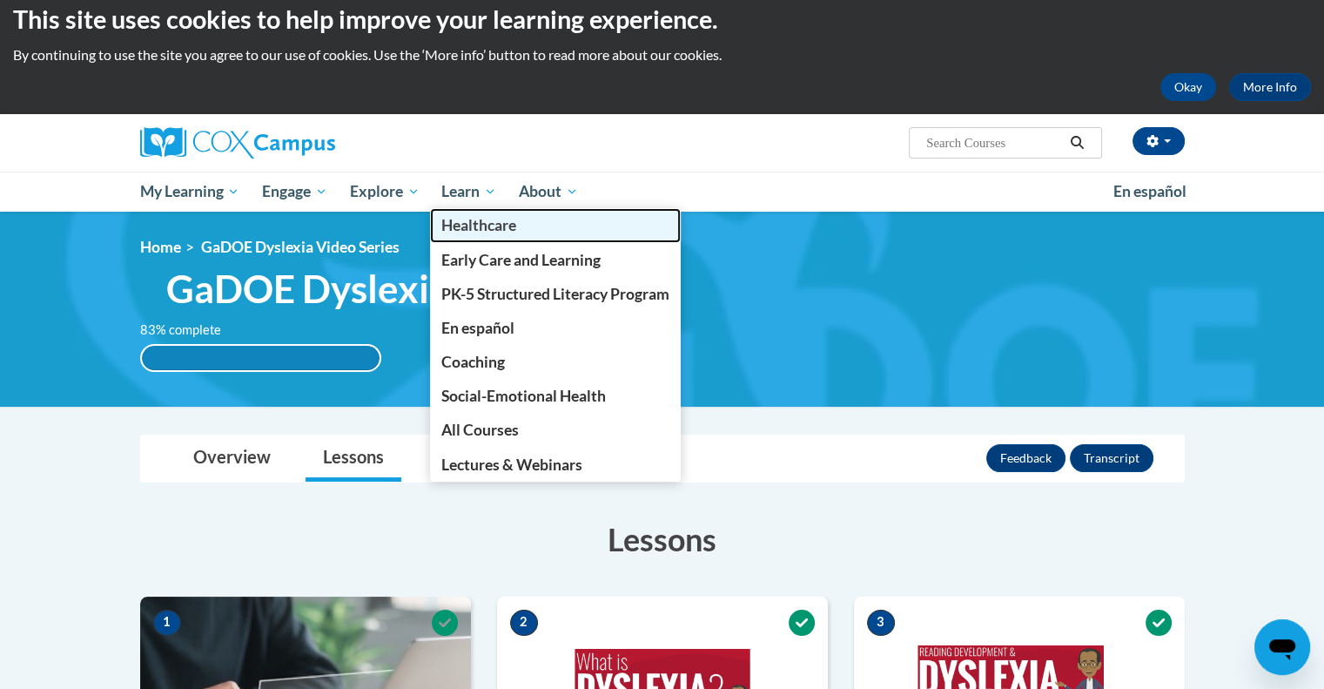
click at [479, 210] on link "Healthcare" at bounding box center [555, 225] width 251 height 34
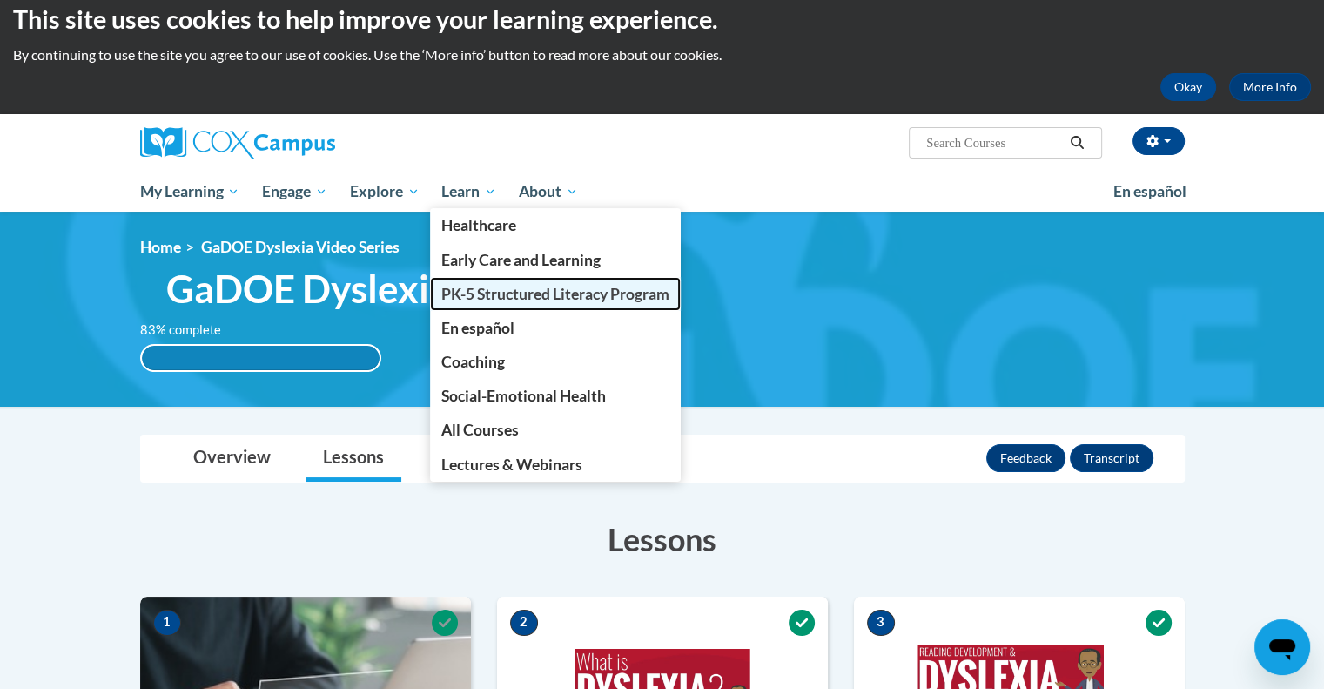
click at [492, 295] on span "PK-5 Structured Literacy Program" at bounding box center [555, 294] width 228 height 18
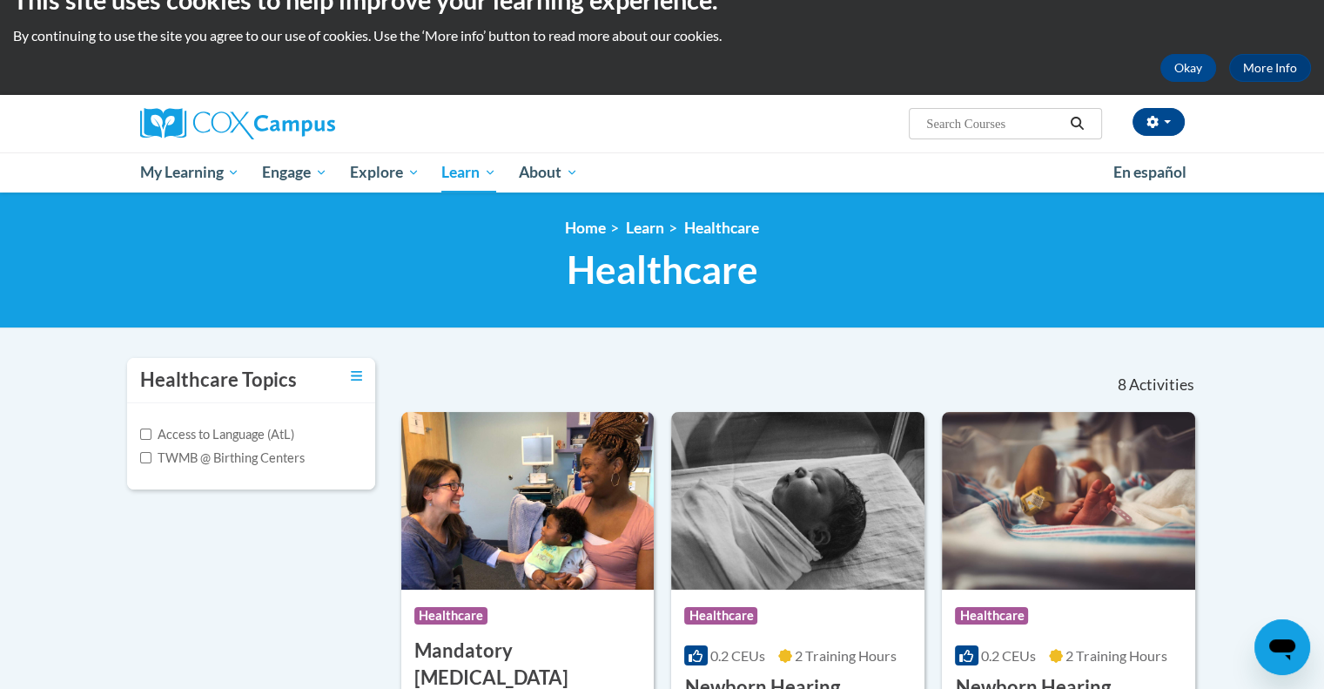
scroll to position [35, 0]
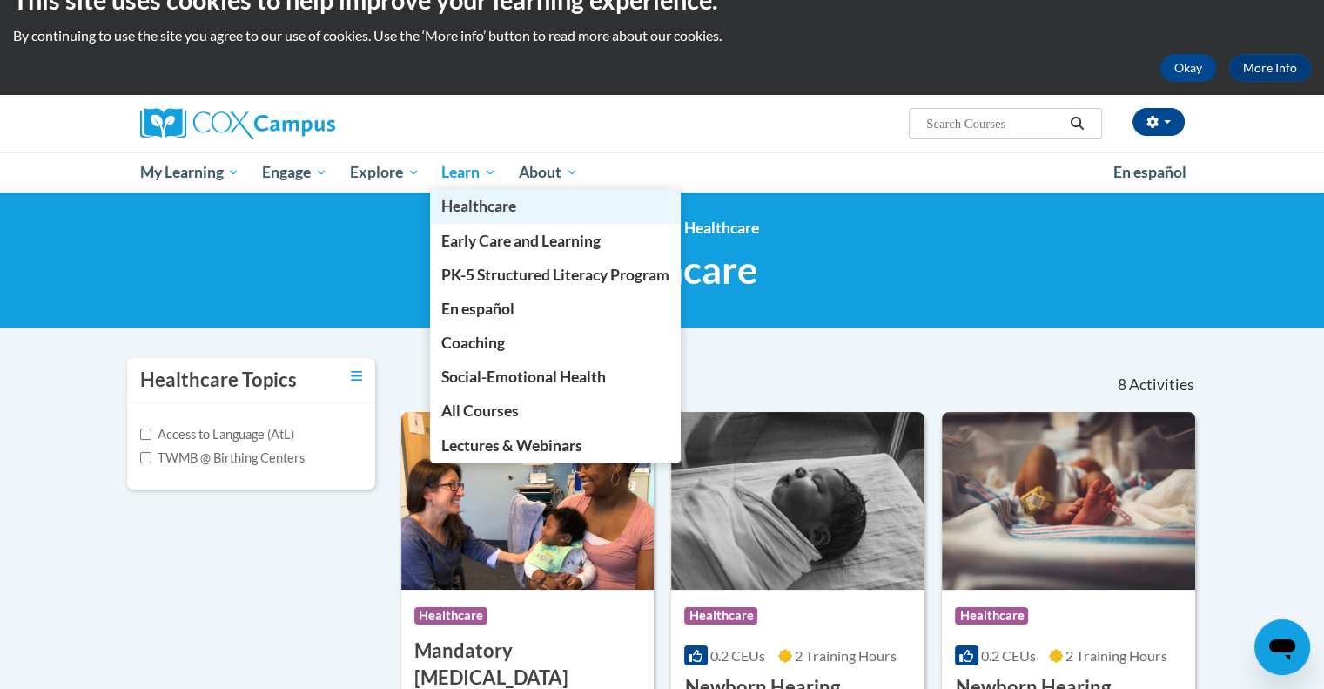
click at [473, 191] on link "Healthcare" at bounding box center [555, 206] width 251 height 34
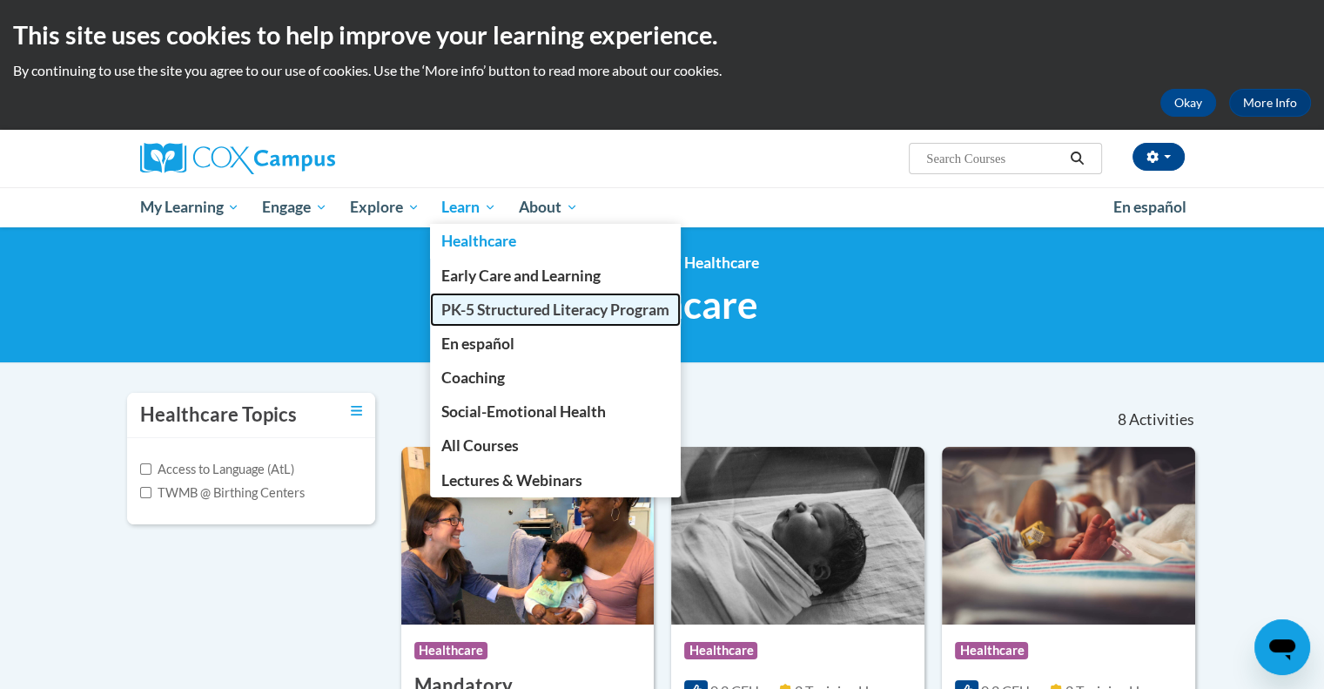
click at [480, 308] on span "PK-5 Structured Literacy Program" at bounding box center [555, 309] width 228 height 18
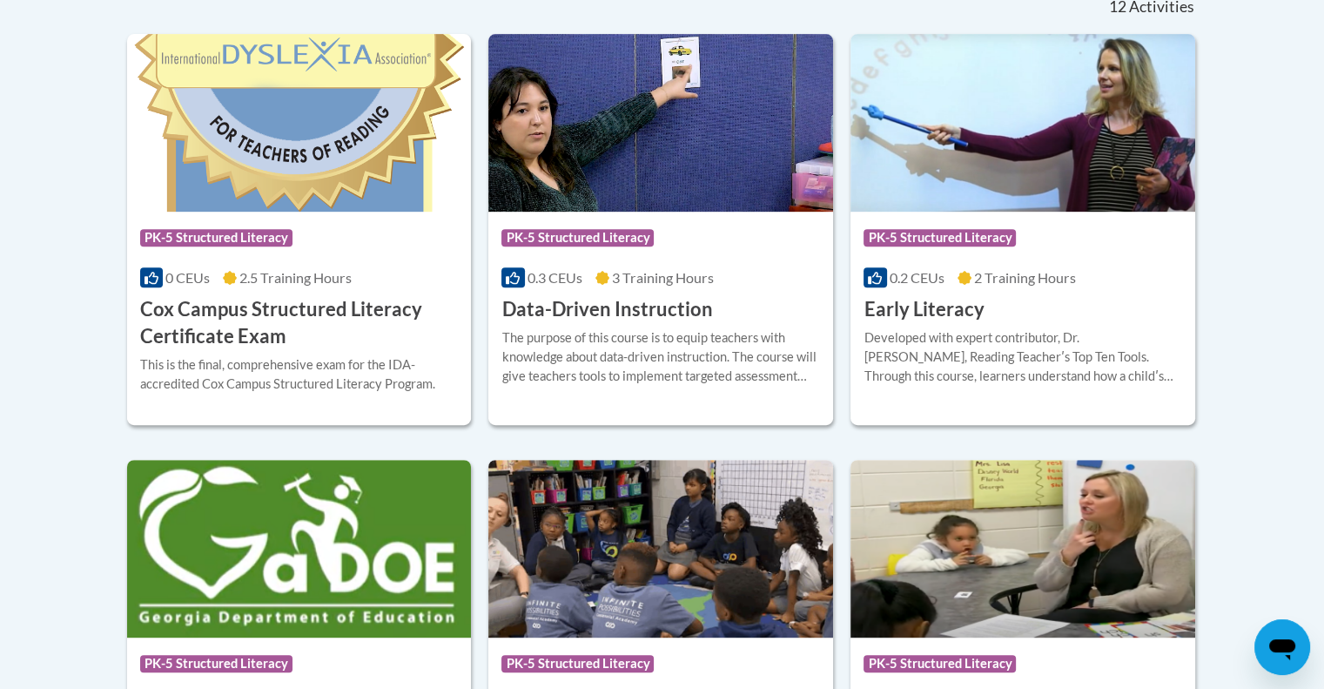
scroll to position [763, 0]
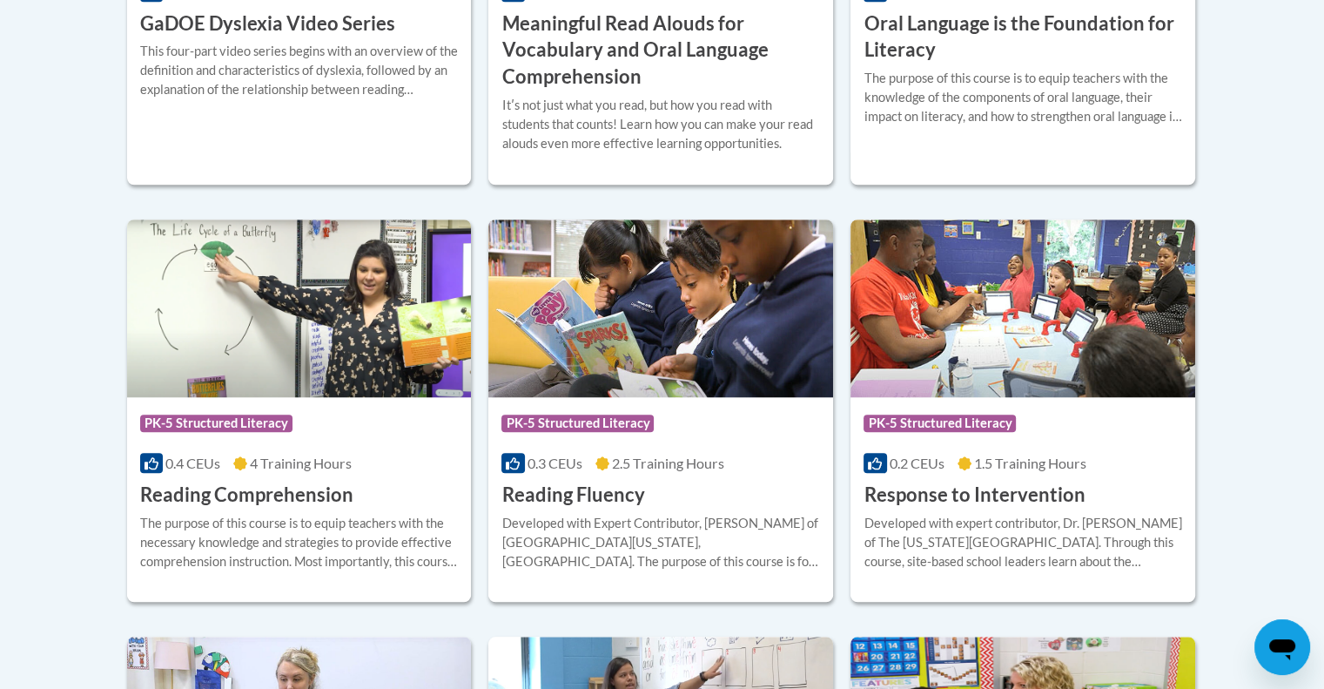
scroll to position [1482, 0]
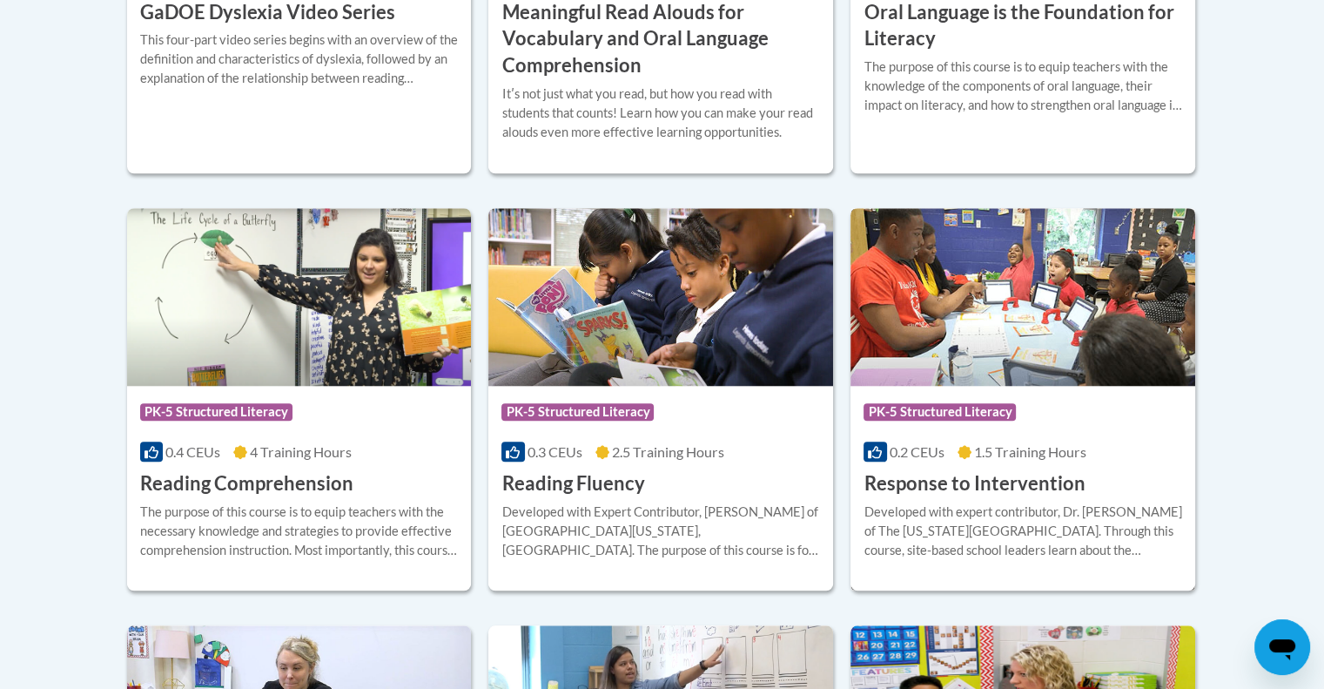
click at [1038, 479] on h3 "Response to Intervention" at bounding box center [973, 483] width 221 height 27
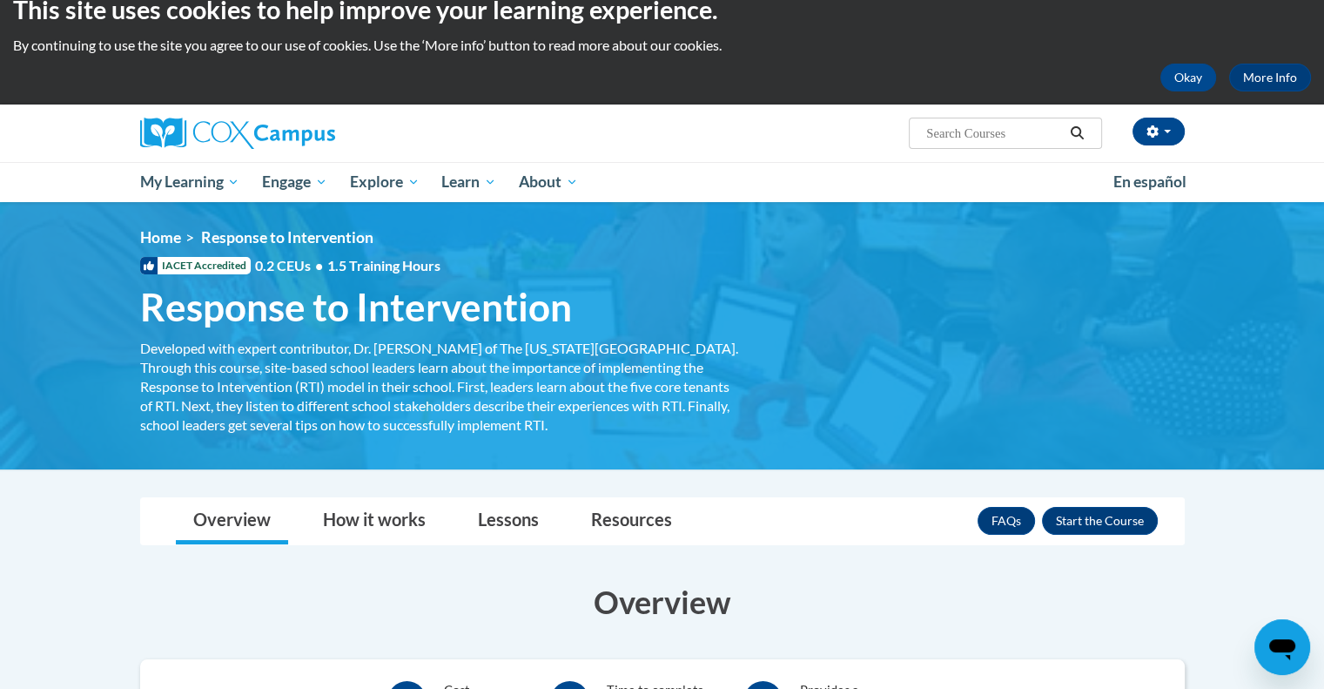
scroll to position [40, 0]
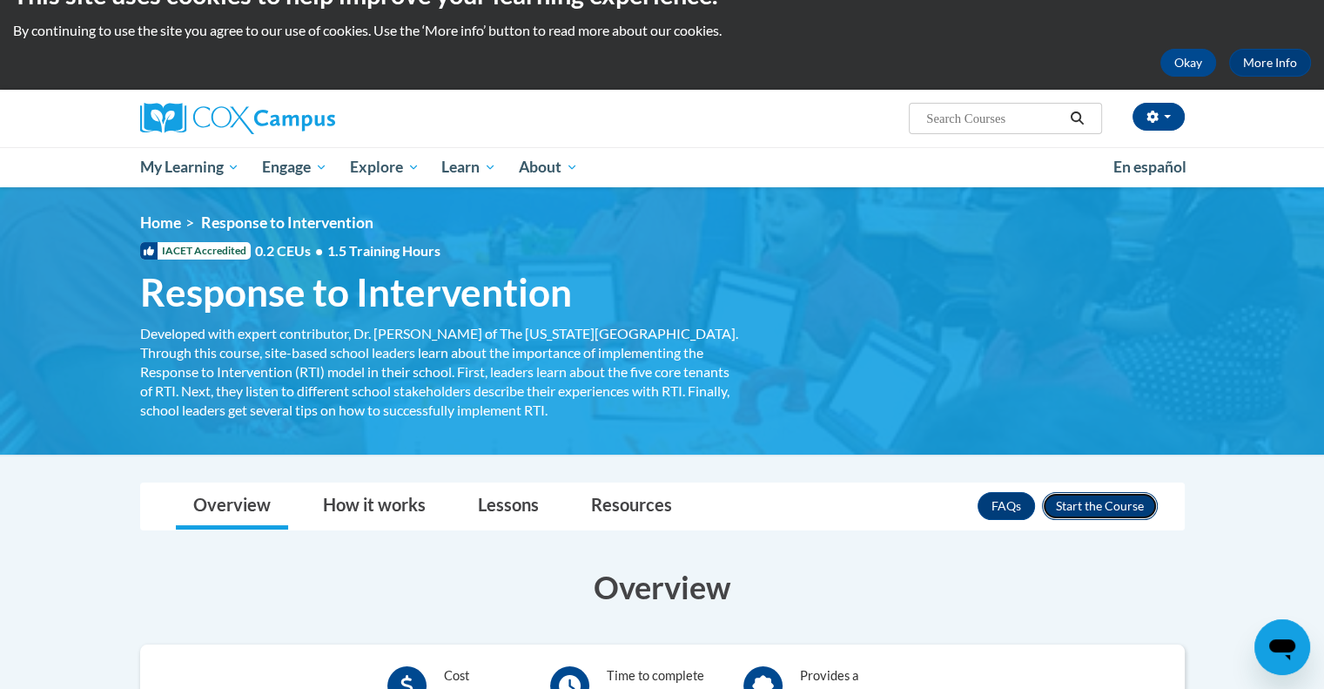
click at [1097, 498] on button "Enroll" at bounding box center [1100, 506] width 116 height 28
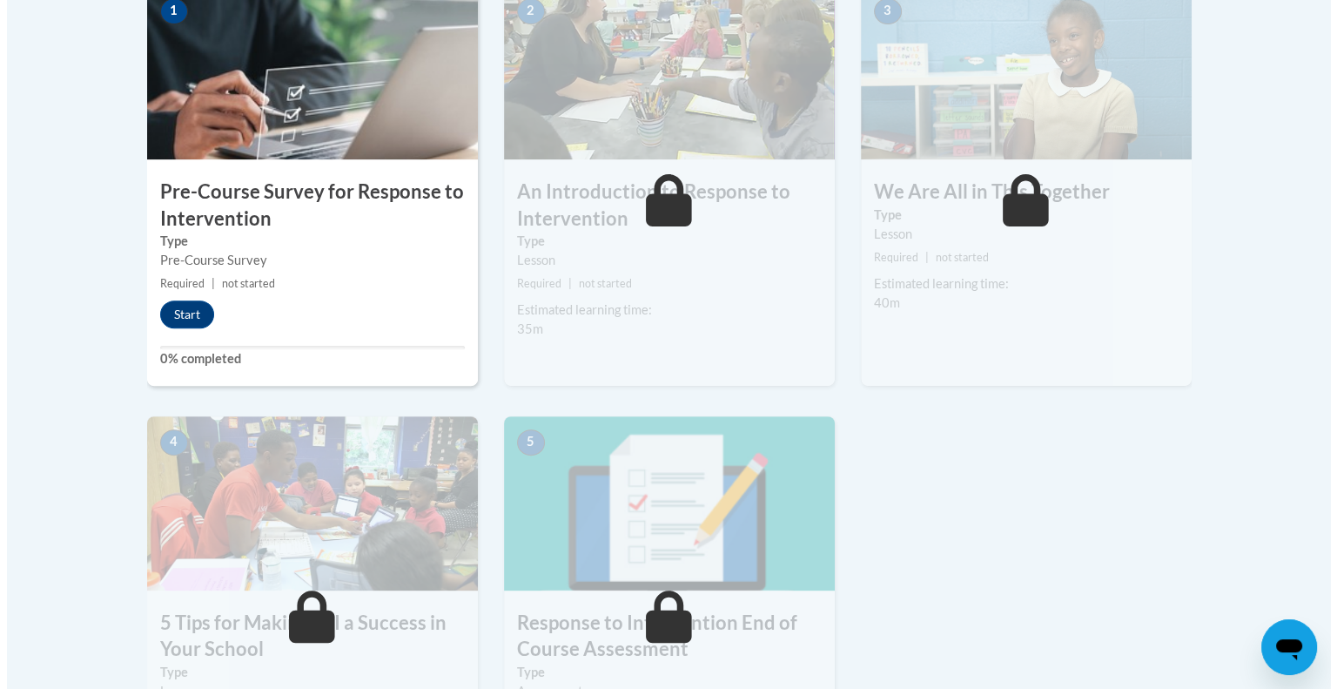
scroll to position [603, 0]
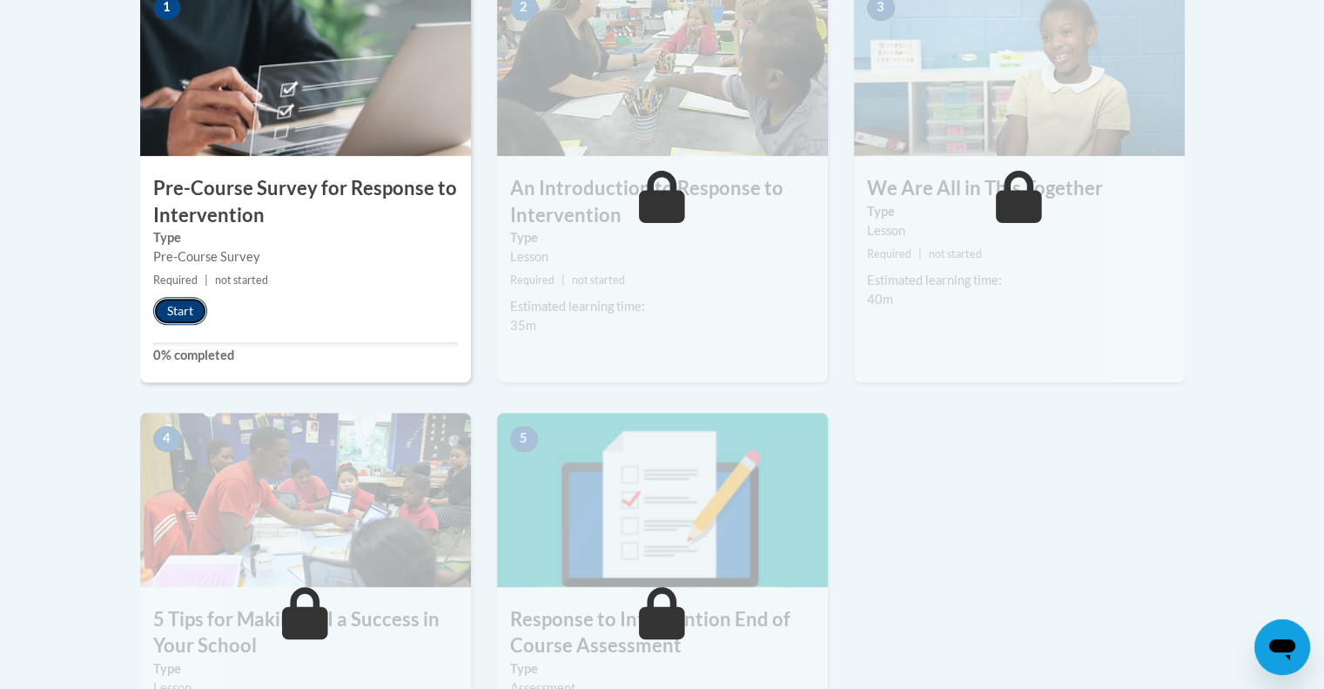
click at [178, 311] on button "Start" at bounding box center [180, 311] width 54 height 28
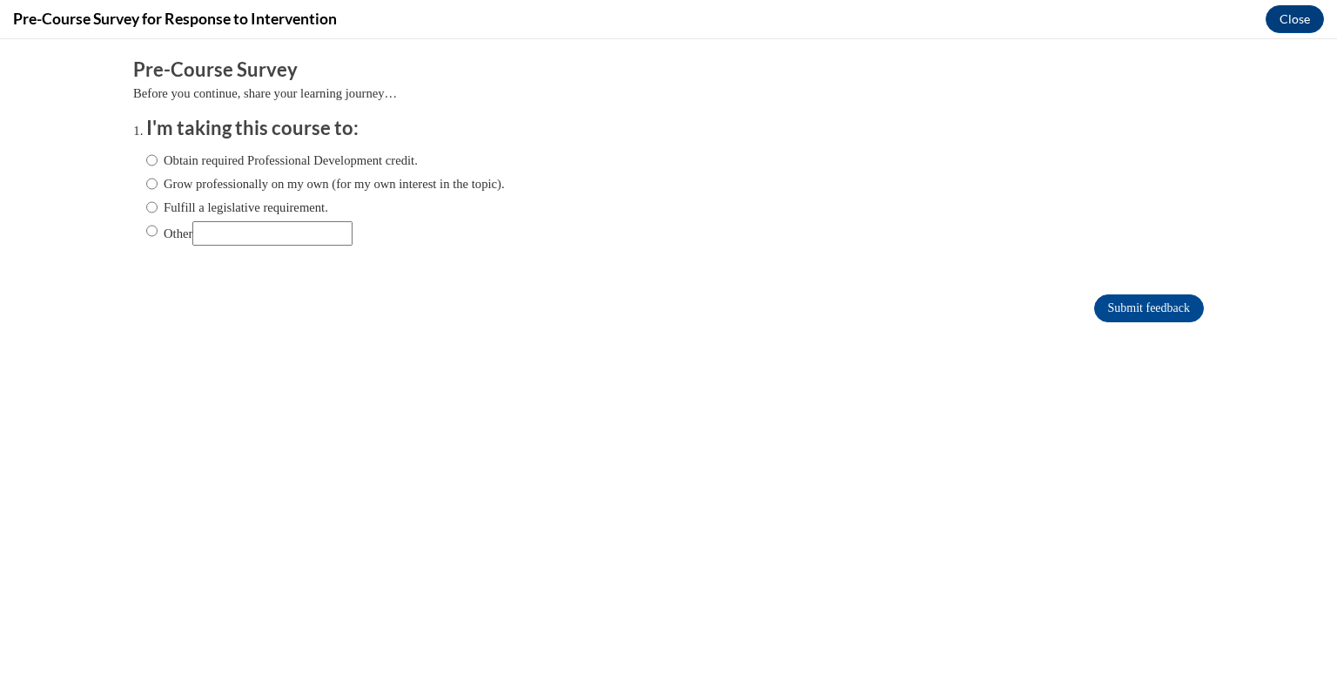
scroll to position [0, 0]
click at [292, 200] on label "Fulfill a legislative requirement." at bounding box center [237, 207] width 182 height 19
click at [158, 200] on input "Fulfill a legislative requirement." at bounding box center [151, 207] width 11 height 19
radio input "true"
click at [1112, 309] on input "Submit feedback" at bounding box center [1149, 308] width 110 height 28
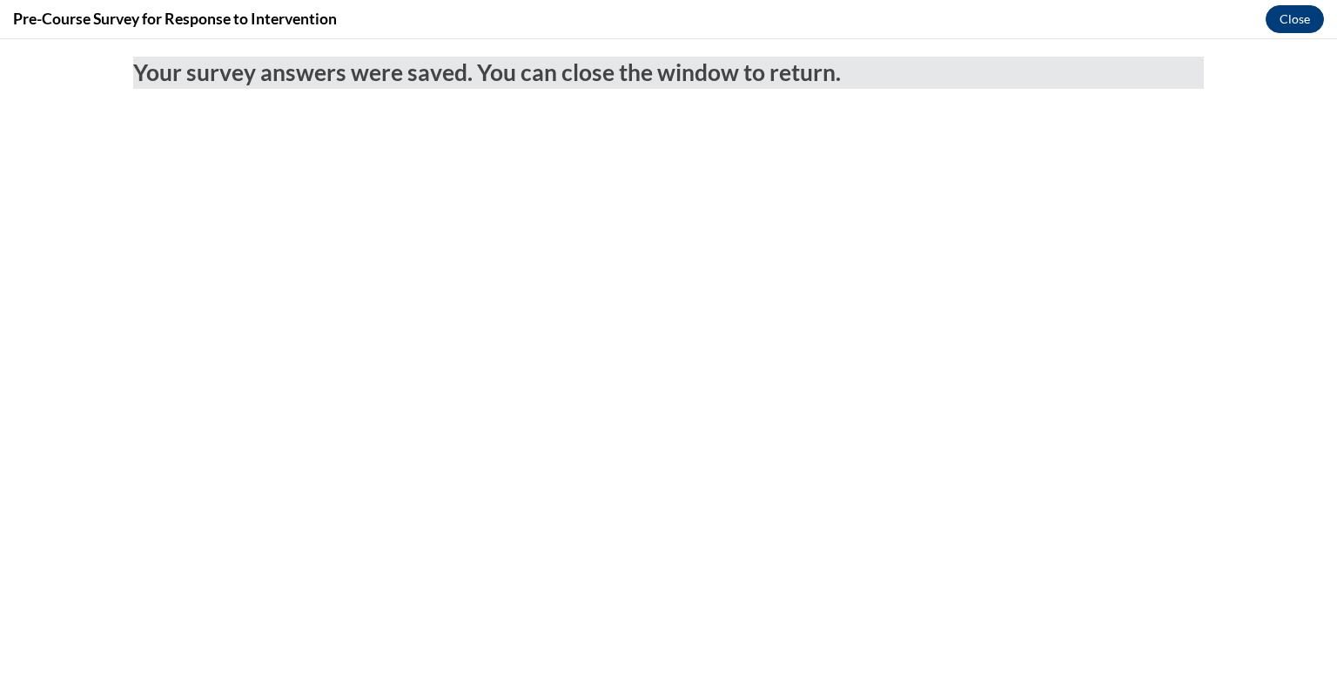
click at [1306, 30] on button "Close" at bounding box center [1295, 19] width 58 height 28
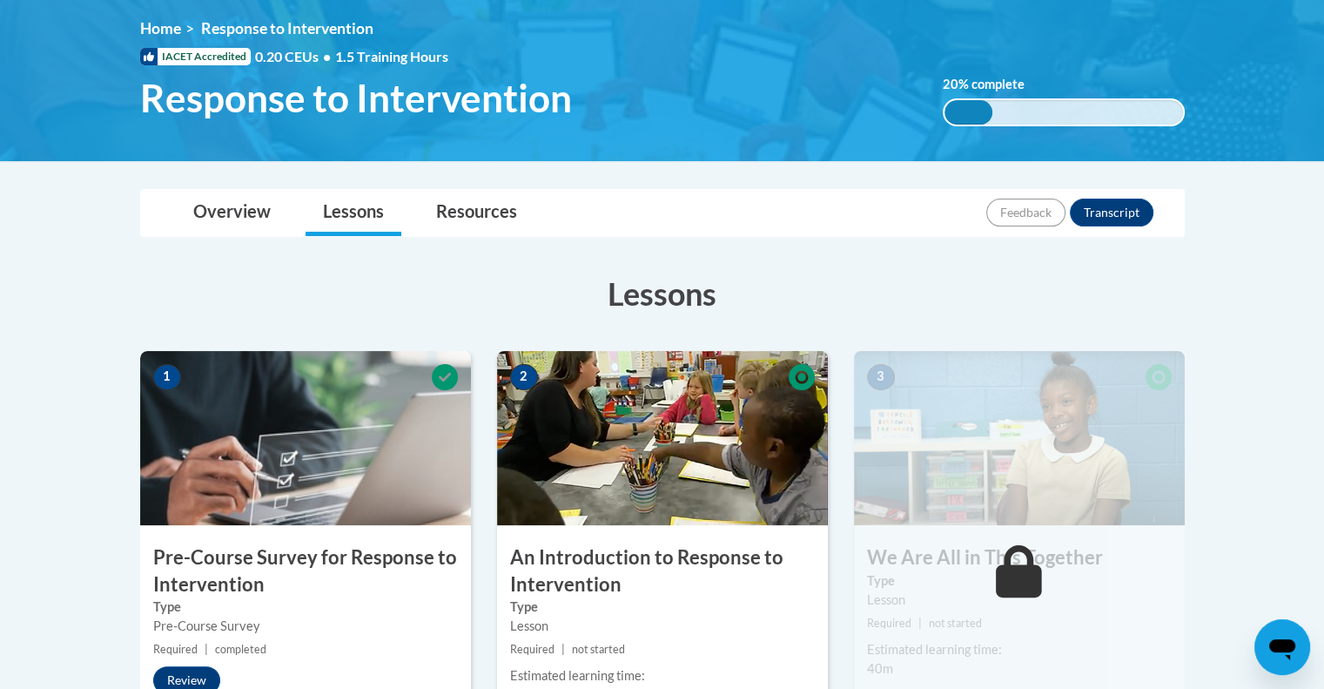
scroll to position [233, 0]
